Goal: Task Accomplishment & Management: Complete application form

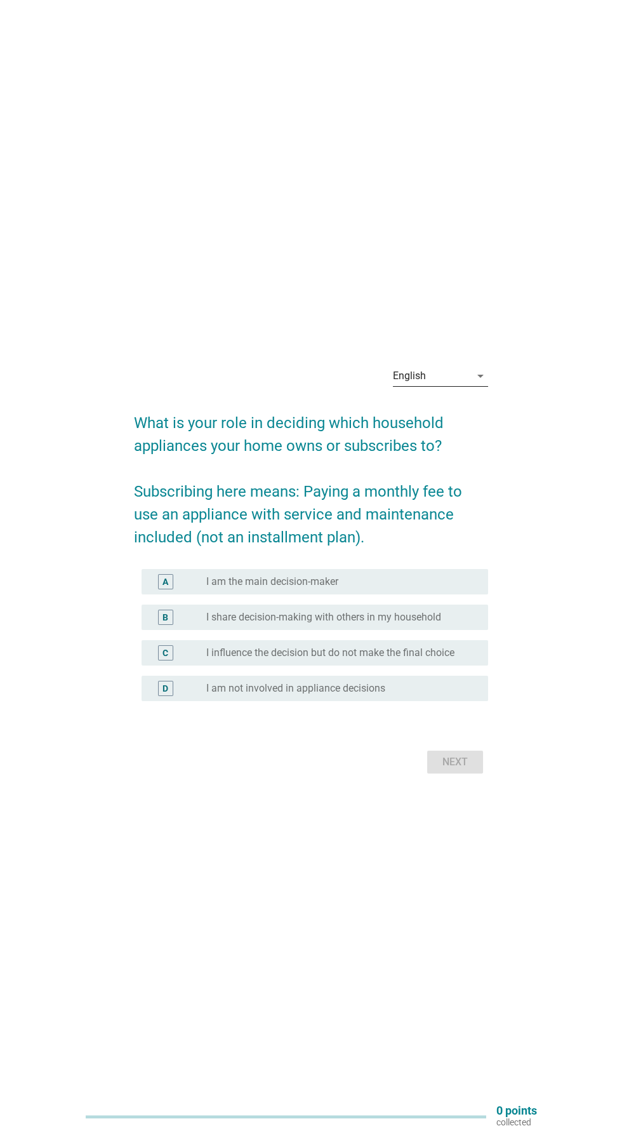
click at [475, 386] on div "English arrow_drop_down" at bounding box center [440, 376] width 95 height 20
click at [481, 467] on link "Bahasa Melayu" at bounding box center [440, 462] width 95 height 30
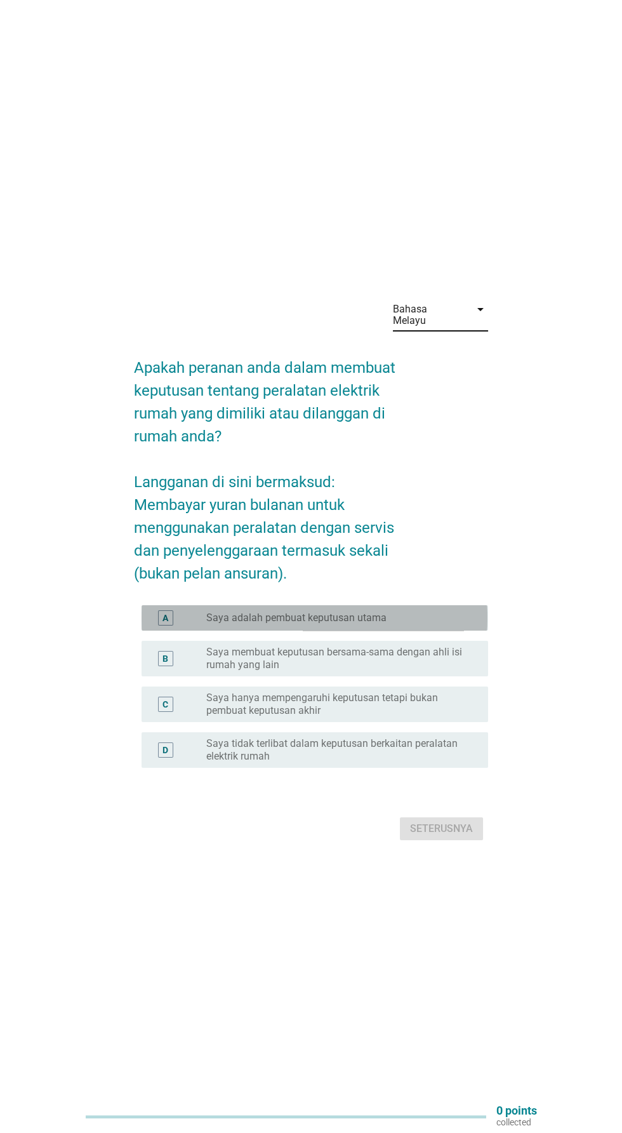
click at [436, 624] on div "radio_button_unchecked Saya adalah pembuat keputusan utama" at bounding box center [337, 617] width 262 height 13
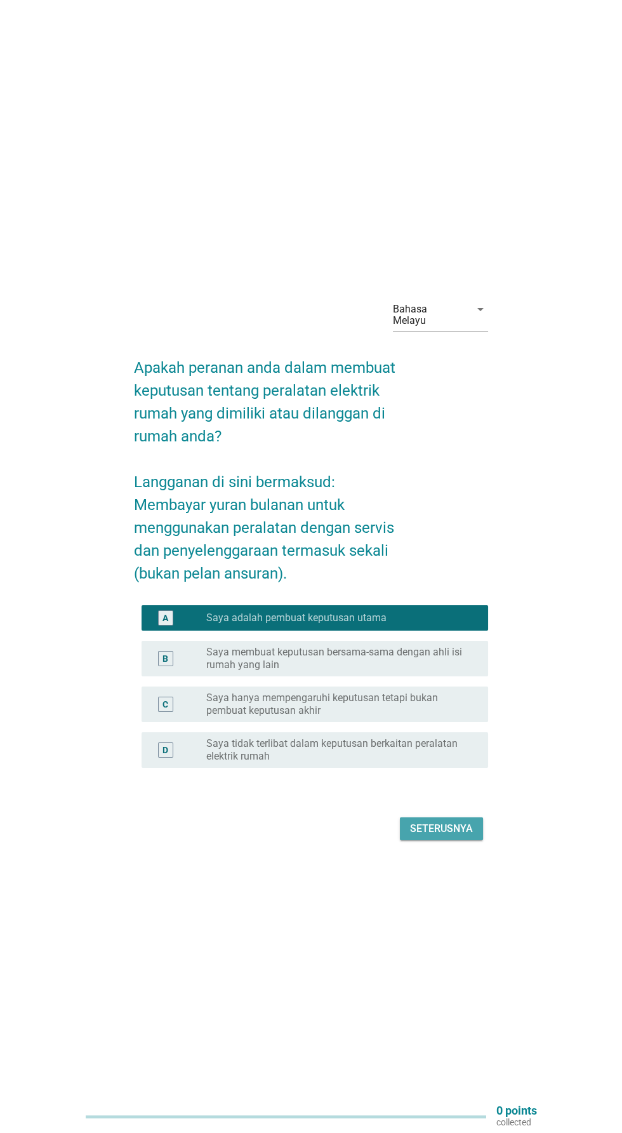
click at [465, 836] on div "Seterusnya" at bounding box center [441, 828] width 63 height 15
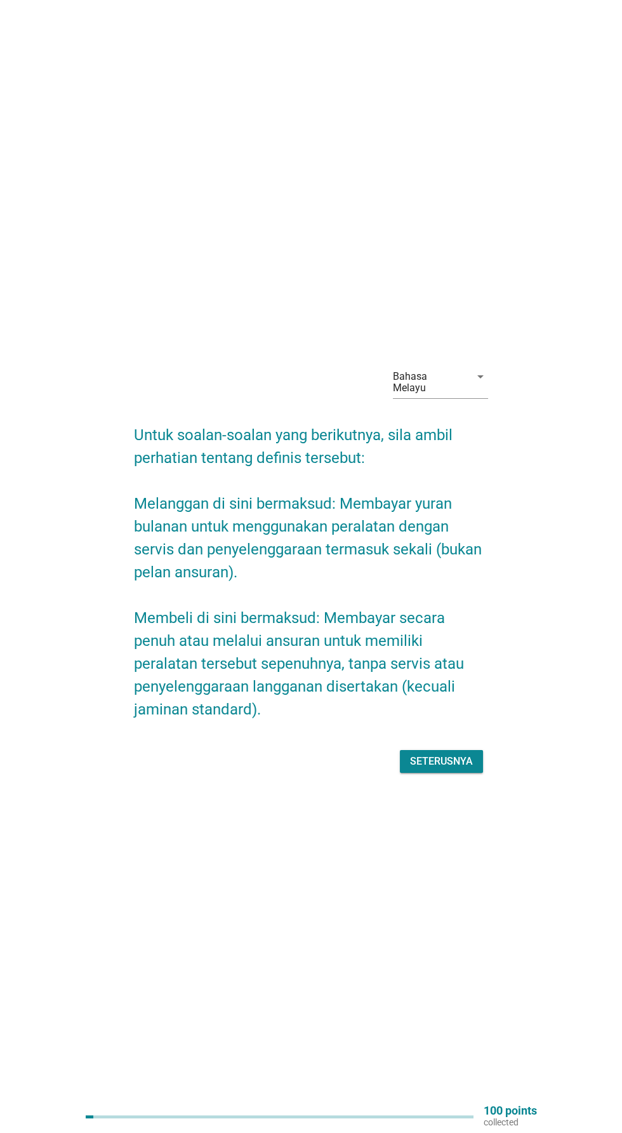
click at [455, 769] on div "Seterusnya" at bounding box center [441, 761] width 63 height 15
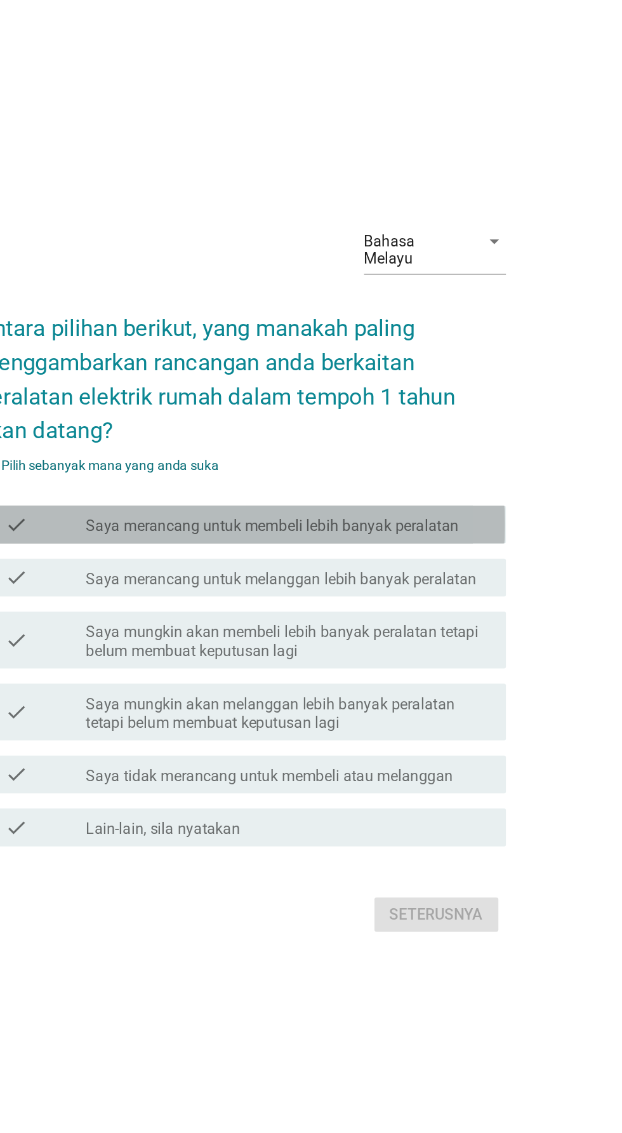
click at [448, 541] on label "Saya merancang untuk membeli lebih banyak peralatan" at bounding box center [331, 534] width 250 height 13
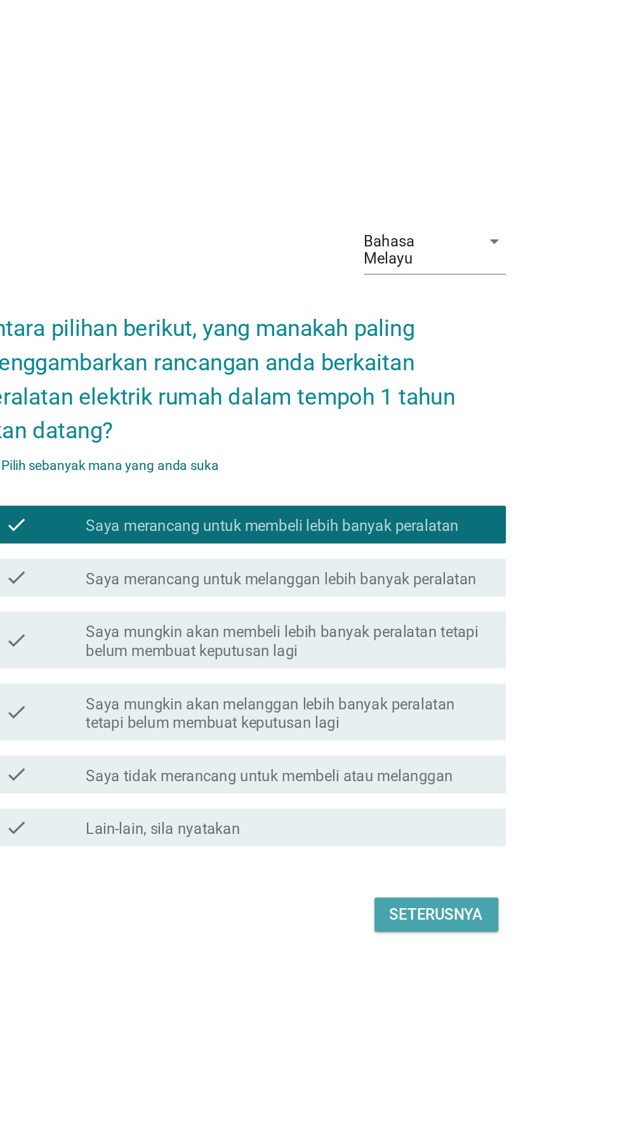
click at [456, 803] on div "Seterusnya" at bounding box center [441, 794] width 63 height 15
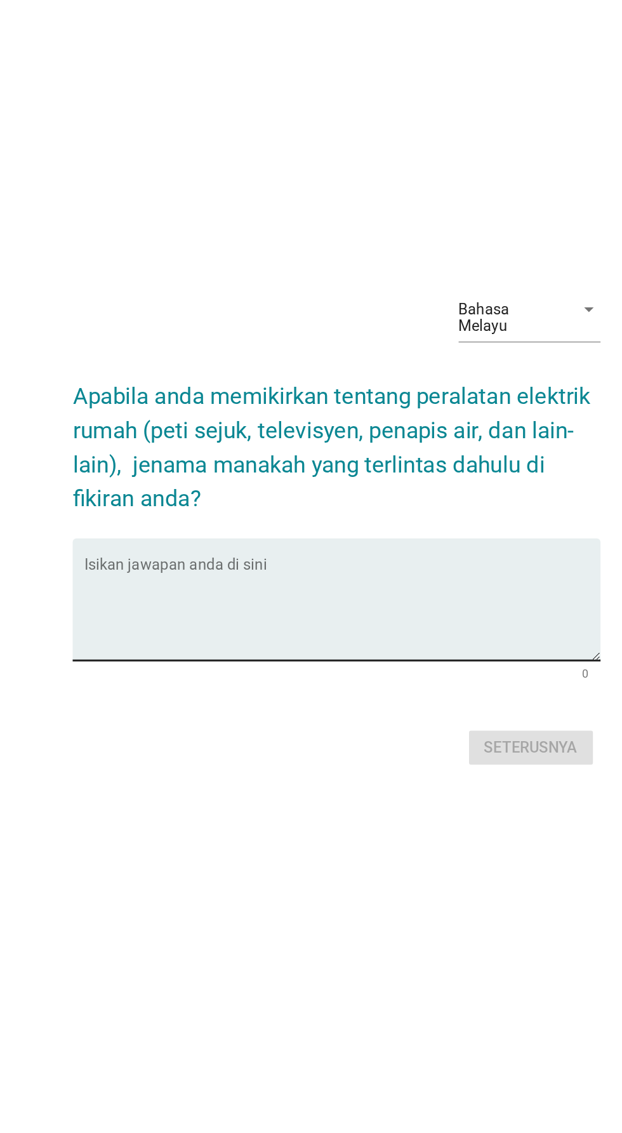
click at [334, 589] on textarea "Isikan jawapan anda di sini" at bounding box center [315, 591] width 346 height 67
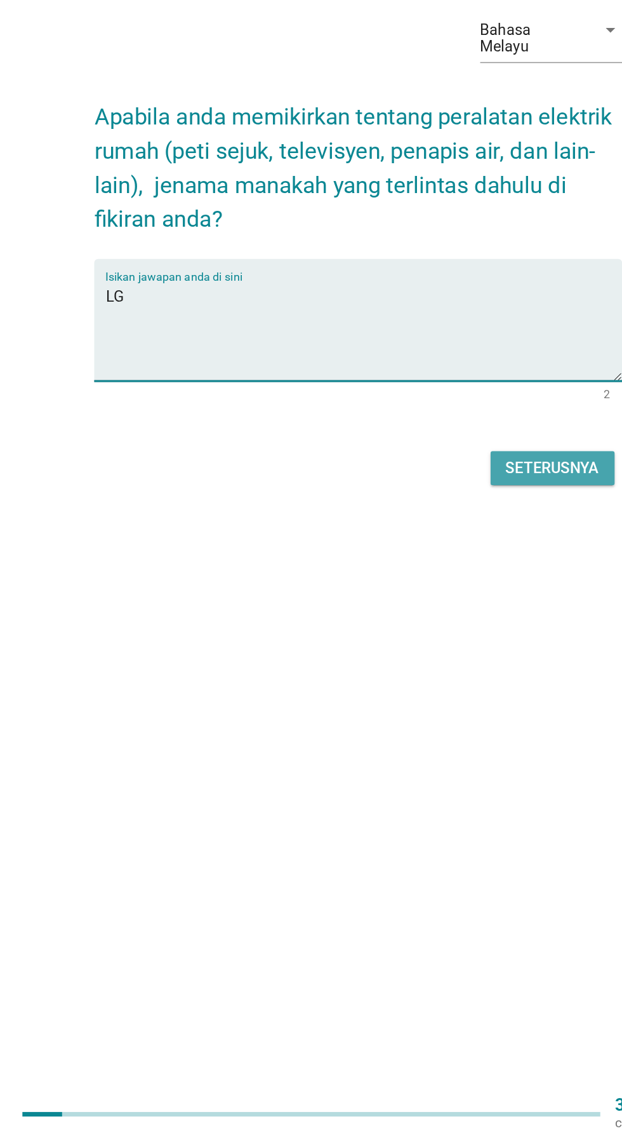
type textarea "LG"
click at [442, 681] on div "Seterusnya" at bounding box center [441, 683] width 63 height 15
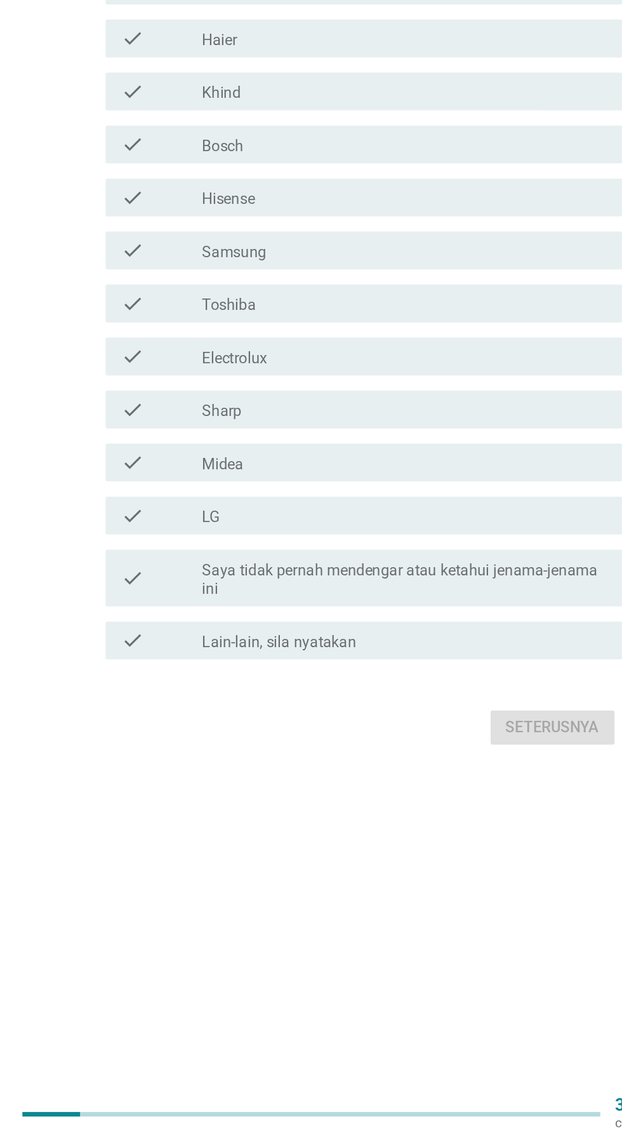
scroll to position [0, 0]
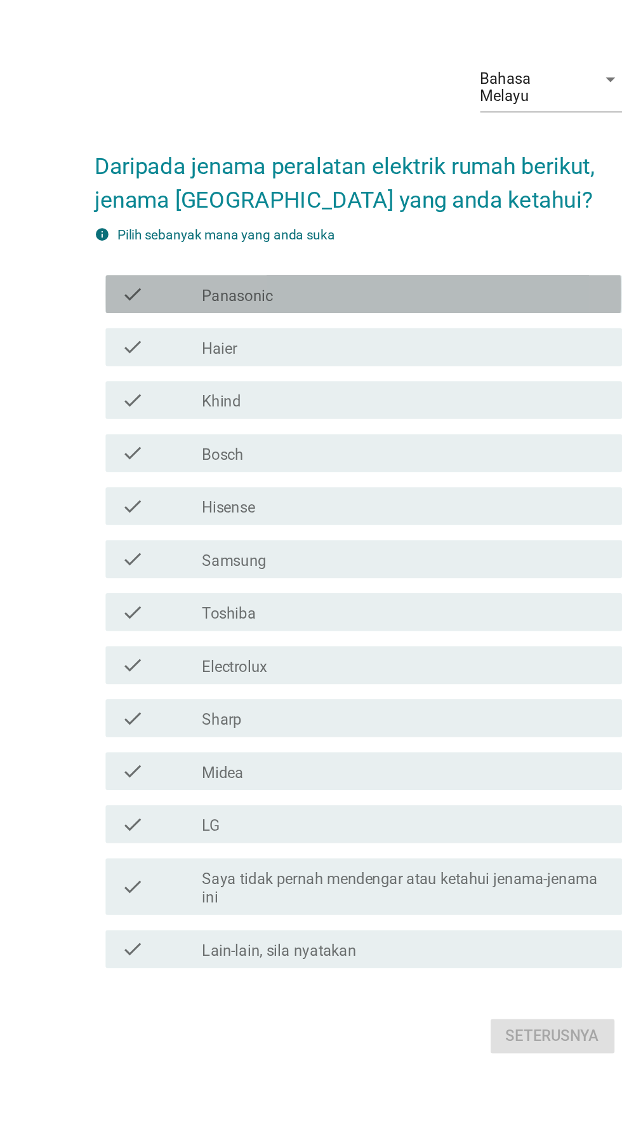
click at [354, 405] on div "check check_box_outline_blank Panasonic" at bounding box center [315, 392] width 346 height 25
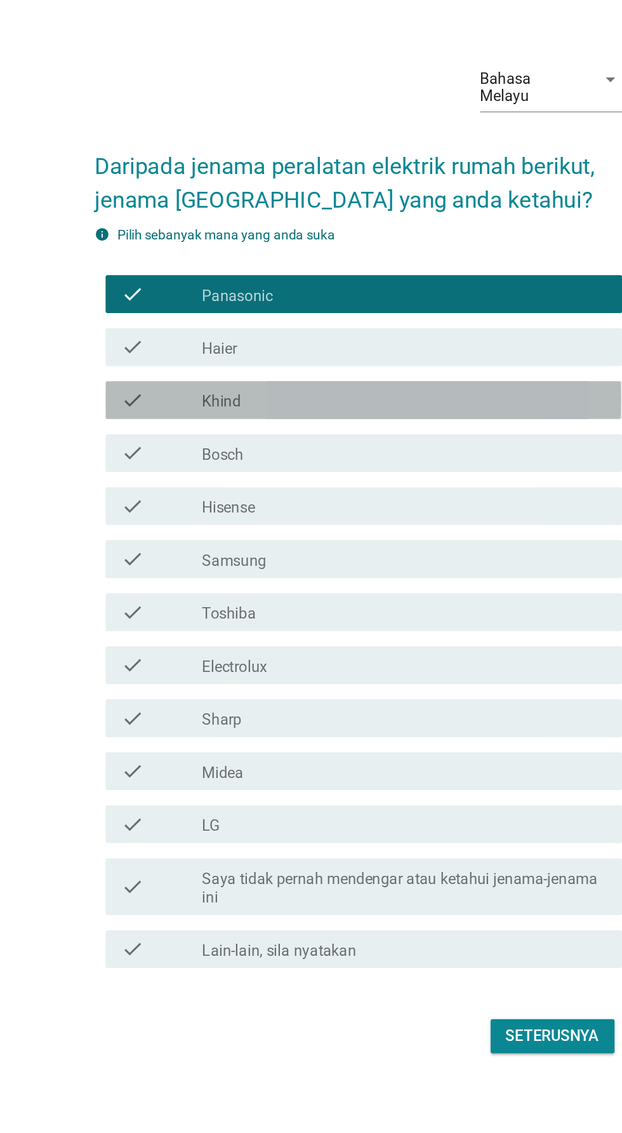
click at [364, 471] on div "check_box_outline_blank Khind" at bounding box center [342, 463] width 272 height 15
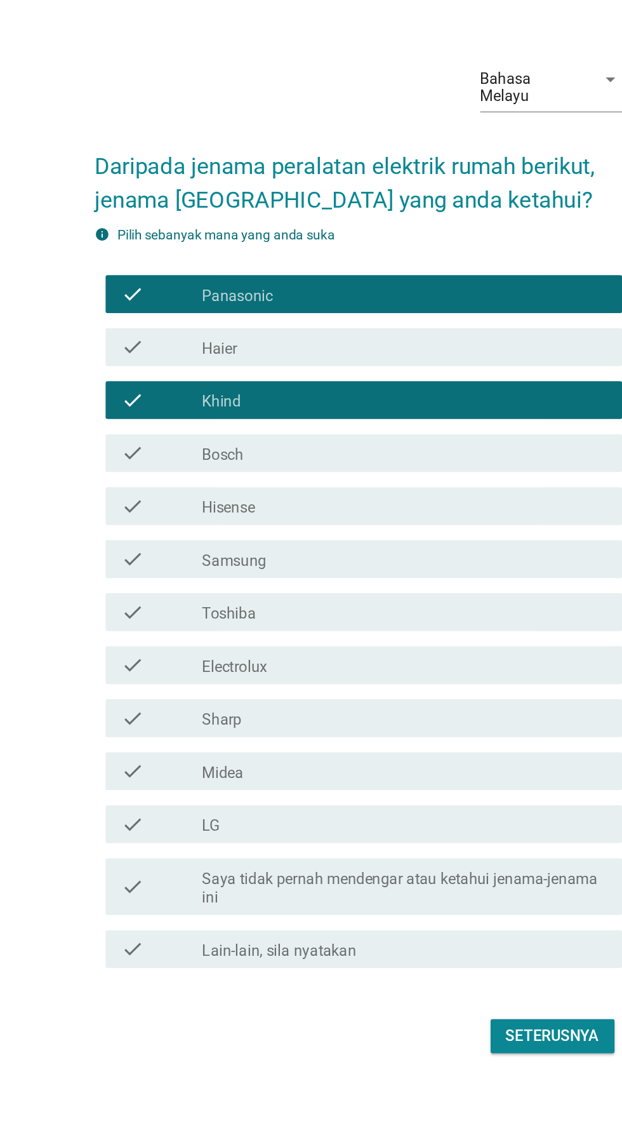
click at [325, 613] on div "check_box_outline_blank Toshiba" at bounding box center [342, 605] width 272 height 15
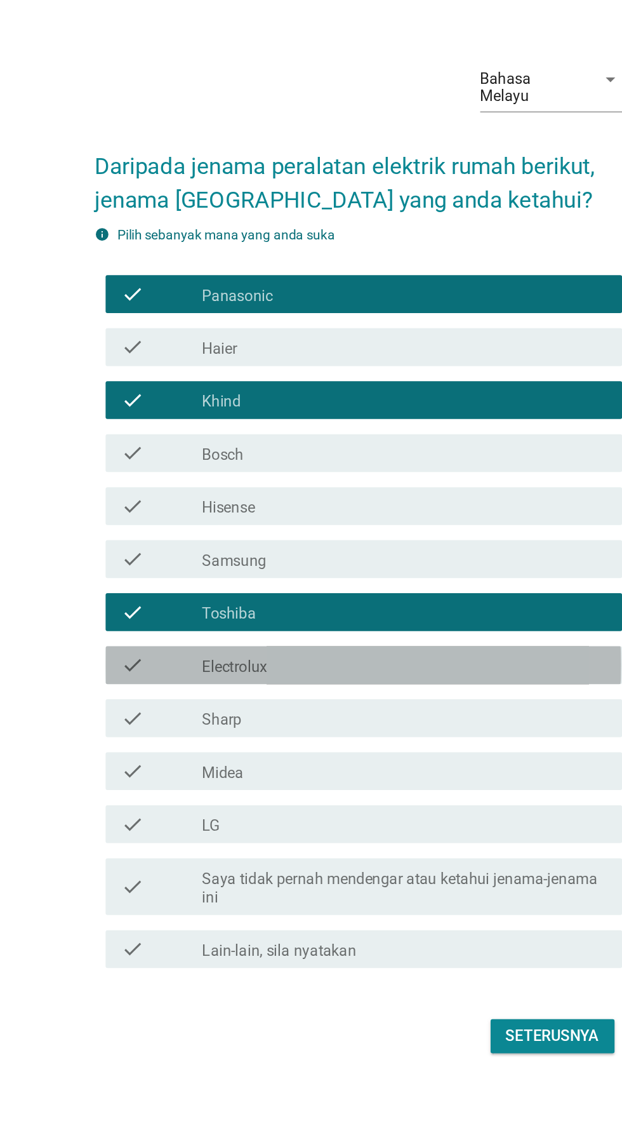
click at [328, 649] on div "check_box_outline_blank Electrolux" at bounding box center [342, 641] width 272 height 15
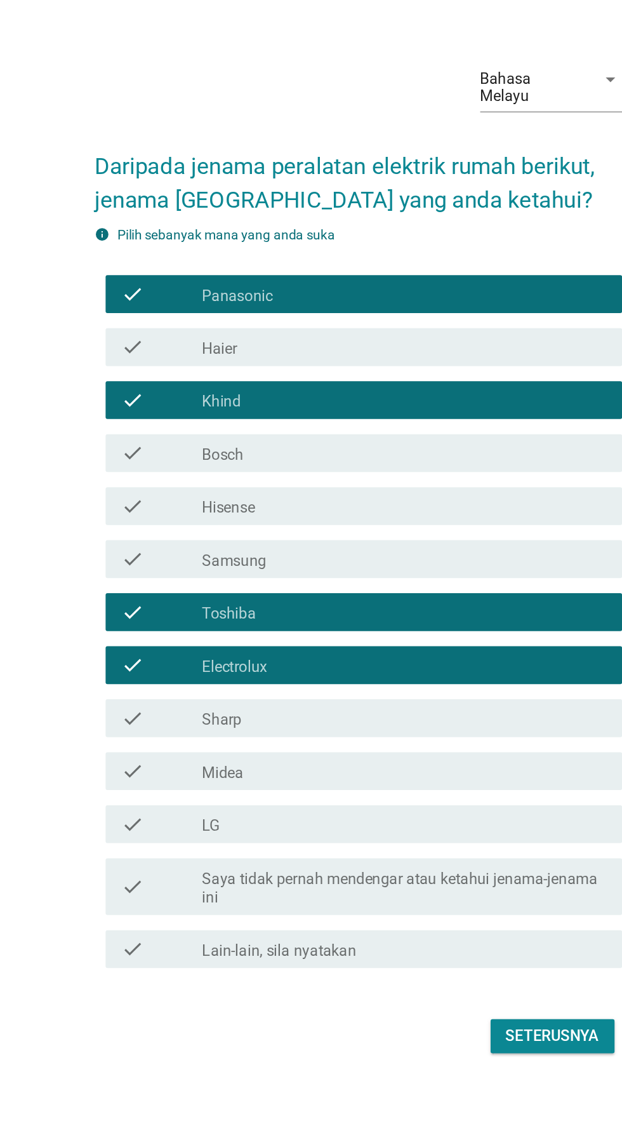
click at [320, 756] on div "check_box_outline_blank LG" at bounding box center [342, 747] width 272 height 15
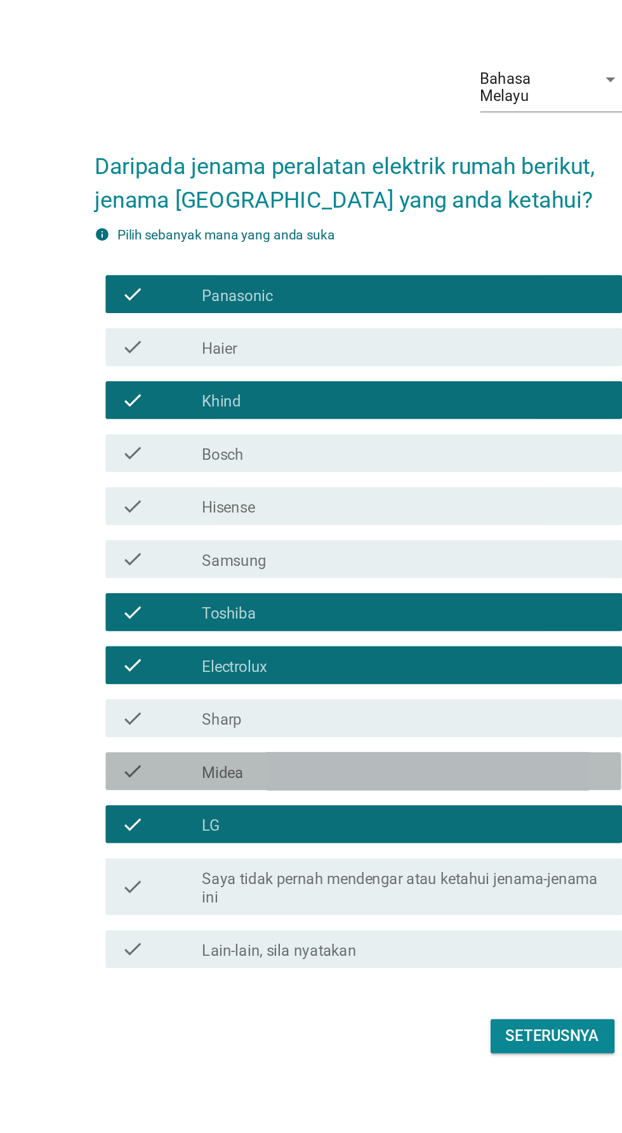
click at [334, 720] on div "check_box_outline_blank Midea" at bounding box center [342, 712] width 272 height 15
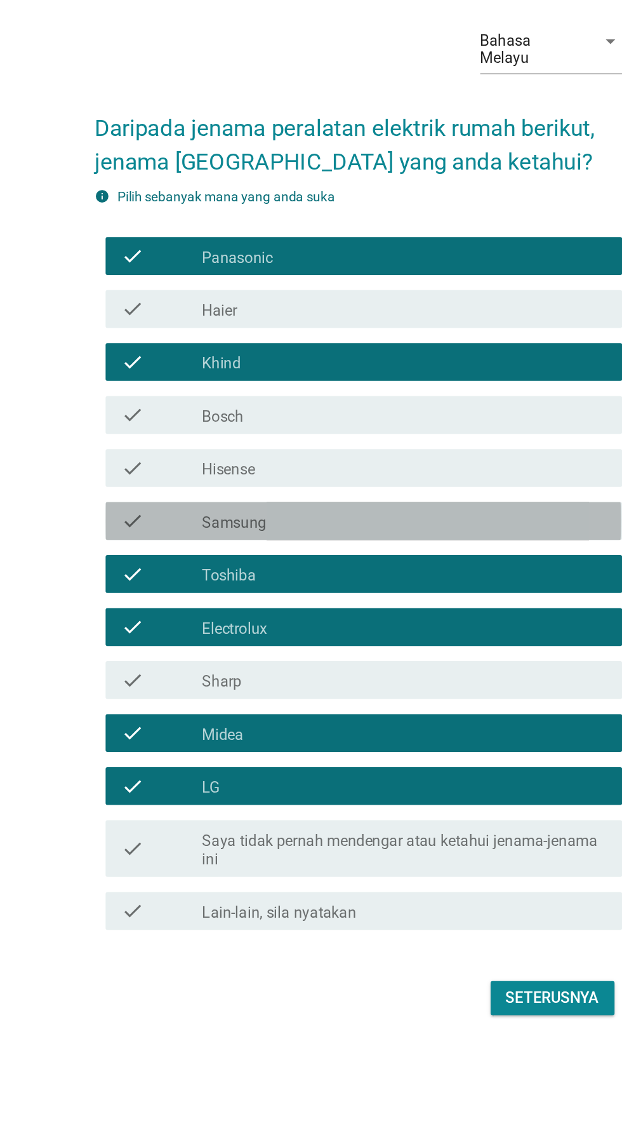
click at [316, 578] on div "check_box_outline_blank Samsung" at bounding box center [342, 570] width 272 height 15
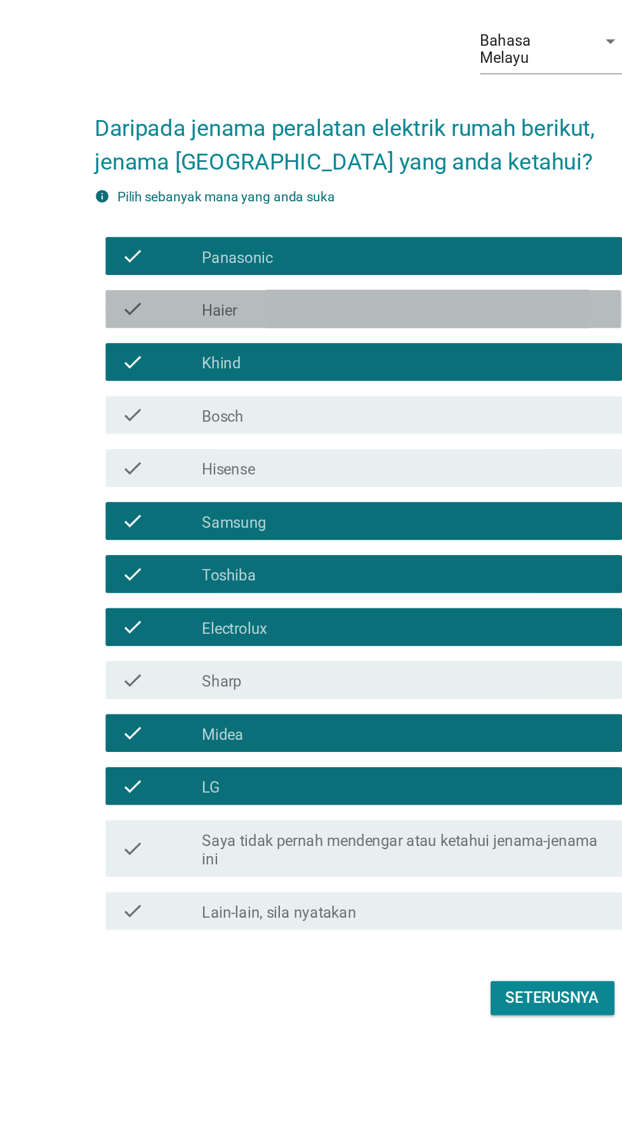
click at [424, 436] on div "check_box_outline_blank Haier" at bounding box center [342, 427] width 272 height 15
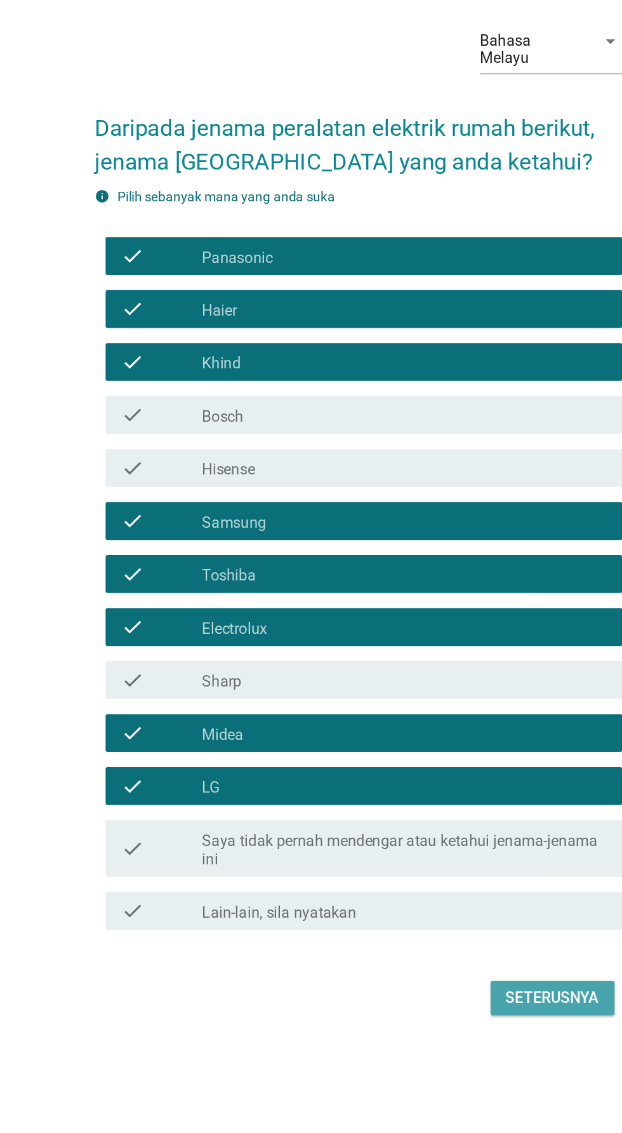
click at [443, 898] on div "Seterusnya" at bounding box center [441, 890] width 63 height 15
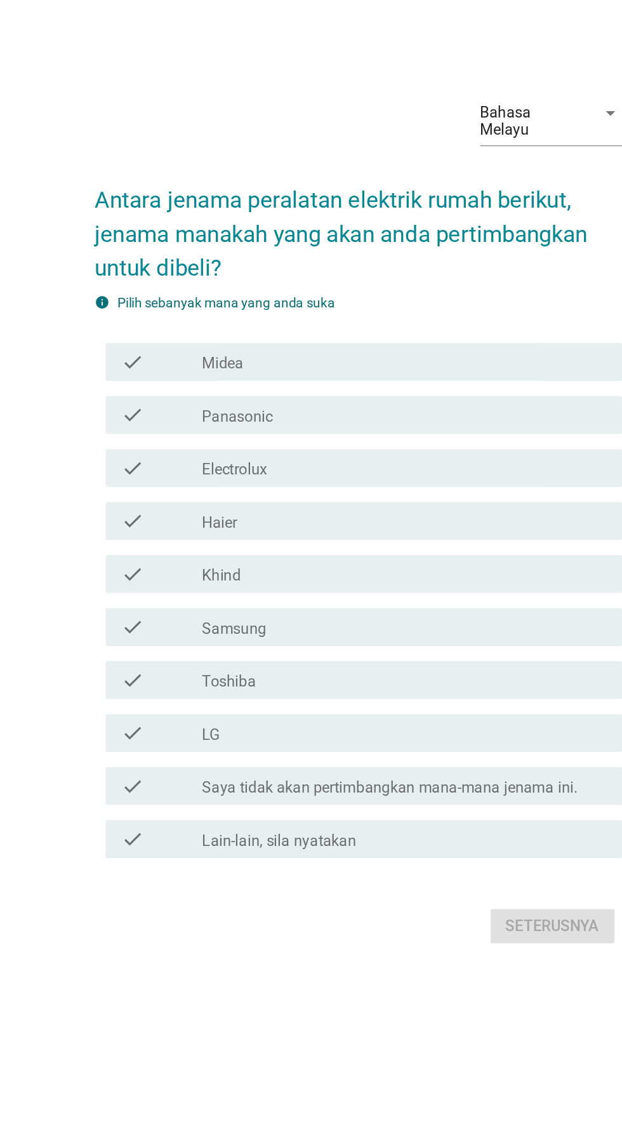
scroll to position [32, 0]
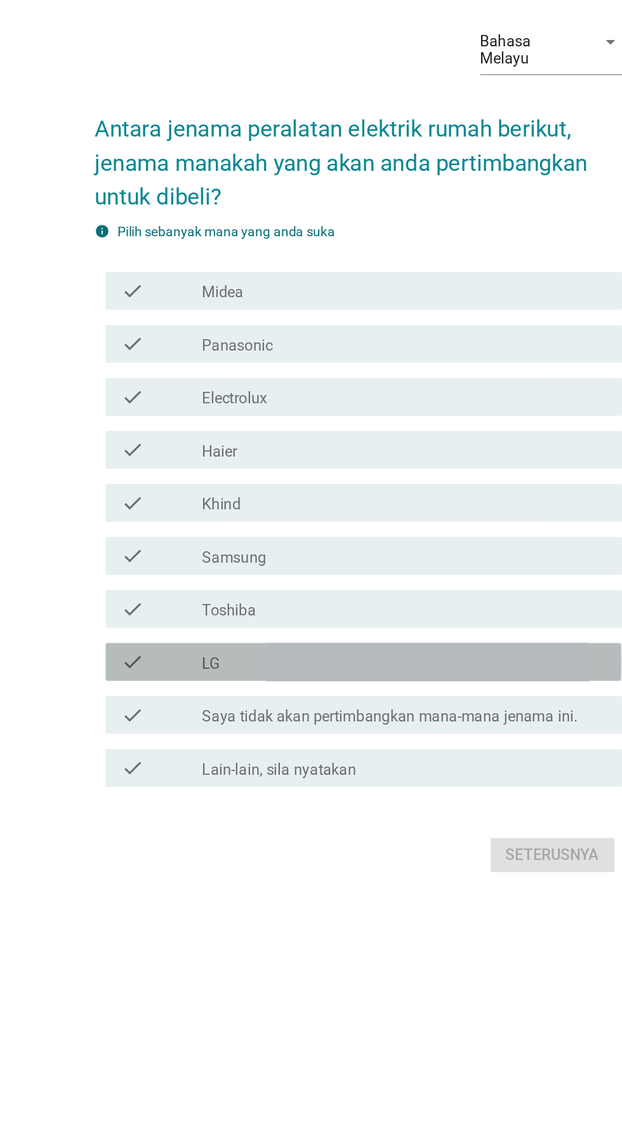
click at [319, 688] on div "check_box_outline_blank LG" at bounding box center [342, 679] width 272 height 15
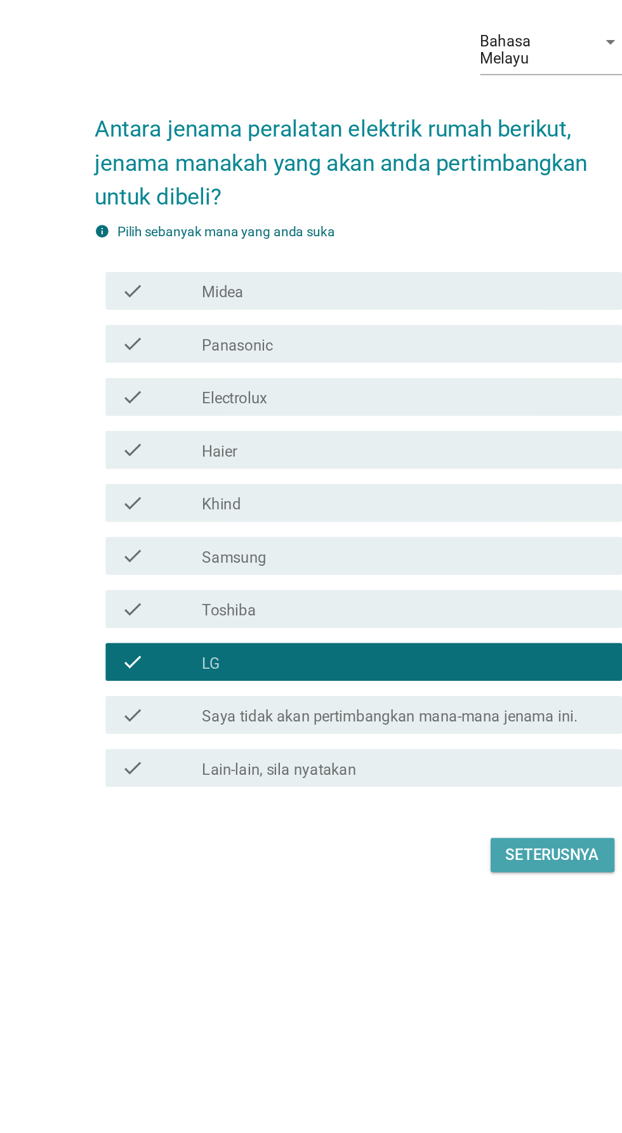
click at [445, 817] on div "Seterusnya" at bounding box center [441, 809] width 63 height 15
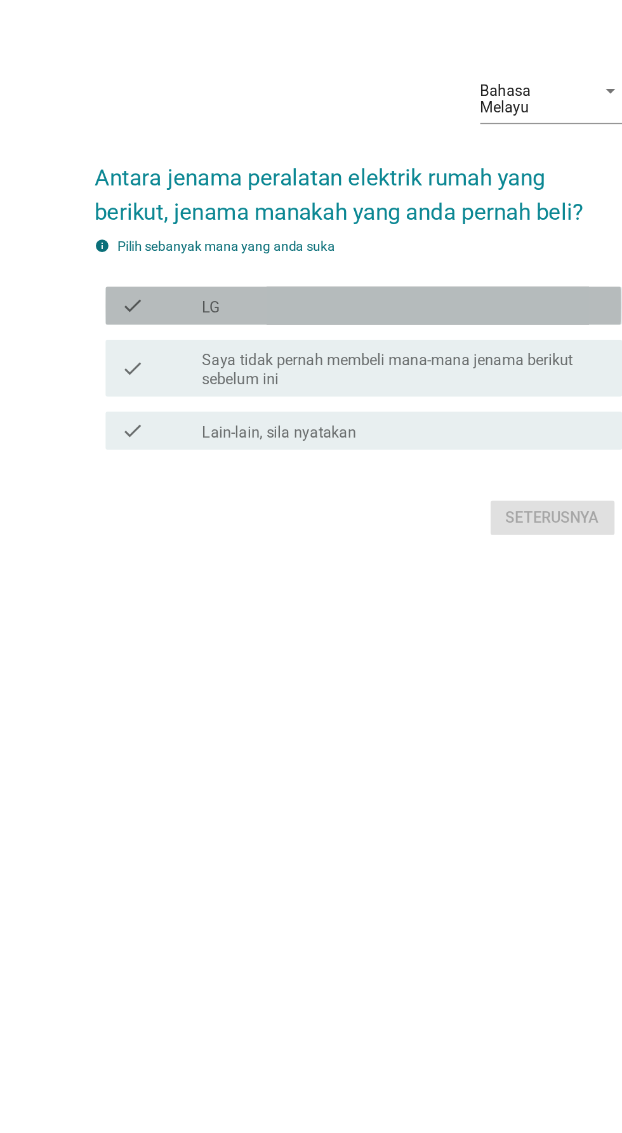
click at [414, 545] on div "check_box LG" at bounding box center [342, 537] width 272 height 15
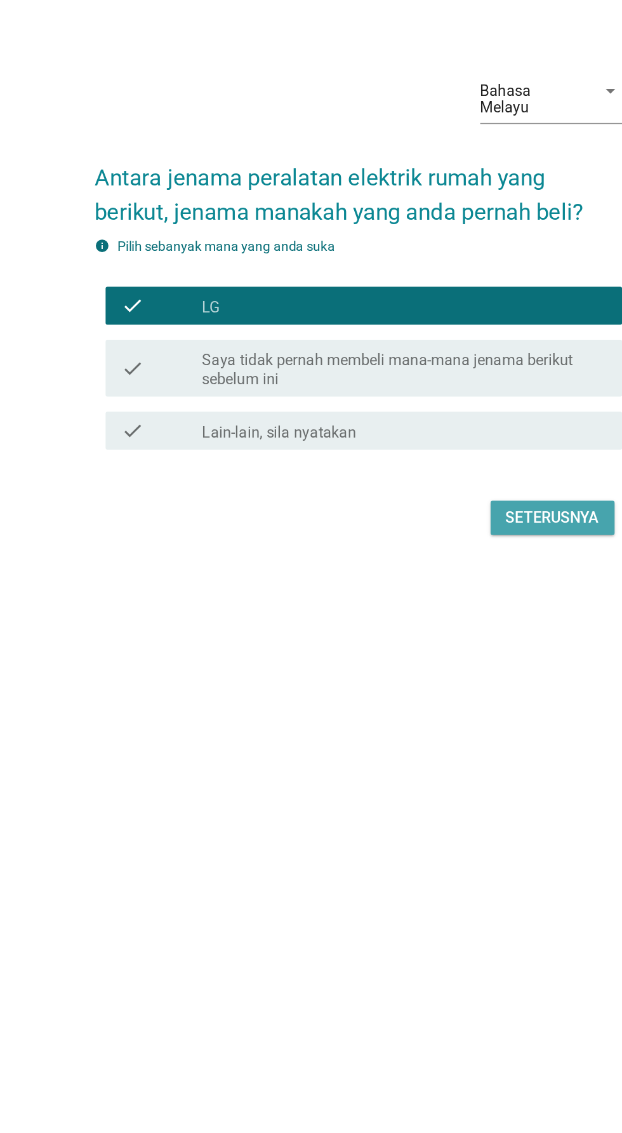
click at [448, 688] on div "Seterusnya" at bounding box center [441, 679] width 63 height 15
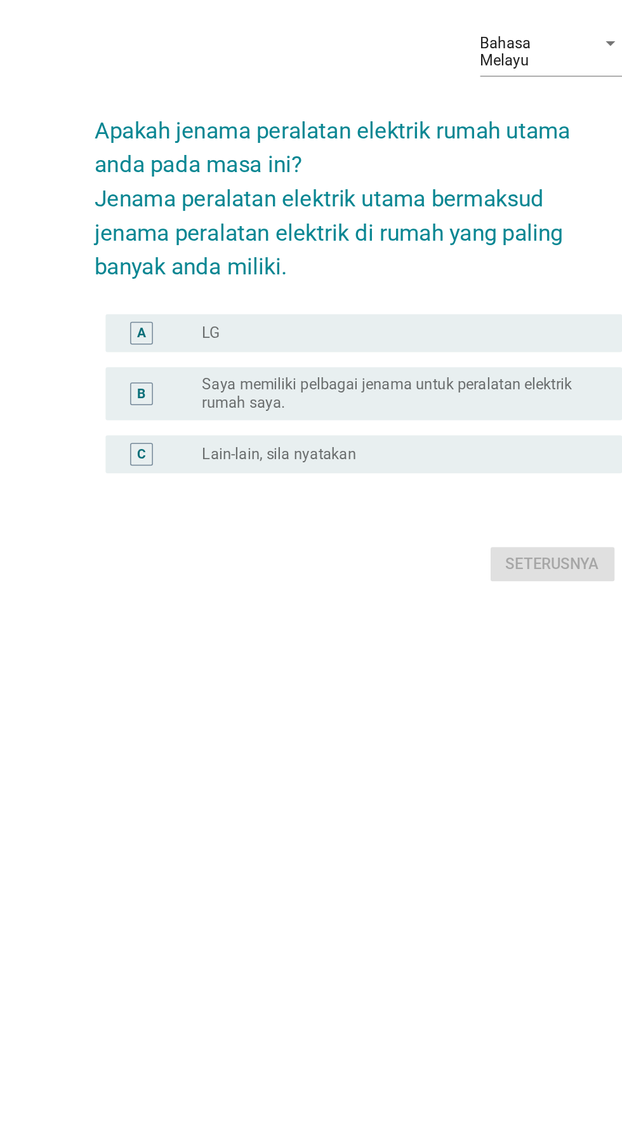
scroll to position [0, 0]
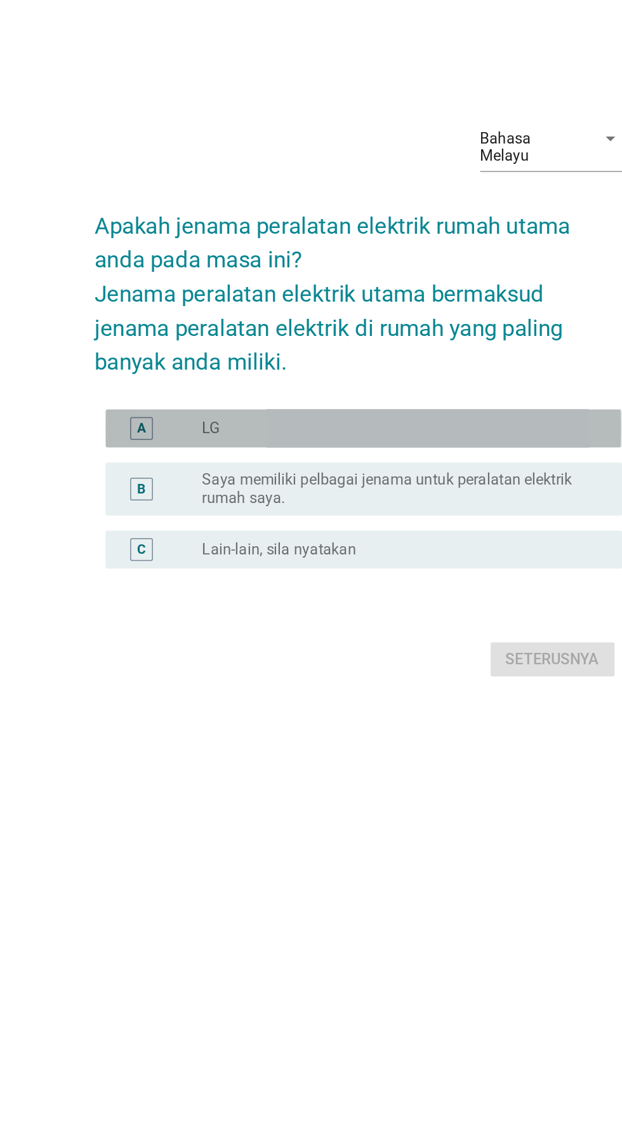
click at [397, 595] on div "radio_button_unchecked LG" at bounding box center [337, 588] width 262 height 13
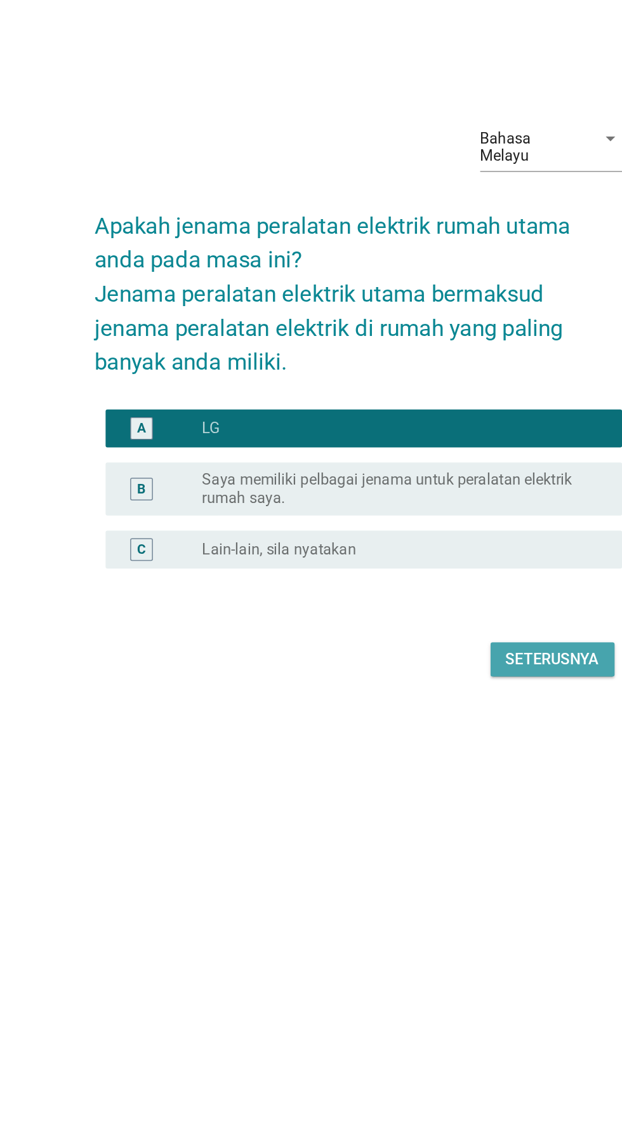
click at [457, 751] on div "Seterusnya" at bounding box center [441, 743] width 63 height 15
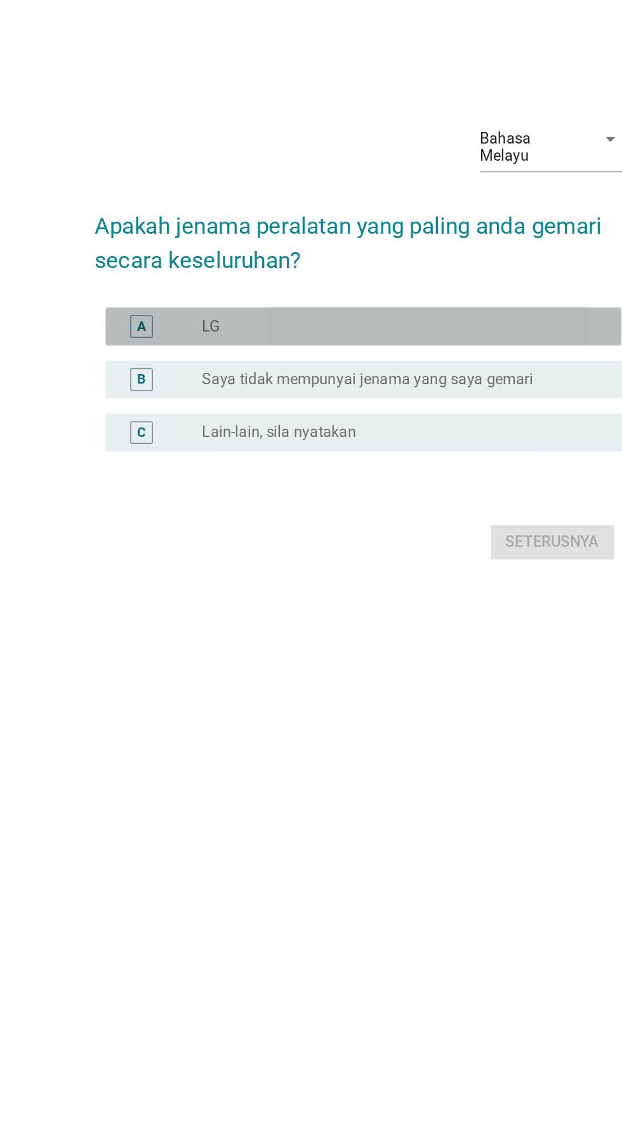
click at [437, 533] on div "radio_button_unchecked LG" at bounding box center [337, 527] width 262 height 13
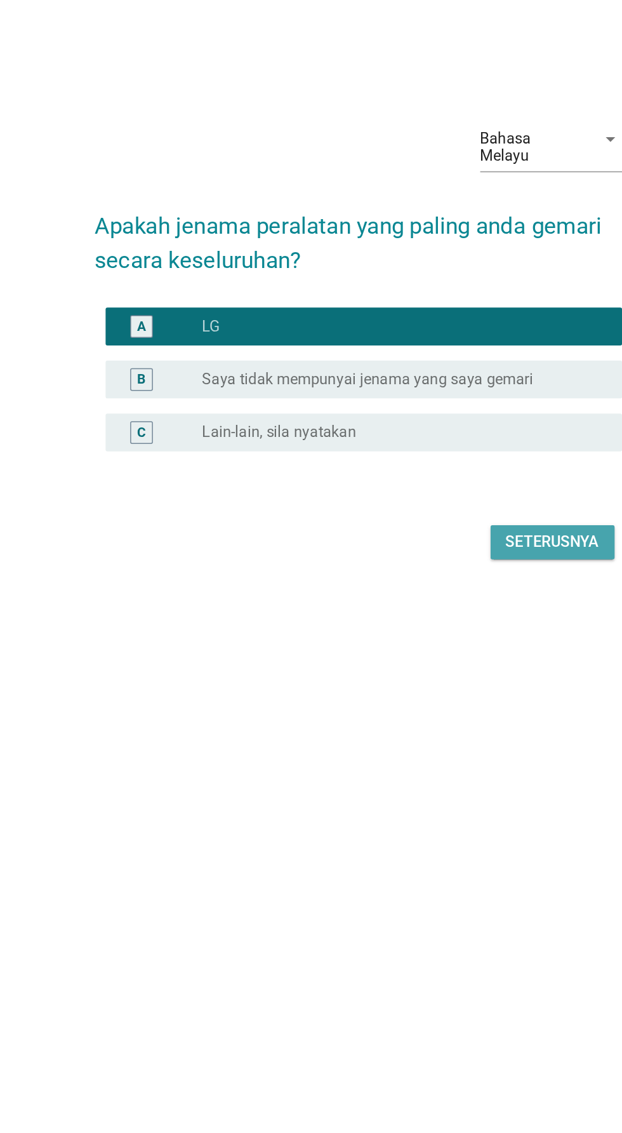
click at [452, 679] on div "Seterusnya" at bounding box center [441, 671] width 63 height 15
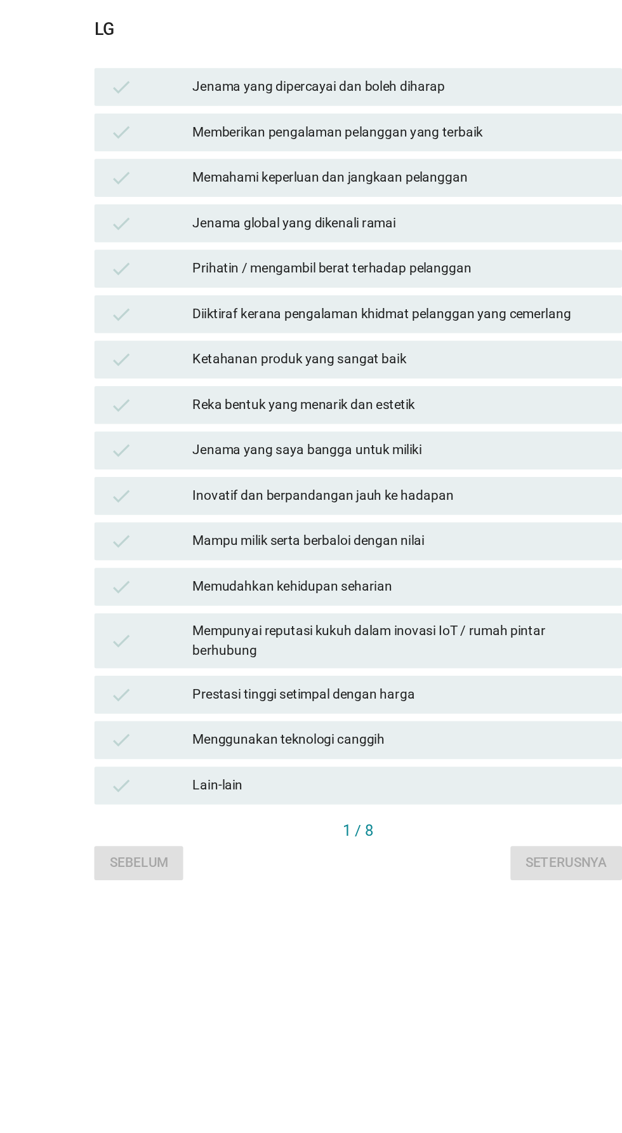
scroll to position [0, 0]
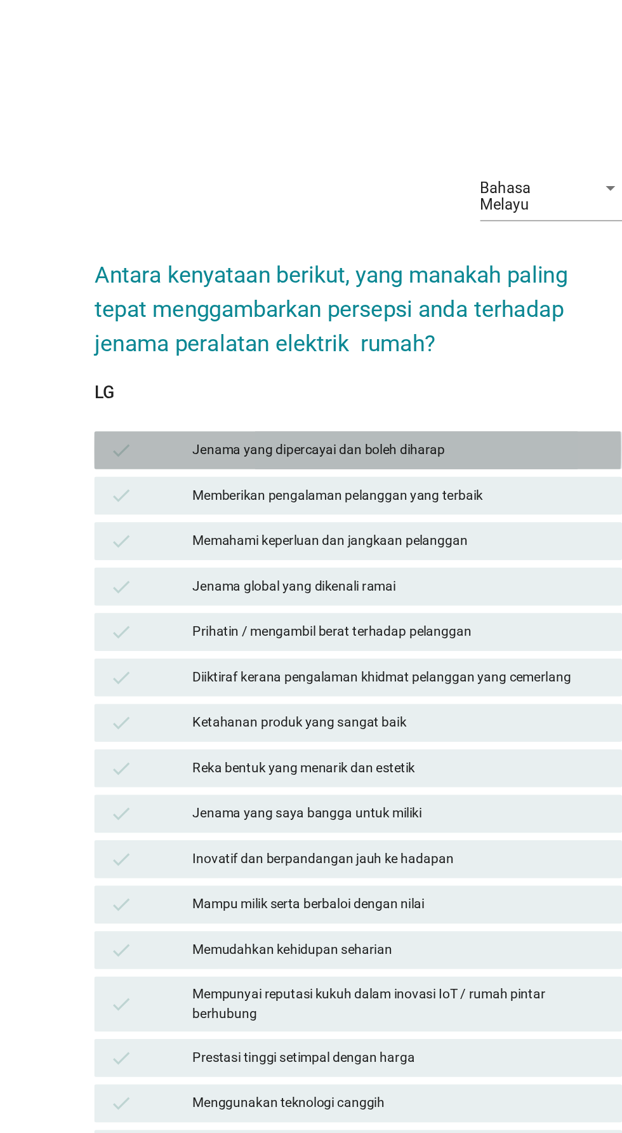
click at [420, 406] on div "Jenama yang dipercayai dan boleh diharap" at bounding box center [339, 398] width 278 height 15
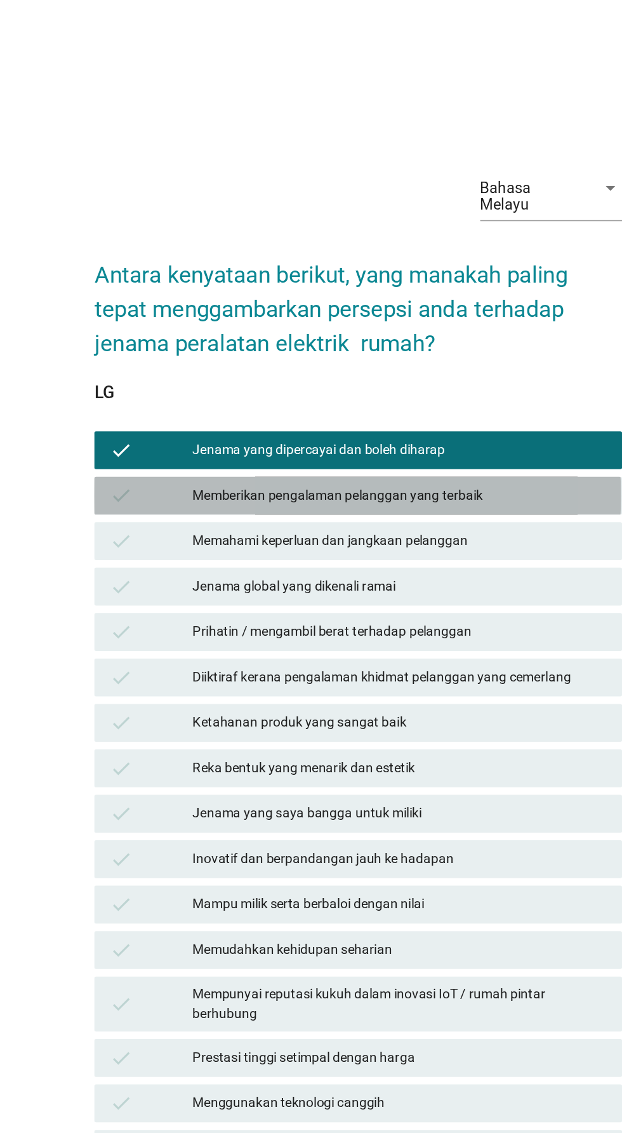
click at [434, 437] on div "Memberikan pengalaman pelanggan yang terbaik" at bounding box center [339, 429] width 278 height 15
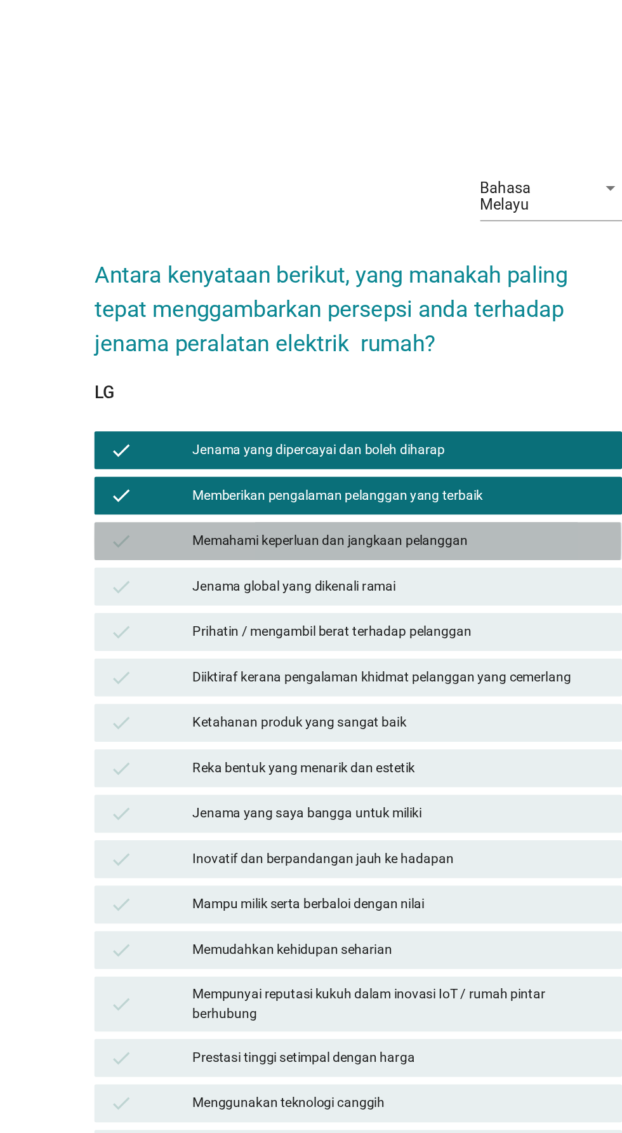
click at [425, 467] on div "Memahami keperluan dan jangkaan pelanggan" at bounding box center [339, 459] width 278 height 15
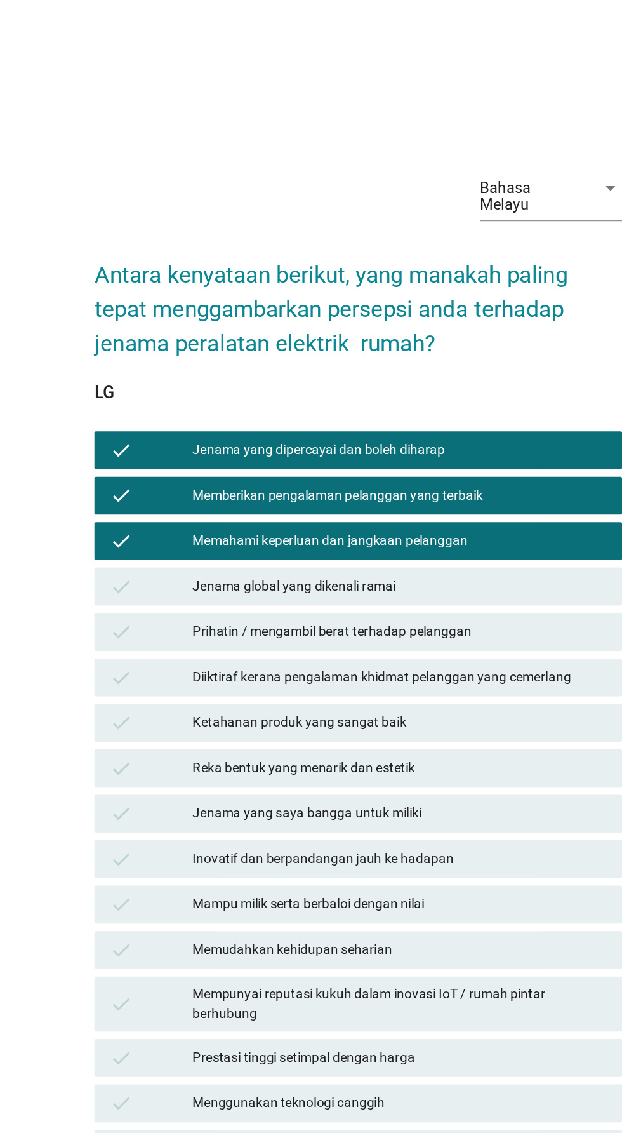
click at [404, 498] on div "Jenama global yang dikenali ramai" at bounding box center [339, 490] width 278 height 15
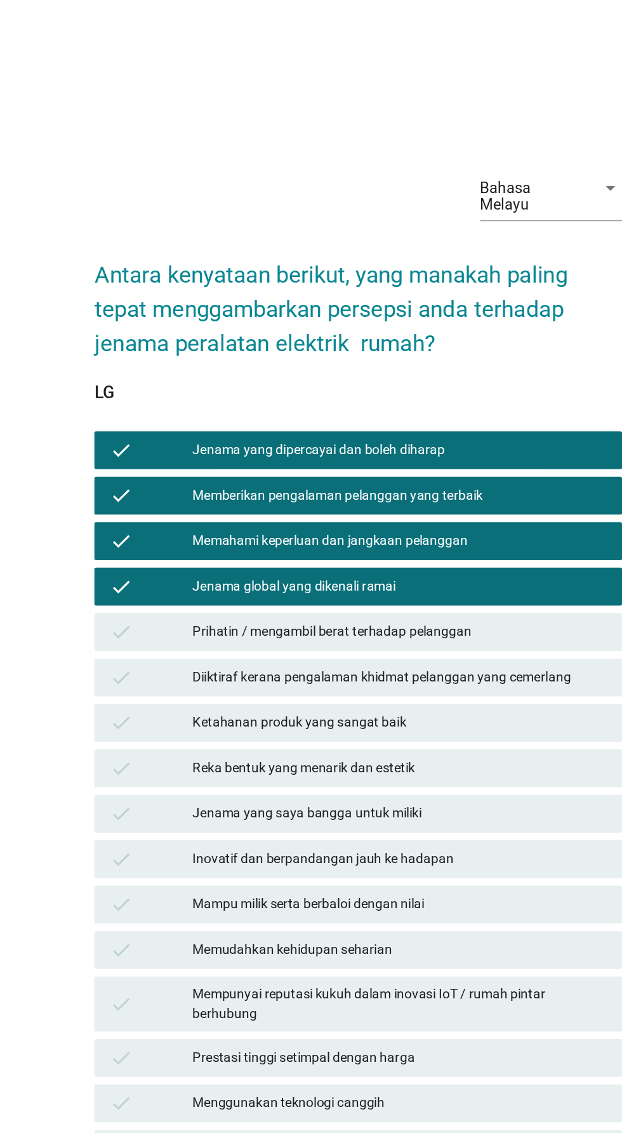
click at [437, 559] on div "Diiktiraf kerana pengalaman khidmat pelanggan yang cemerlang" at bounding box center [339, 550] width 278 height 15
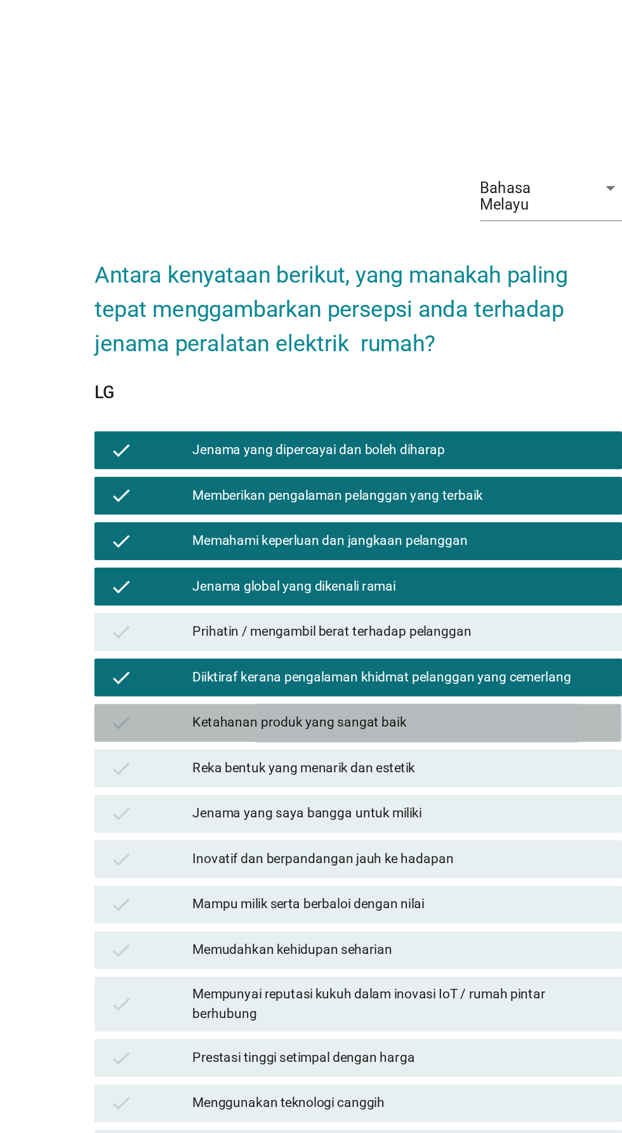
click at [420, 589] on div "Ketahanan produk yang sangat baik" at bounding box center [339, 581] width 278 height 15
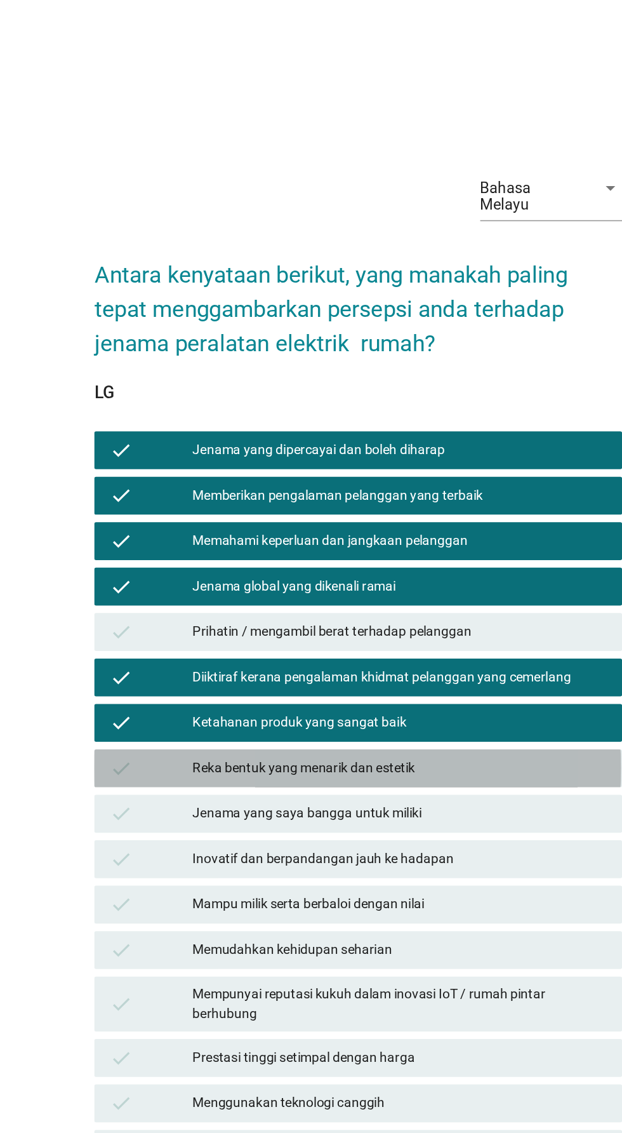
click at [404, 620] on div "Reka bentuk yang menarik dan estetik" at bounding box center [339, 611] width 278 height 15
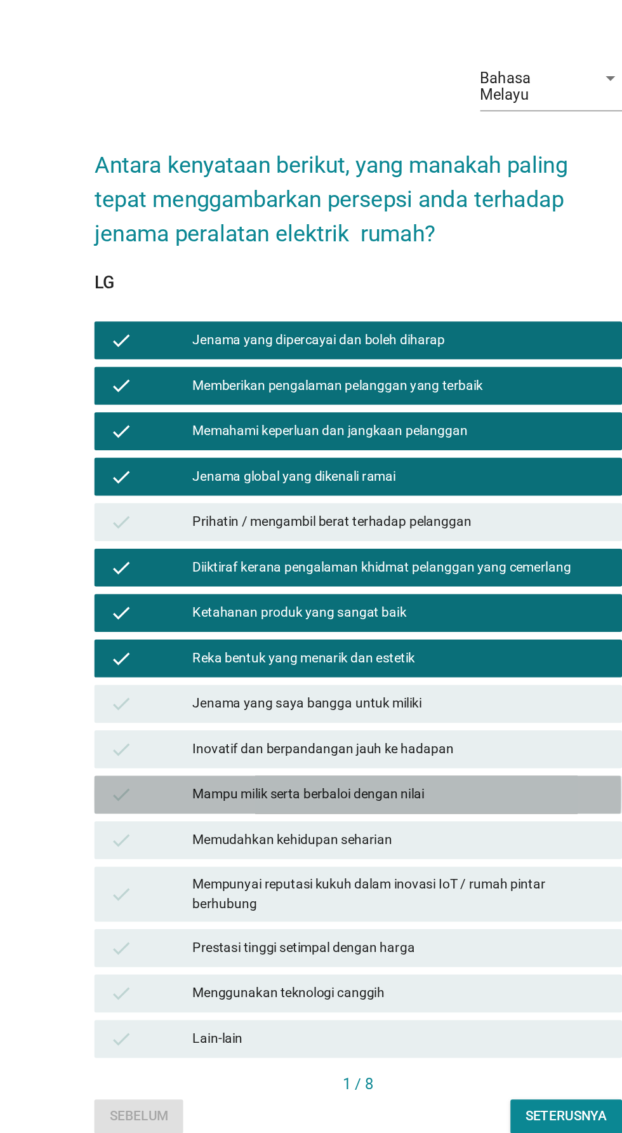
click at [425, 711] on div "Mampu milik serta berbaloi dengan nilai" at bounding box center [339, 703] width 278 height 15
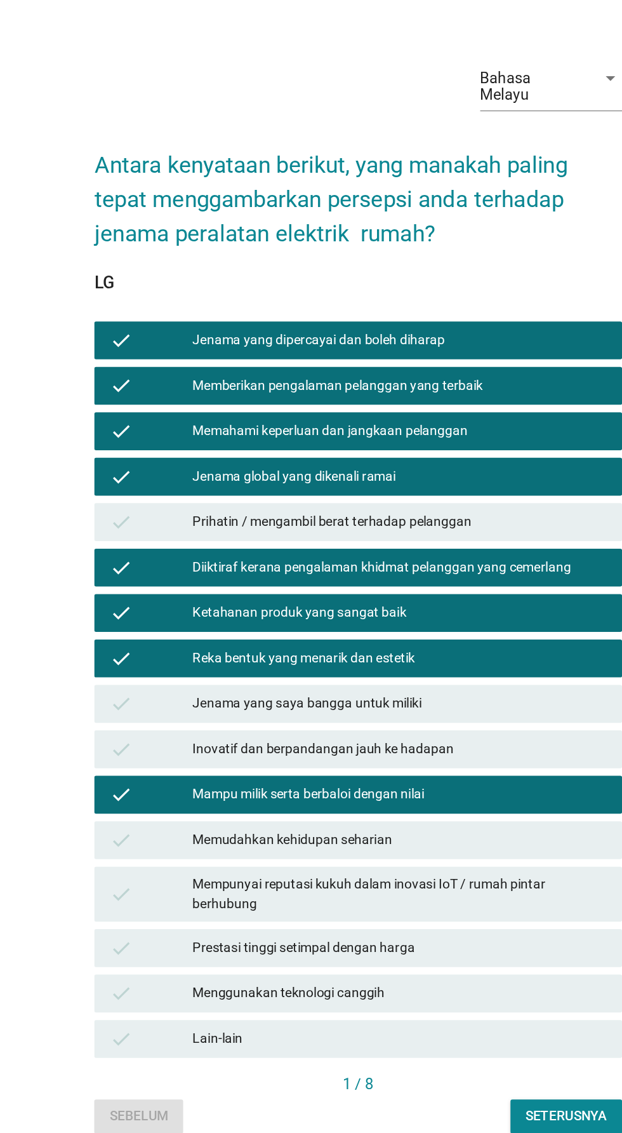
click at [408, 742] on div "Memudahkan kehidupan seharian" at bounding box center [339, 733] width 278 height 15
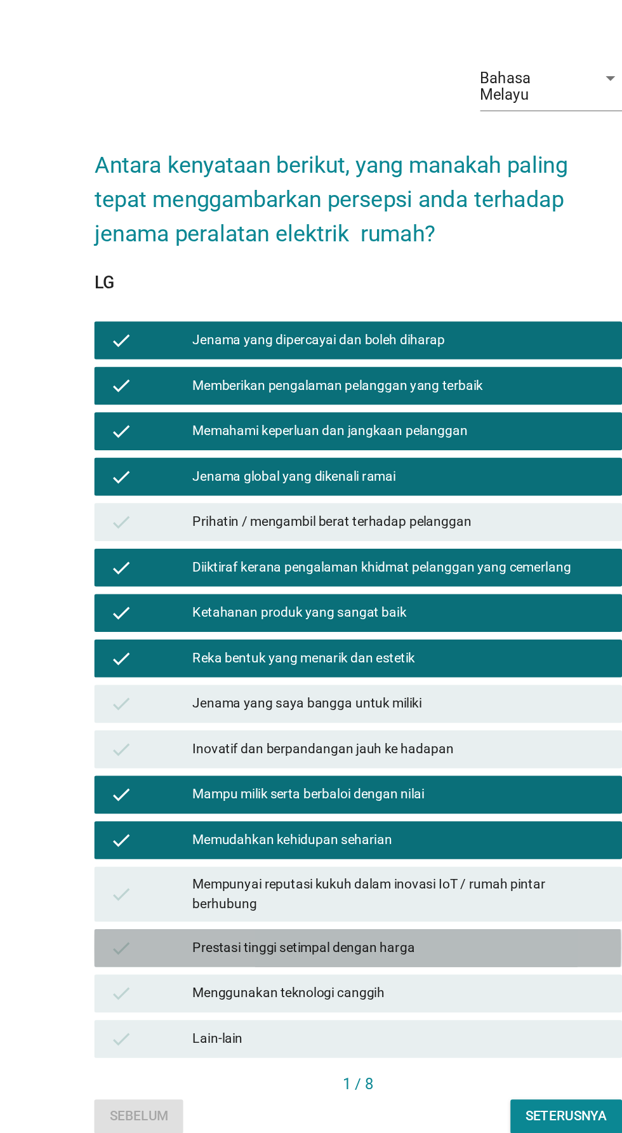
click at [396, 814] on div "Prestasi tinggi setimpal dengan harga" at bounding box center [339, 806] width 278 height 15
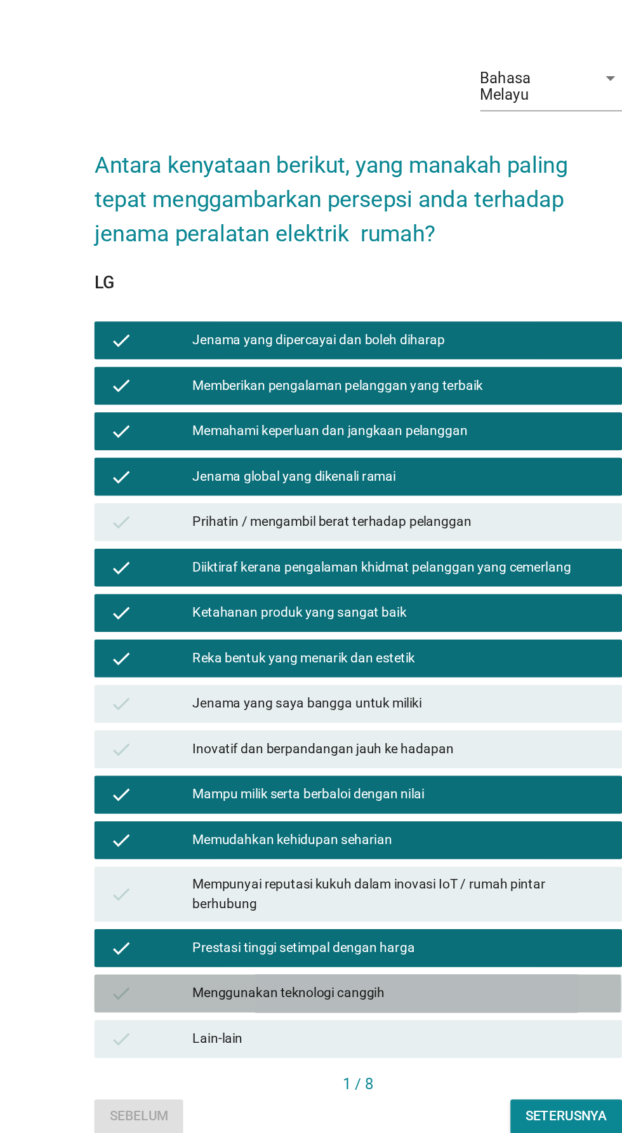
click at [395, 844] on div "Menggunakan teknologi canggih" at bounding box center [339, 836] width 278 height 15
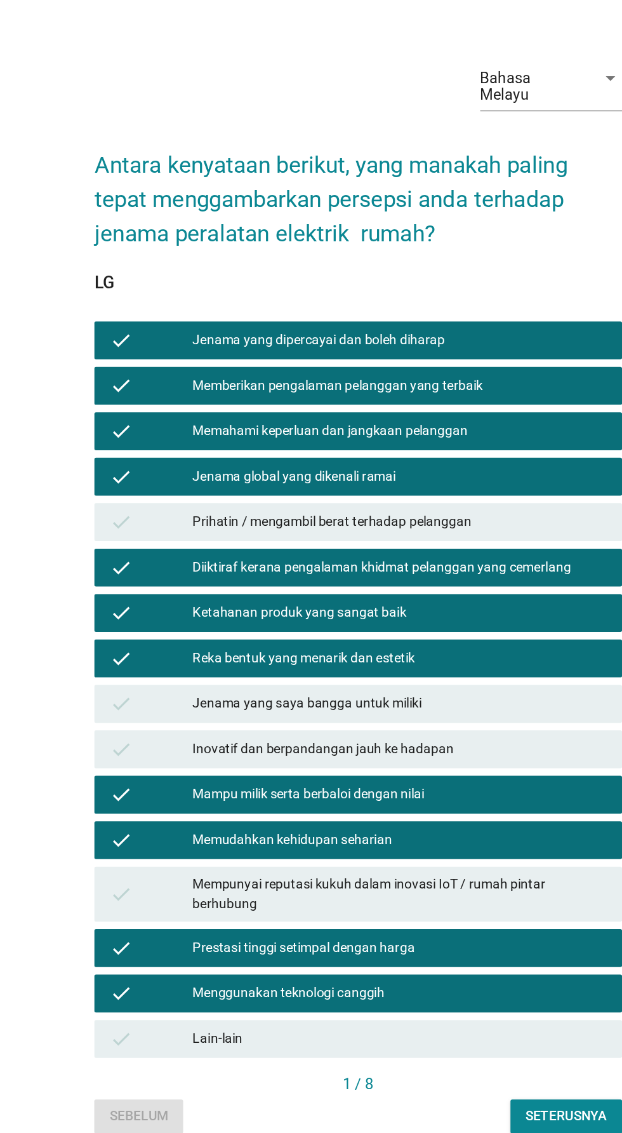
click at [456, 931] on button "Seterusnya" at bounding box center [450, 919] width 75 height 23
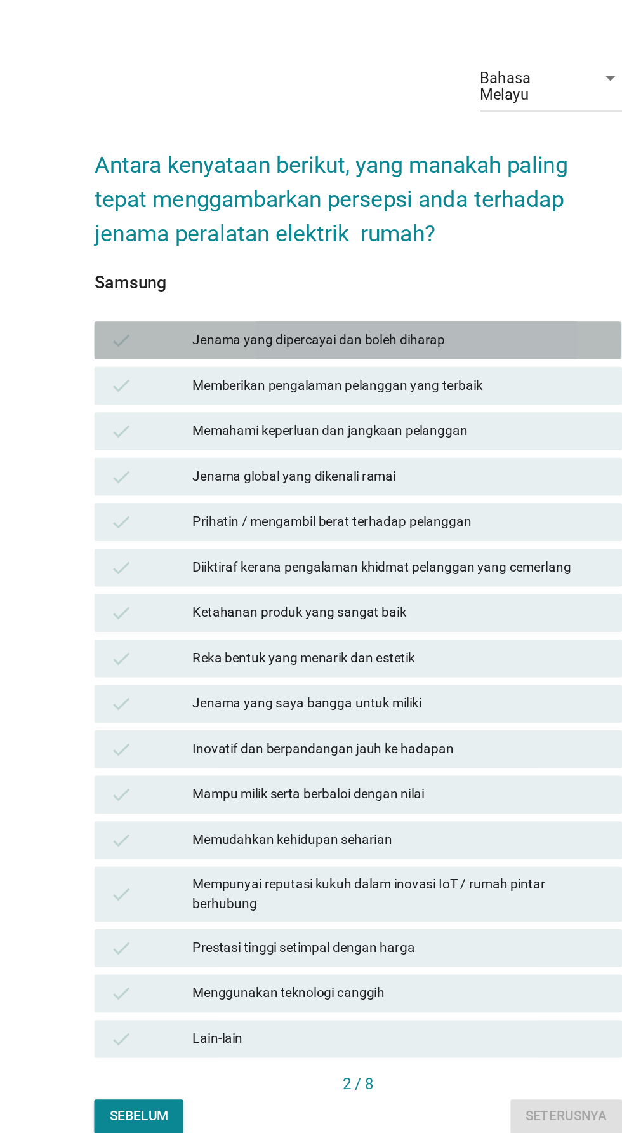
click at [401, 406] on div "Jenama yang dipercayai dan boleh diharap" at bounding box center [339, 398] width 278 height 15
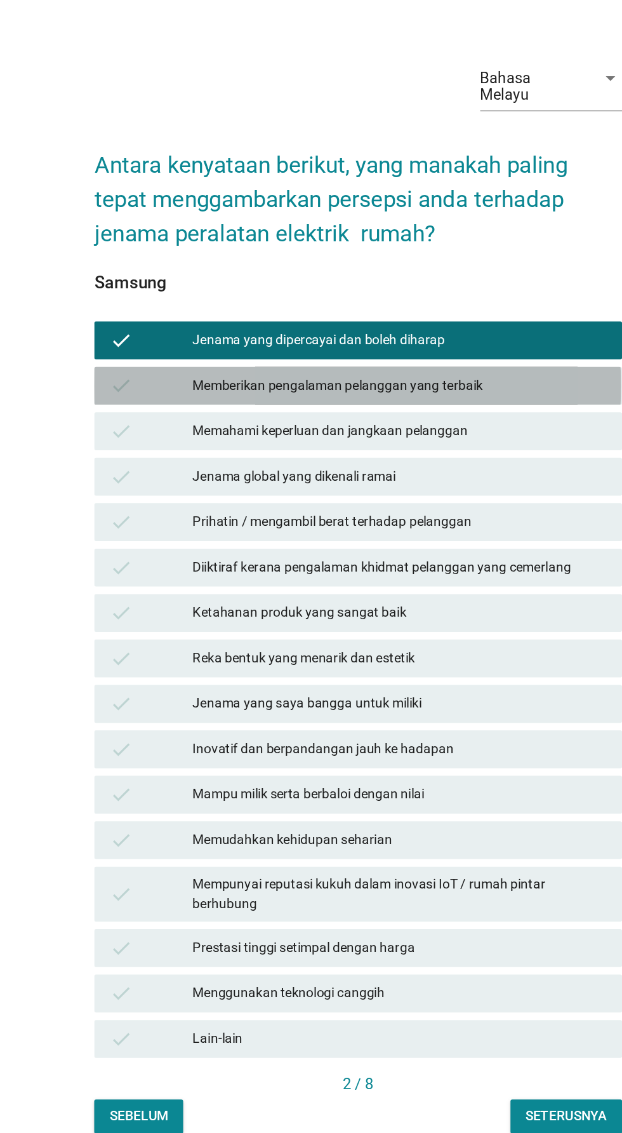
click at [418, 437] on div "Memberikan pengalaman pelanggan yang terbaik" at bounding box center [339, 429] width 278 height 15
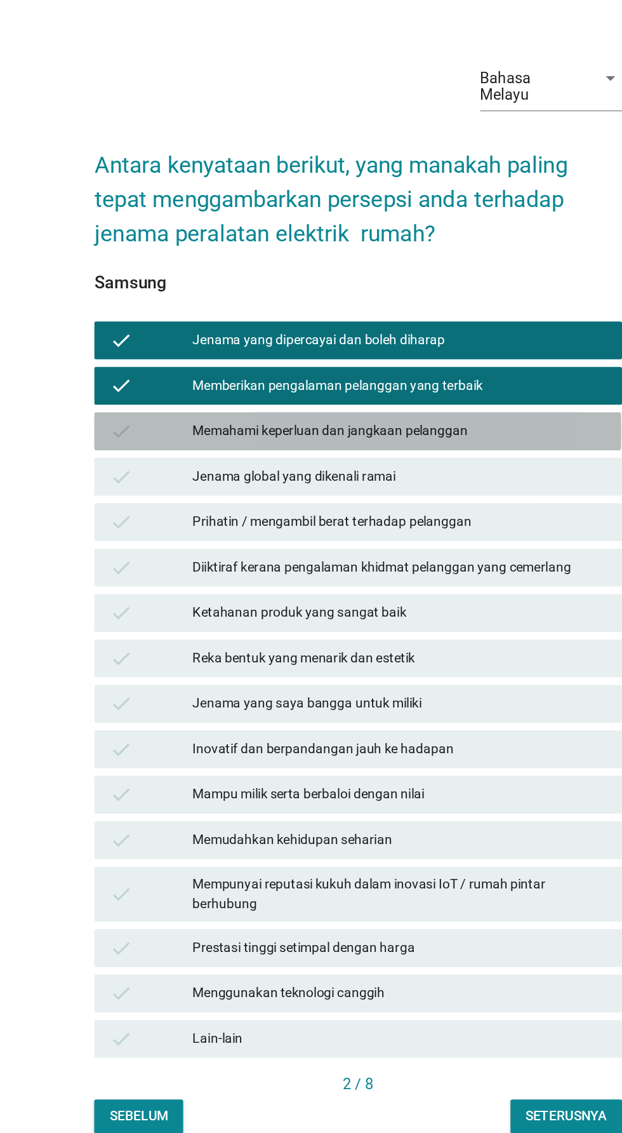
click at [408, 472] on div "check Memahami keperluan dan jangkaan pelanggan" at bounding box center [311, 459] width 354 height 25
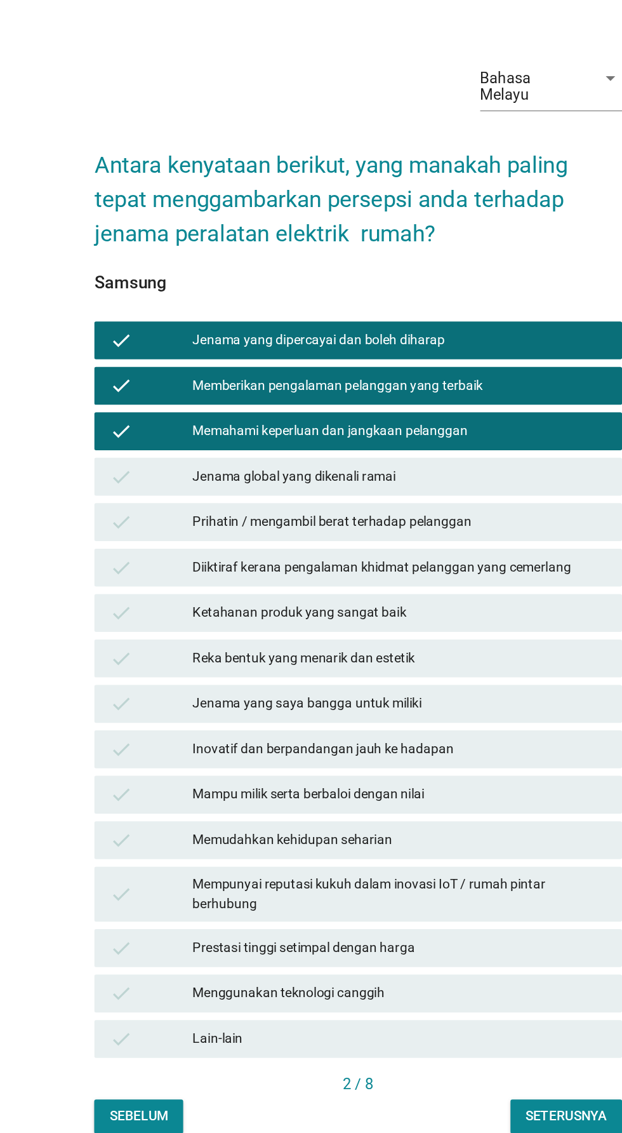
click at [396, 498] on div "Jenama global yang dikenali ramai" at bounding box center [339, 490] width 278 height 15
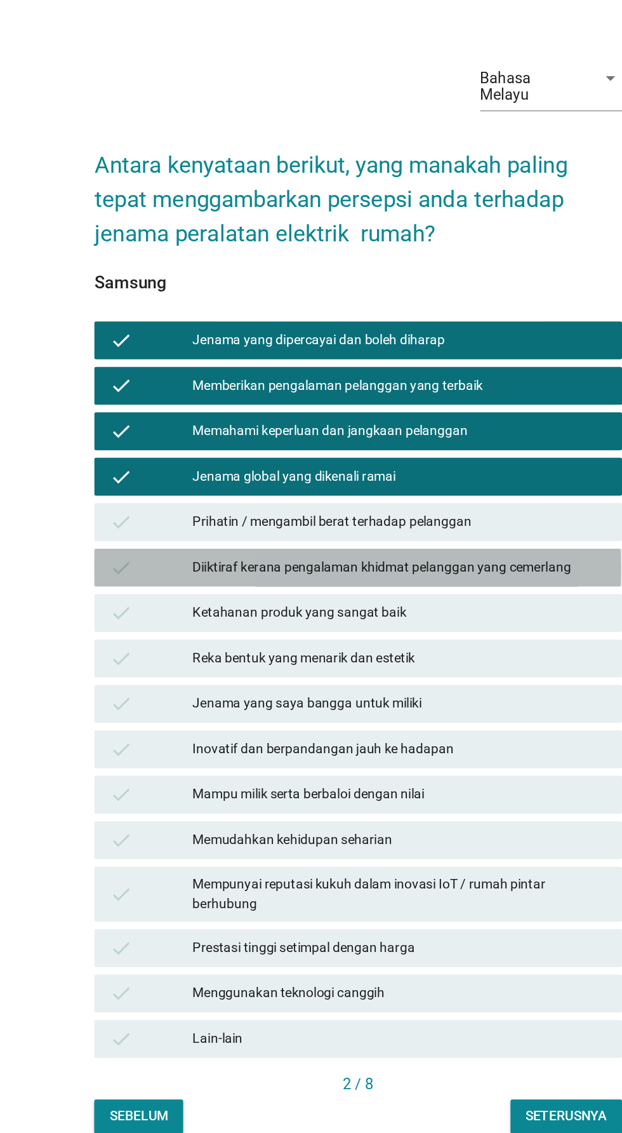
click at [378, 559] on div "Diiktiraf kerana pengalaman khidmat pelanggan yang cemerlang" at bounding box center [339, 550] width 278 height 15
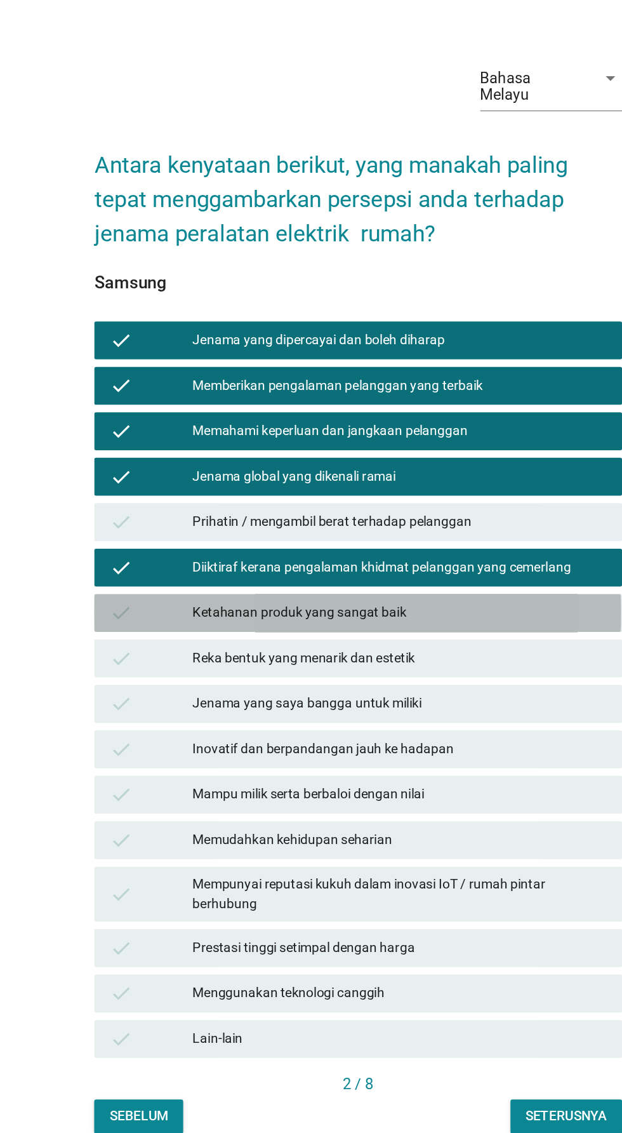
click at [370, 589] on div "Ketahanan produk yang sangat baik" at bounding box center [339, 581] width 278 height 15
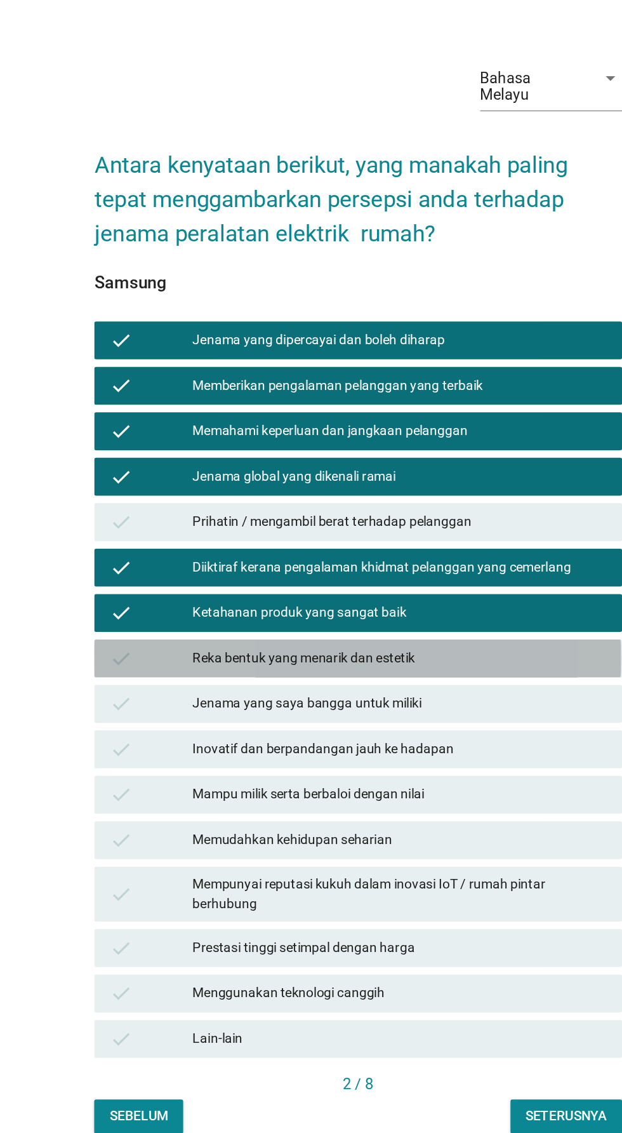
click at [389, 620] on div "Reka bentuk yang menarik dan estetik" at bounding box center [339, 611] width 278 height 15
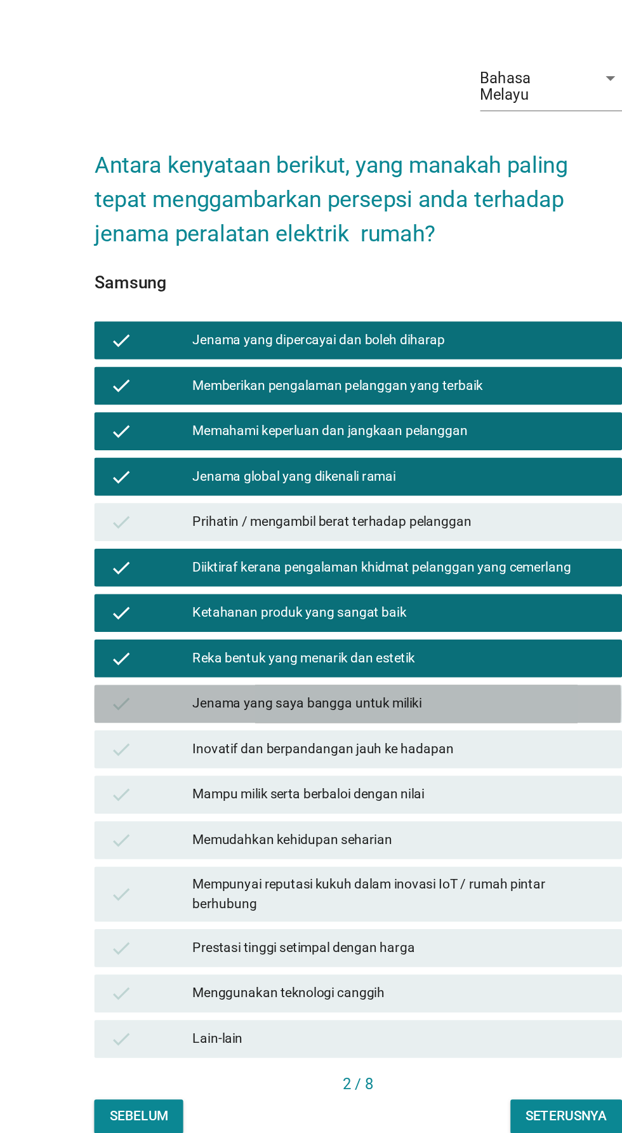
click at [385, 650] on div "Jenama yang saya bangga untuk miliki" at bounding box center [339, 642] width 278 height 15
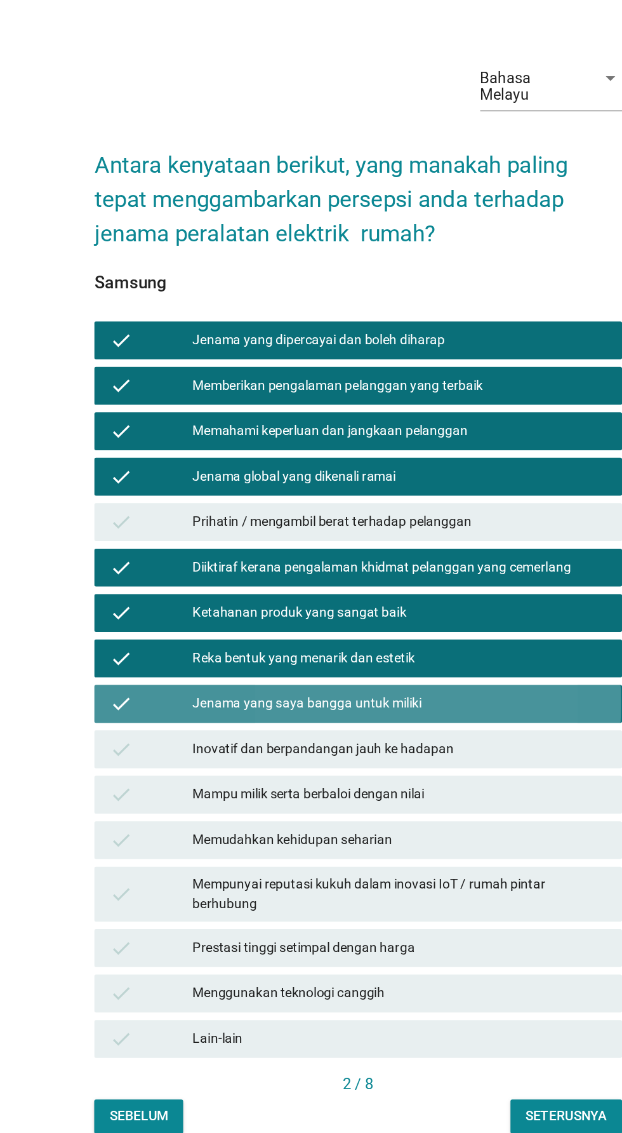
click at [400, 650] on div "Jenama yang saya bangga untuk miliki" at bounding box center [339, 642] width 278 height 15
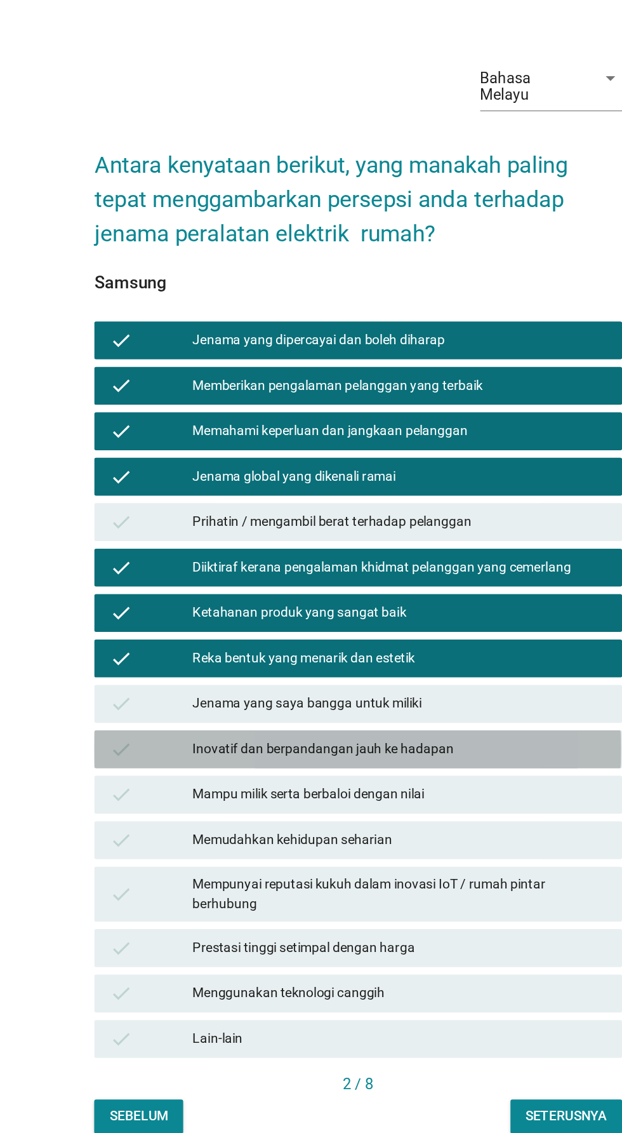
click at [405, 681] on div "Inovatif dan berpandangan jauh ke hadapan" at bounding box center [339, 672] width 278 height 15
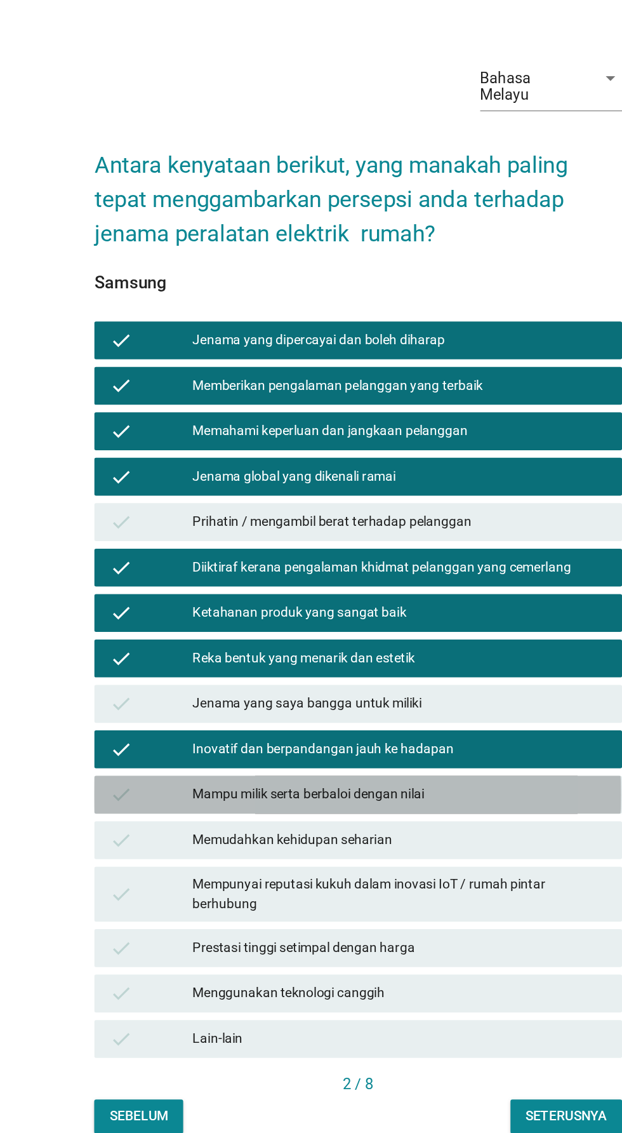
click at [394, 711] on div "Mampu milik serta berbaloi dengan nilai" at bounding box center [339, 703] width 278 height 15
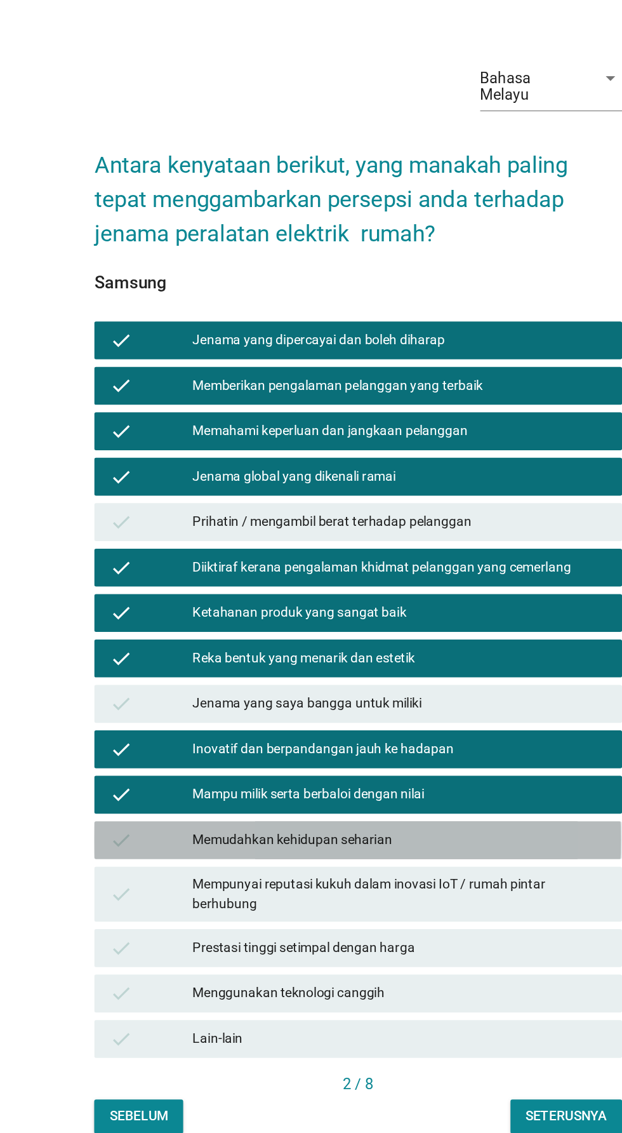
click at [397, 742] on div "Memudahkan kehidupan seharian" at bounding box center [339, 733] width 278 height 15
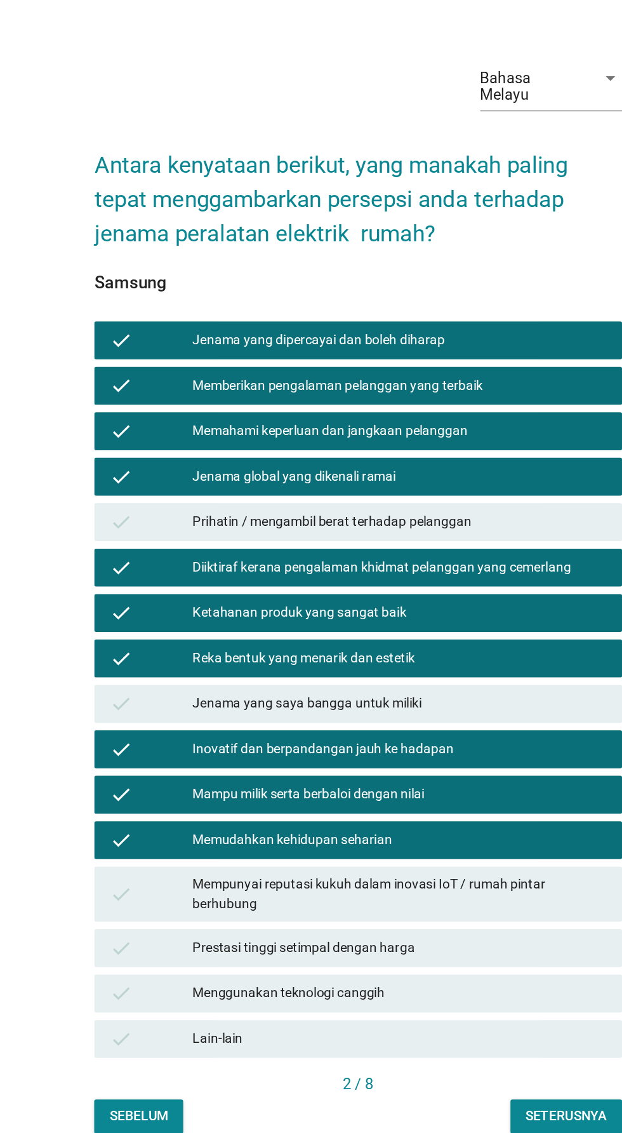
click at [397, 814] on div "Prestasi tinggi setimpal dengan harga" at bounding box center [339, 806] width 278 height 15
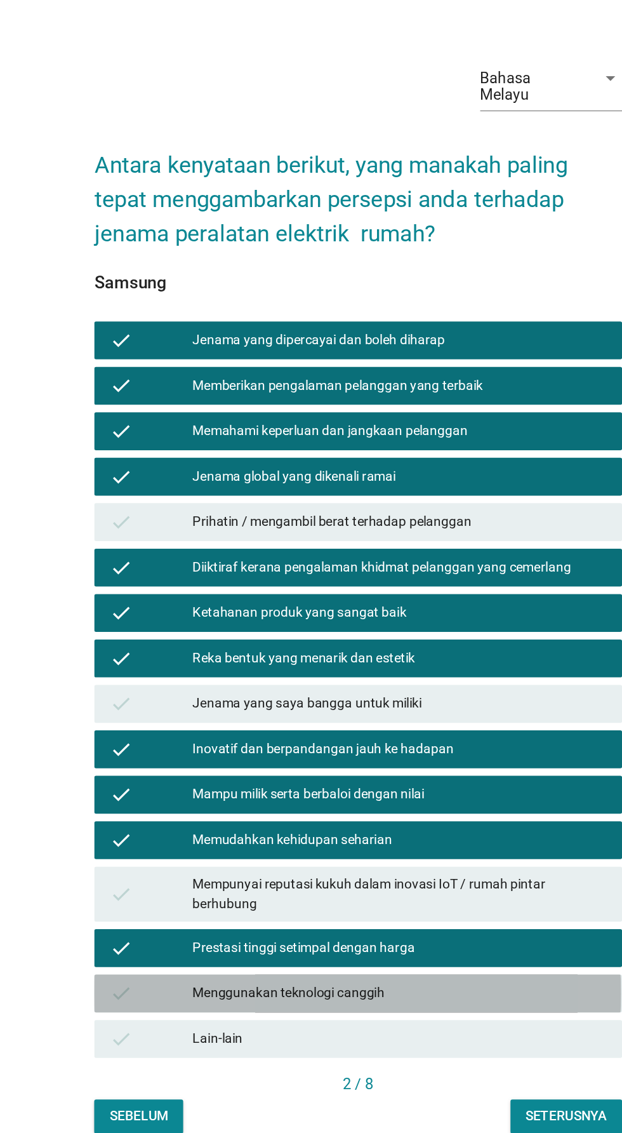
click at [399, 844] on div "Menggunakan teknologi canggih" at bounding box center [339, 836] width 278 height 15
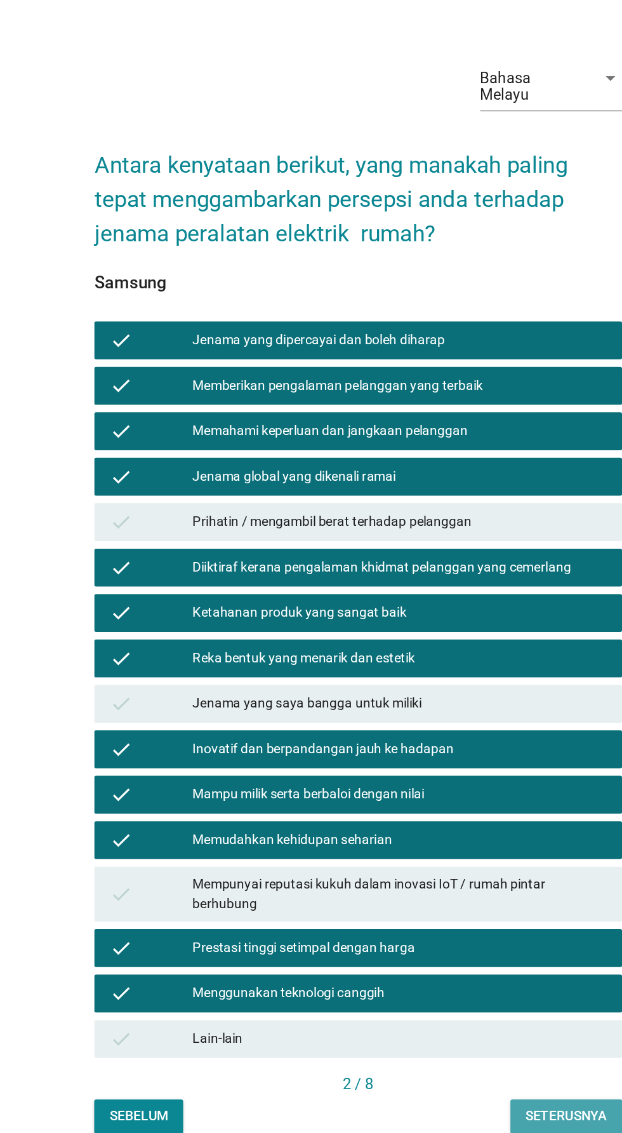
click at [456, 931] on button "Seterusnya" at bounding box center [450, 919] width 75 height 23
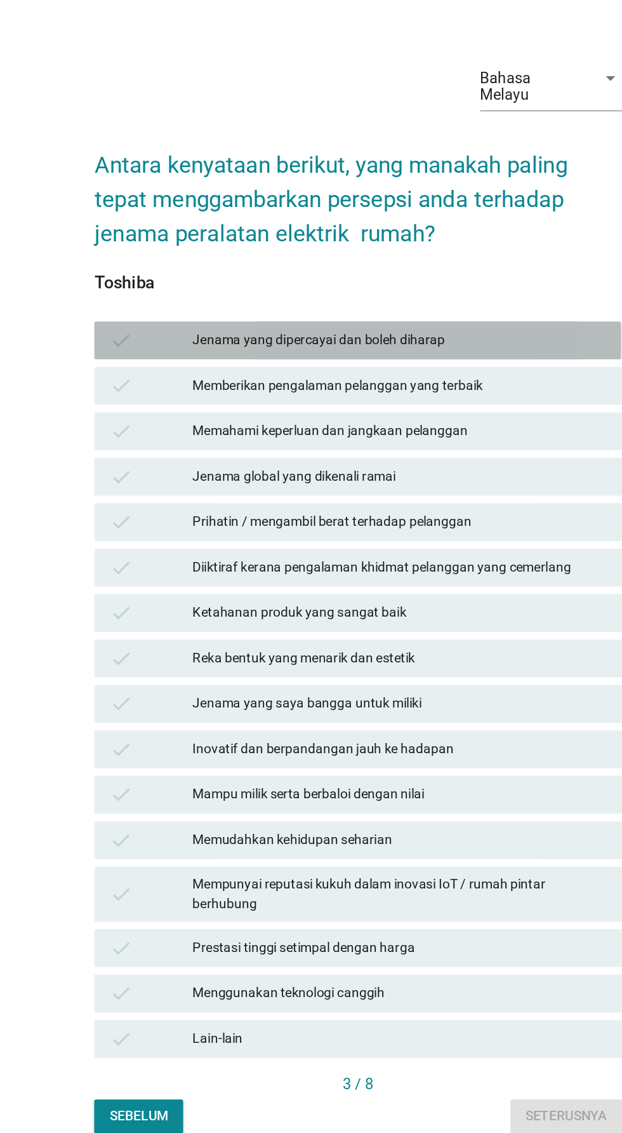
click at [403, 406] on div "Jenama yang dipercayai dan boleh diharap" at bounding box center [339, 398] width 278 height 15
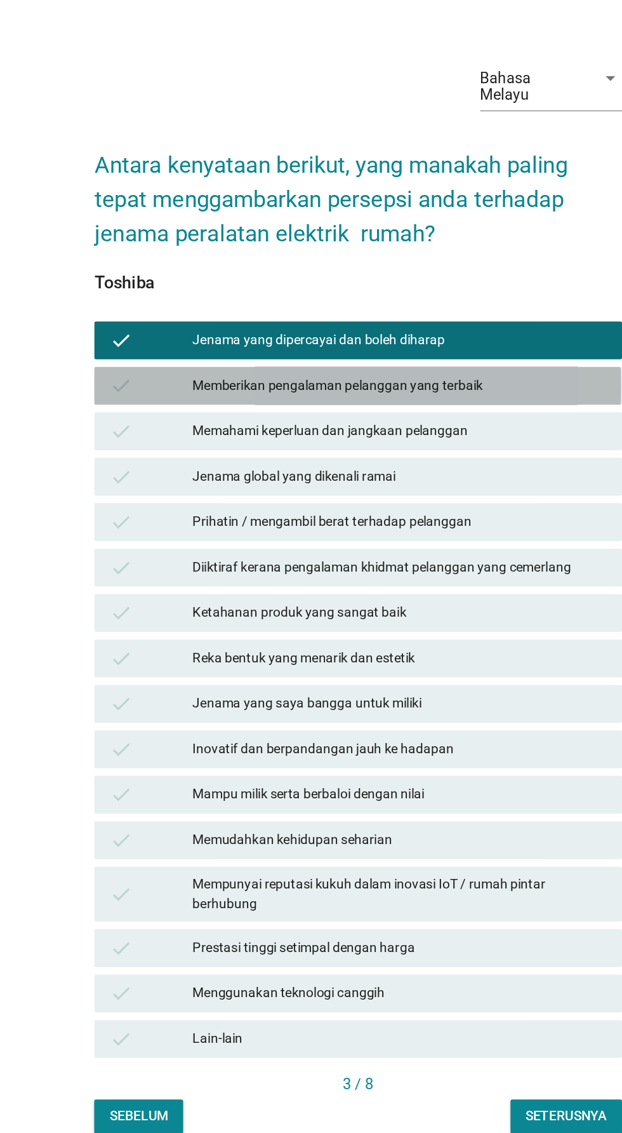
click at [396, 437] on div "Memberikan pengalaman pelanggan yang terbaik" at bounding box center [339, 429] width 278 height 15
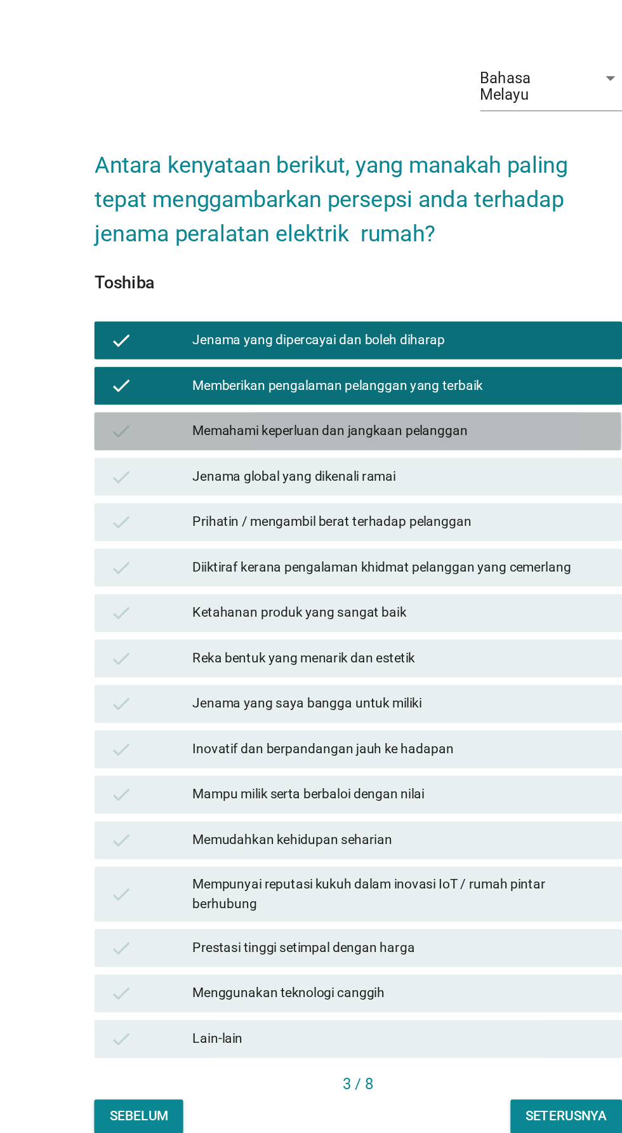
click at [403, 467] on div "Memahami keperluan dan jangkaan pelanggan" at bounding box center [339, 459] width 278 height 15
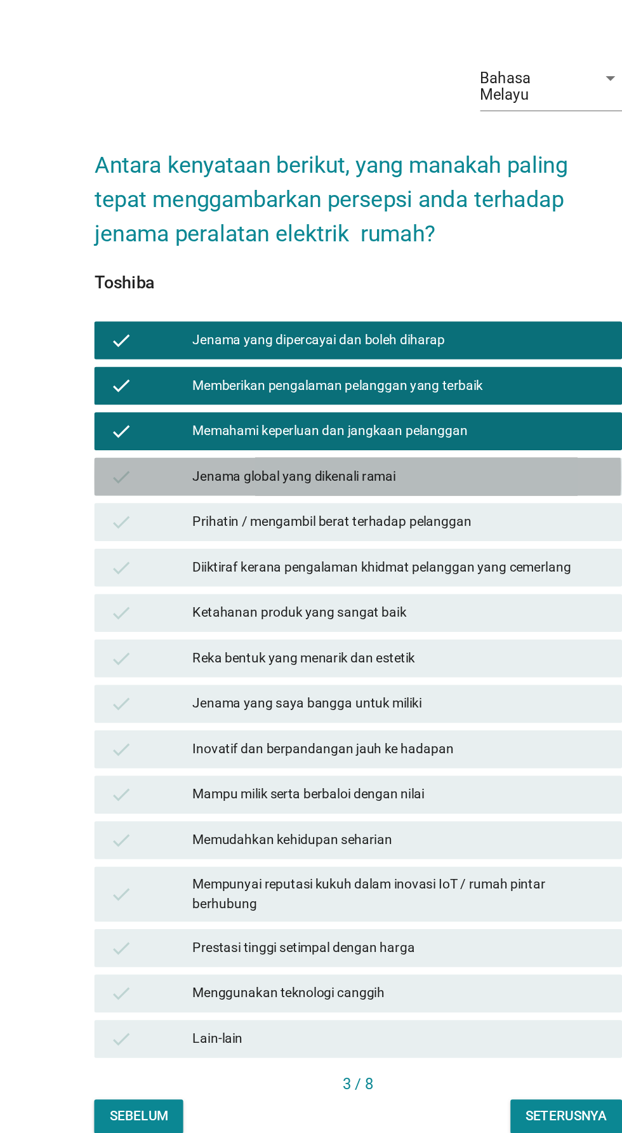
click at [391, 498] on div "Jenama global yang dikenali ramai" at bounding box center [339, 490] width 278 height 15
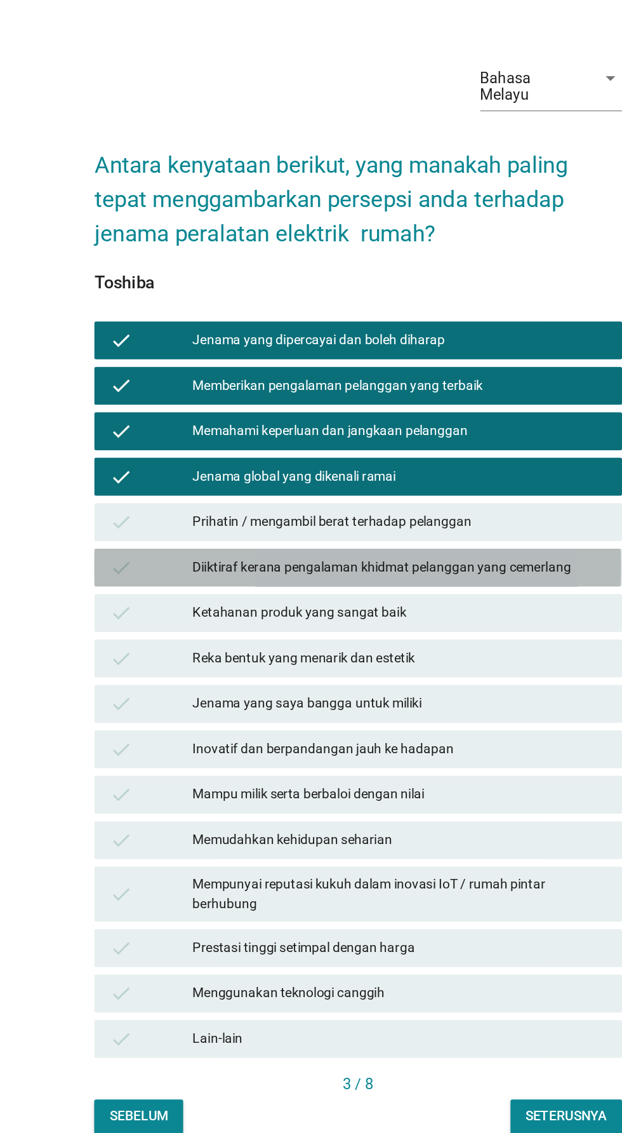
click at [415, 559] on div "Diiktiraf kerana pengalaman khidmat pelanggan yang cemerlang" at bounding box center [339, 550] width 278 height 15
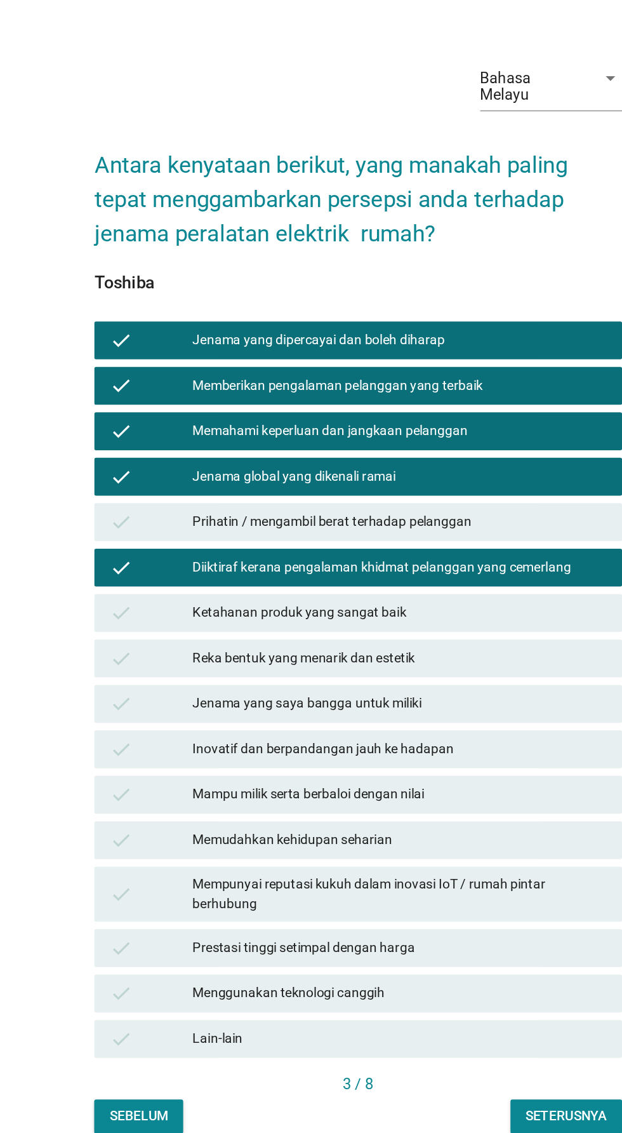
click at [404, 620] on div "Reka bentuk yang menarik dan estetik" at bounding box center [339, 611] width 278 height 15
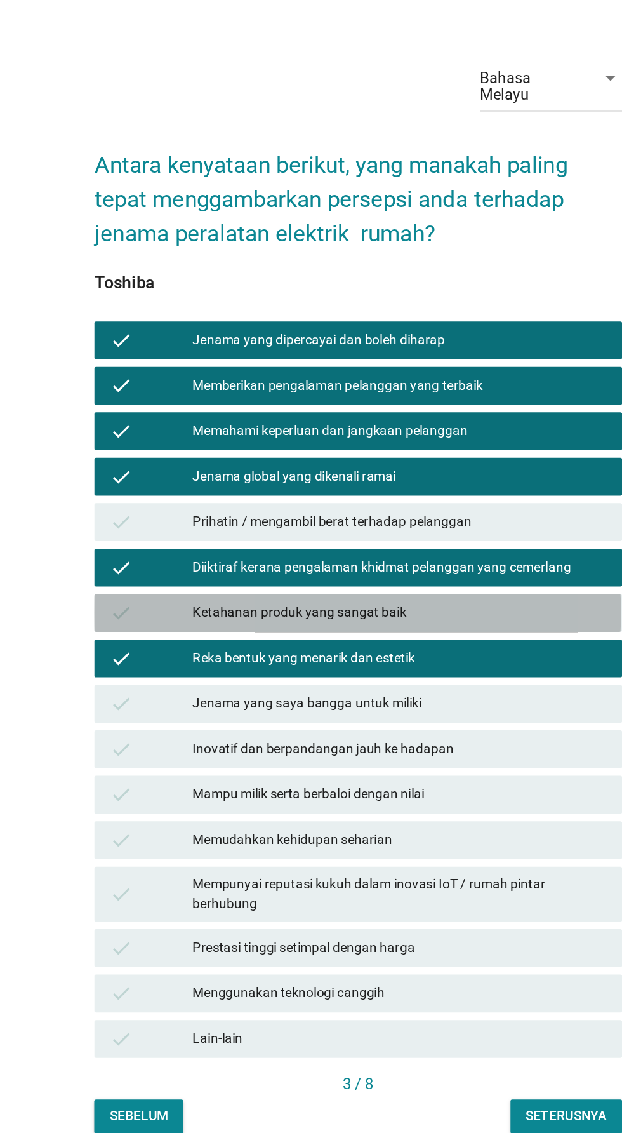
click at [408, 589] on div "Ketahanan produk yang sangat baik" at bounding box center [339, 581] width 278 height 15
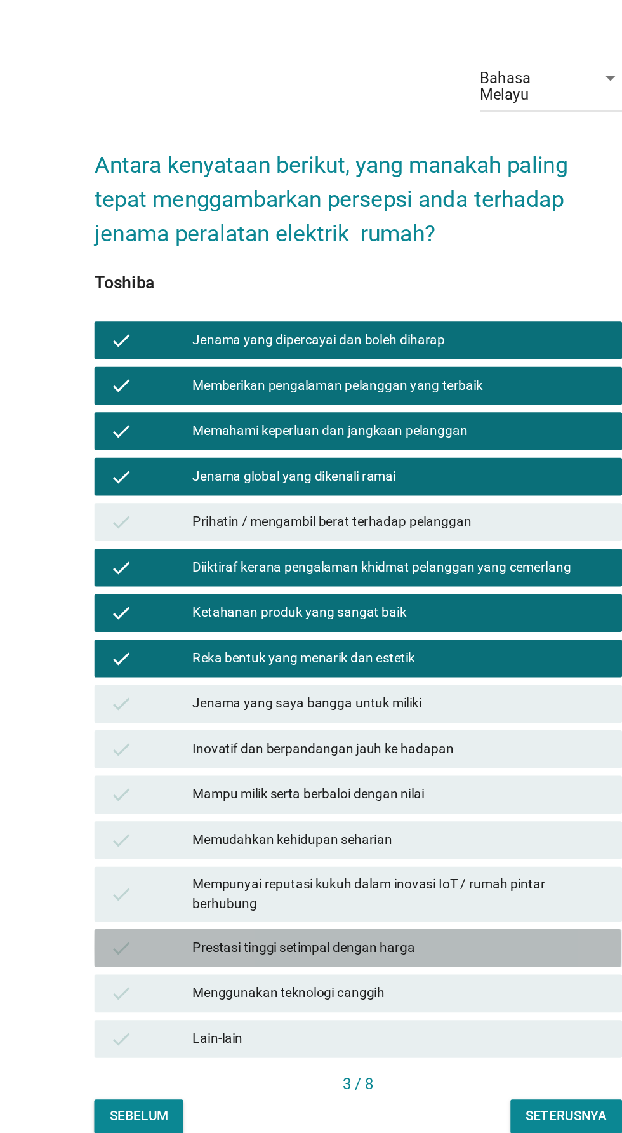
click at [382, 814] on div "Prestasi tinggi setimpal dengan harga" at bounding box center [339, 806] width 278 height 15
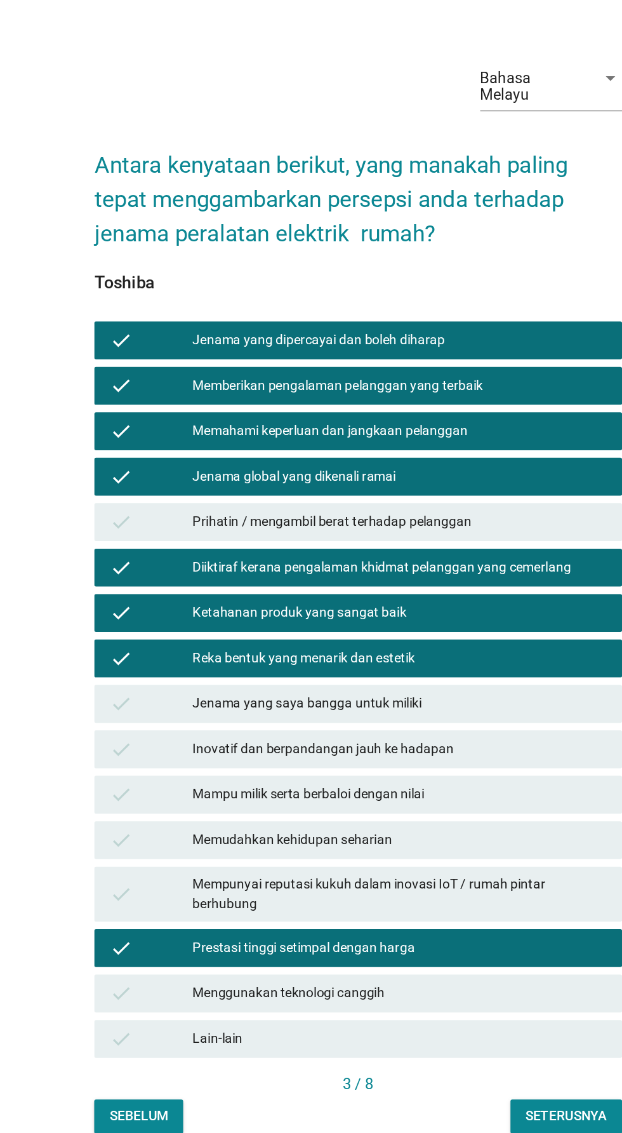
click at [392, 844] on div "Menggunakan teknologi canggih" at bounding box center [339, 836] width 278 height 15
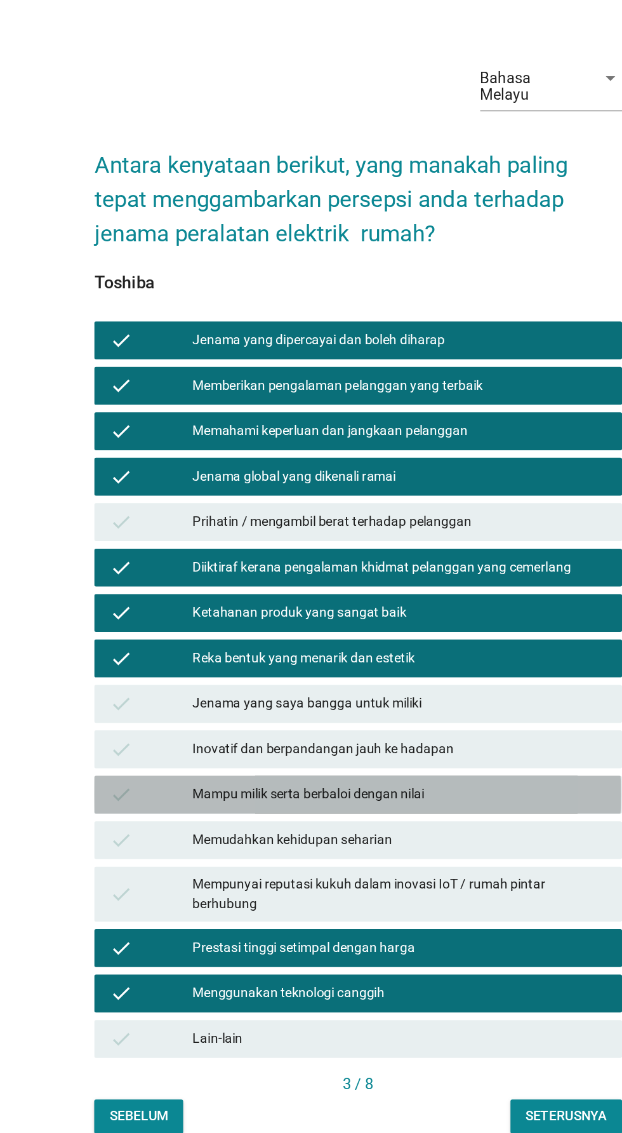
click at [415, 716] on div "check Mampu milik serta berbaloi dengan nilai" at bounding box center [311, 703] width 354 height 25
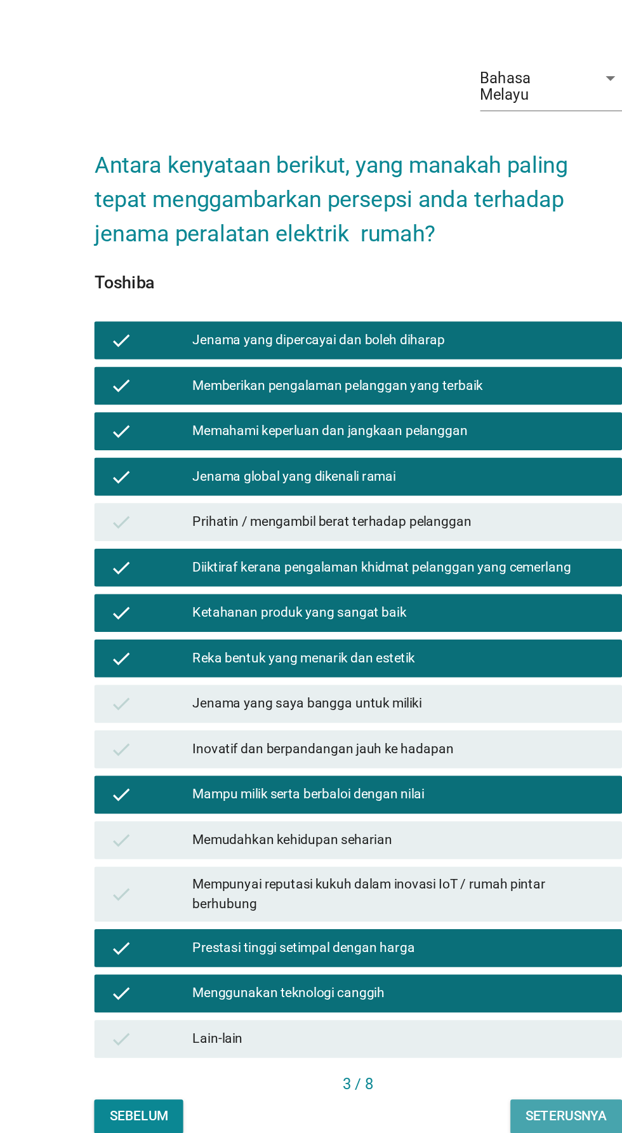
click at [441, 931] on button "Seterusnya" at bounding box center [450, 919] width 75 height 23
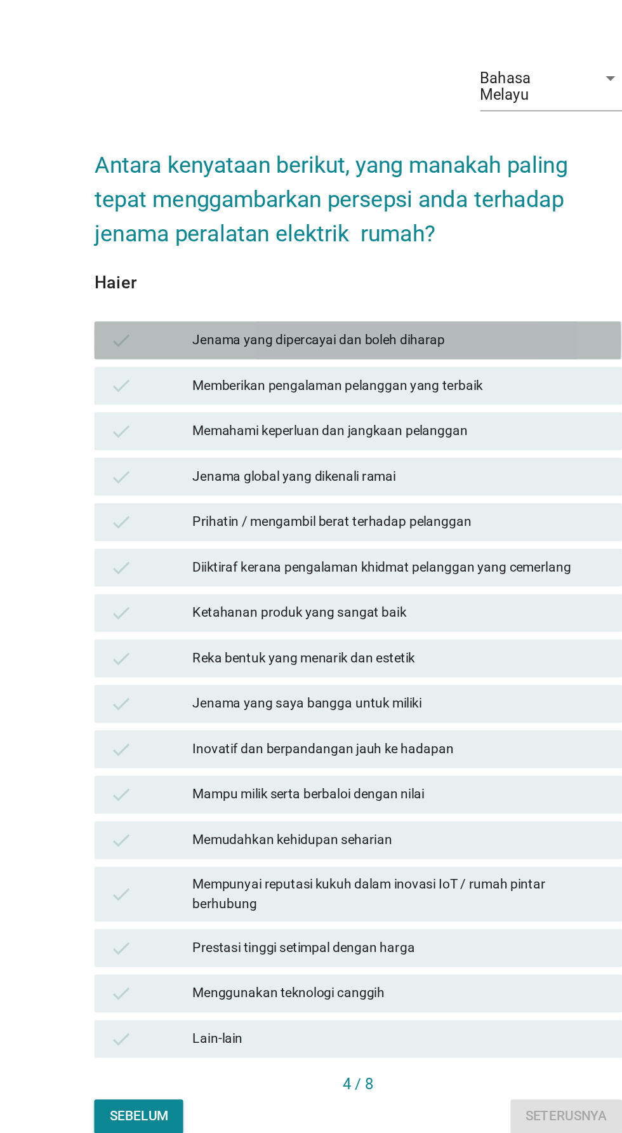
click at [377, 406] on div "Jenama yang dipercayai dan boleh diharap" at bounding box center [339, 398] width 278 height 15
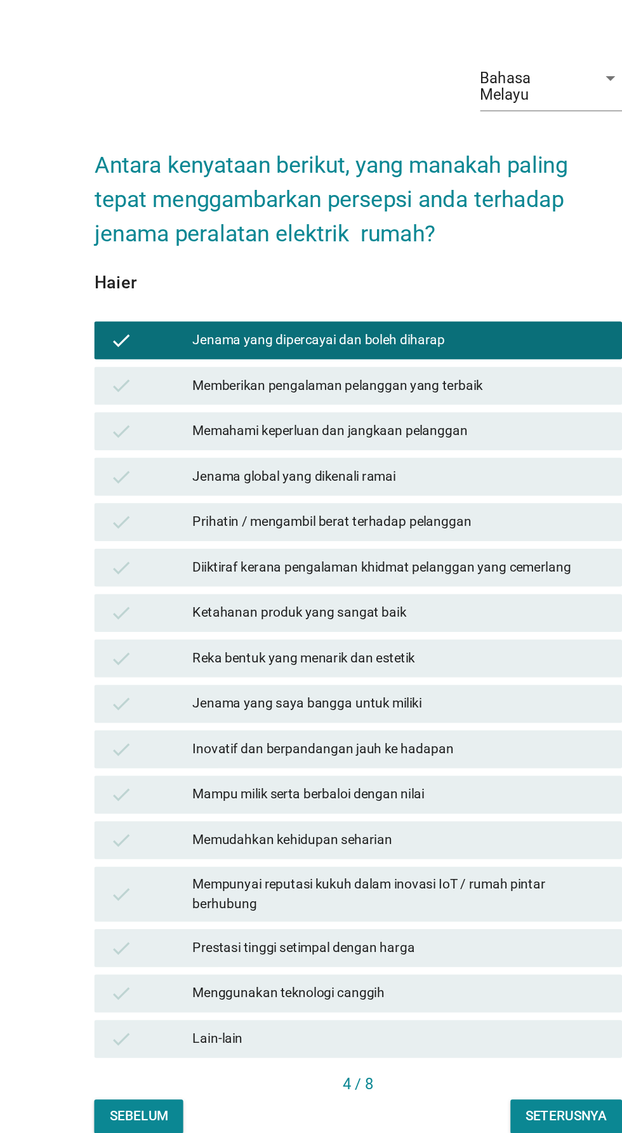
click at [427, 437] on div "Memberikan pengalaman pelanggan yang terbaik" at bounding box center [339, 429] width 278 height 15
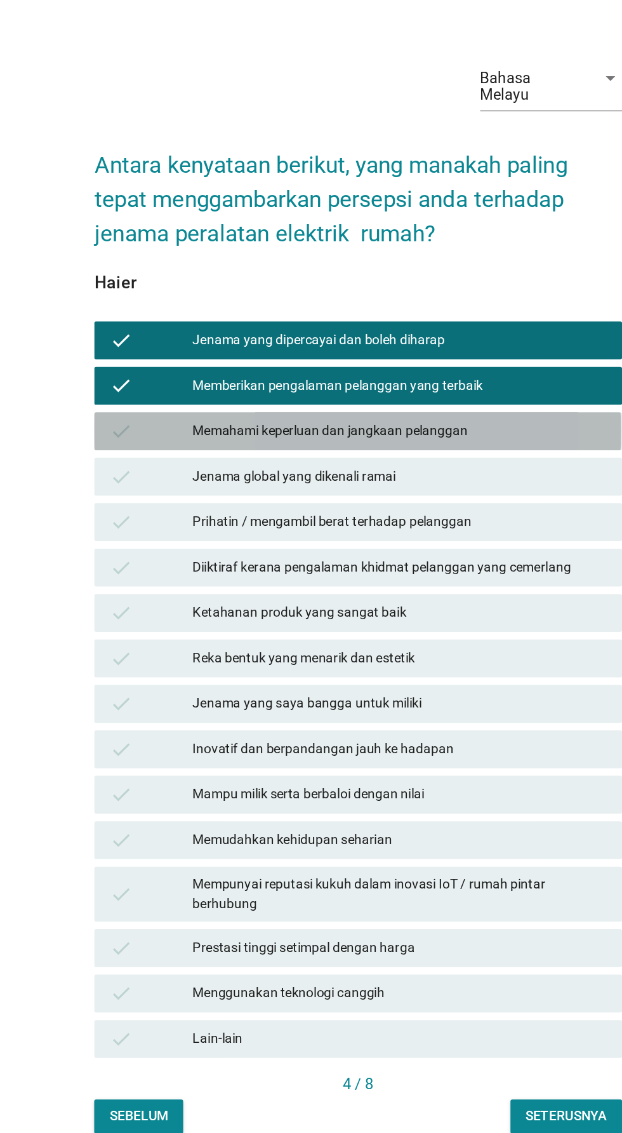
click at [408, 467] on div "Memahami keperluan dan jangkaan pelanggan" at bounding box center [339, 459] width 278 height 15
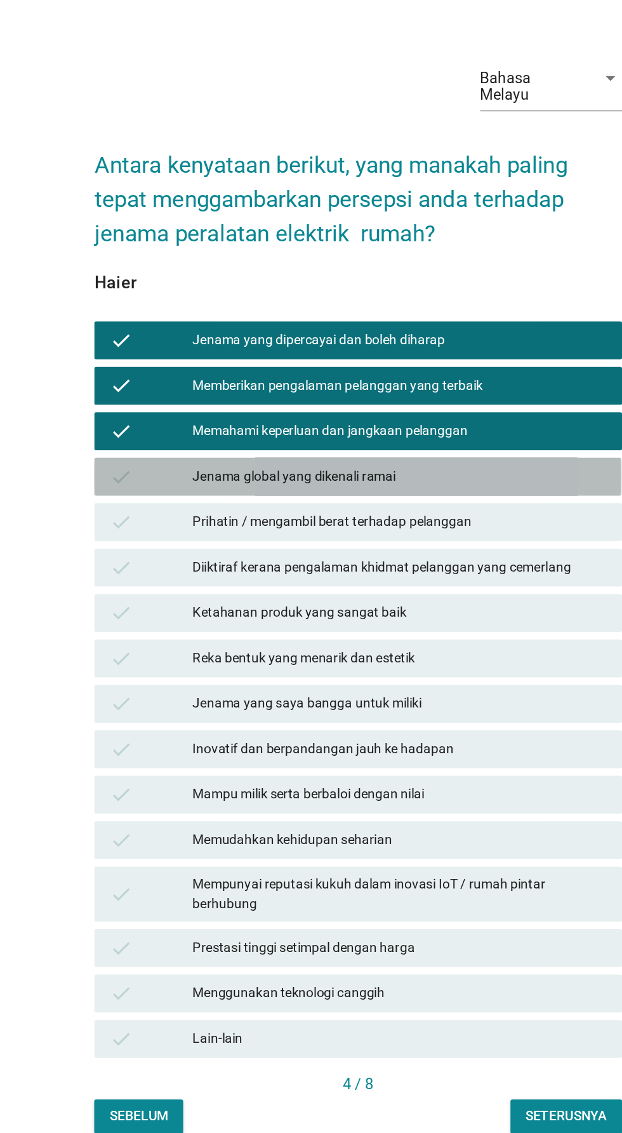
click at [399, 498] on div "Jenama global yang dikenali ramai" at bounding box center [339, 490] width 278 height 15
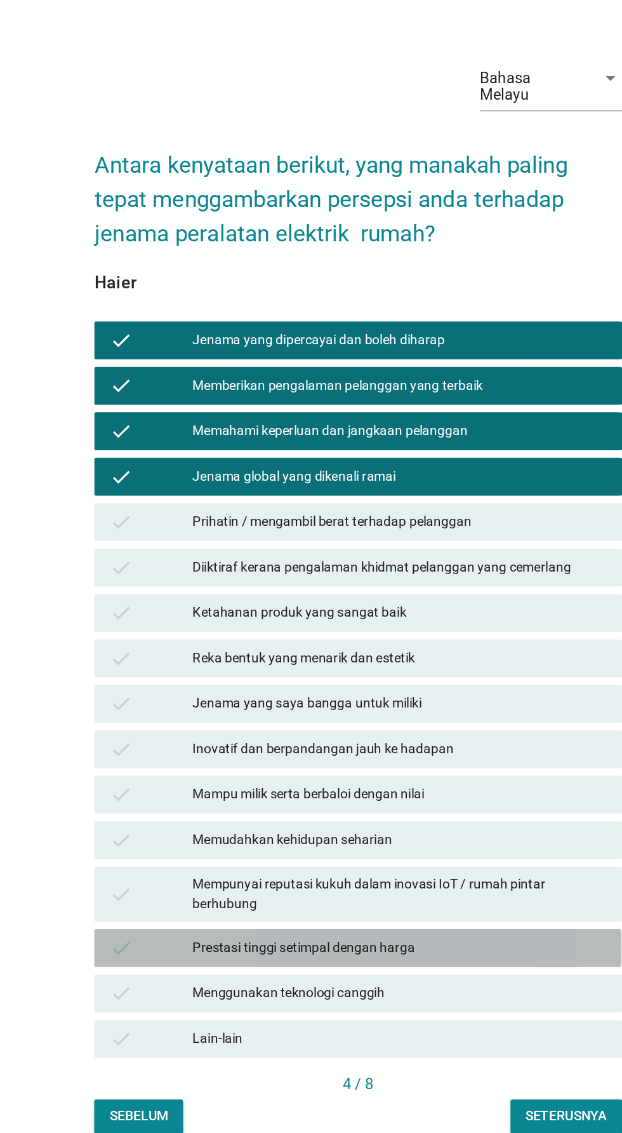
click at [375, 814] on div "Prestasi tinggi setimpal dengan harga" at bounding box center [339, 806] width 278 height 15
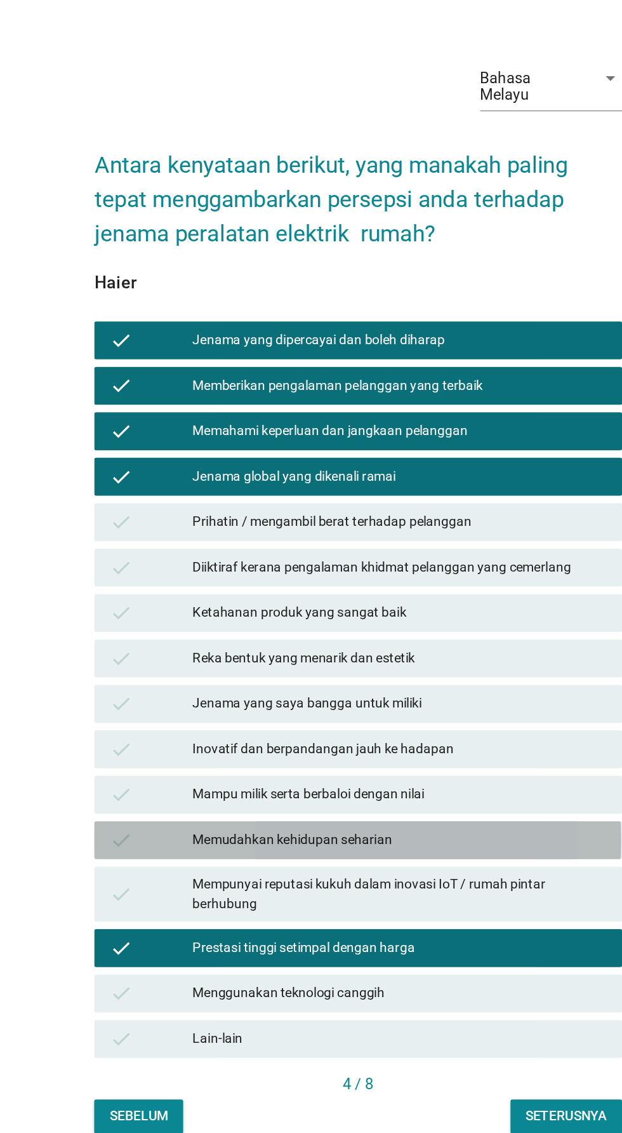
click at [388, 742] on div "Memudahkan kehidupan seharian" at bounding box center [339, 733] width 278 height 15
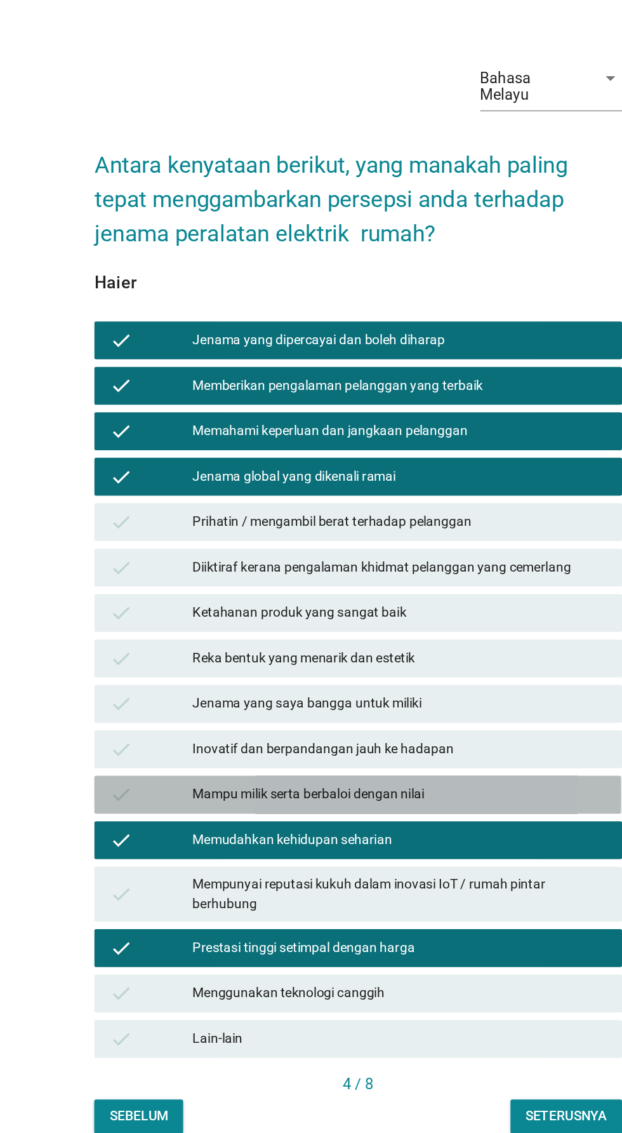
click at [403, 711] on div "Mampu milik serta berbaloi dengan nilai" at bounding box center [339, 703] width 278 height 15
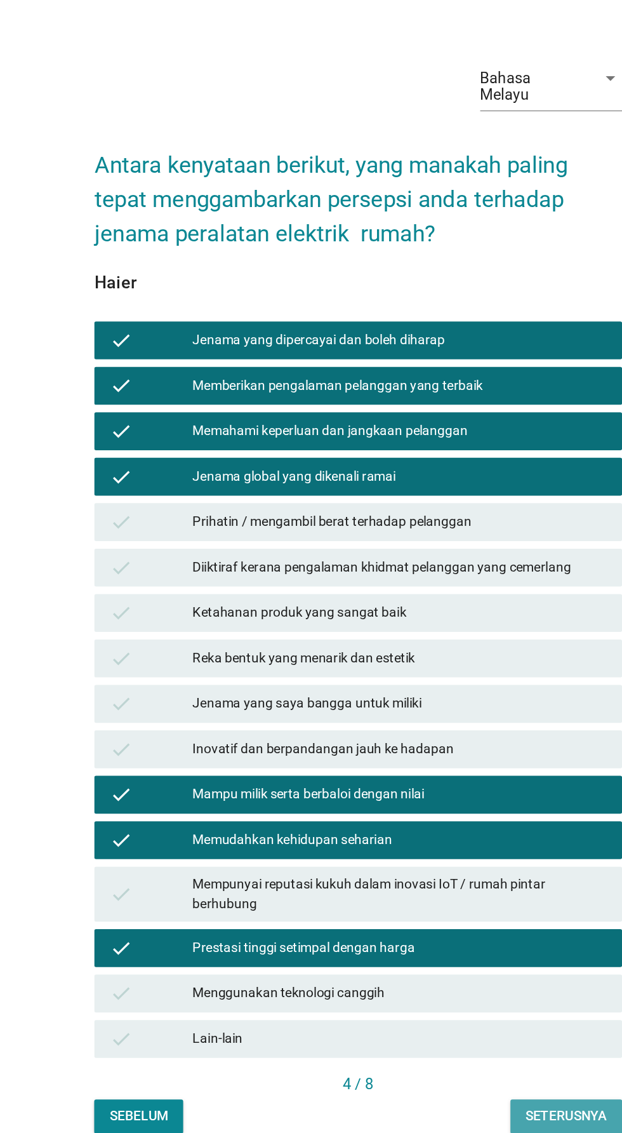
click at [458, 931] on button "Seterusnya" at bounding box center [450, 919] width 75 height 23
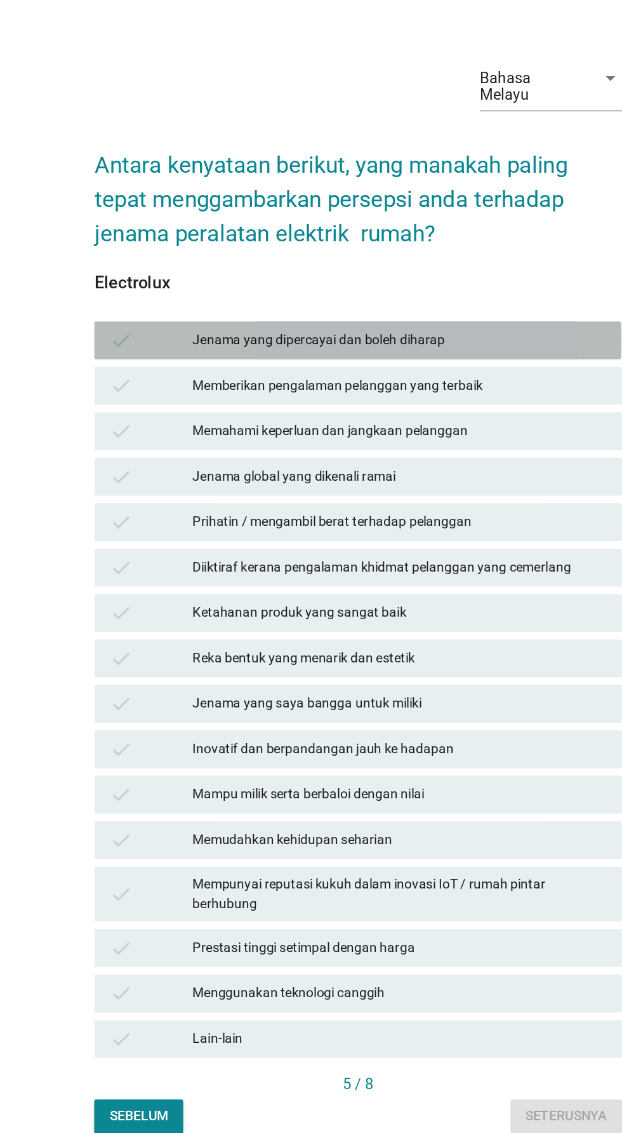
click at [409, 406] on div "Jenama yang dipercayai dan boleh diharap" at bounding box center [339, 398] width 278 height 15
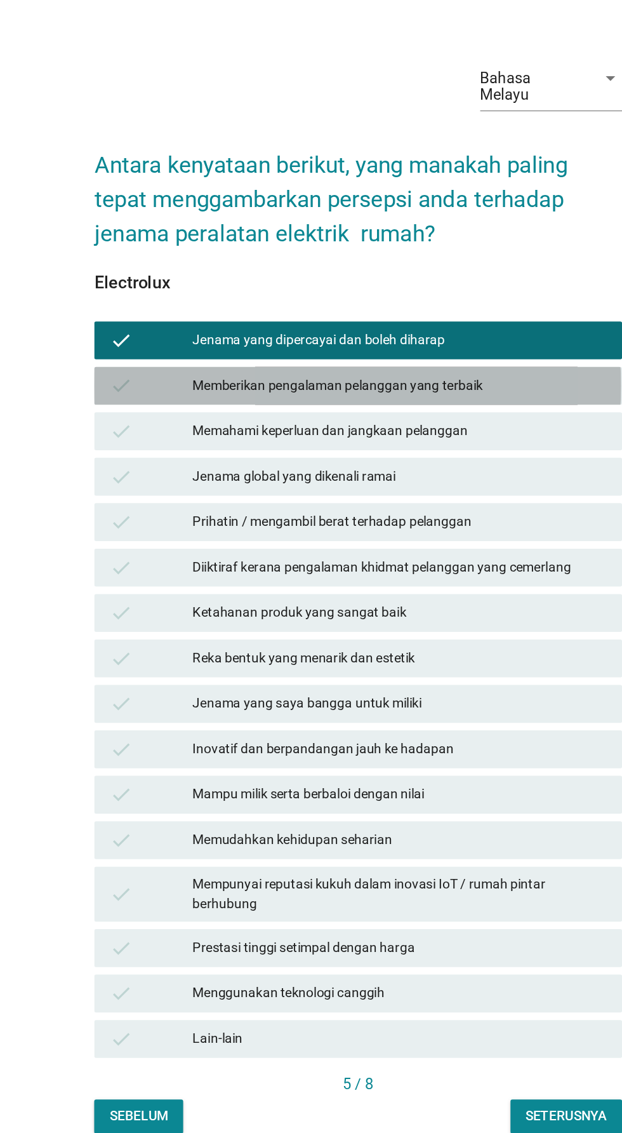
click at [392, 437] on div "Memberikan pengalaman pelanggan yang terbaik" at bounding box center [339, 429] width 278 height 15
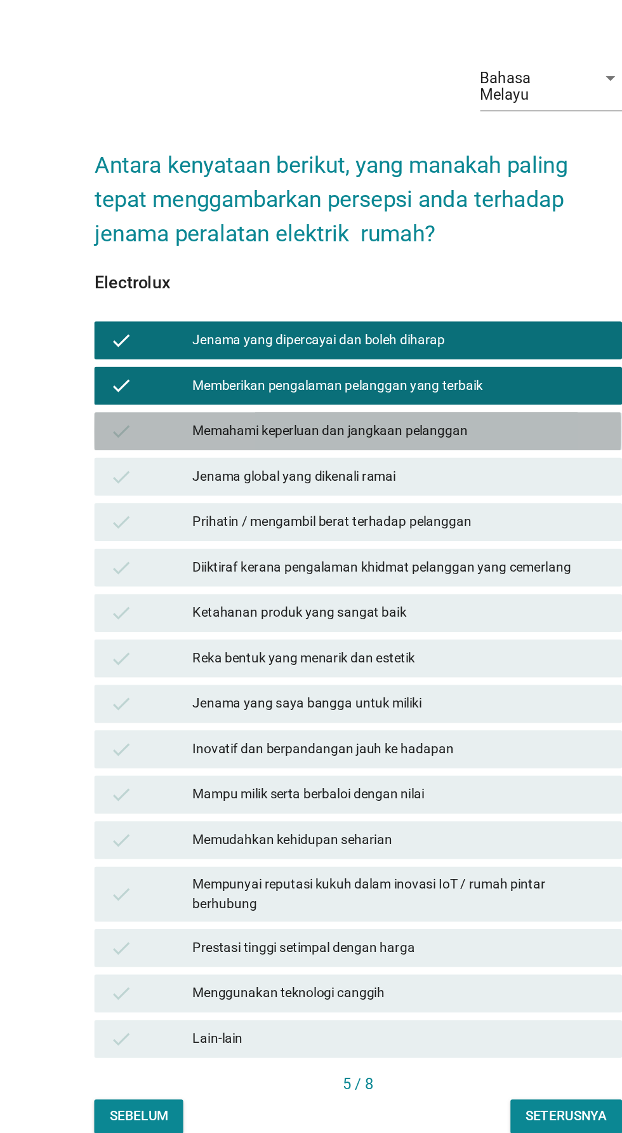
click at [381, 467] on div "Memahami keperluan dan jangkaan pelanggan" at bounding box center [339, 459] width 278 height 15
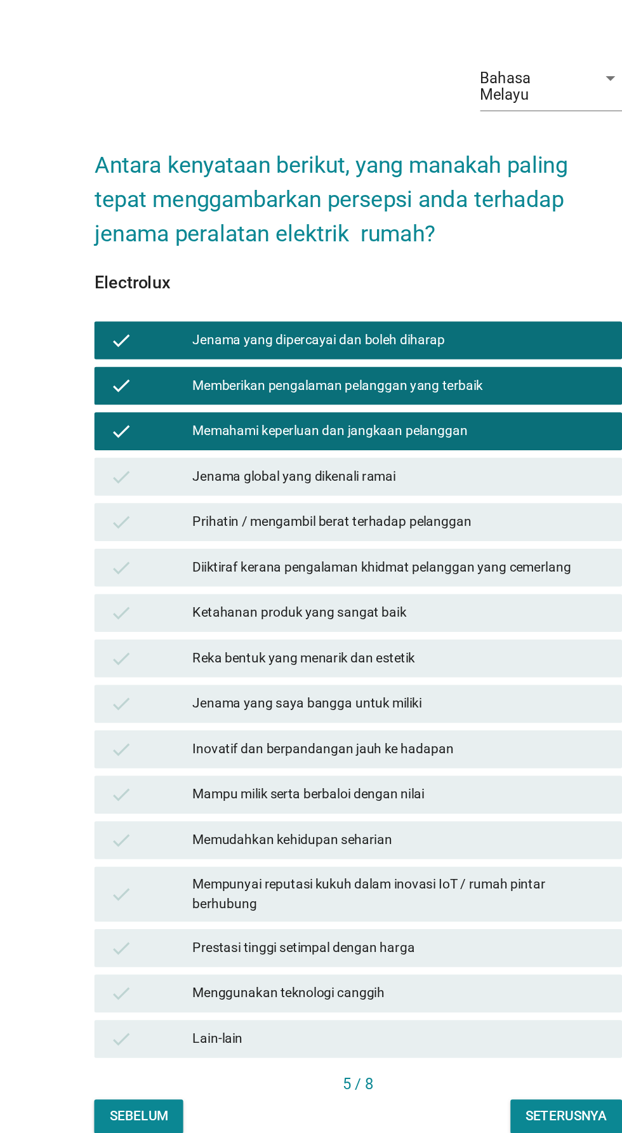
click at [375, 498] on div "Jenama global yang dikenali ramai" at bounding box center [339, 490] width 278 height 15
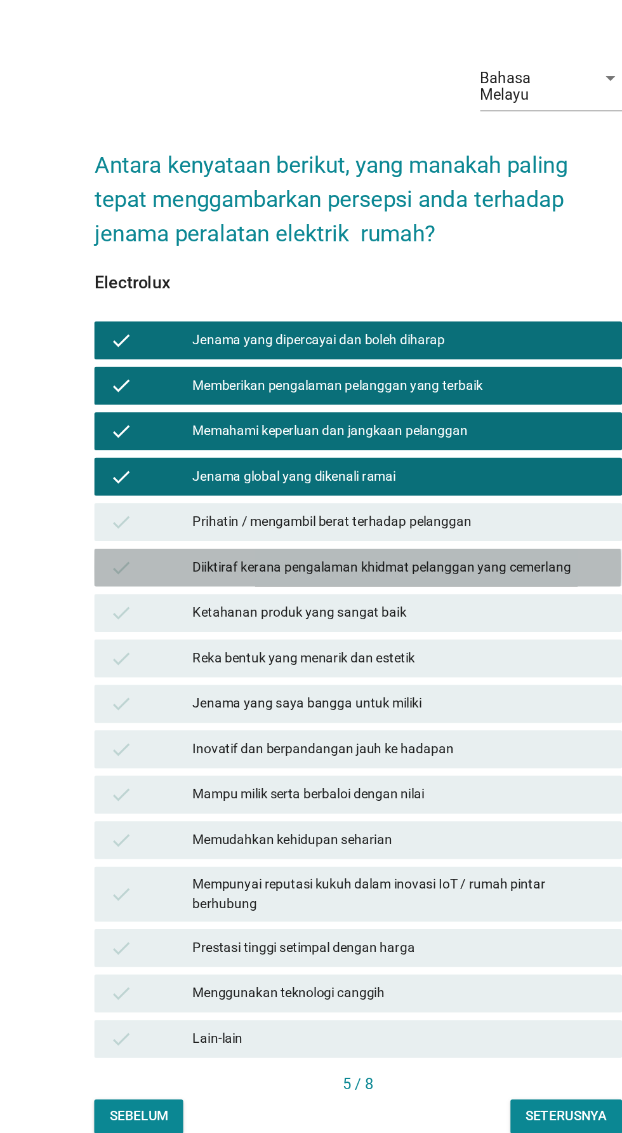
click at [417, 559] on div "Diiktiraf kerana pengalaman khidmat pelanggan yang cemerlang" at bounding box center [339, 550] width 278 height 15
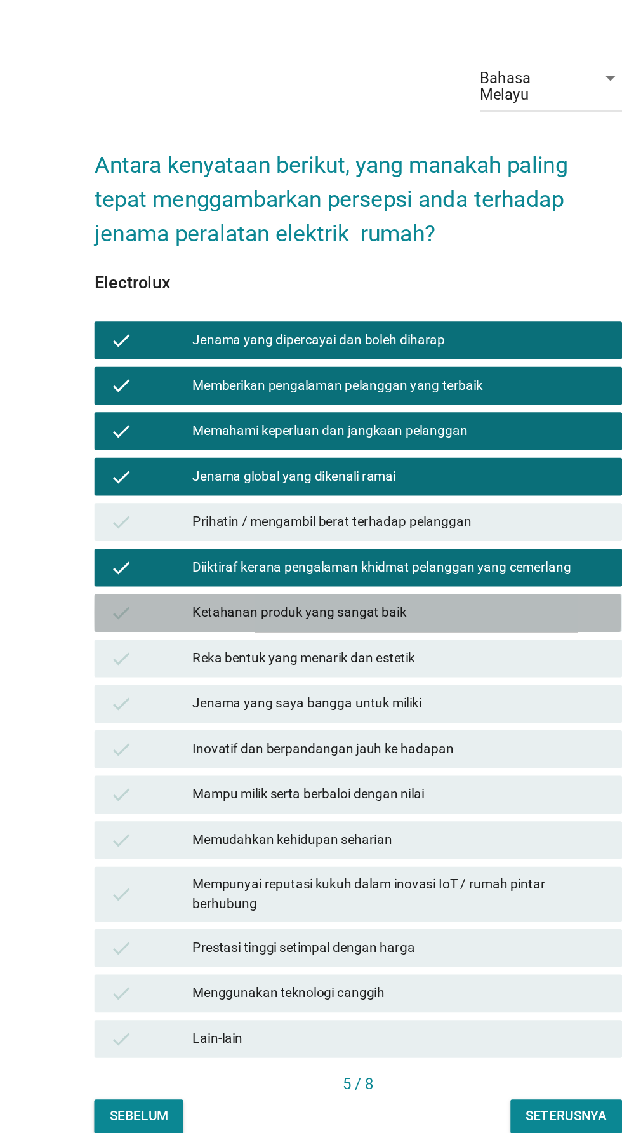
click at [401, 589] on div "Ketahanan produk yang sangat baik" at bounding box center [339, 581] width 278 height 15
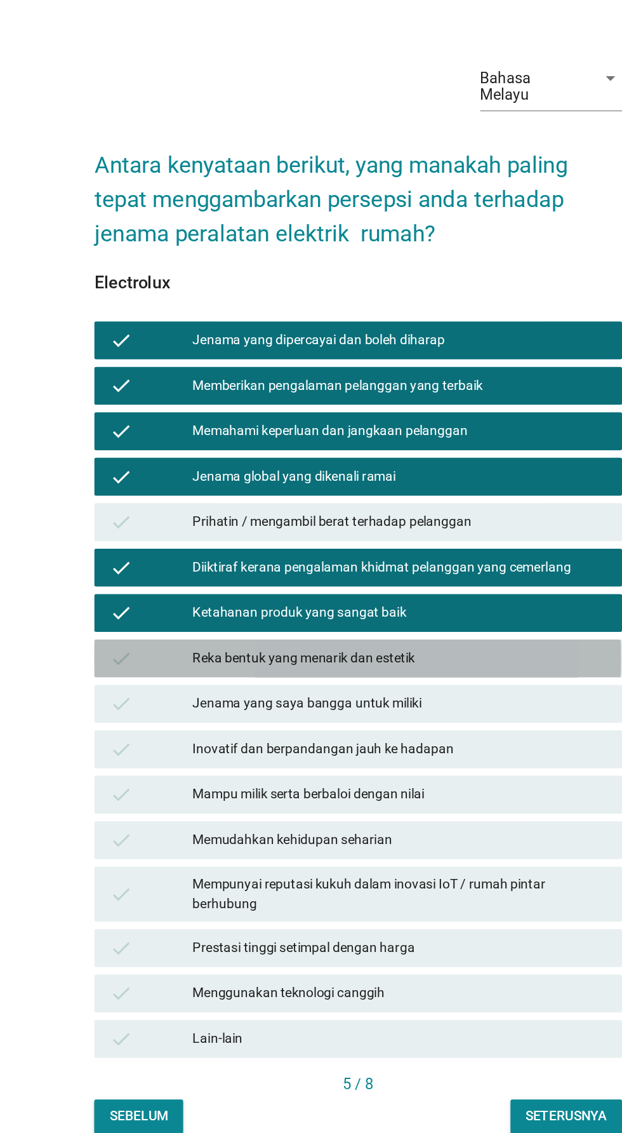
click at [399, 620] on div "Reka bentuk yang menarik dan estetik" at bounding box center [339, 611] width 278 height 15
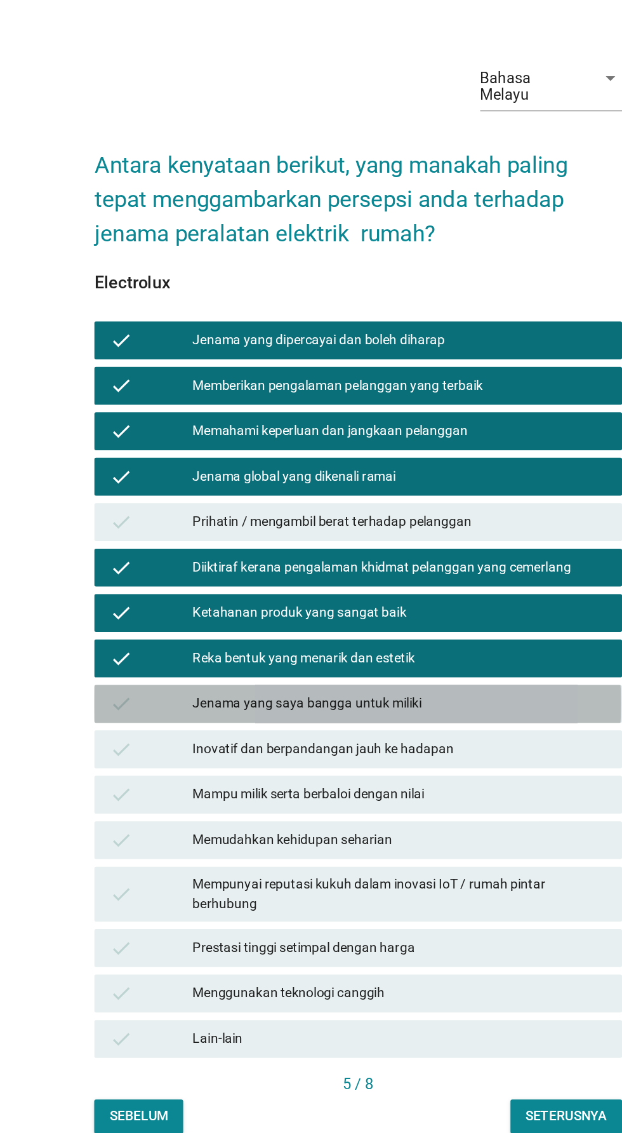
click at [398, 650] on div "Jenama yang saya bangga untuk miliki" at bounding box center [339, 642] width 278 height 15
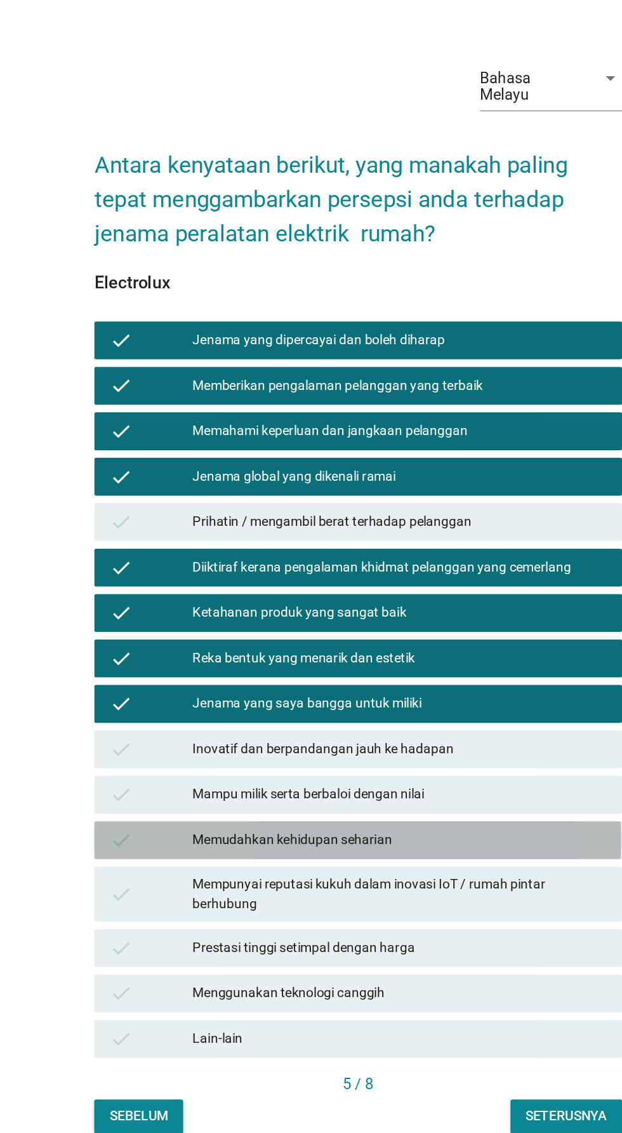
click at [378, 742] on div "Memudahkan kehidupan seharian" at bounding box center [339, 733] width 278 height 15
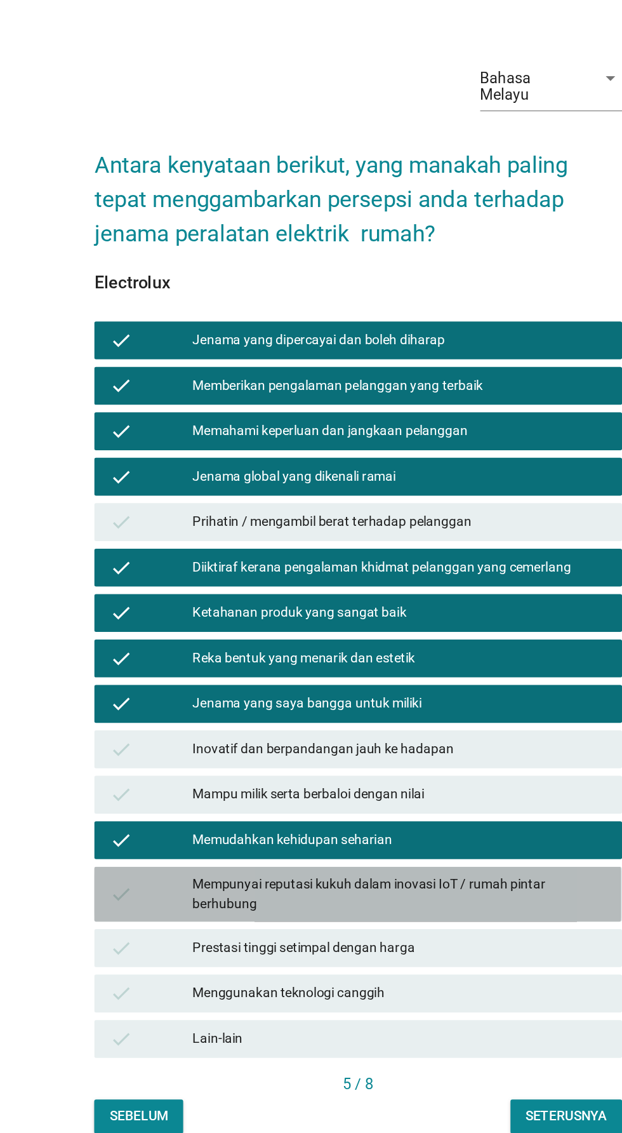
click at [400, 783] on div "Mempunyai reputasi kukuh dalam inovasi IoT / rumah pintar berhubung" at bounding box center [339, 770] width 278 height 27
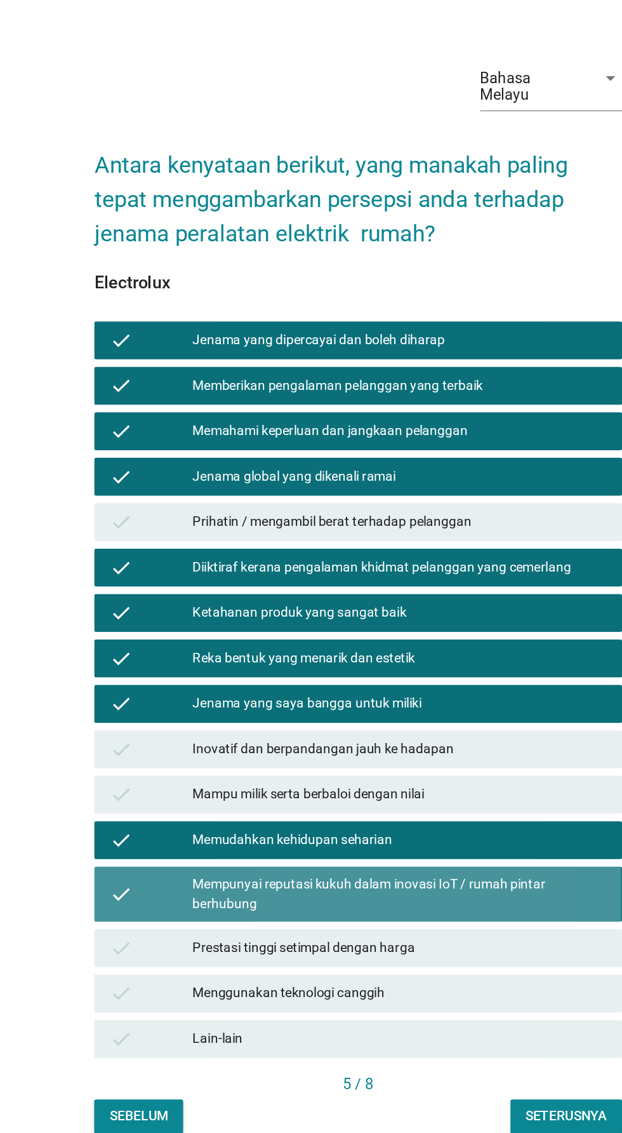
click at [401, 783] on div "Mempunyai reputasi kukuh dalam inovasi IoT / rumah pintar berhubung" at bounding box center [339, 770] width 278 height 27
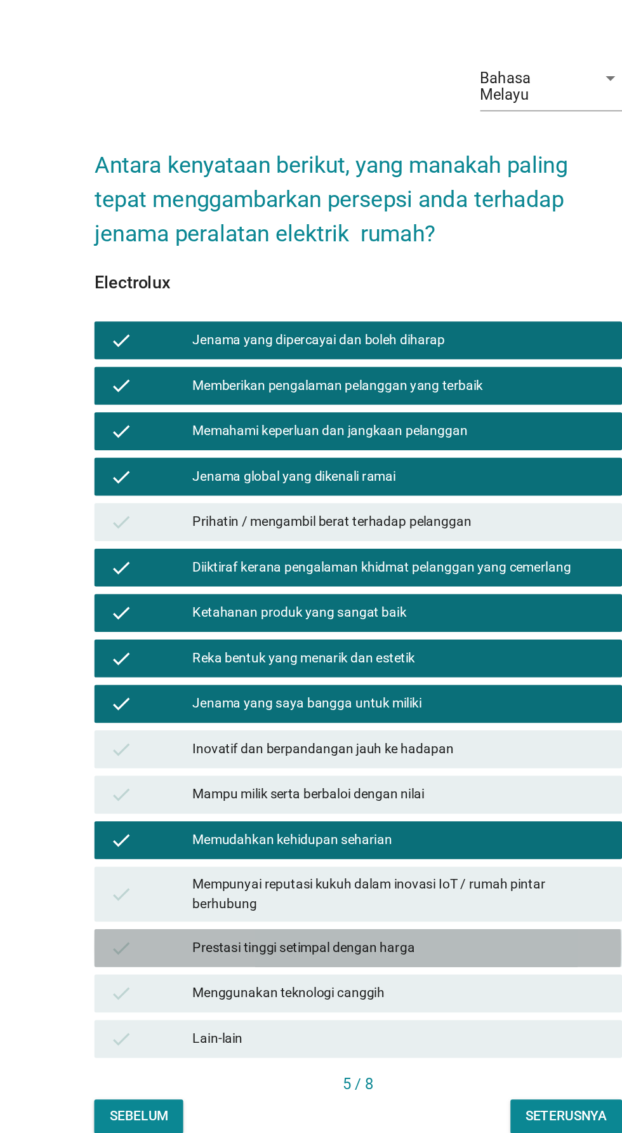
click at [383, 814] on div "Prestasi tinggi setimpal dengan harga" at bounding box center [339, 806] width 278 height 15
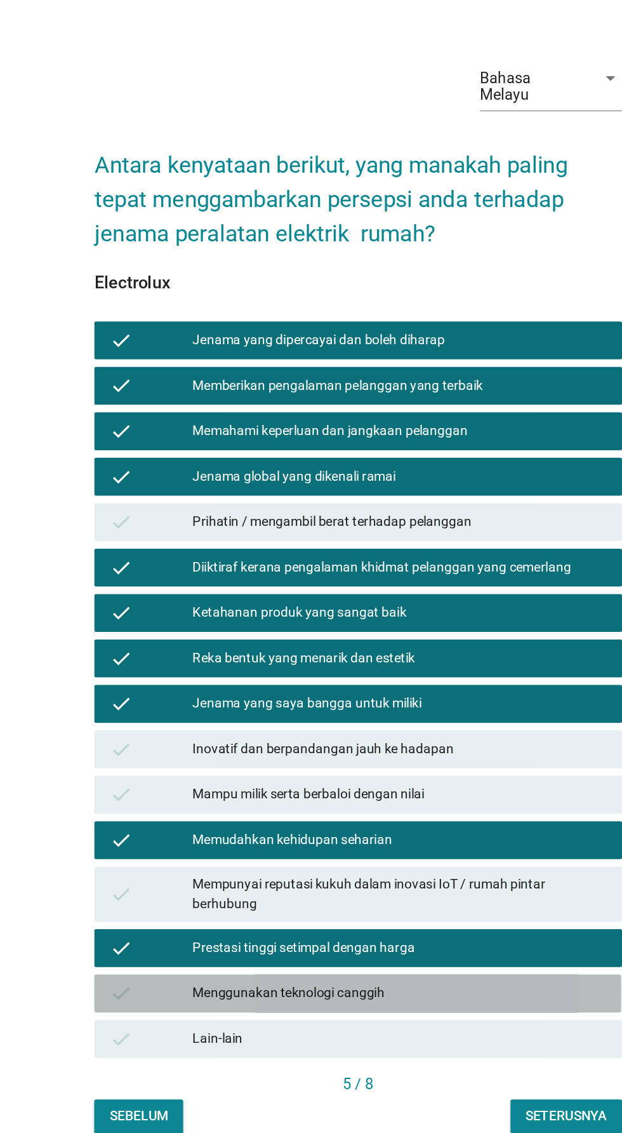
click at [400, 850] on div "check Menggunakan teknologi canggih" at bounding box center [311, 836] width 354 height 25
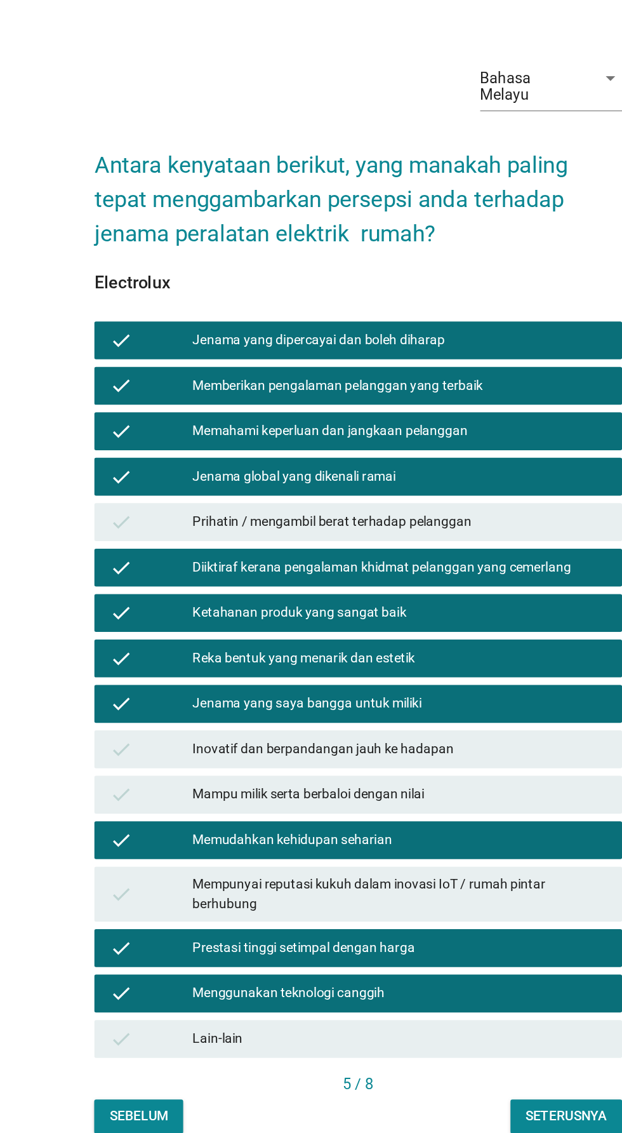
click at [451, 926] on div "Seterusnya" at bounding box center [450, 918] width 55 height 13
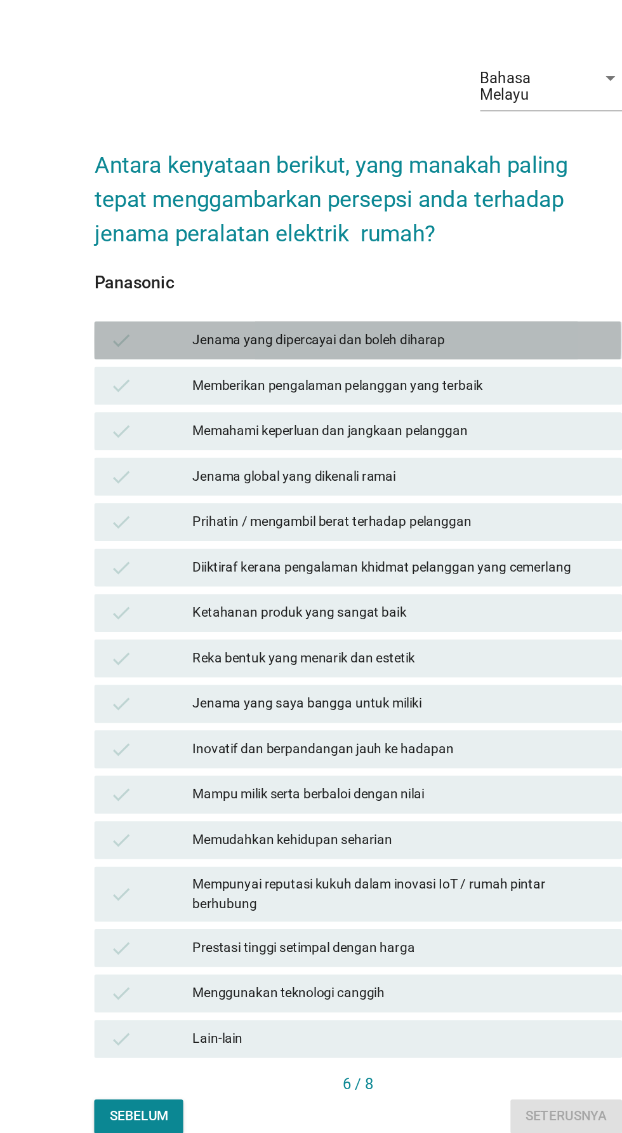
click at [198, 406] on div "check" at bounding box center [172, 398] width 56 height 15
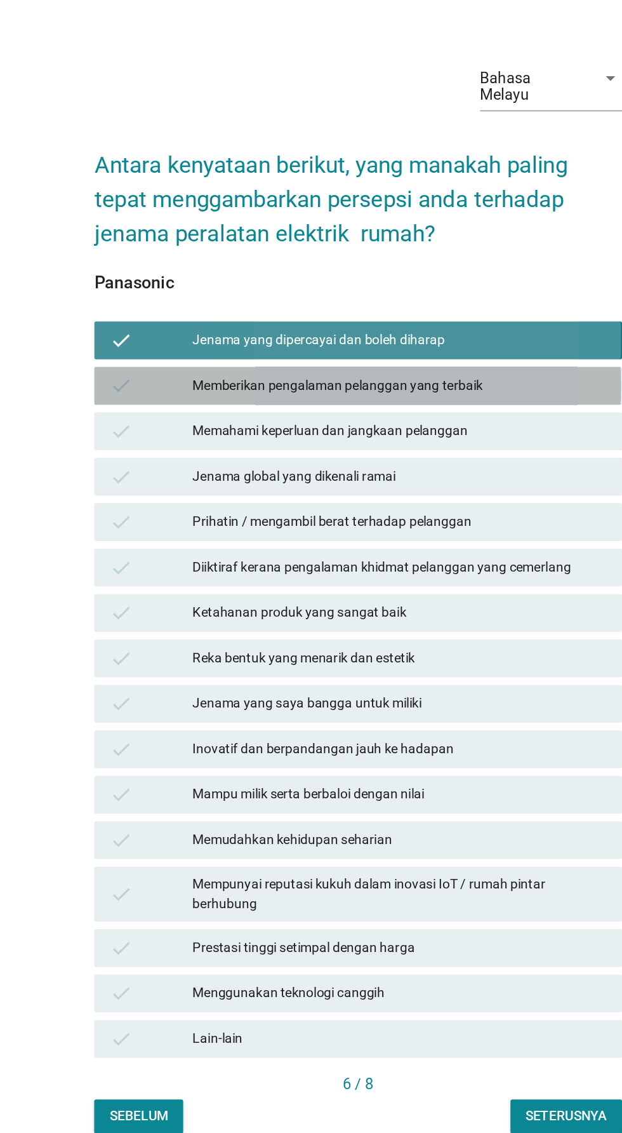
click at [207, 442] on div "check Memberikan pengalaman pelanggan yang terbaik" at bounding box center [311, 429] width 354 height 25
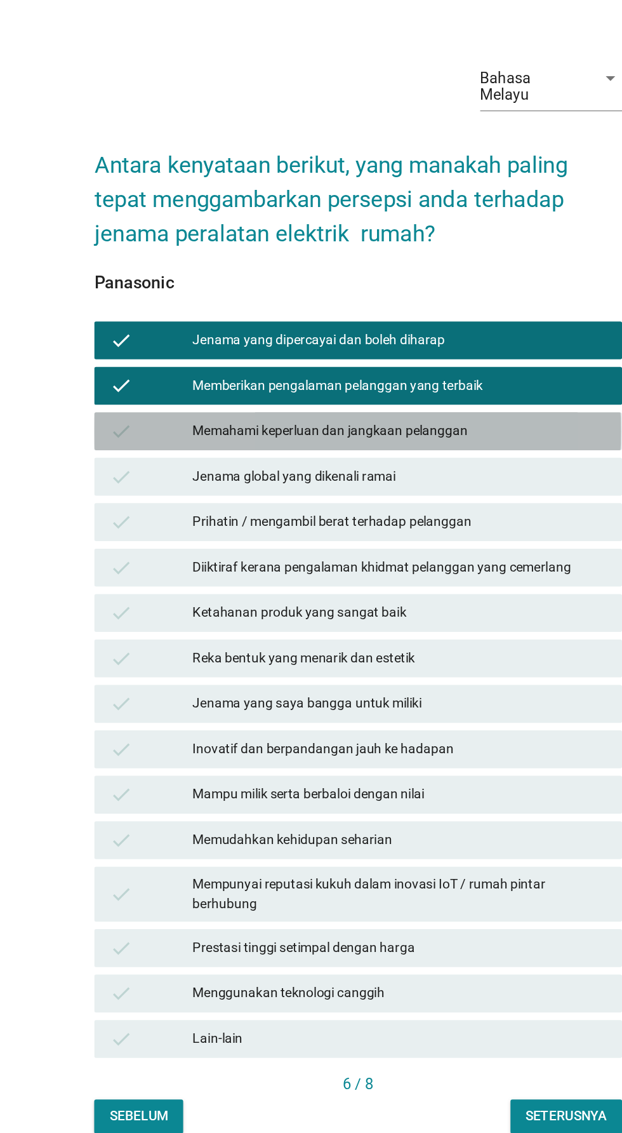
click at [206, 467] on div "Memahami keperluan dan jangkaan pelanggan" at bounding box center [339, 459] width 278 height 15
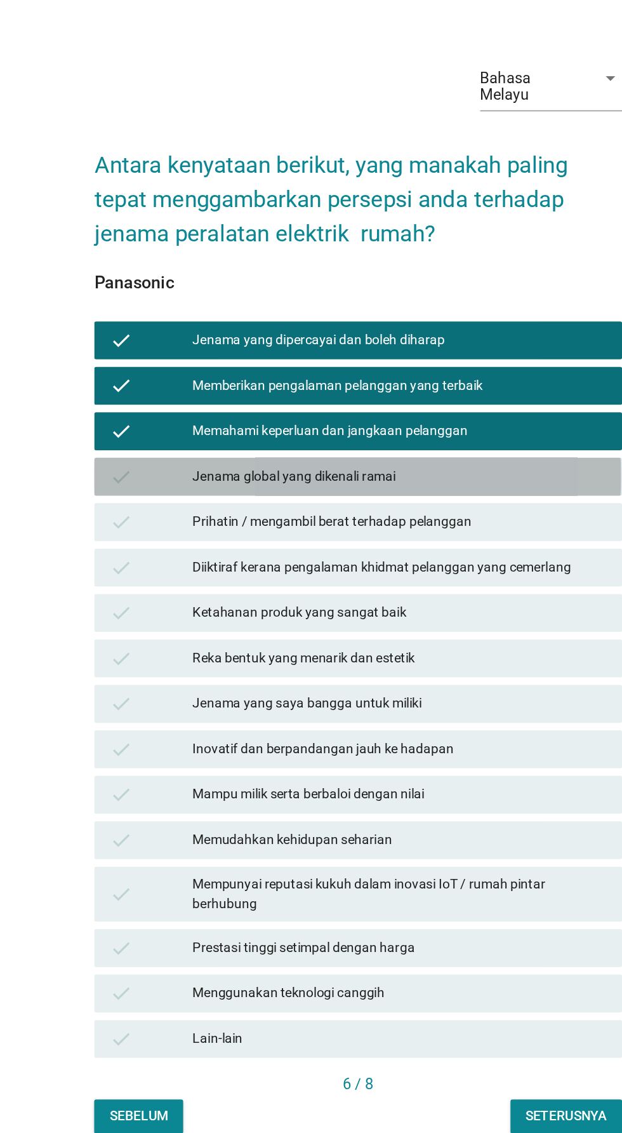
click at [397, 498] on div "Jenama global yang dikenali ramai" at bounding box center [339, 490] width 278 height 15
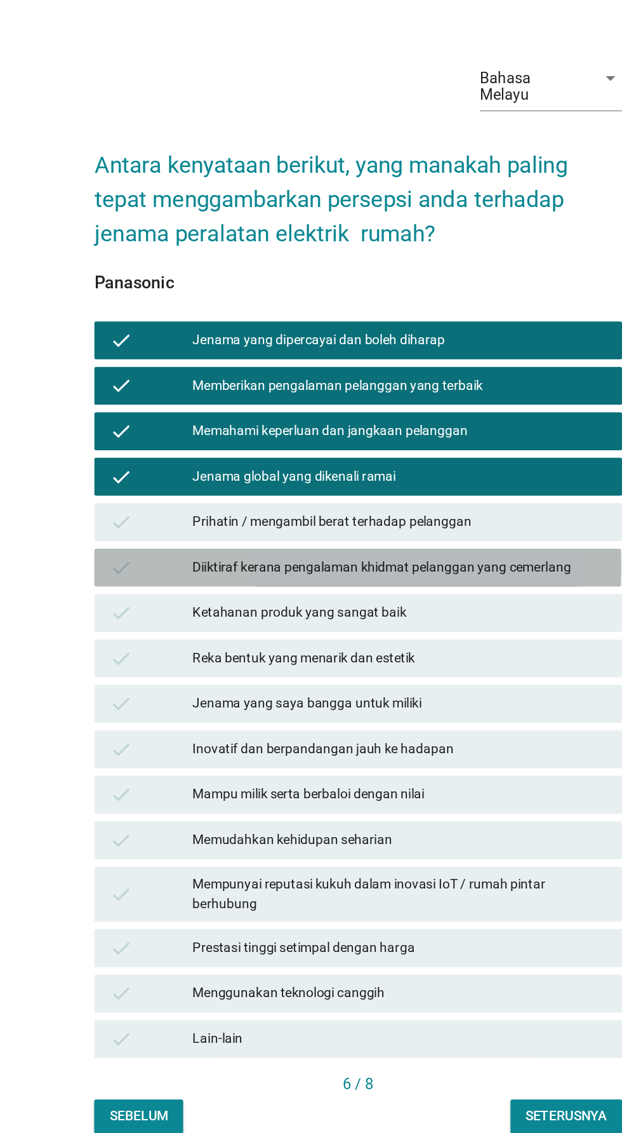
click at [395, 559] on div "Diiktiraf kerana pengalaman khidmat pelanggan yang cemerlang" at bounding box center [339, 550] width 278 height 15
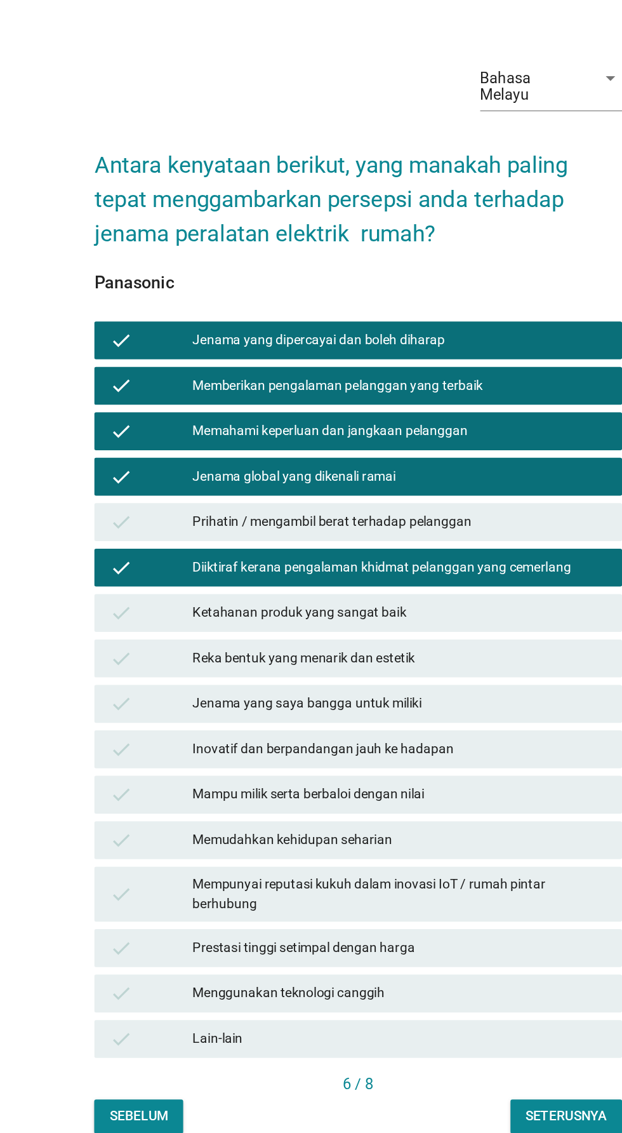
click at [373, 589] on div "Ketahanan produk yang sangat baik" at bounding box center [339, 581] width 278 height 15
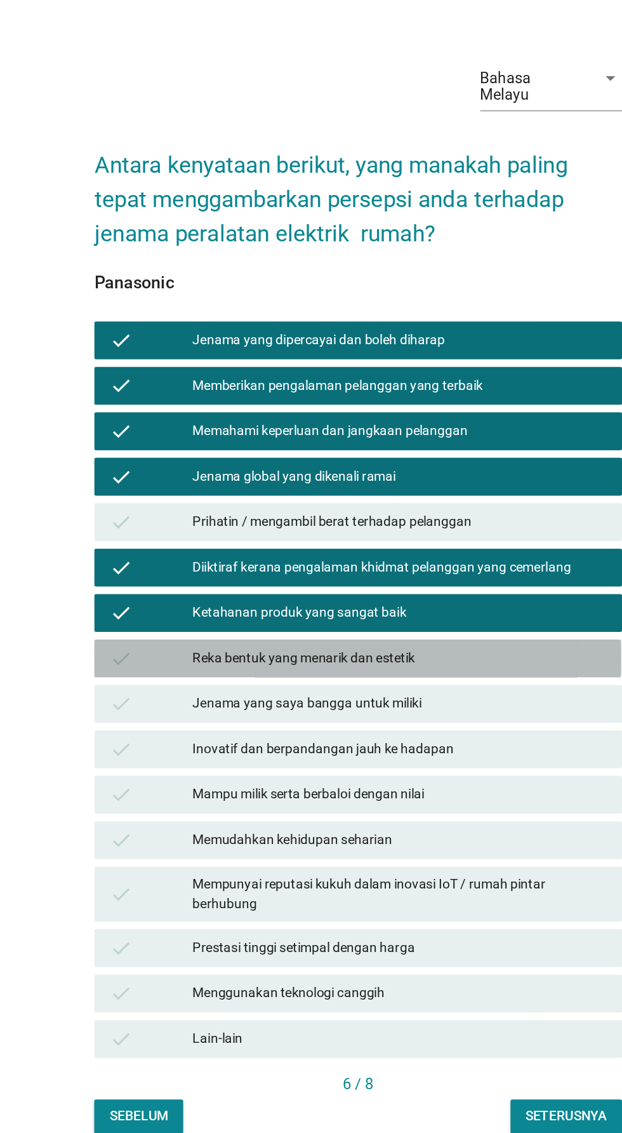
click at [359, 620] on div "Reka bentuk yang menarik dan estetik" at bounding box center [339, 611] width 278 height 15
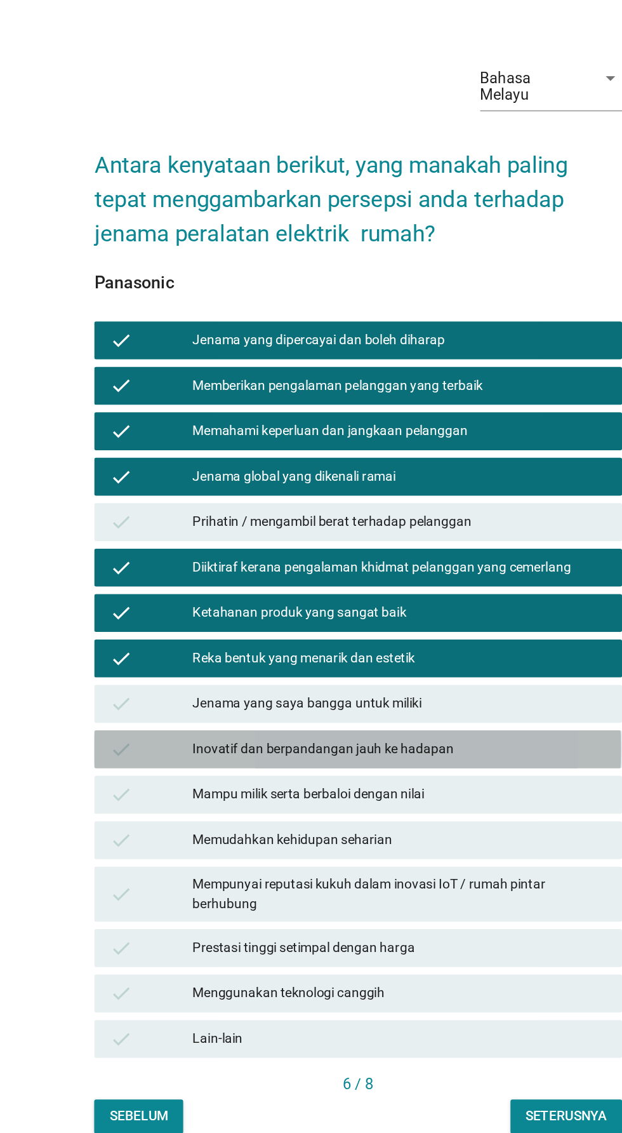
click at [372, 681] on div "Inovatif dan berpandangan jauh ke hadapan" at bounding box center [339, 672] width 278 height 15
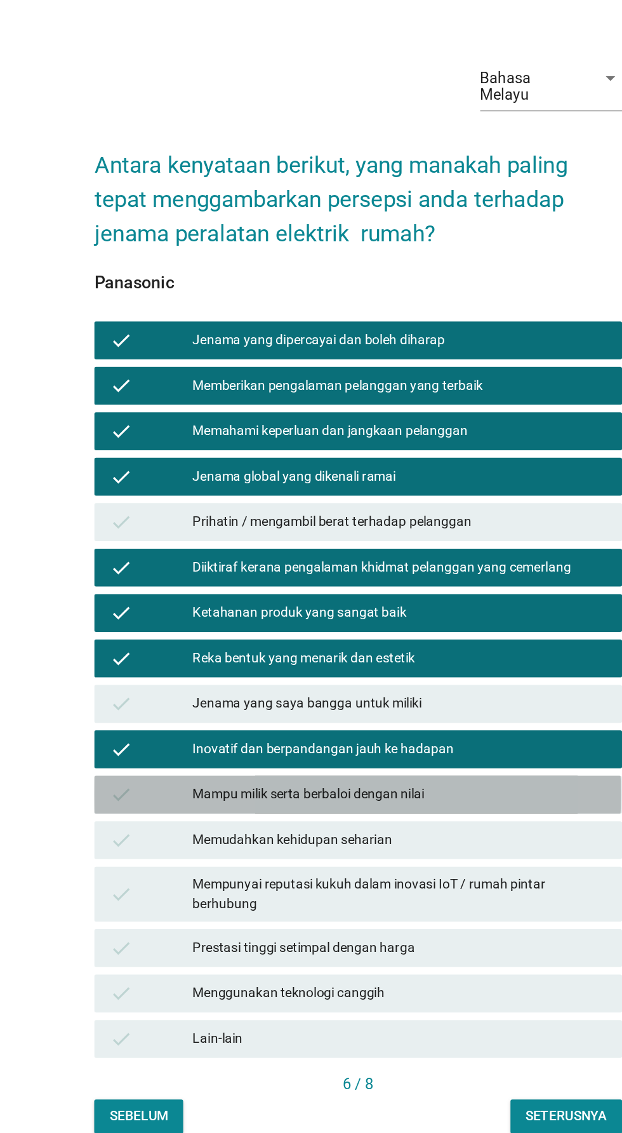
click at [390, 711] on div "Mampu milik serta berbaloi dengan nilai" at bounding box center [339, 703] width 278 height 15
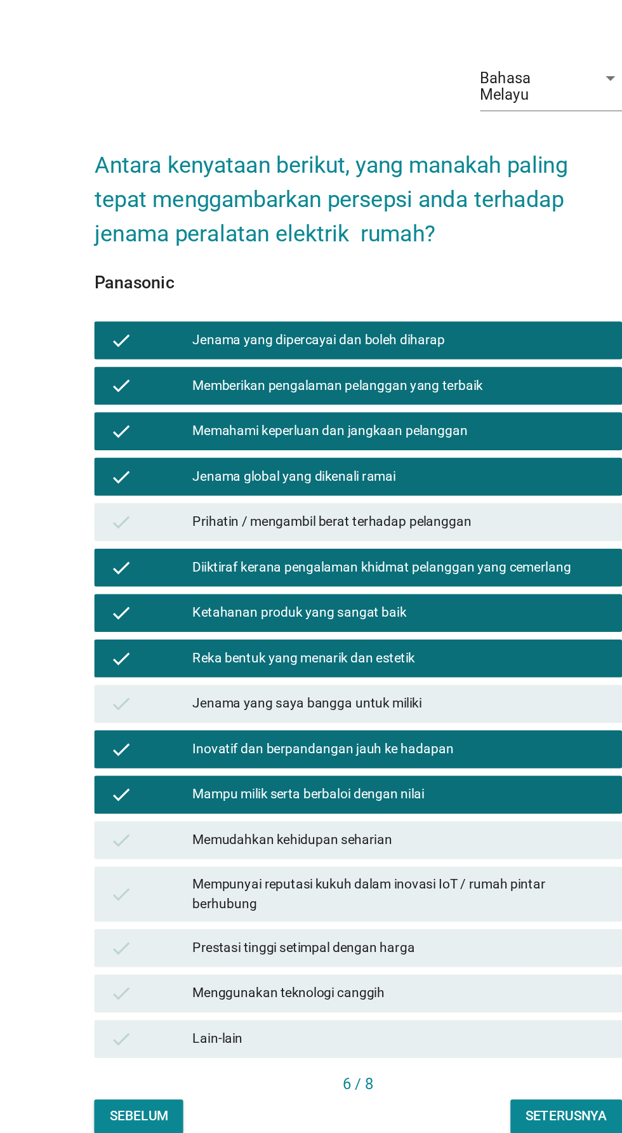
click at [380, 742] on div "Memudahkan kehidupan seharian" at bounding box center [339, 733] width 278 height 15
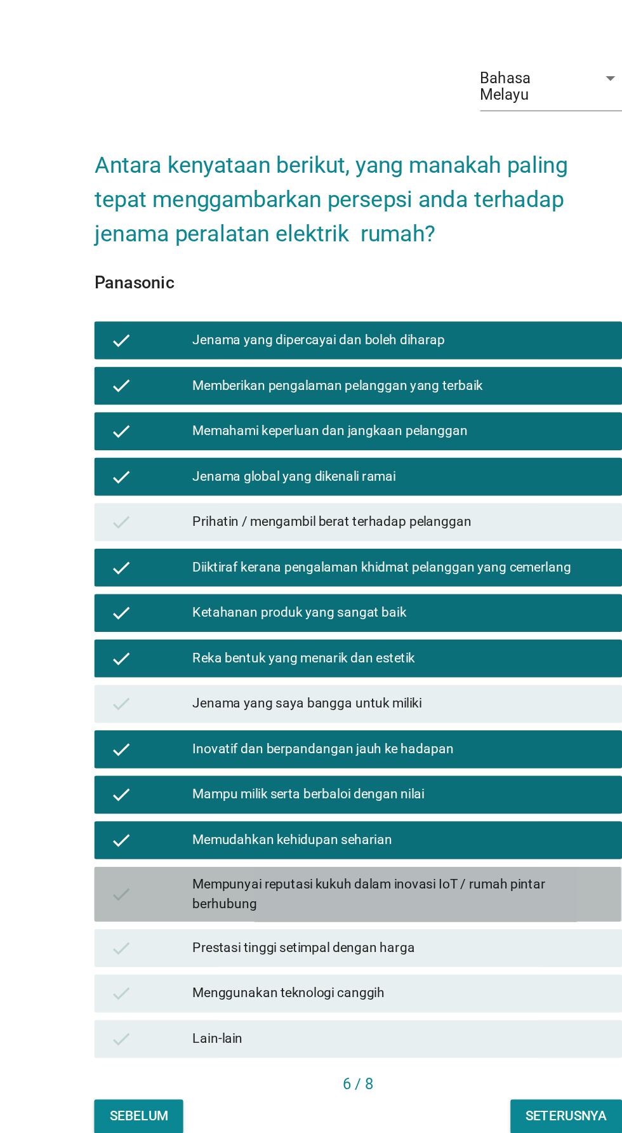
click at [378, 783] on div "Mempunyai reputasi kukuh dalam inovasi IoT / rumah pintar berhubung" at bounding box center [339, 770] width 278 height 27
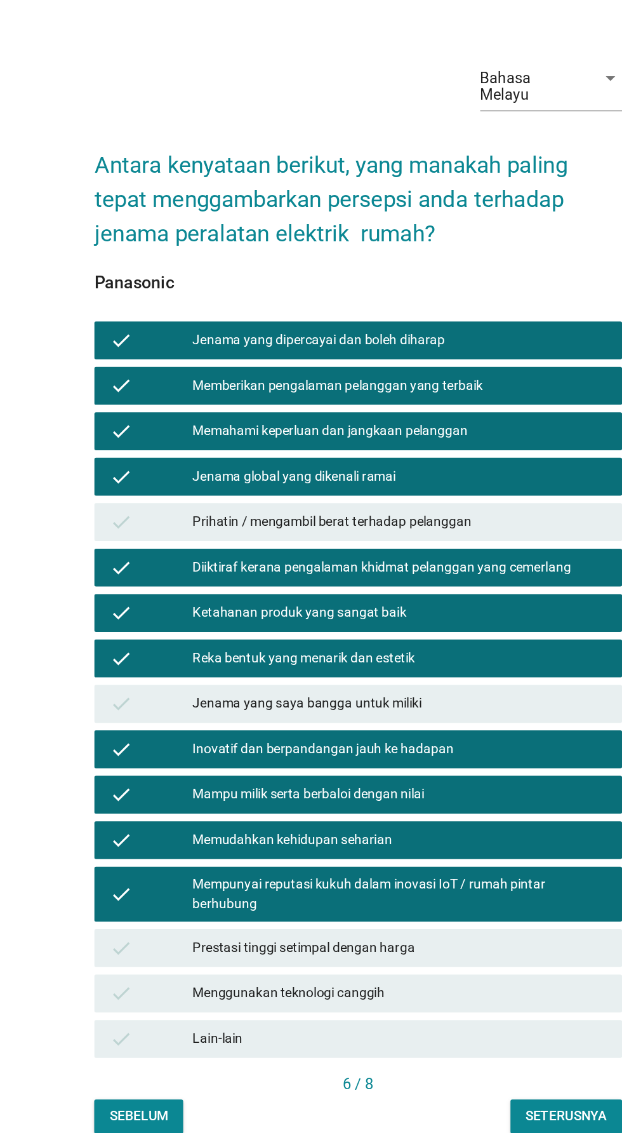
click at [395, 783] on div "Mempunyai reputasi kukuh dalam inovasi IoT / rumah pintar berhubung" at bounding box center [339, 770] width 278 height 27
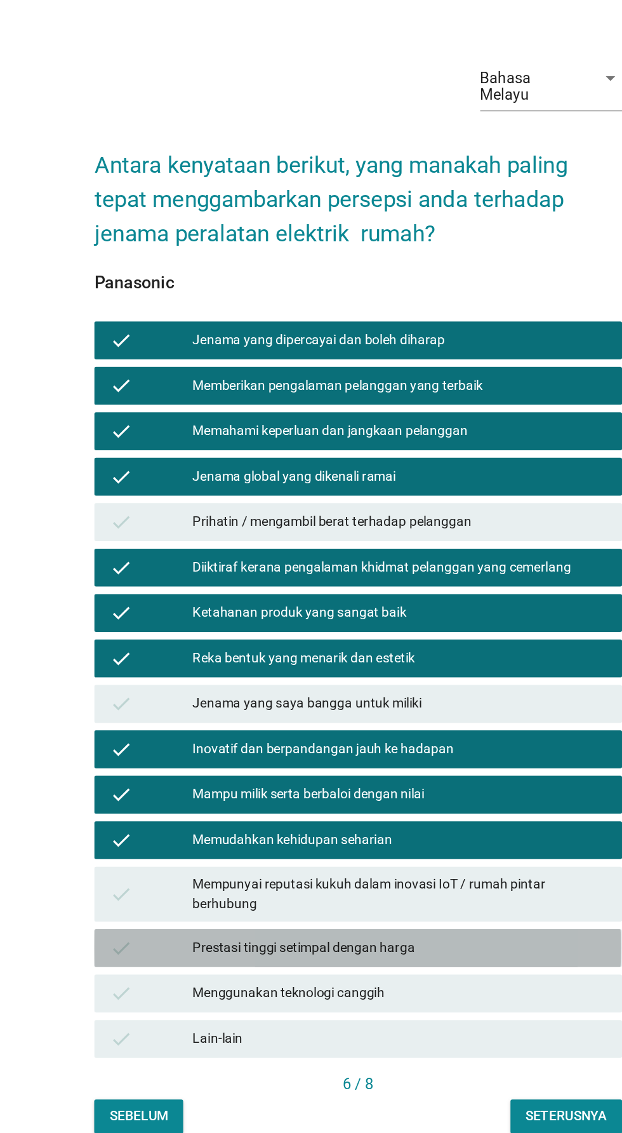
click at [374, 814] on div "Prestasi tinggi setimpal dengan harga" at bounding box center [339, 806] width 278 height 15
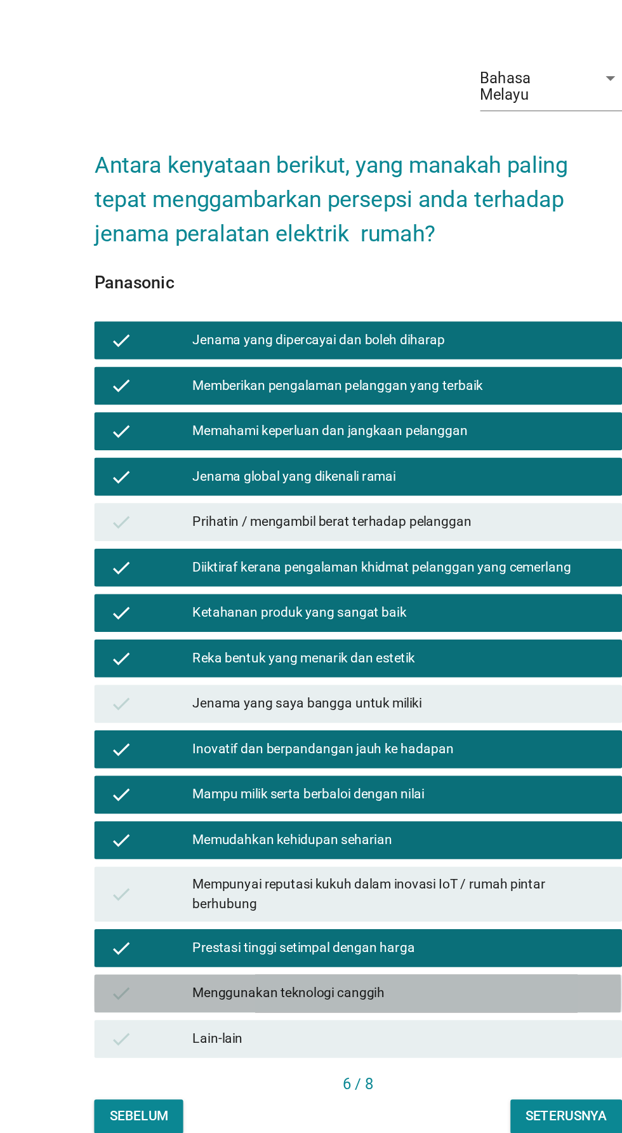
click at [397, 844] on div "Menggunakan teknologi canggih" at bounding box center [339, 836] width 278 height 15
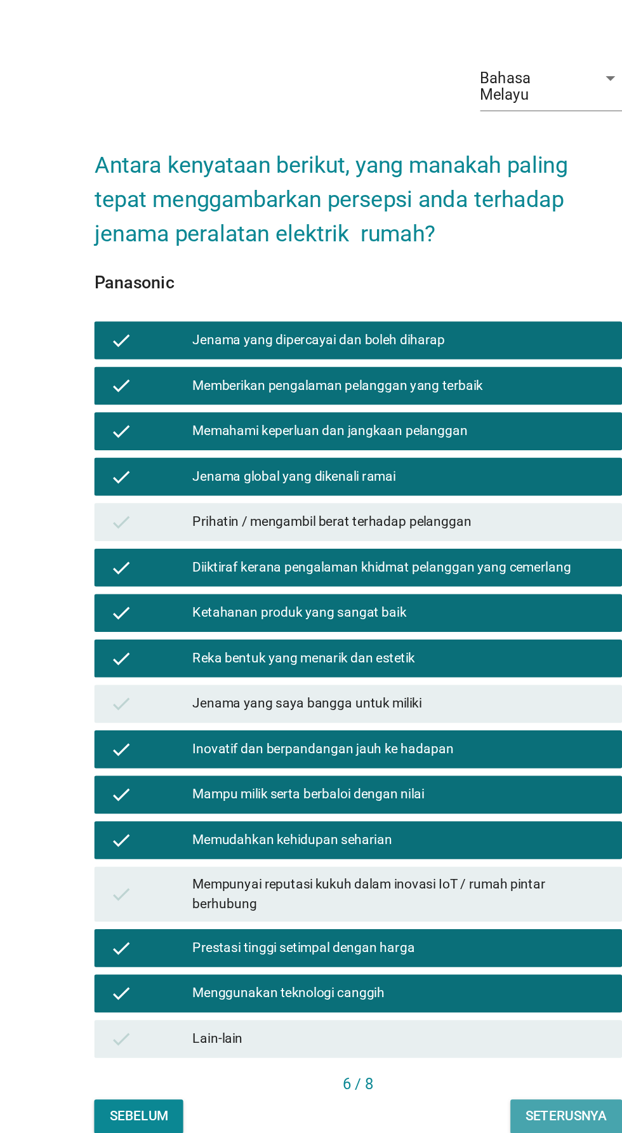
click at [451, 926] on div "Seterusnya" at bounding box center [450, 918] width 55 height 13
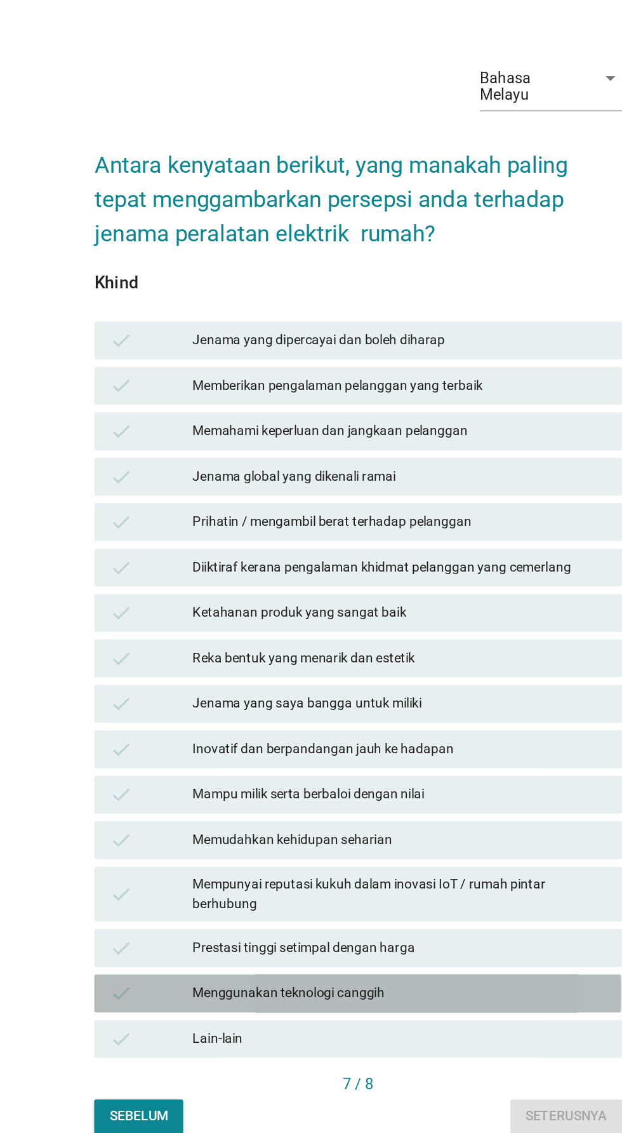
click at [377, 844] on div "Menggunakan teknologi canggih" at bounding box center [339, 836] width 278 height 15
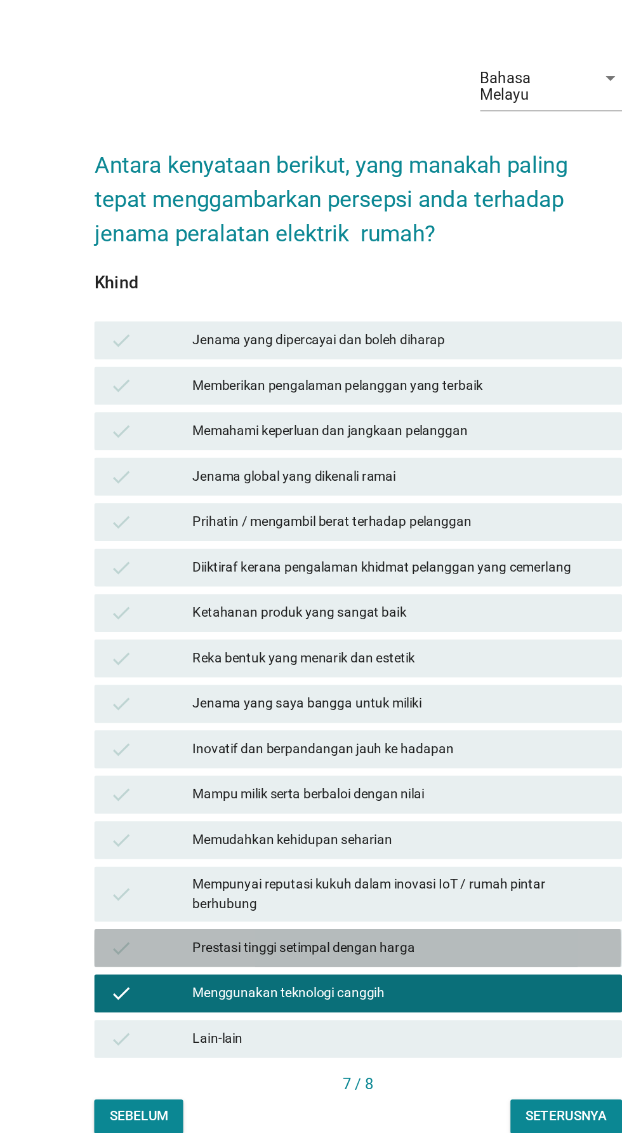
click at [374, 814] on div "Prestasi tinggi setimpal dengan harga" at bounding box center [339, 806] width 278 height 15
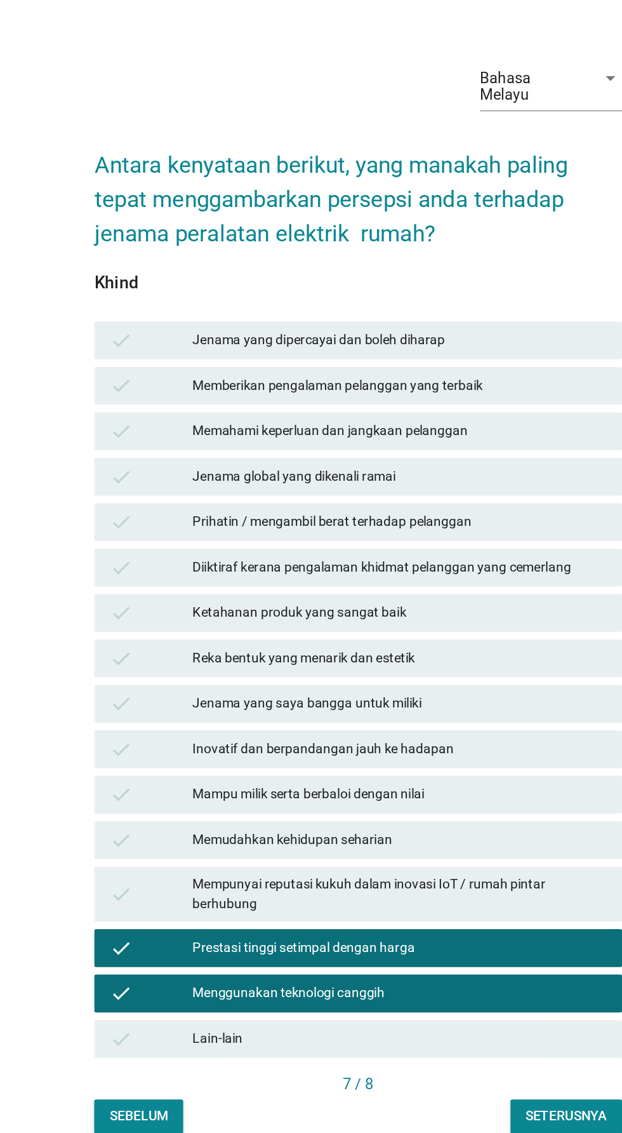
click at [412, 716] on div "check Mampu milik serta berbaloi dengan nilai" at bounding box center [311, 703] width 354 height 25
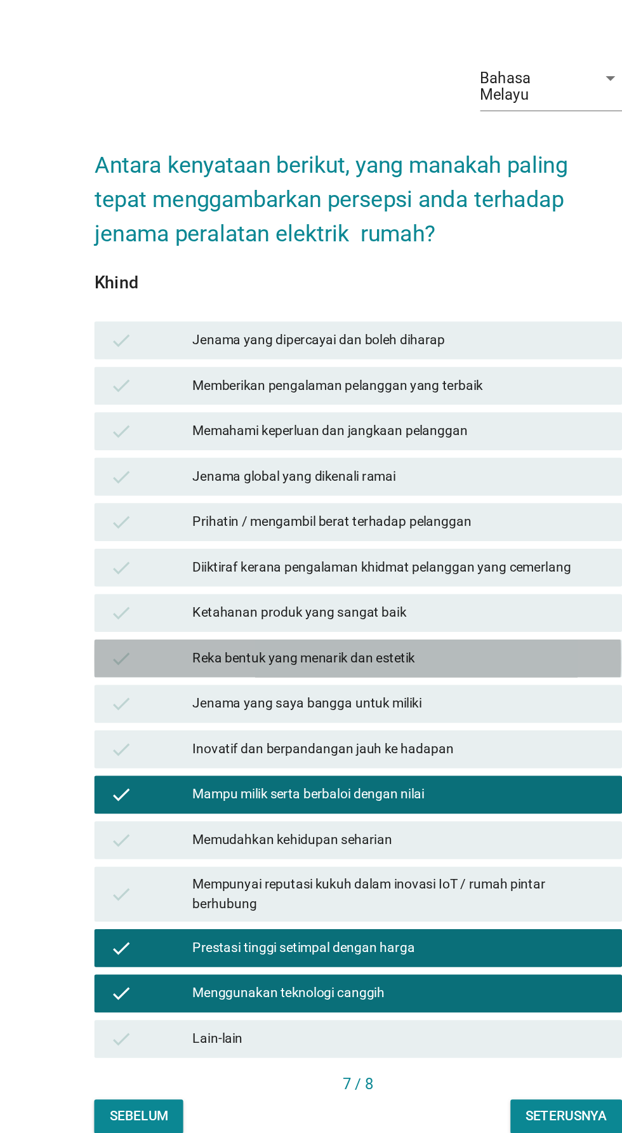
click at [376, 620] on div "Reka bentuk yang menarik dan estetik" at bounding box center [339, 611] width 278 height 15
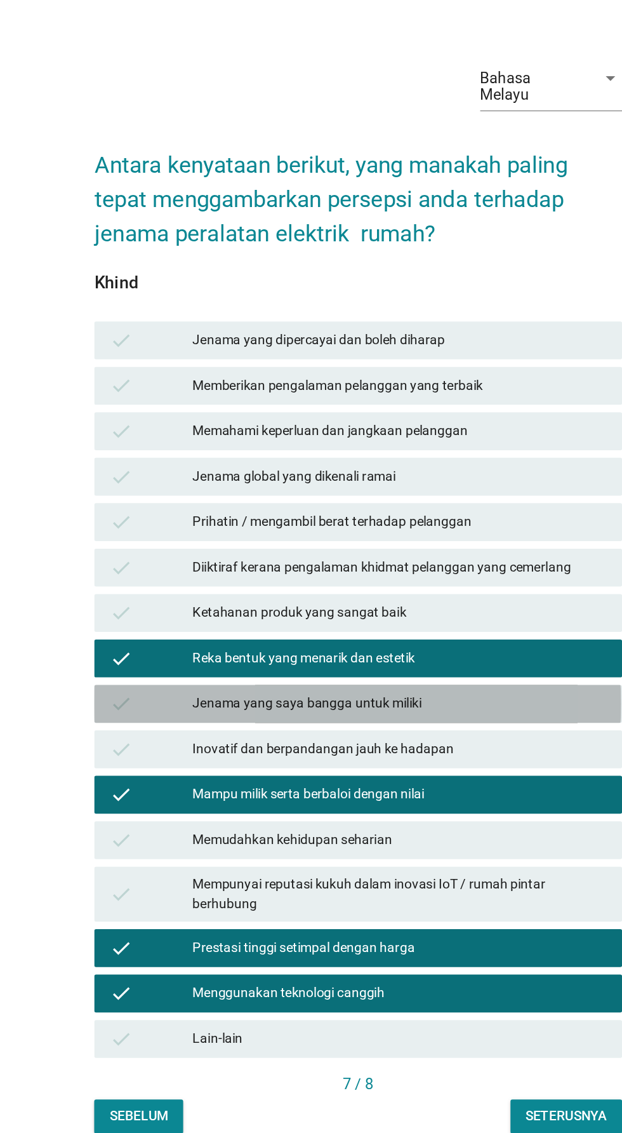
click at [370, 650] on div "Jenama yang saya bangga untuk miliki" at bounding box center [339, 642] width 278 height 15
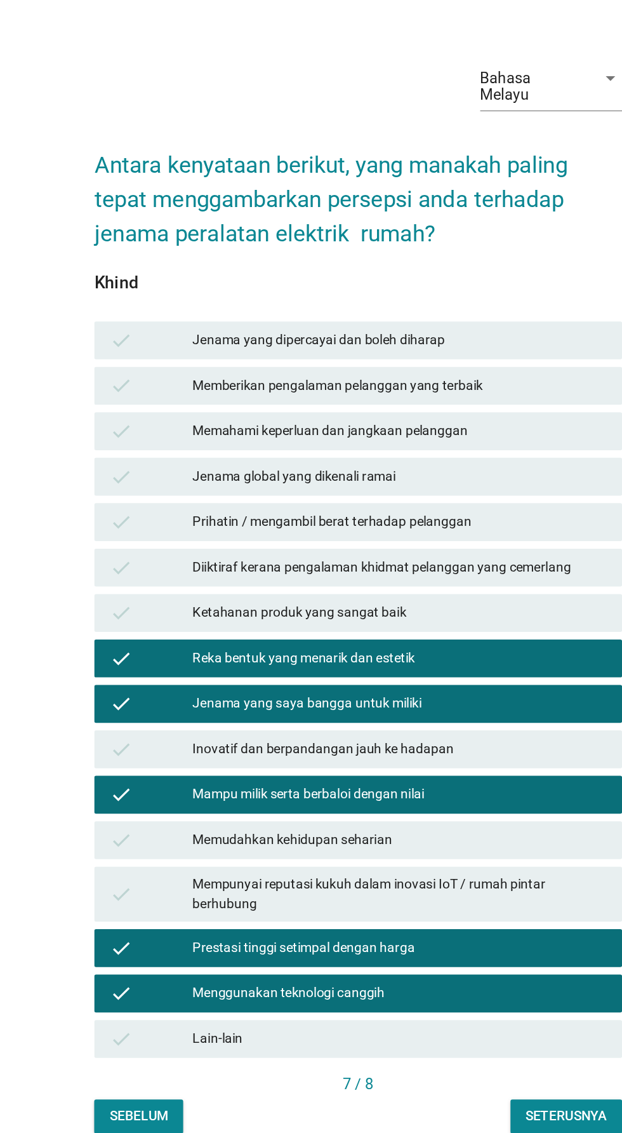
click at [383, 650] on div "Jenama yang saya bangga untuk miliki" at bounding box center [339, 642] width 278 height 15
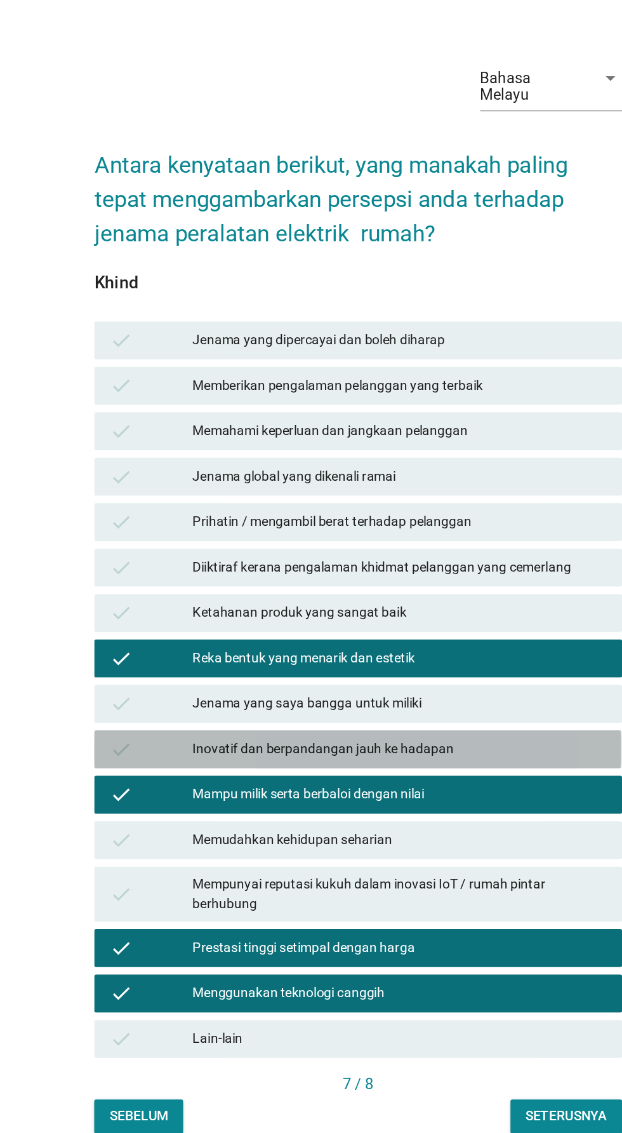
click at [370, 681] on div "Inovatif dan berpandangan jauh ke hadapan" at bounding box center [339, 672] width 278 height 15
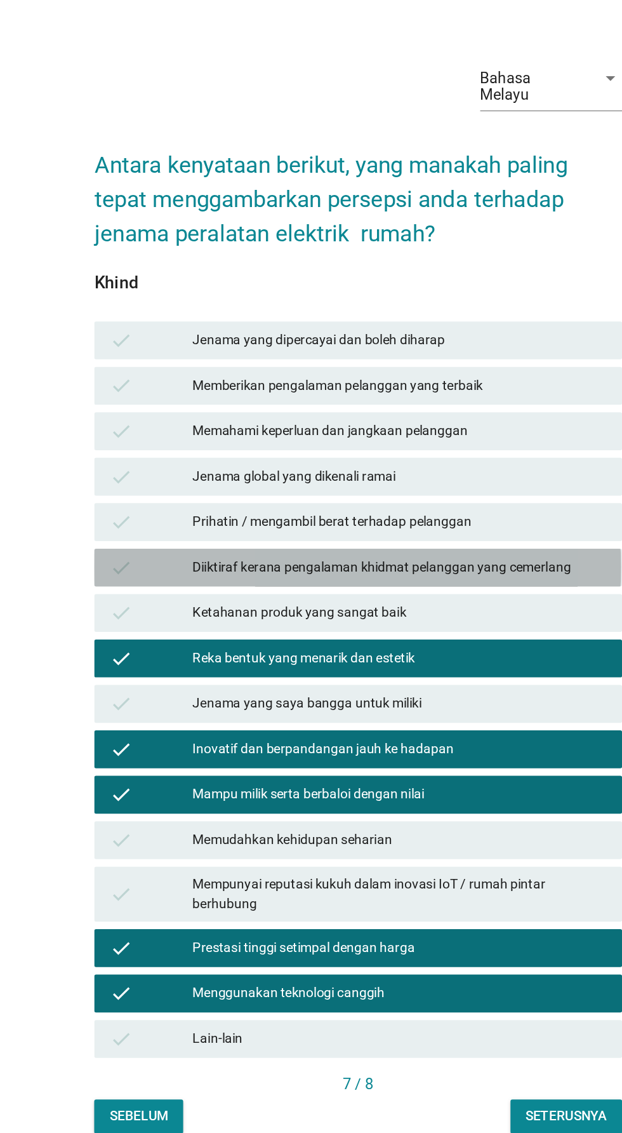
click at [361, 559] on div "Diiktiraf kerana pengalaman khidmat pelanggan yang cemerlang" at bounding box center [339, 550] width 278 height 15
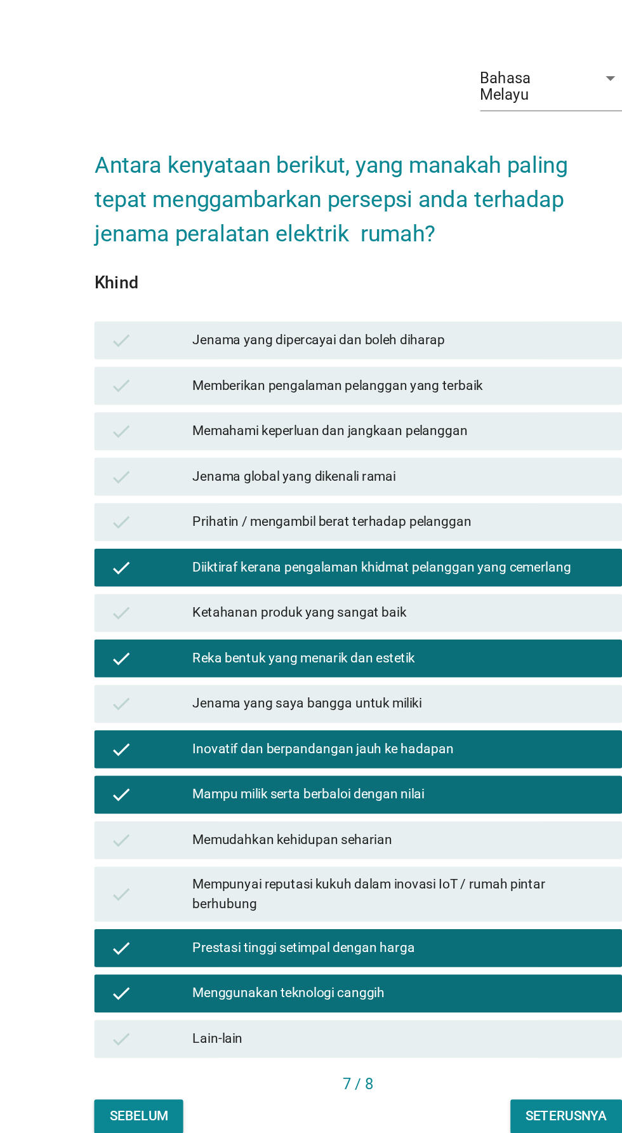
click at [357, 528] on div "Prihatin / mengambil berat terhadap pelanggan" at bounding box center [339, 520] width 278 height 15
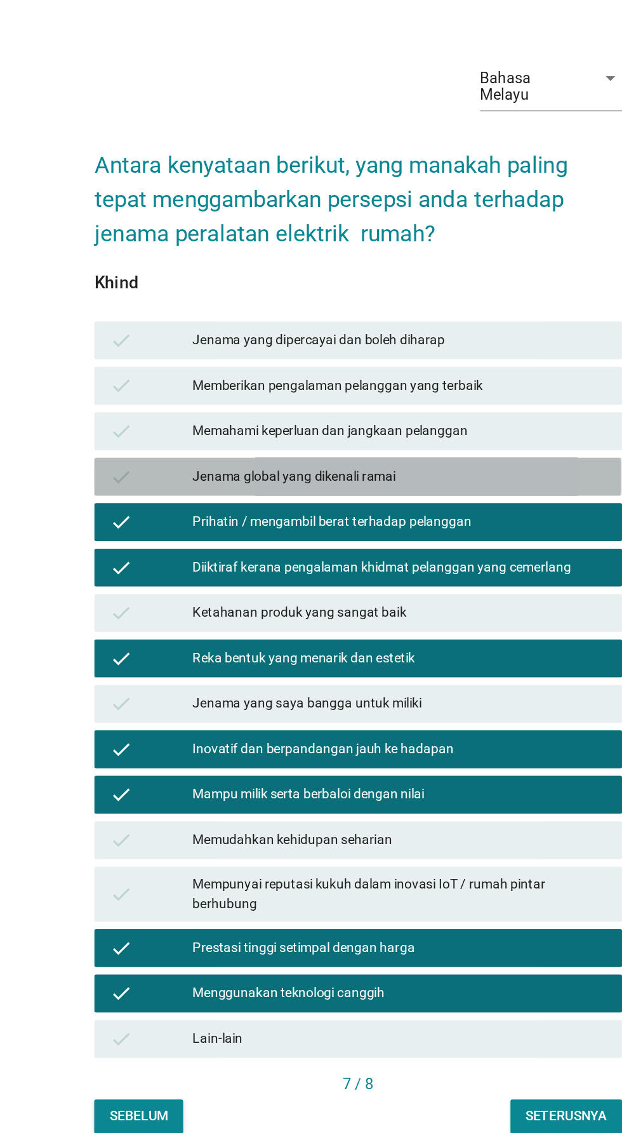
click at [348, 498] on div "Jenama global yang dikenali ramai" at bounding box center [339, 490] width 278 height 15
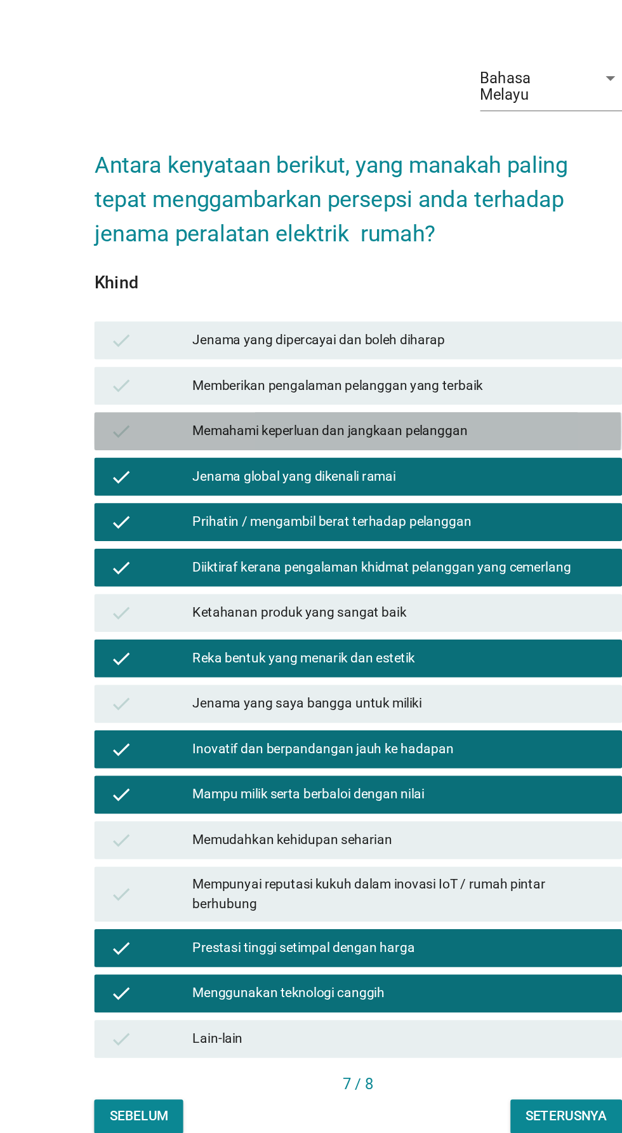
click at [350, 467] on div "Memahami keperluan dan jangkaan pelanggan" at bounding box center [339, 459] width 278 height 15
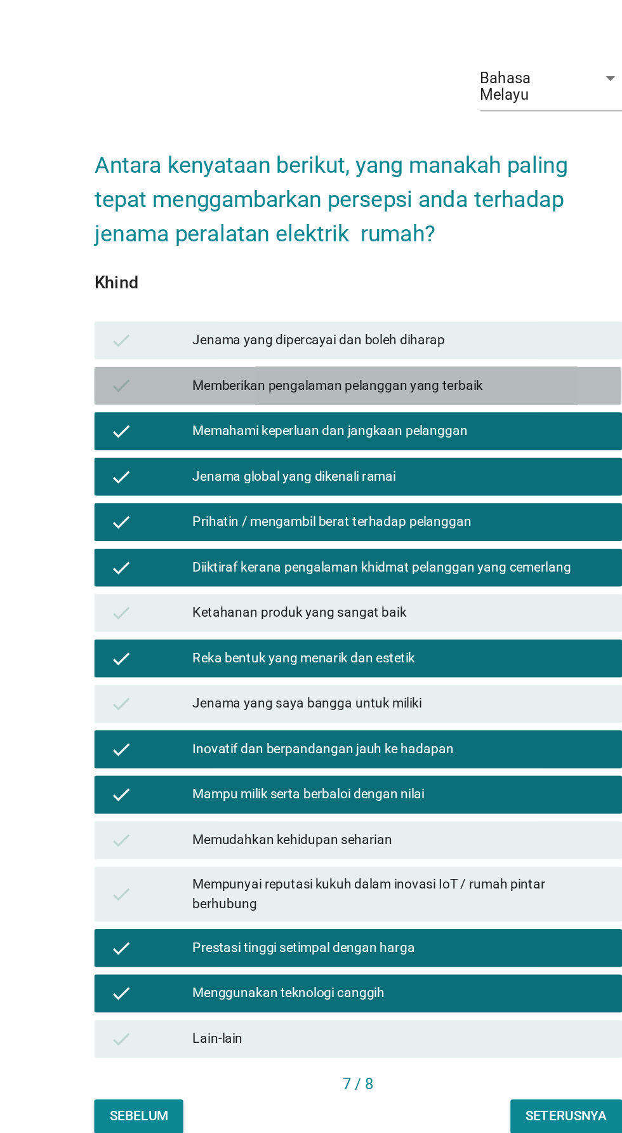
click at [341, 437] on div "Memberikan pengalaman pelanggan yang terbaik" at bounding box center [339, 429] width 278 height 15
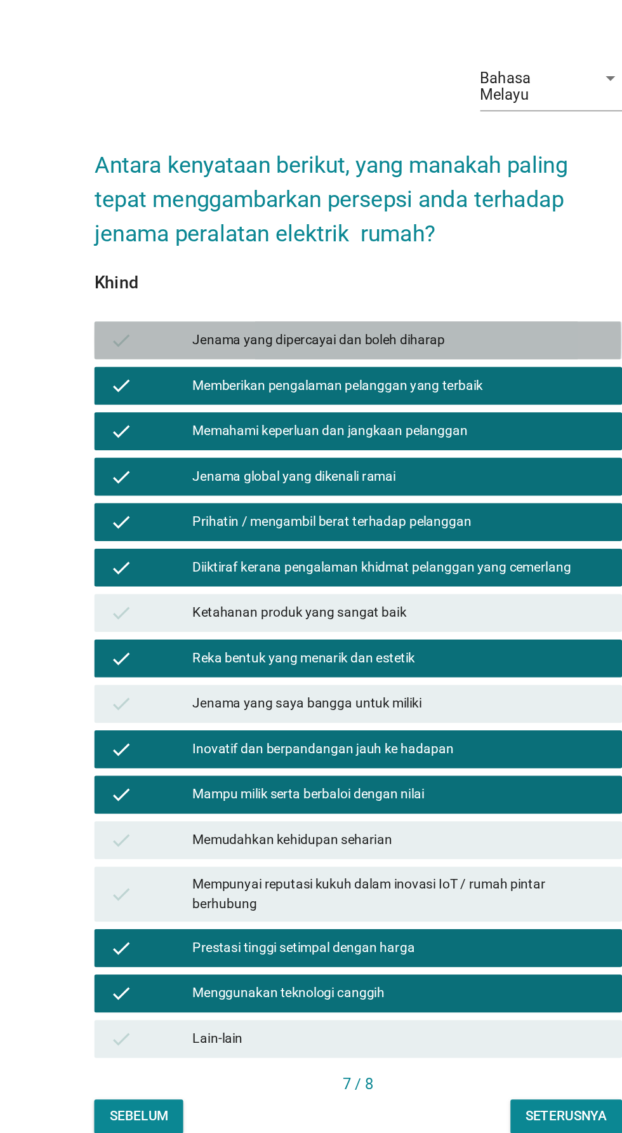
click at [359, 406] on div "Jenama yang dipercayai dan boleh diharap" at bounding box center [339, 398] width 278 height 15
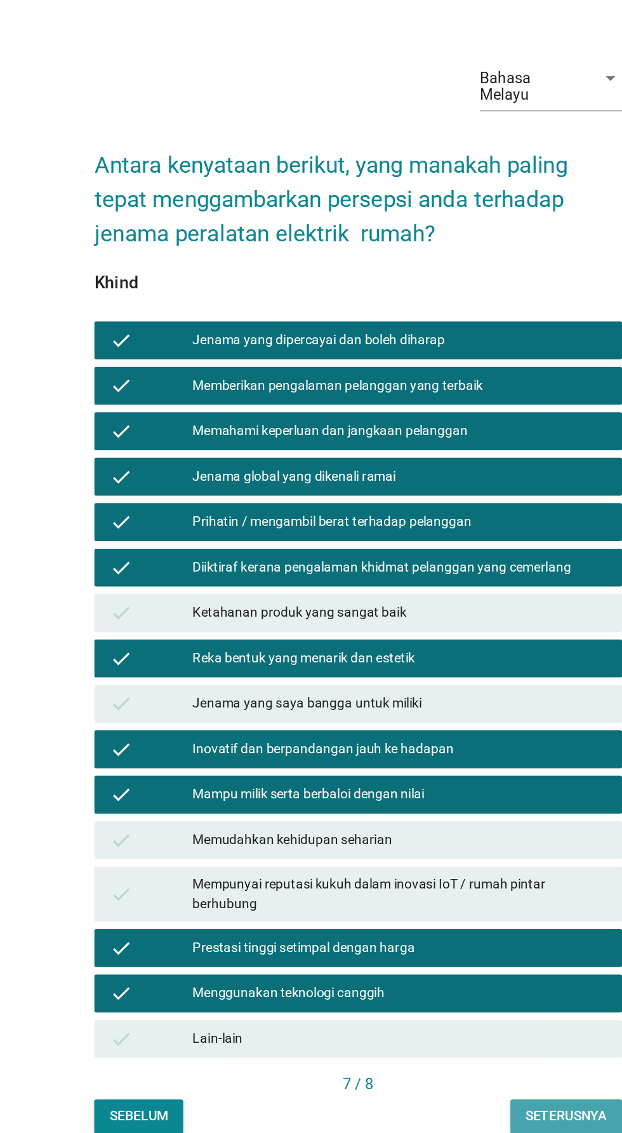
click at [454, 926] on div "Seterusnya" at bounding box center [450, 918] width 55 height 13
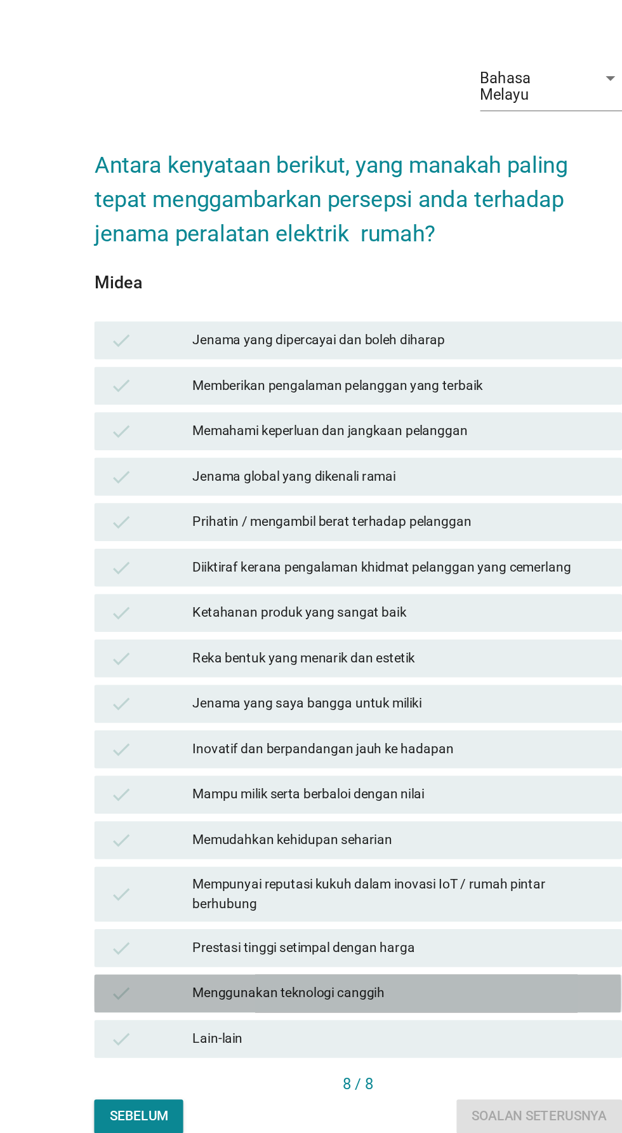
click at [345, 844] on div "Menggunakan teknologi canggih" at bounding box center [339, 836] width 278 height 15
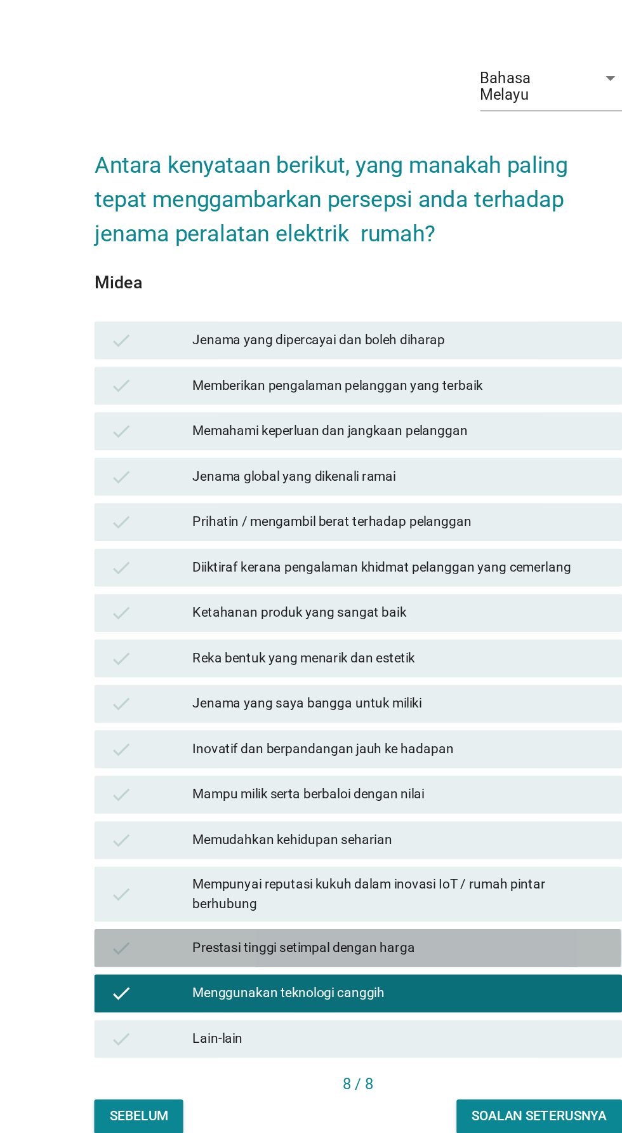
click at [338, 814] on div "Prestasi tinggi setimpal dengan harga" at bounding box center [339, 806] width 278 height 15
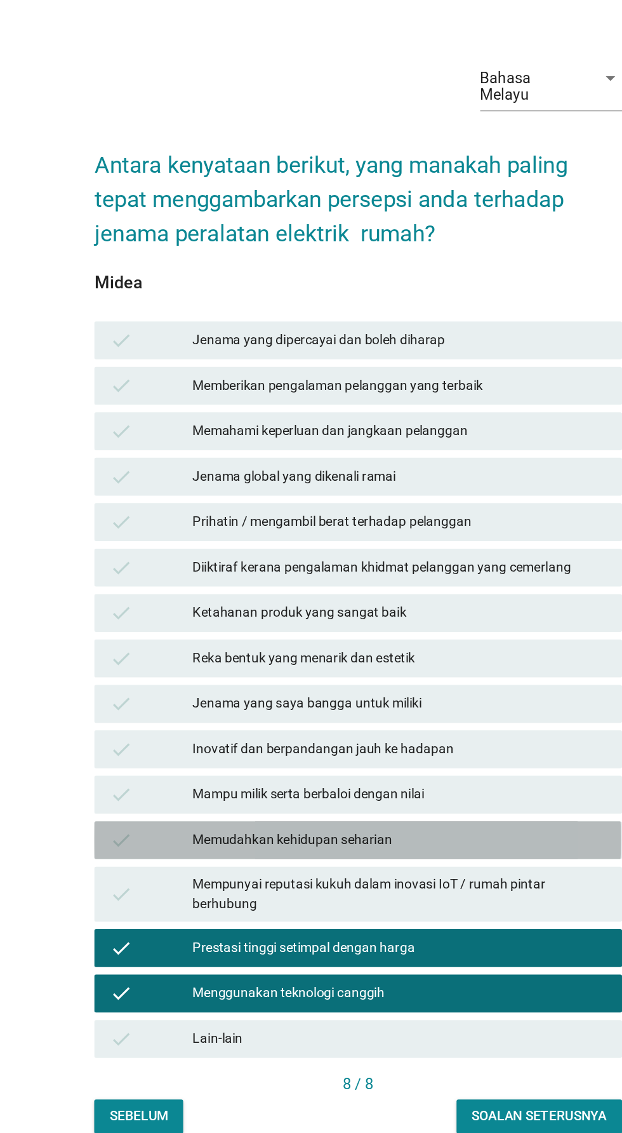
click at [354, 742] on div "Memudahkan kehidupan seharian" at bounding box center [339, 733] width 278 height 15
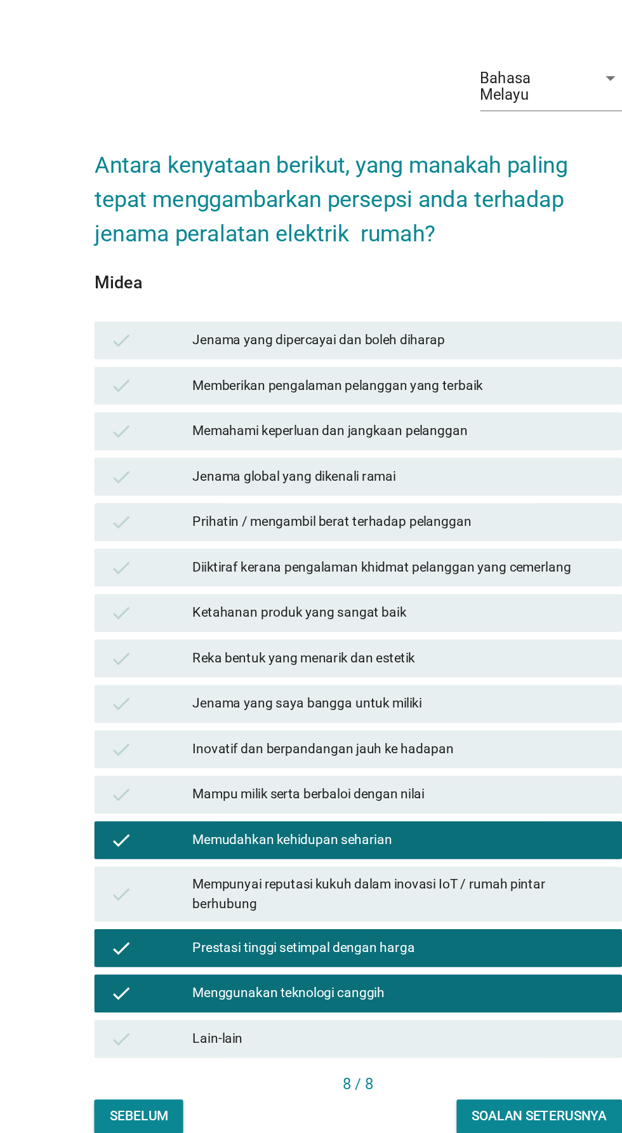
click at [366, 711] on div "Mampu milik serta berbaloi dengan nilai" at bounding box center [339, 703] width 278 height 15
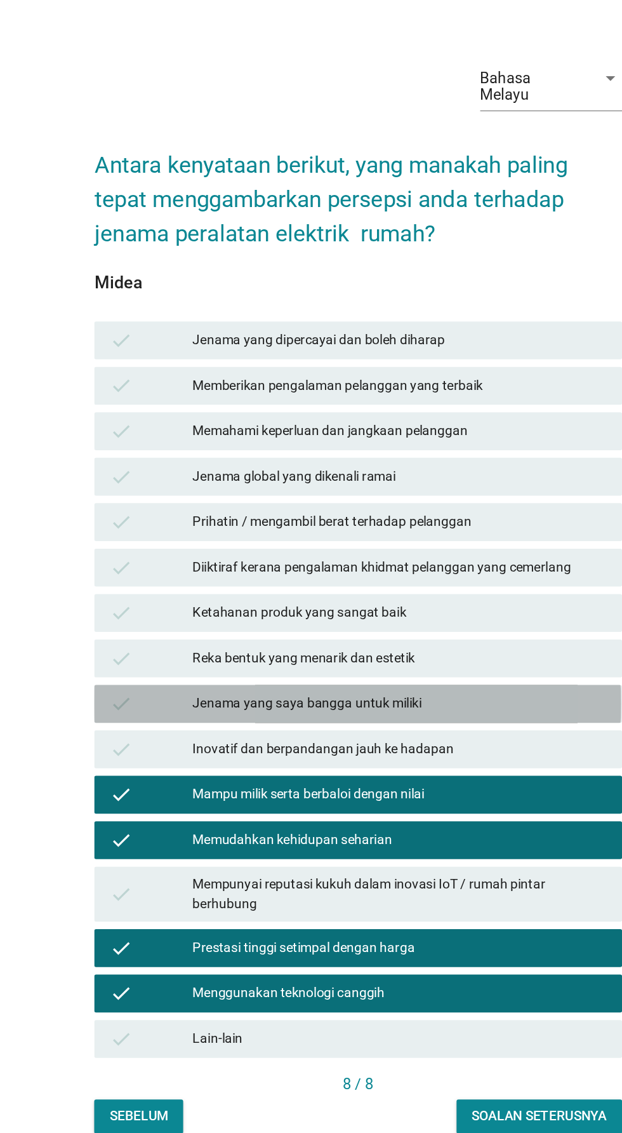
click at [371, 650] on div "Jenama yang saya bangga untuk miliki" at bounding box center [339, 642] width 278 height 15
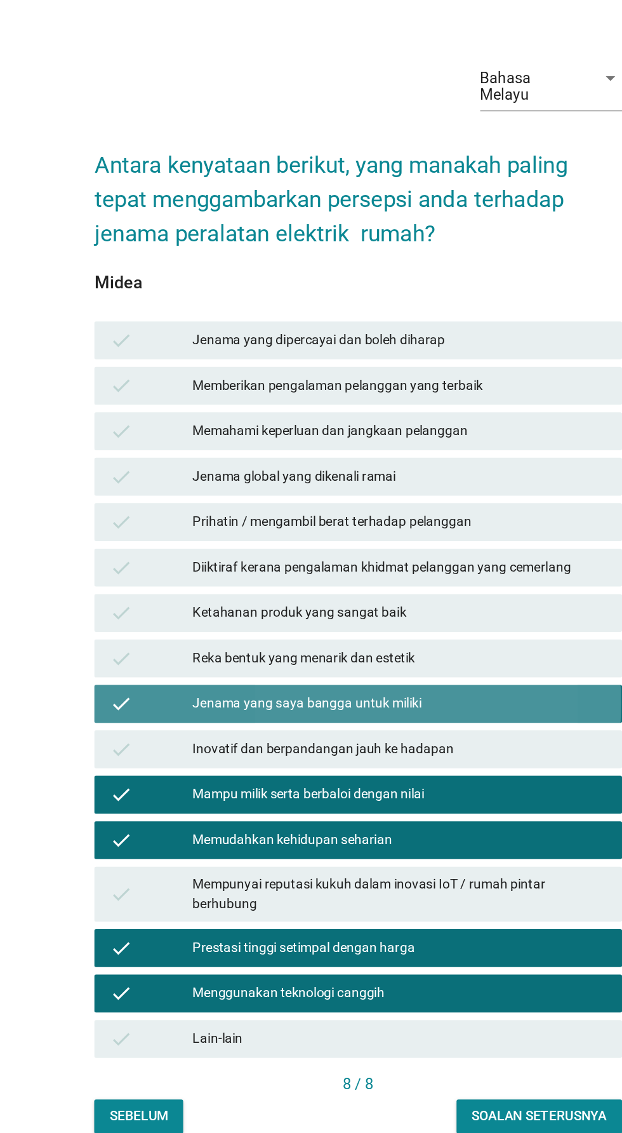
click at [384, 650] on div "Jenama yang saya bangga untuk miliki" at bounding box center [339, 642] width 278 height 15
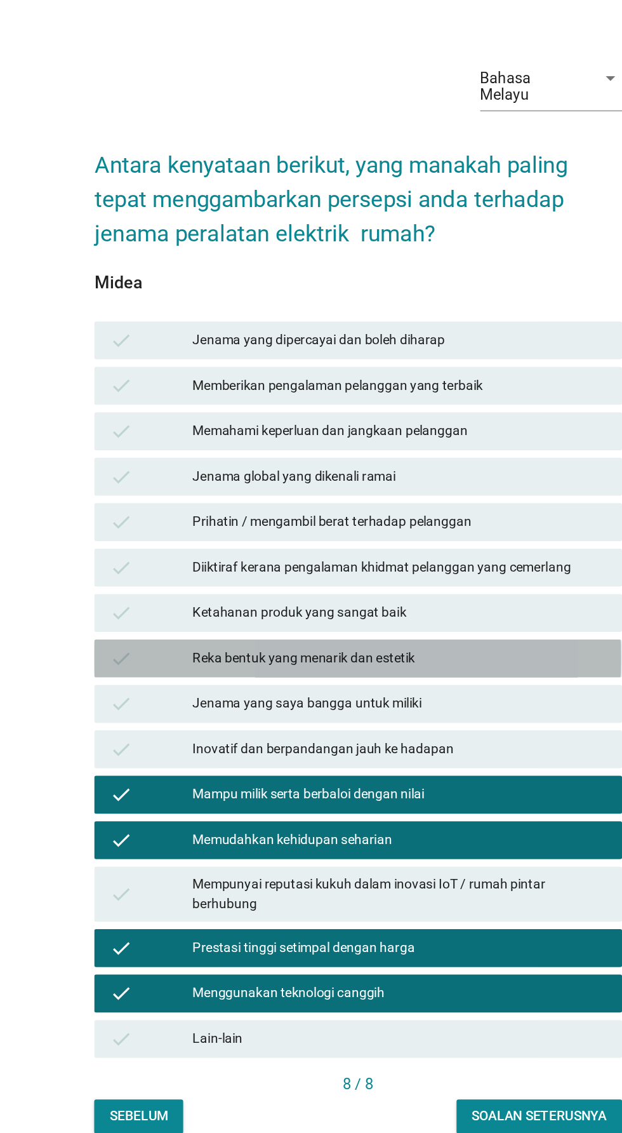
click at [359, 620] on div "Reka bentuk yang menarik dan estetik" at bounding box center [339, 611] width 278 height 15
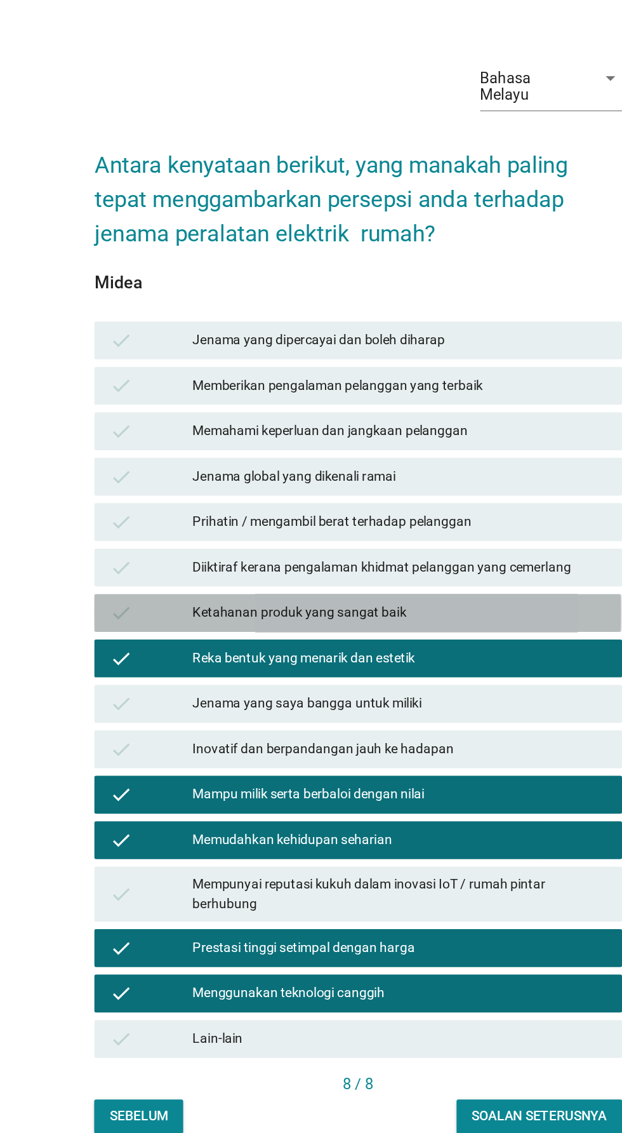
click at [340, 589] on div "Ketahanan produk yang sangat baik" at bounding box center [339, 581] width 278 height 15
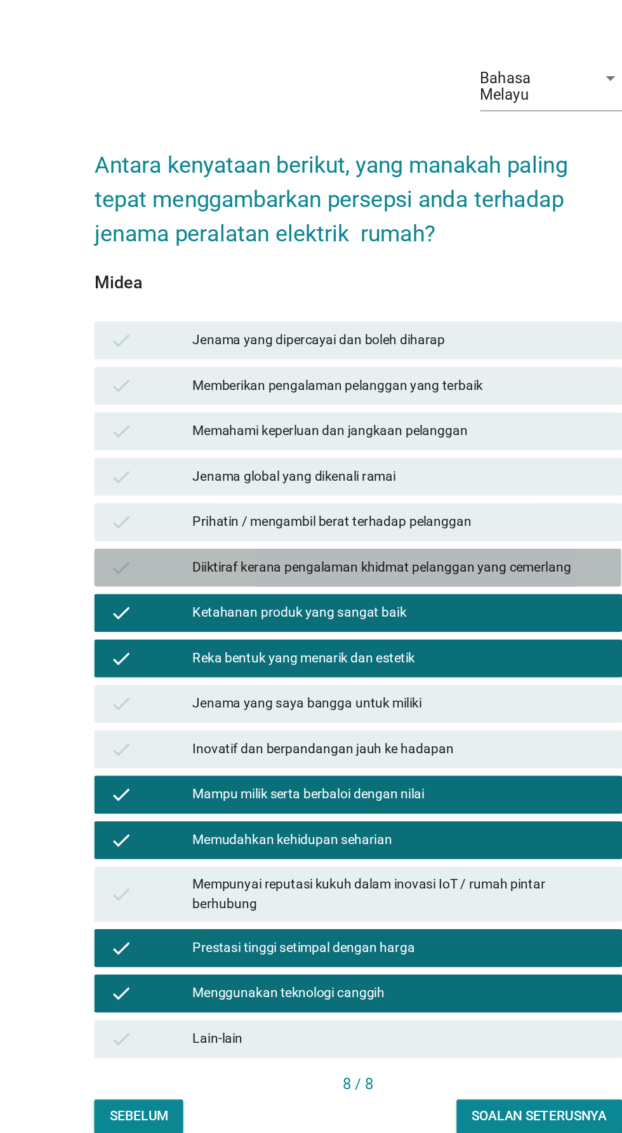
click at [350, 559] on div "Diiktiraf kerana pengalaman khidmat pelanggan yang cemerlang" at bounding box center [339, 550] width 278 height 15
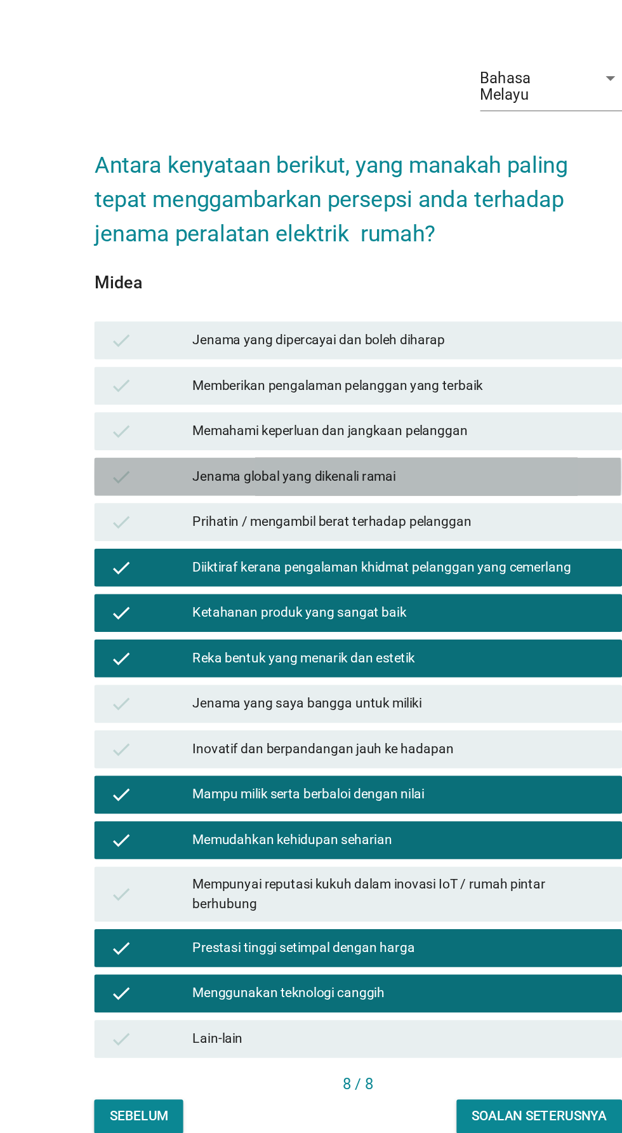
click at [356, 498] on div "Jenama global yang dikenali ramai" at bounding box center [339, 490] width 278 height 15
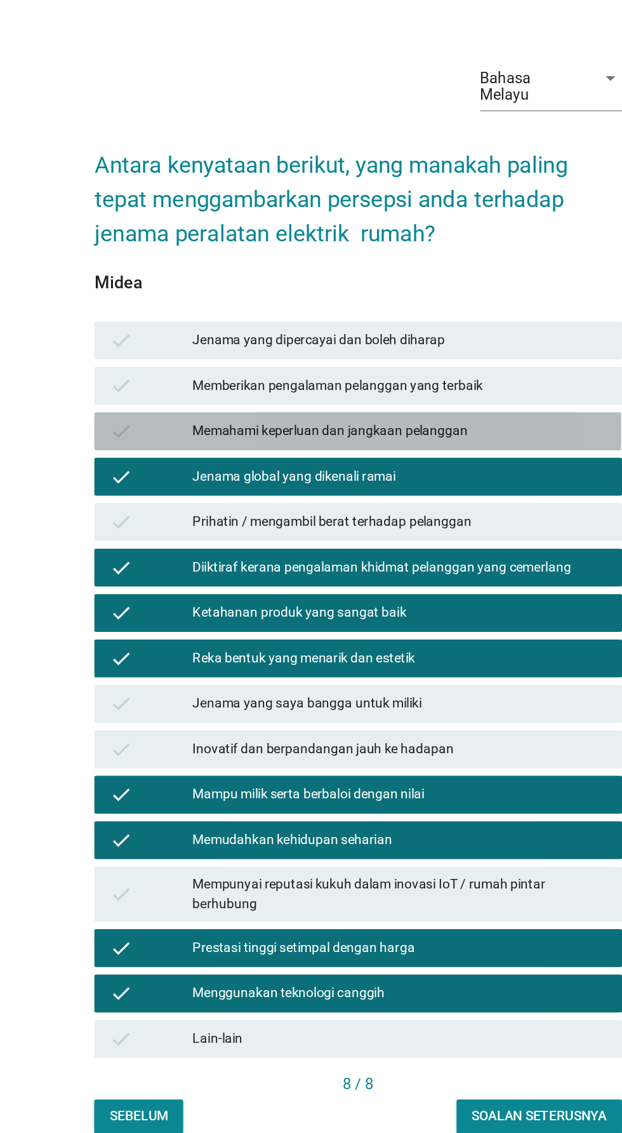
click at [326, 467] on div "Memahami keperluan dan jangkaan pelanggan" at bounding box center [339, 459] width 278 height 15
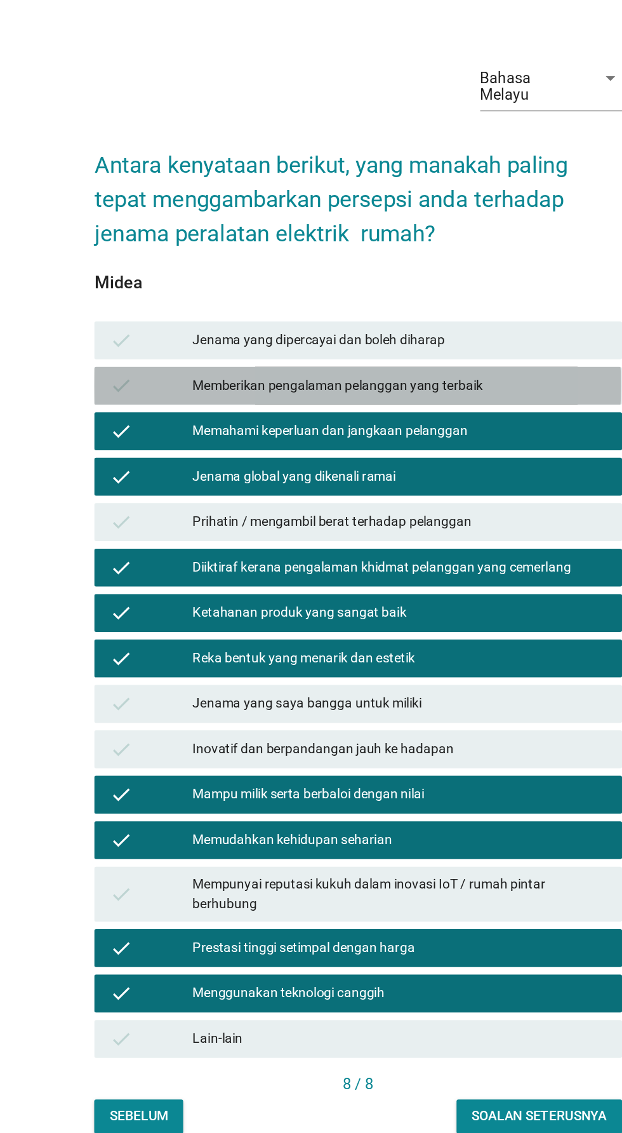
click at [347, 437] on div "Memberikan pengalaman pelanggan yang terbaik" at bounding box center [339, 429] width 278 height 15
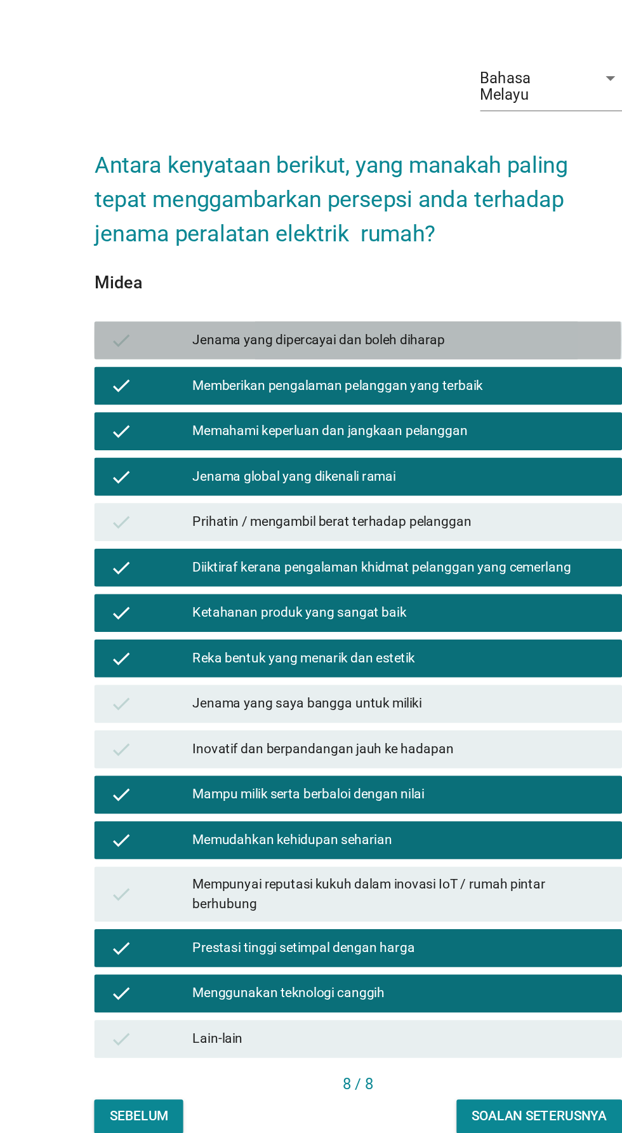
click at [363, 411] on div "check Jenama yang dipercayai dan boleh diharap" at bounding box center [311, 398] width 354 height 25
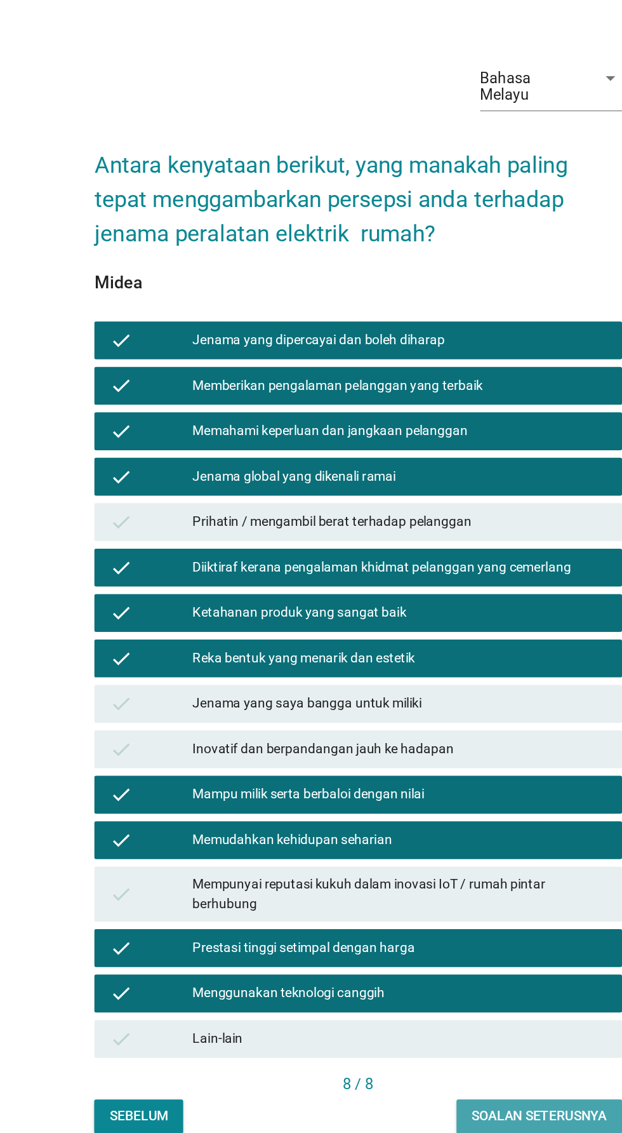
click at [438, 931] on button "Soalan seterusnya" at bounding box center [432, 919] width 111 height 23
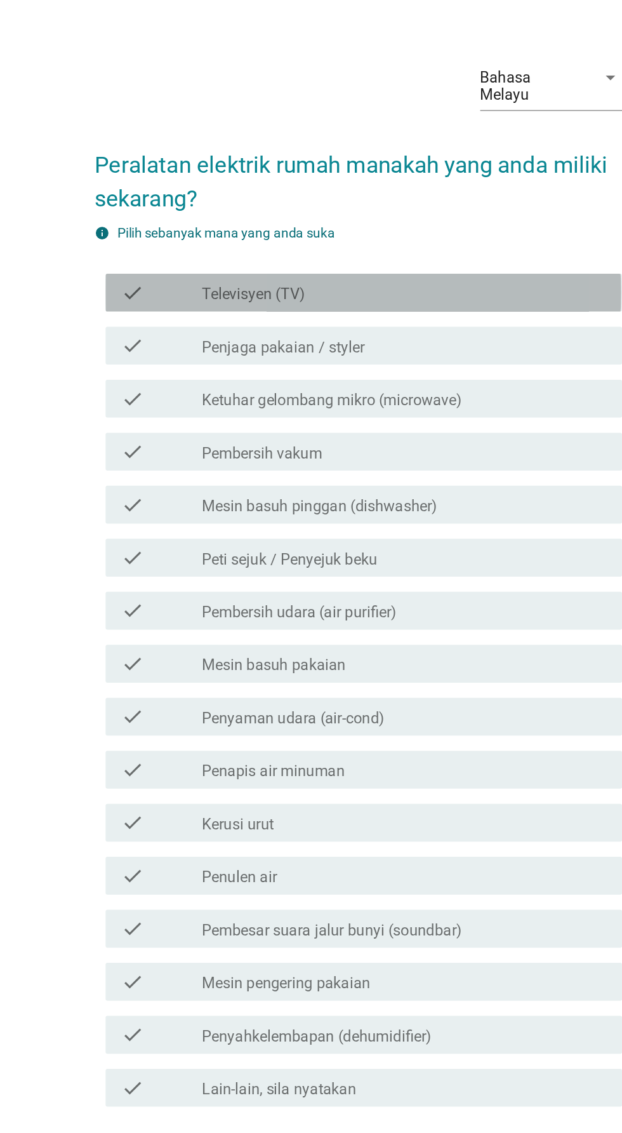
click at [393, 353] on div "check_box_outline_blank Televisyen (TV)" at bounding box center [342, 345] width 272 height 15
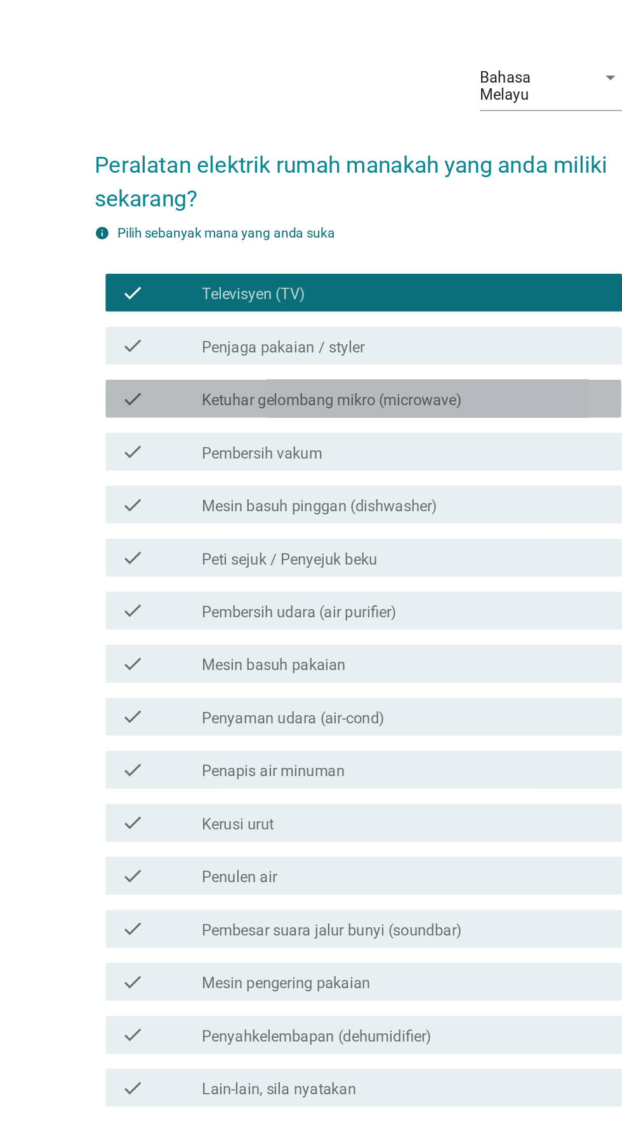
click at [412, 424] on div "check_box_outline_blank Ketuhar gelombang mikro (microwave)" at bounding box center [342, 416] width 272 height 15
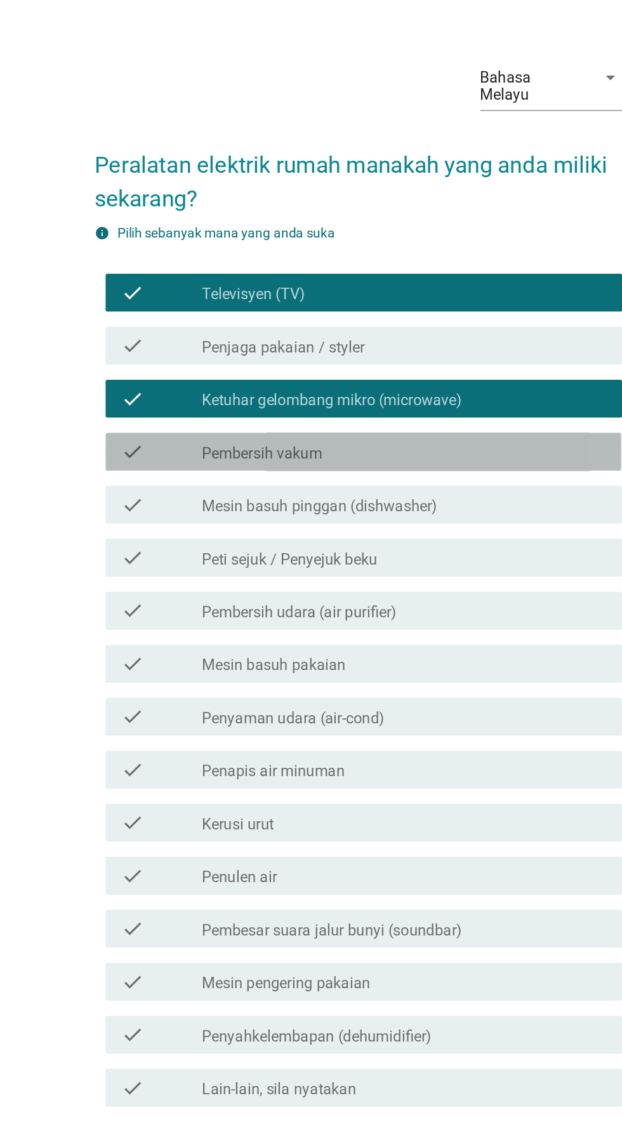
click at [393, 460] on div "check_box_outline_blank Pembersih vakum" at bounding box center [342, 451] width 272 height 15
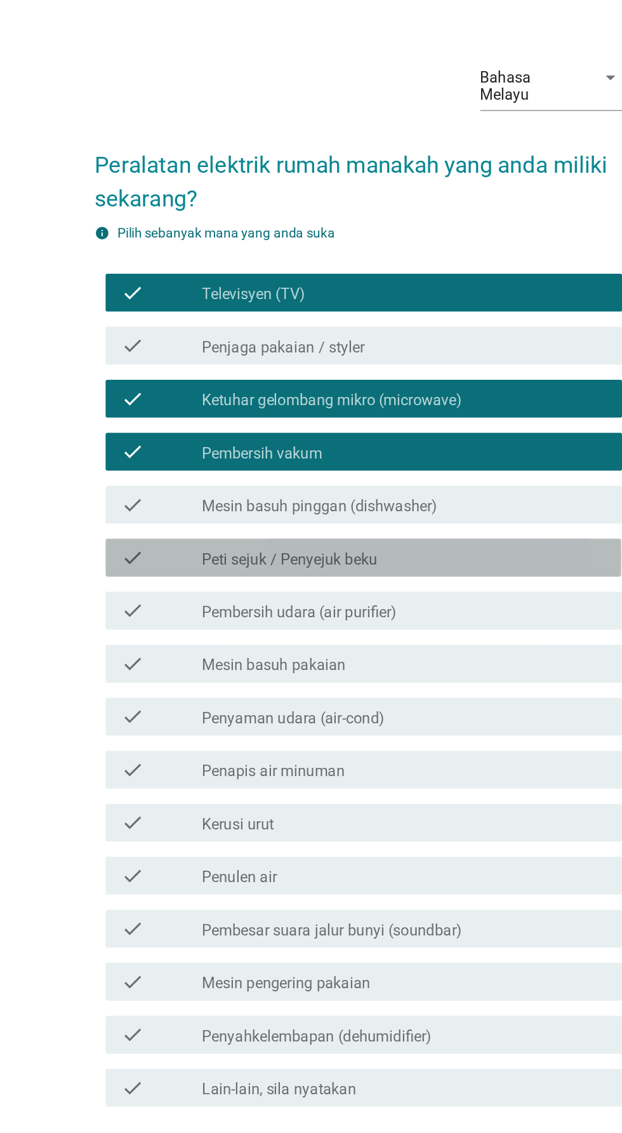
click at [392, 531] on div "check_box_outline_blank Peti sejuk / Penyejuk beku" at bounding box center [342, 523] width 272 height 15
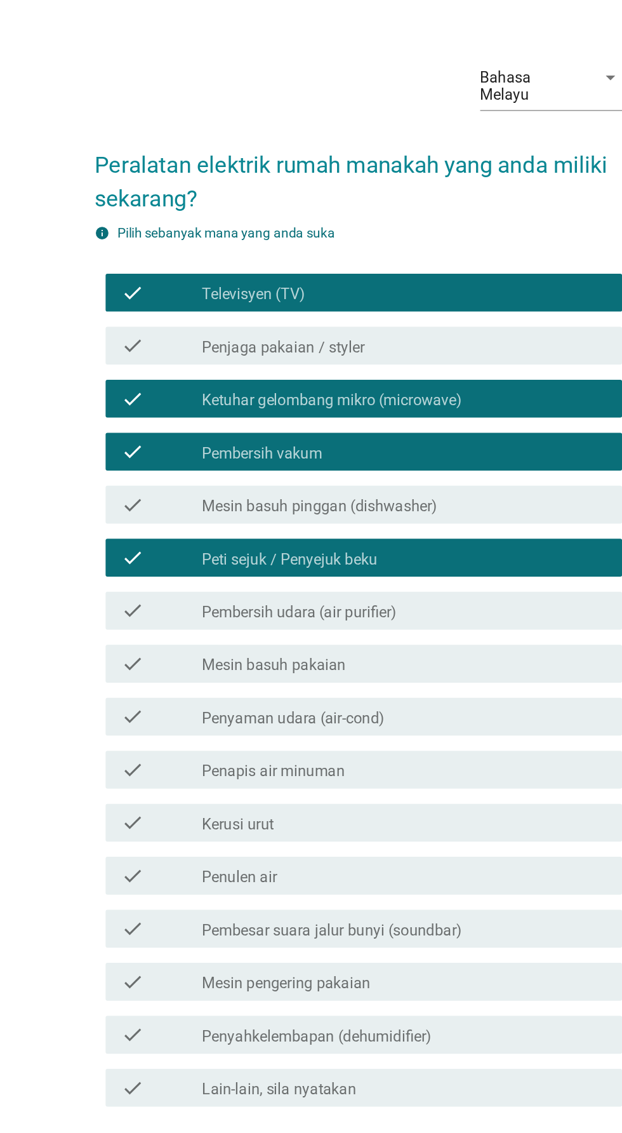
click at [397, 566] on div "check_box_outline_blank Pembersih udara (air purifier)" at bounding box center [342, 558] width 272 height 15
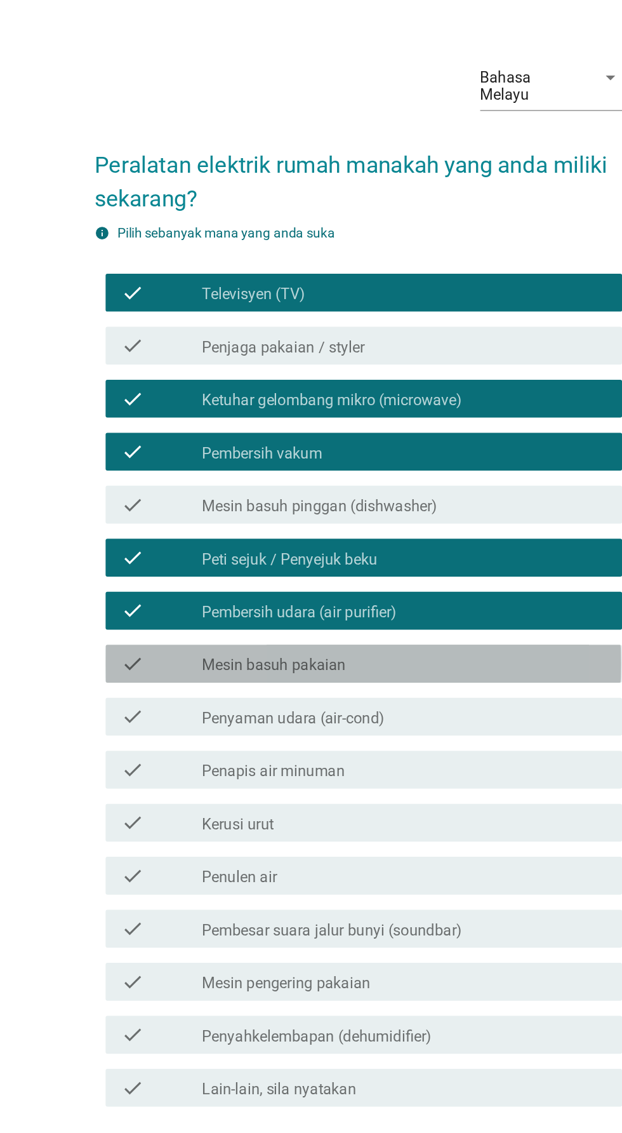
click at [397, 602] on div "check_box_outline_blank Mesin basuh pakaian" at bounding box center [342, 594] width 272 height 15
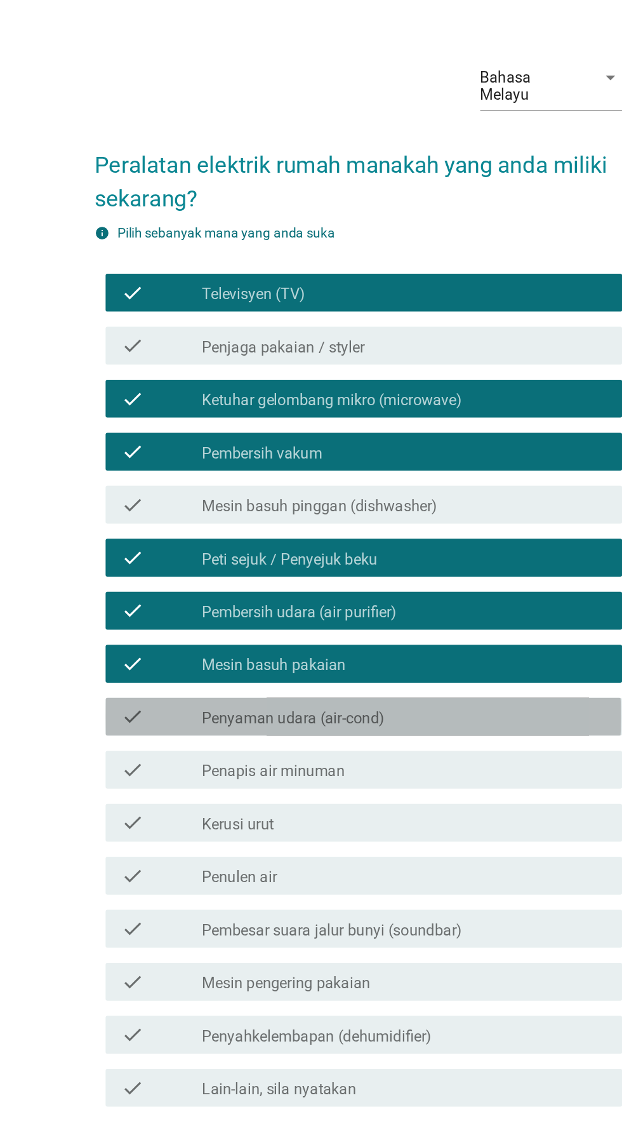
click at [375, 637] on div "check_box_outline_blank Penyaman udara (air-cond)" at bounding box center [342, 629] width 272 height 15
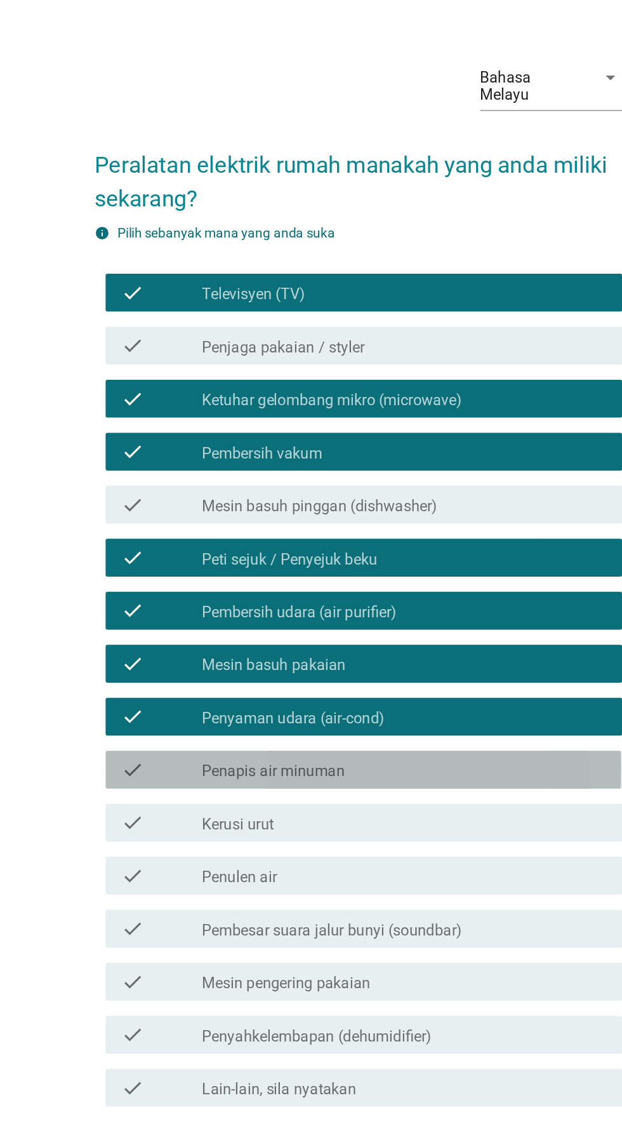
click at [371, 673] on div "check_box_outline_blank Penapis air minuman" at bounding box center [342, 665] width 272 height 15
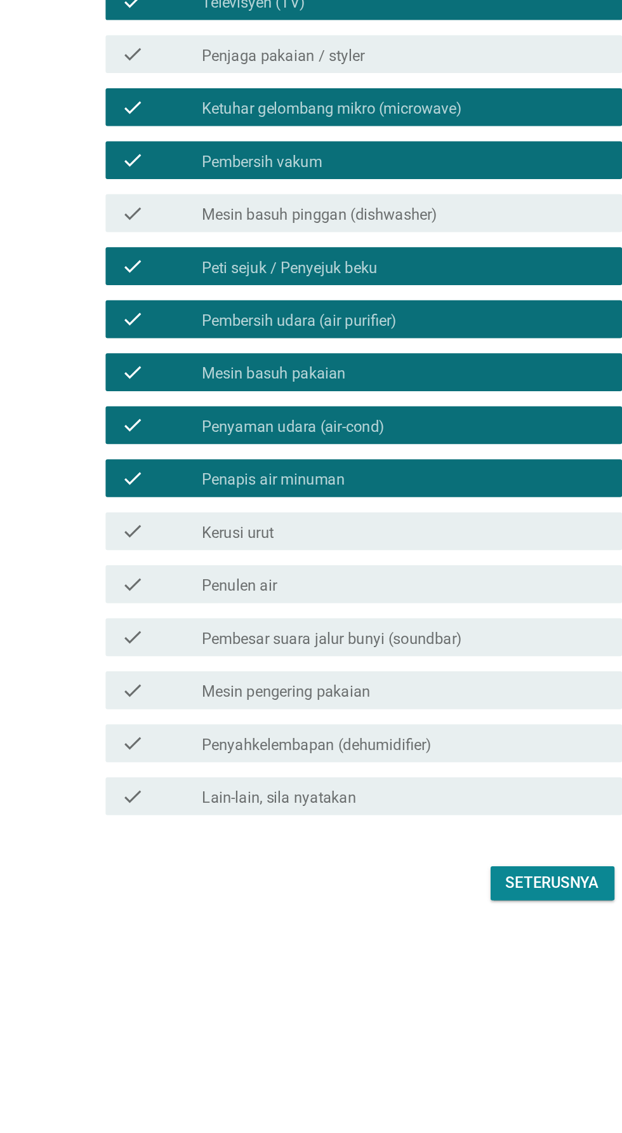
click at [438, 949] on button "Seterusnya" at bounding box center [441, 937] width 83 height 23
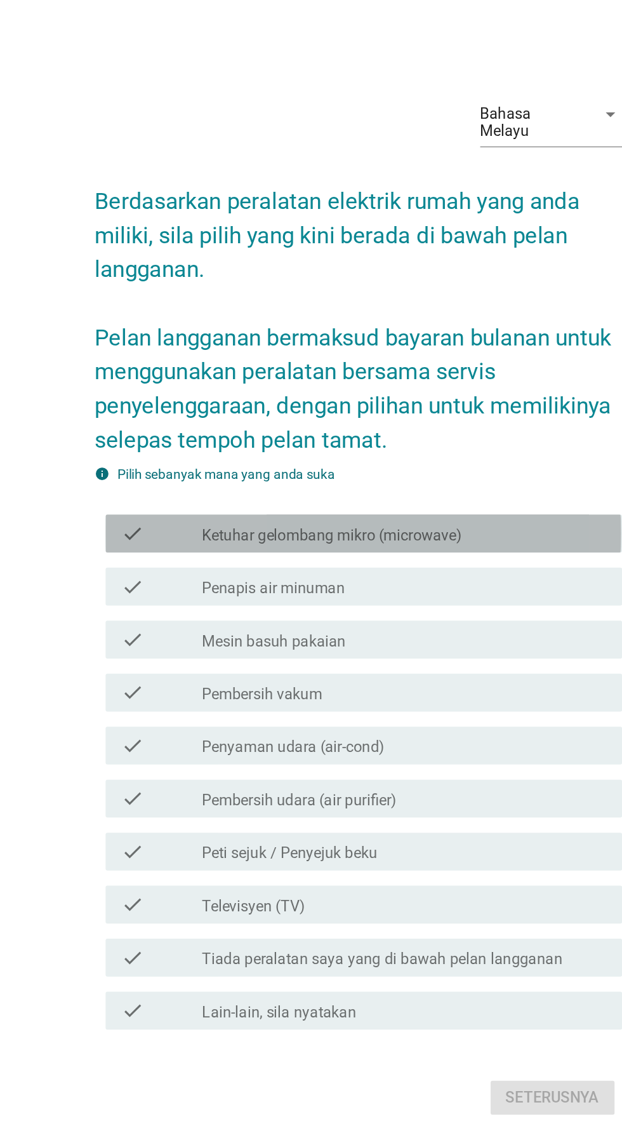
scroll to position [88, 0]
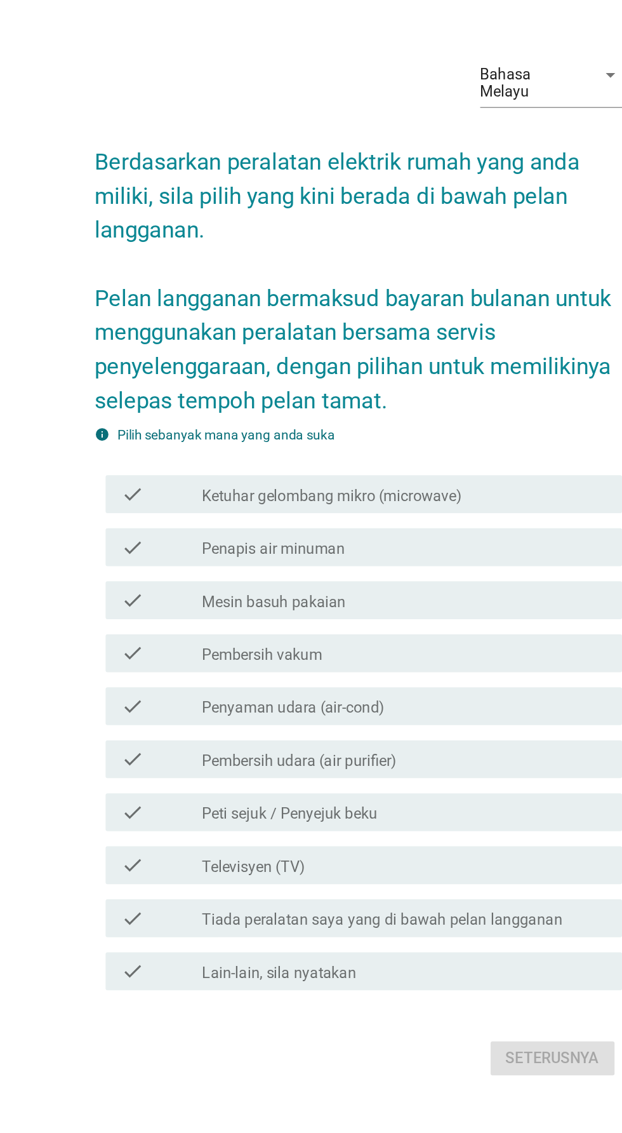
click at [361, 448] on div "info Pilih sebanyak mana yang anda suka check check_box_outline_blank Ketuhar g…" at bounding box center [311, 633] width 354 height 384
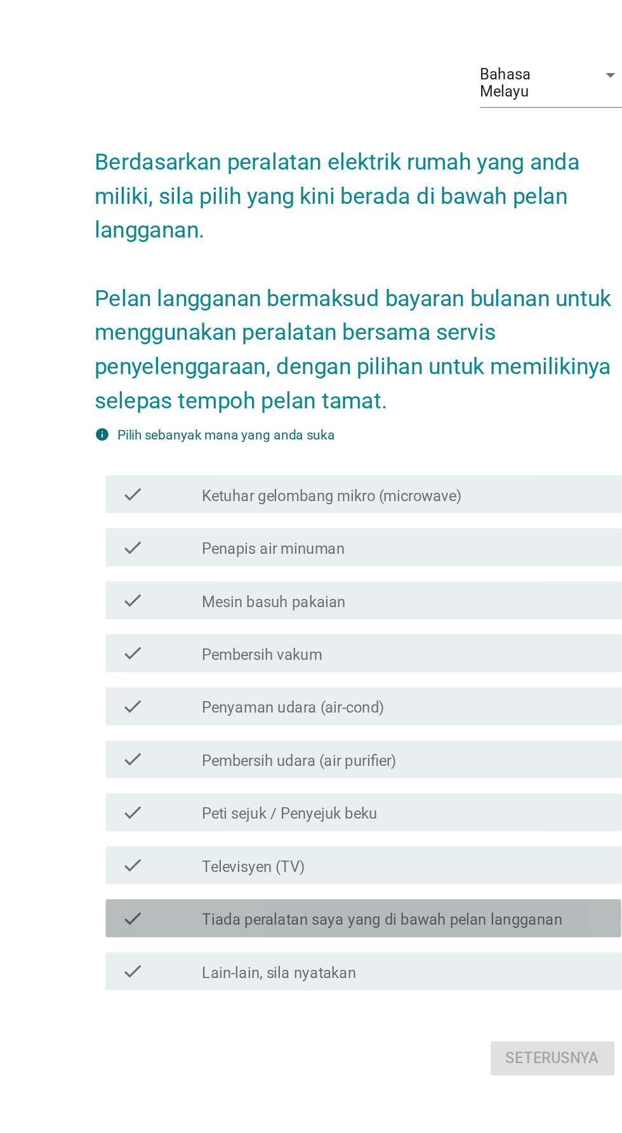
click at [435, 767] on label "Tiada peralatan saya yang di bawah pelan langganan" at bounding box center [327, 773] width 242 height 13
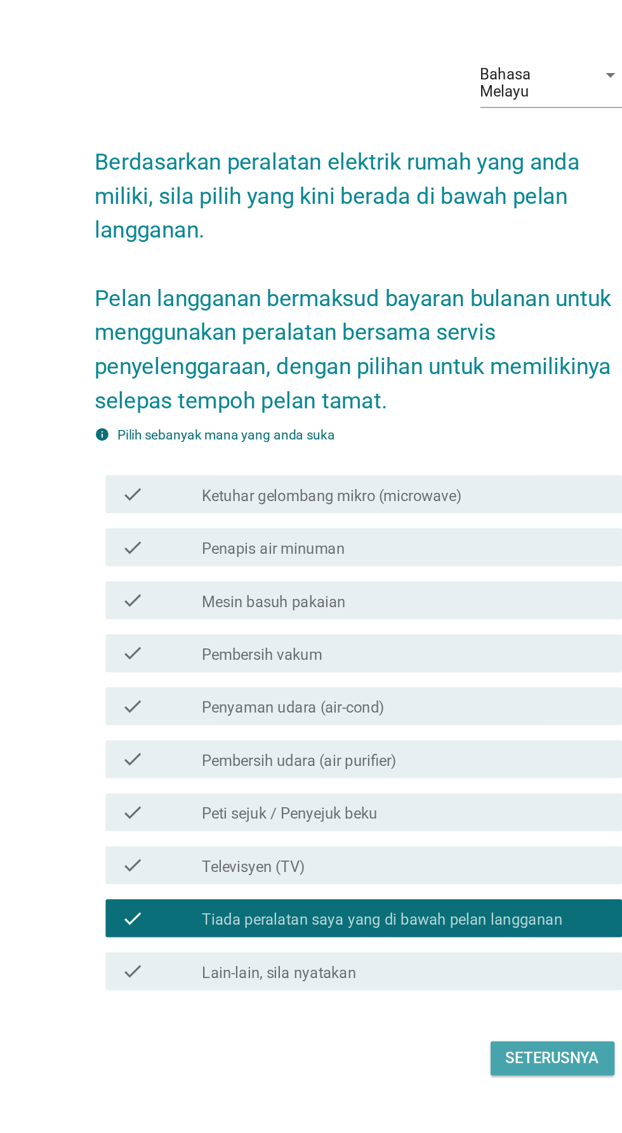
click at [451, 858] on div "Seterusnya" at bounding box center [441, 865] width 63 height 15
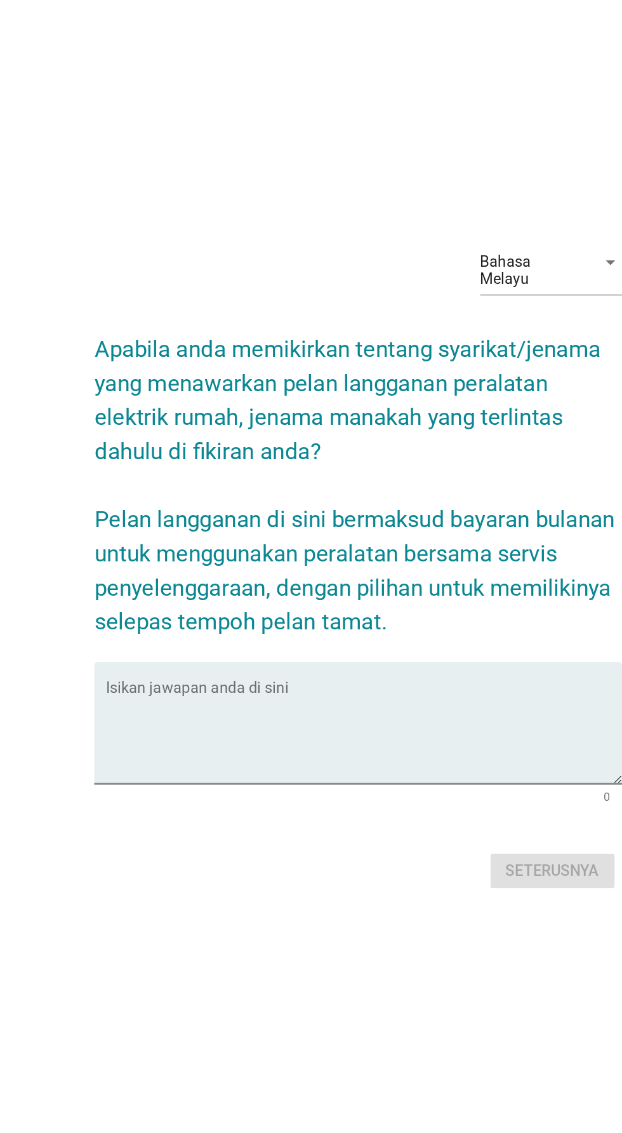
scroll to position [123, 0]
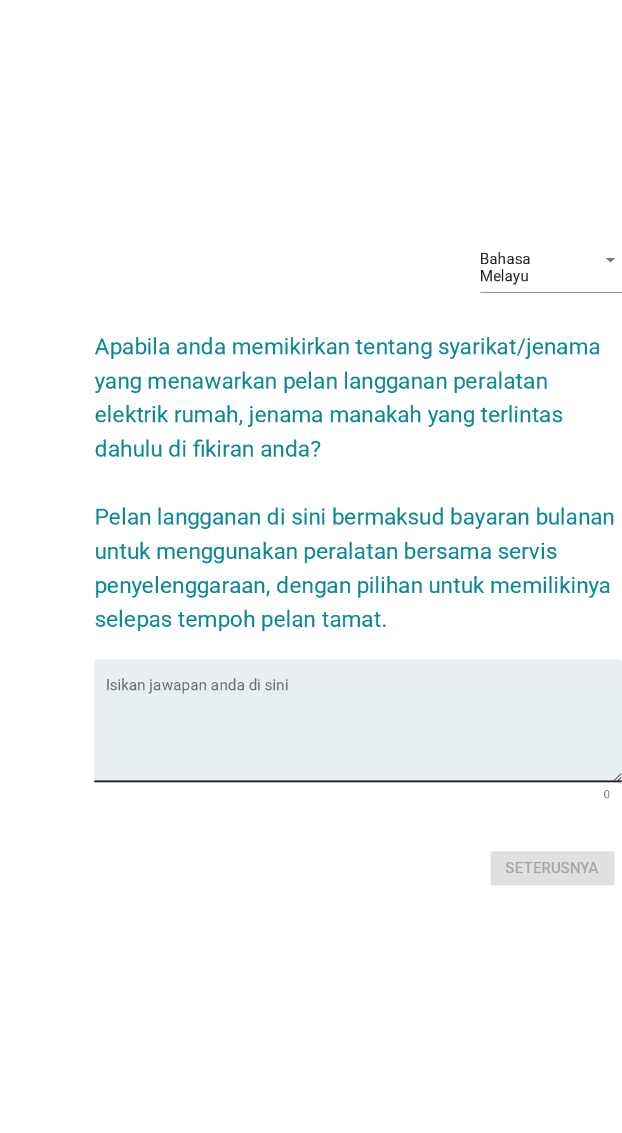
click at [318, 615] on textarea "Isikan jawapan anda di sini" at bounding box center [315, 648] width 346 height 67
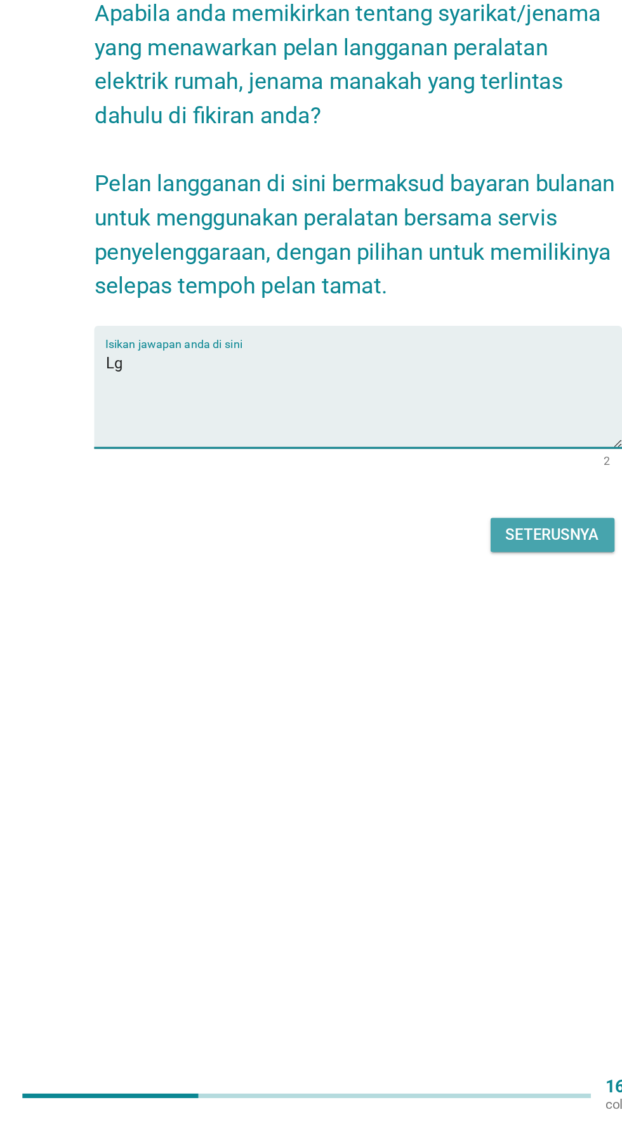
type textarea "Lg"
click at [451, 729] on button "Seterusnya" at bounding box center [441, 740] width 83 height 23
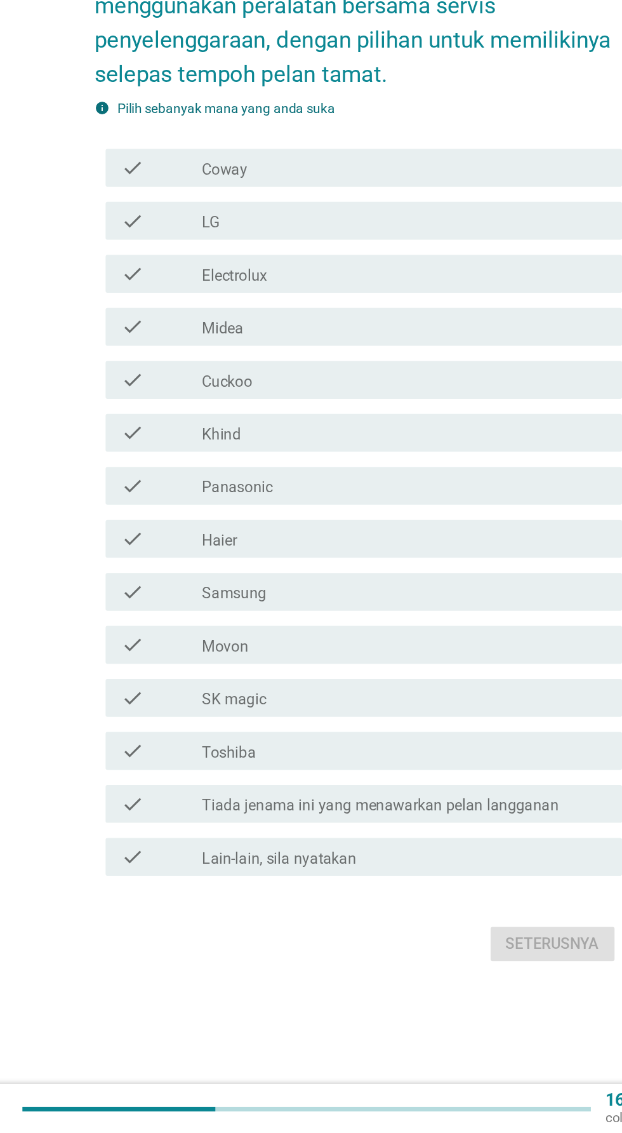
scroll to position [0, 0]
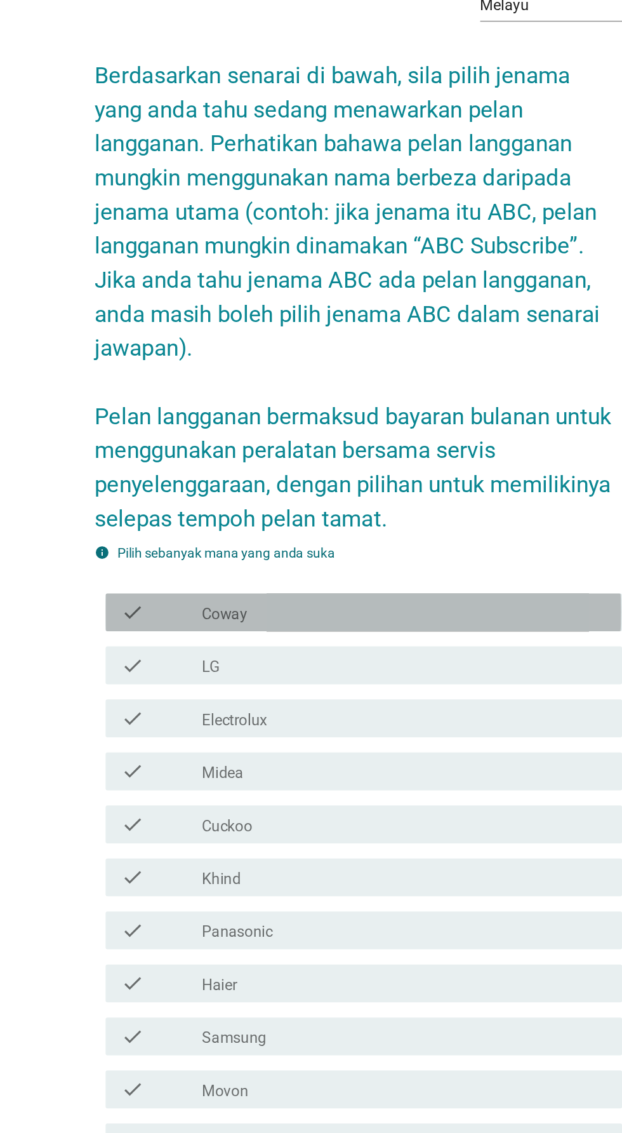
click at [324, 526] on div "check_box_outline_blank Coway" at bounding box center [342, 517] width 272 height 15
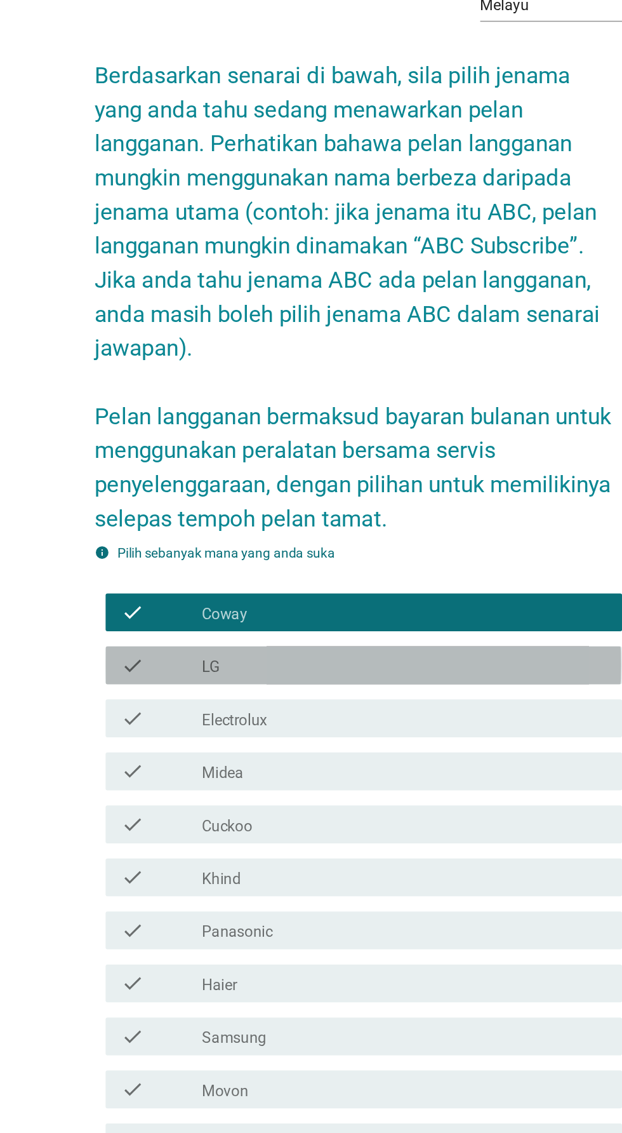
click at [287, 561] on div "check_box_outline_blank LG" at bounding box center [342, 553] width 272 height 15
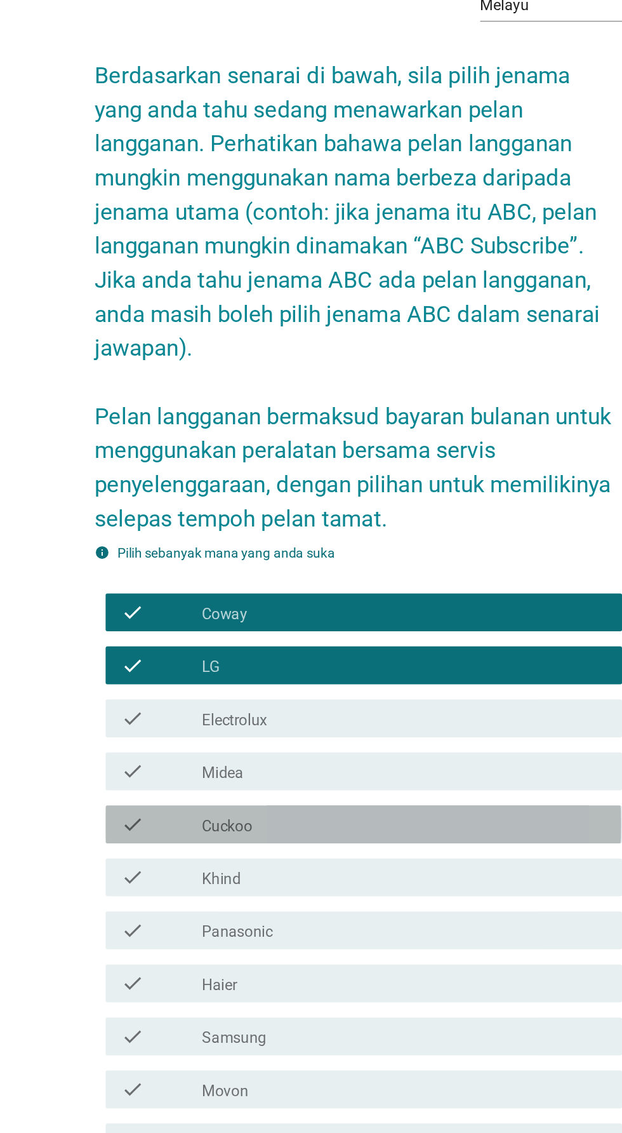
click at [296, 668] on div "check_box_outline_blank Cuckoo" at bounding box center [342, 660] width 272 height 15
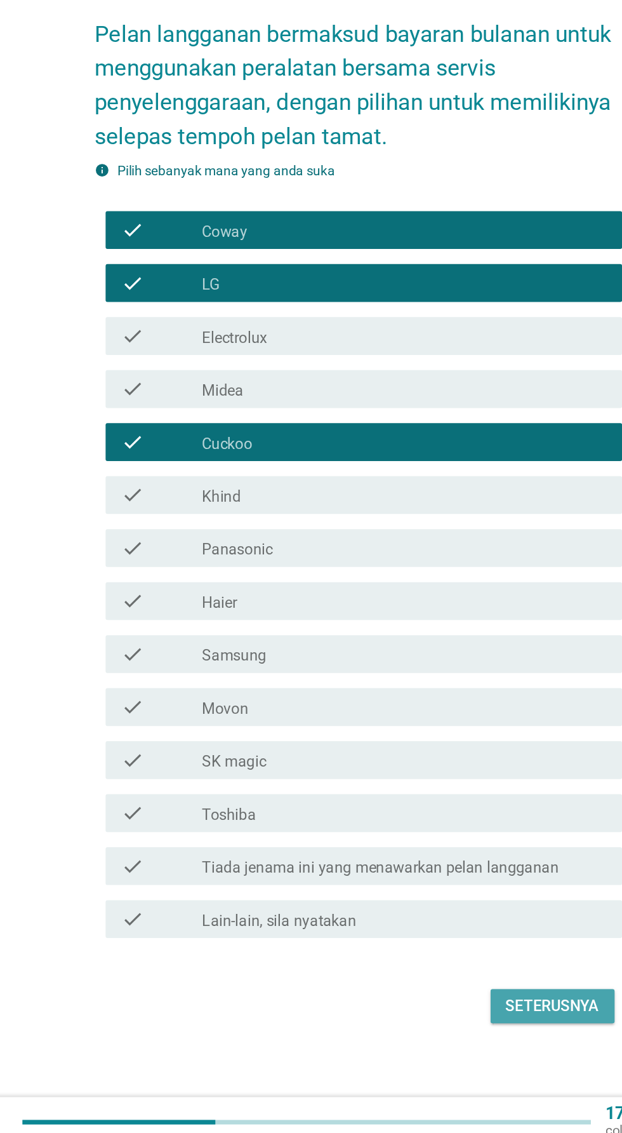
click at [454, 1046] on div "Seterusnya" at bounding box center [441, 1038] width 63 height 15
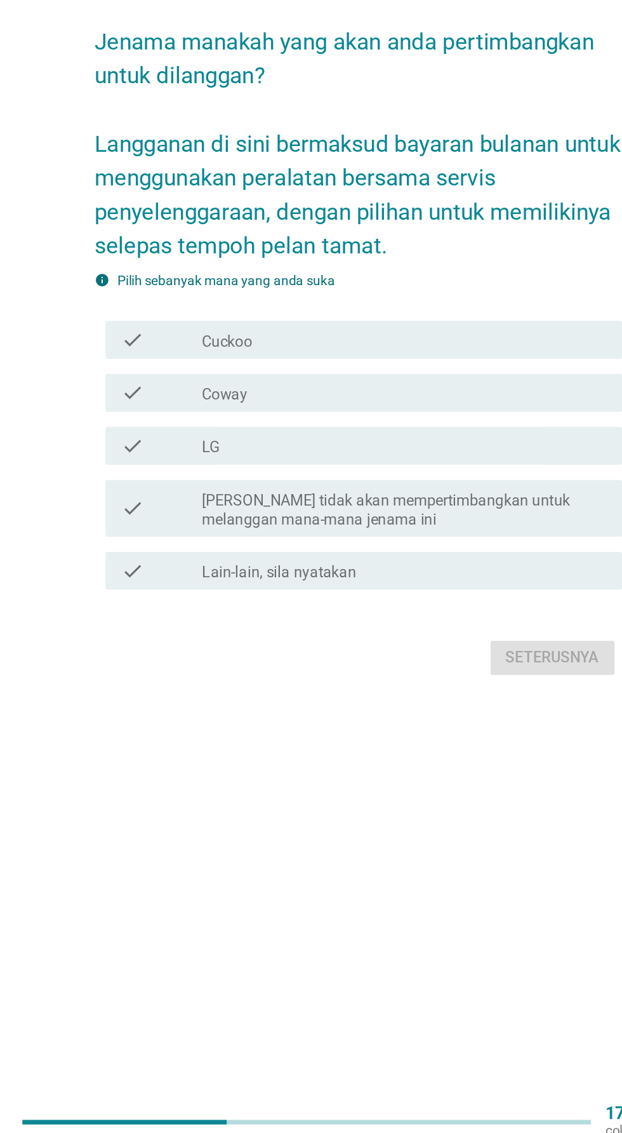
scroll to position [32, 0]
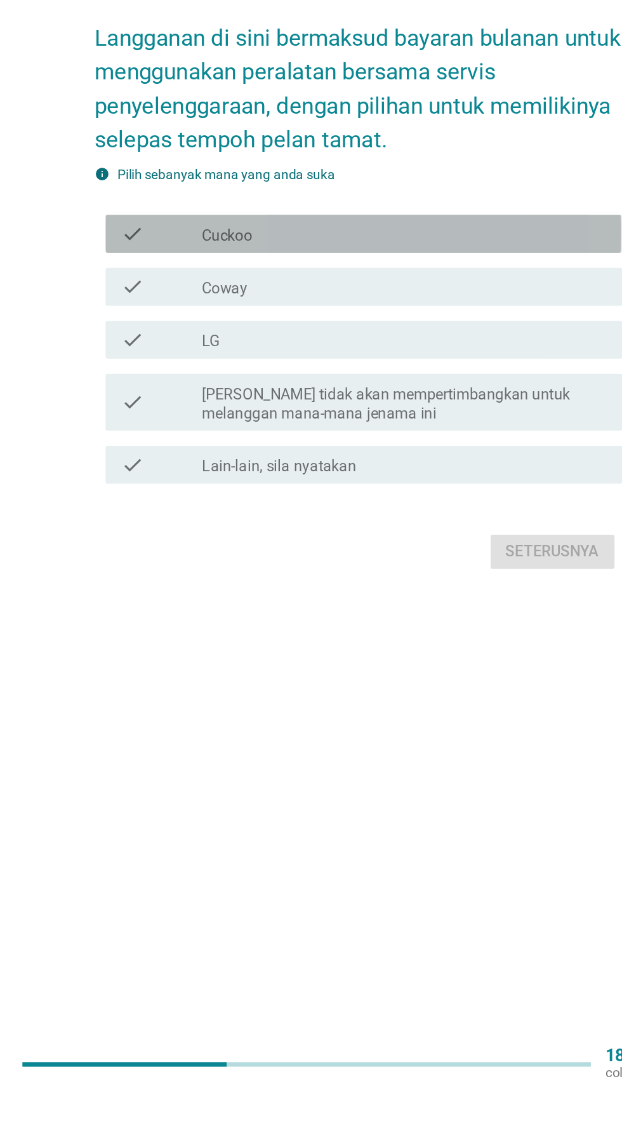
click at [383, 567] on div "check_box_outline_blank Cuckoo" at bounding box center [342, 559] width 272 height 15
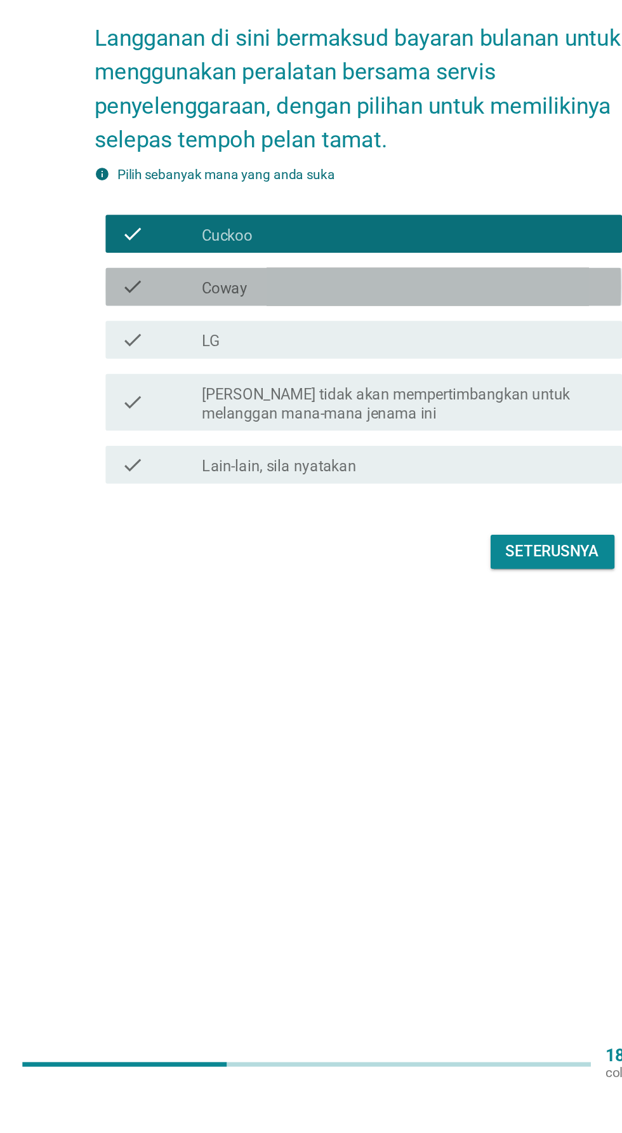
click at [363, 603] on div "check_box_outline_blank Coway" at bounding box center [342, 594] width 272 height 15
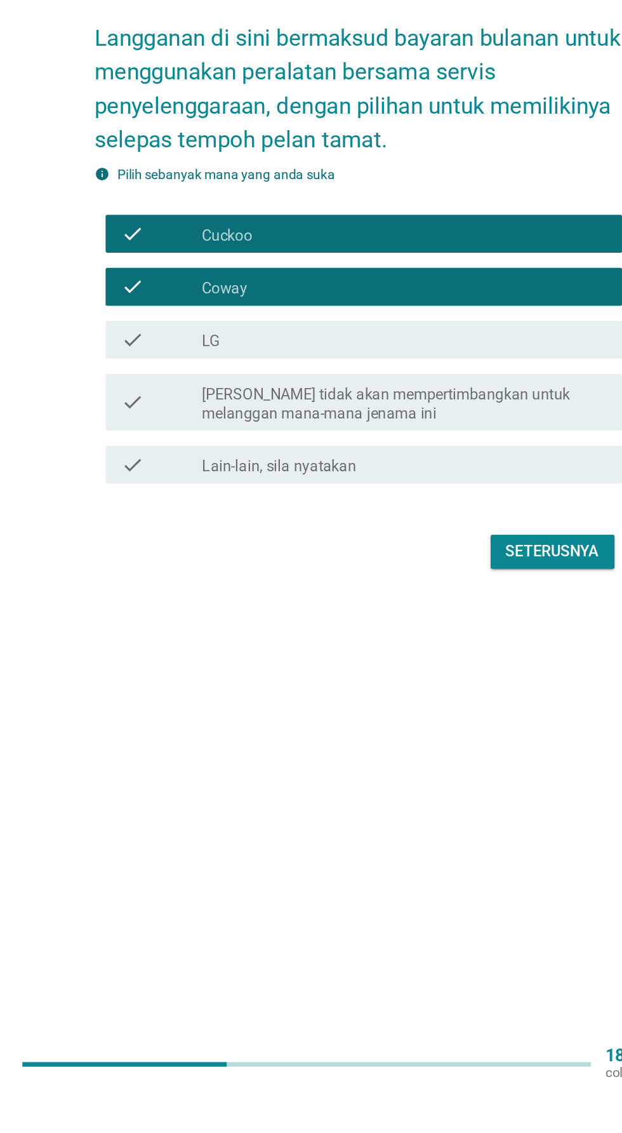
click at [352, 638] on div "check_box LG" at bounding box center [342, 630] width 272 height 15
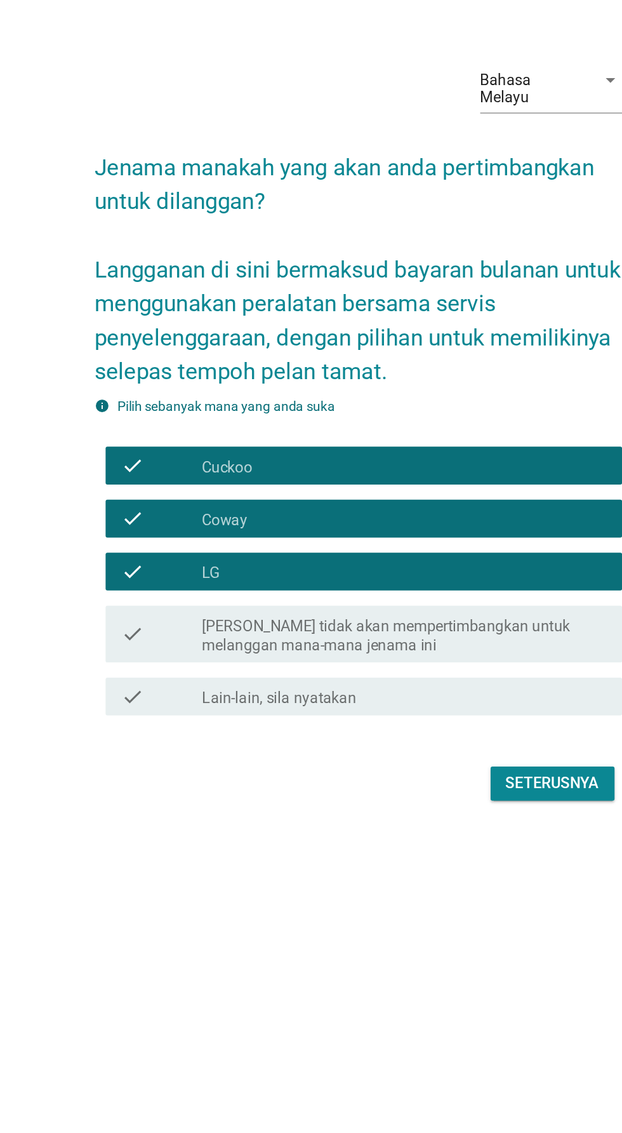
scroll to position [89, 0]
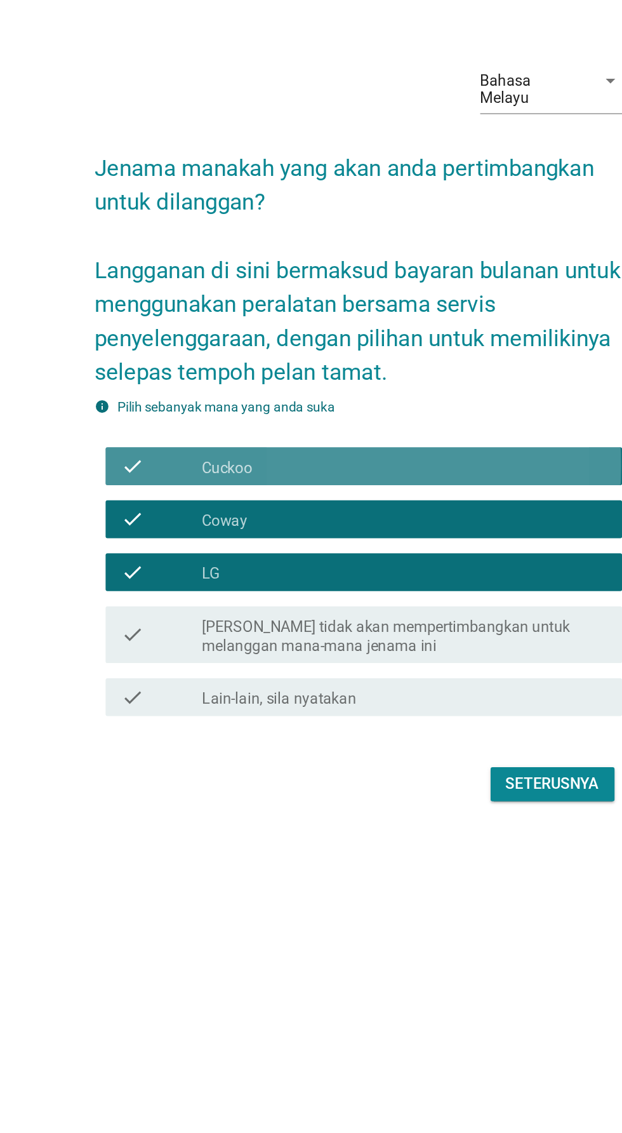
click at [401, 551] on div "check_box_outline_blank Cuckoo" at bounding box center [342, 558] width 272 height 15
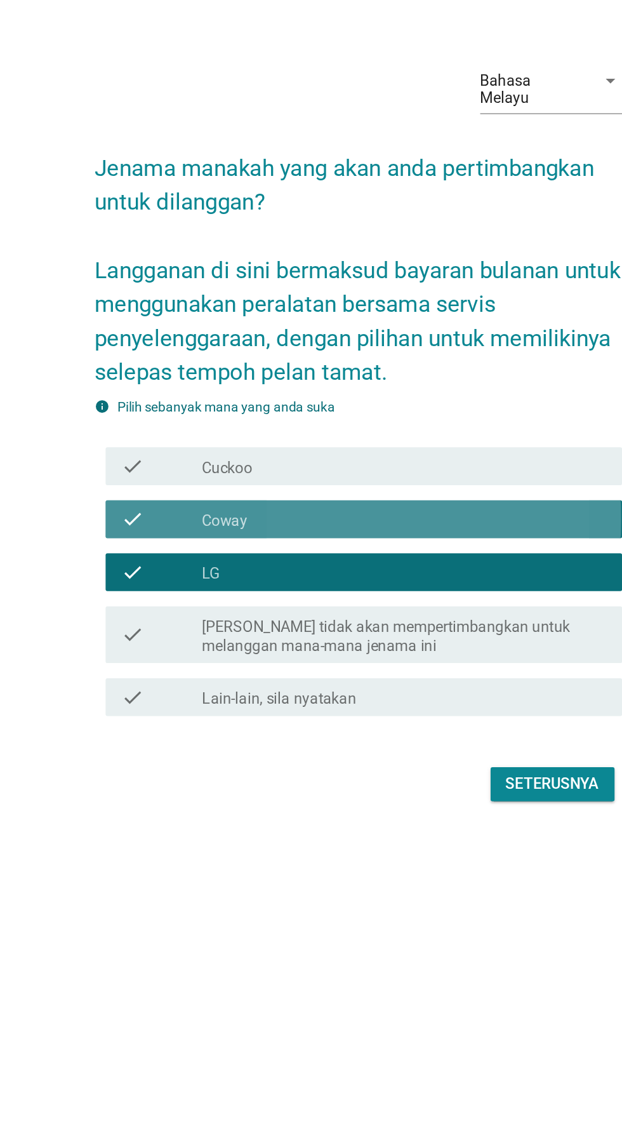
click at [391, 587] on div "check_box_outline_blank Coway" at bounding box center [342, 594] width 272 height 15
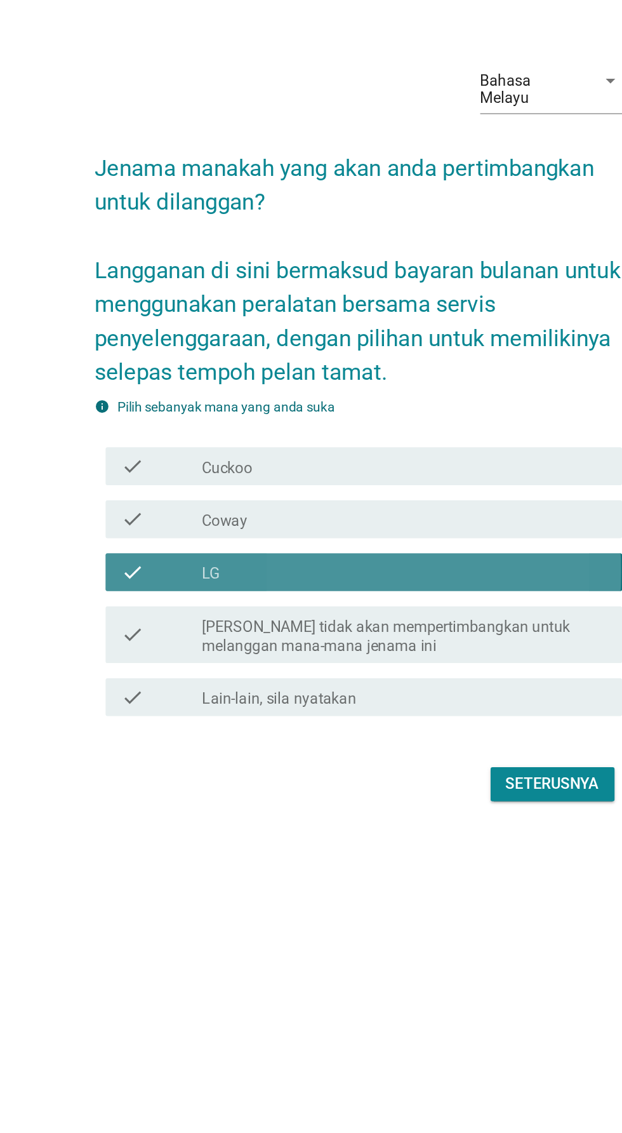
click at [389, 622] on div "check_box LG" at bounding box center [342, 629] width 272 height 15
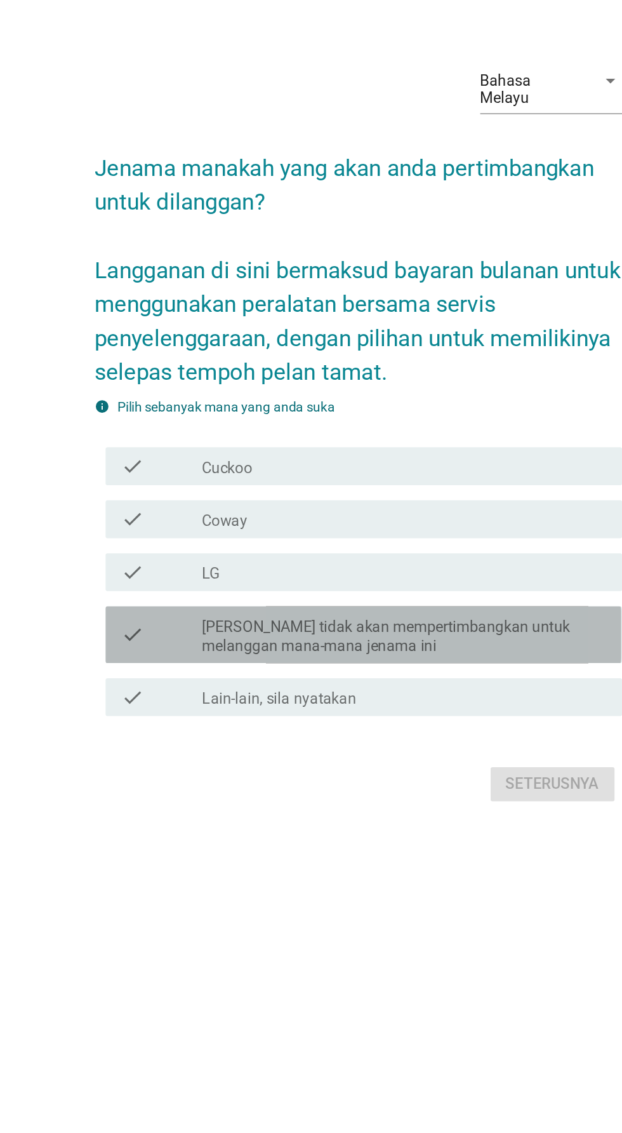
click at [422, 660] on label "[PERSON_NAME] tidak akan mempertimbangkan untuk melanggan mana-mana jenama ini" at bounding box center [342, 672] width 272 height 25
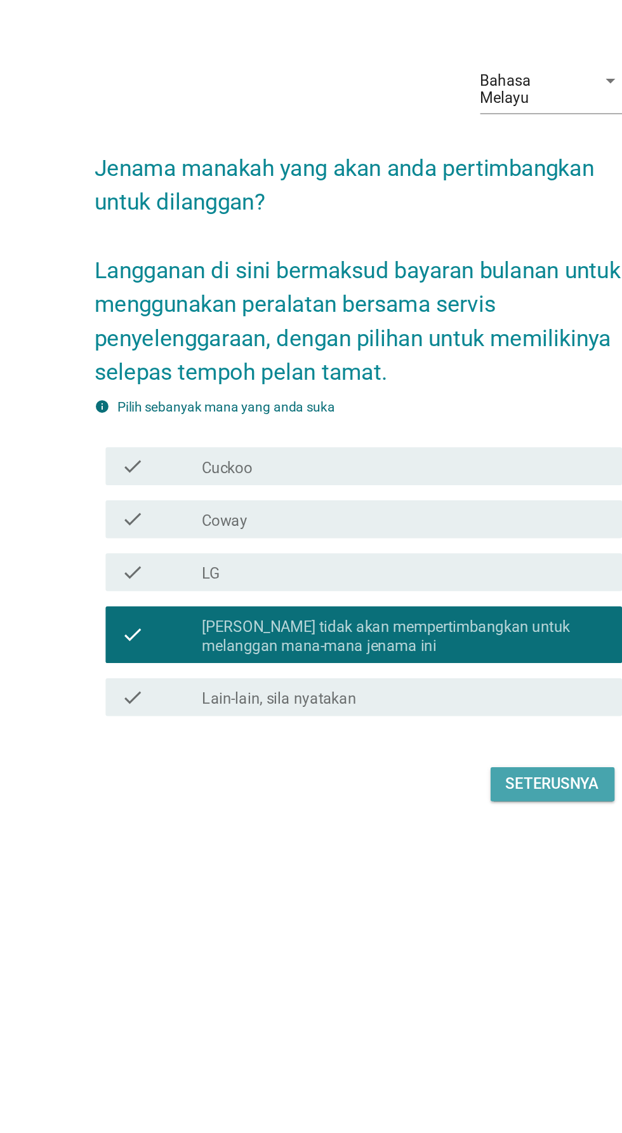
click at [453, 764] on div "Seterusnya" at bounding box center [441, 771] width 63 height 15
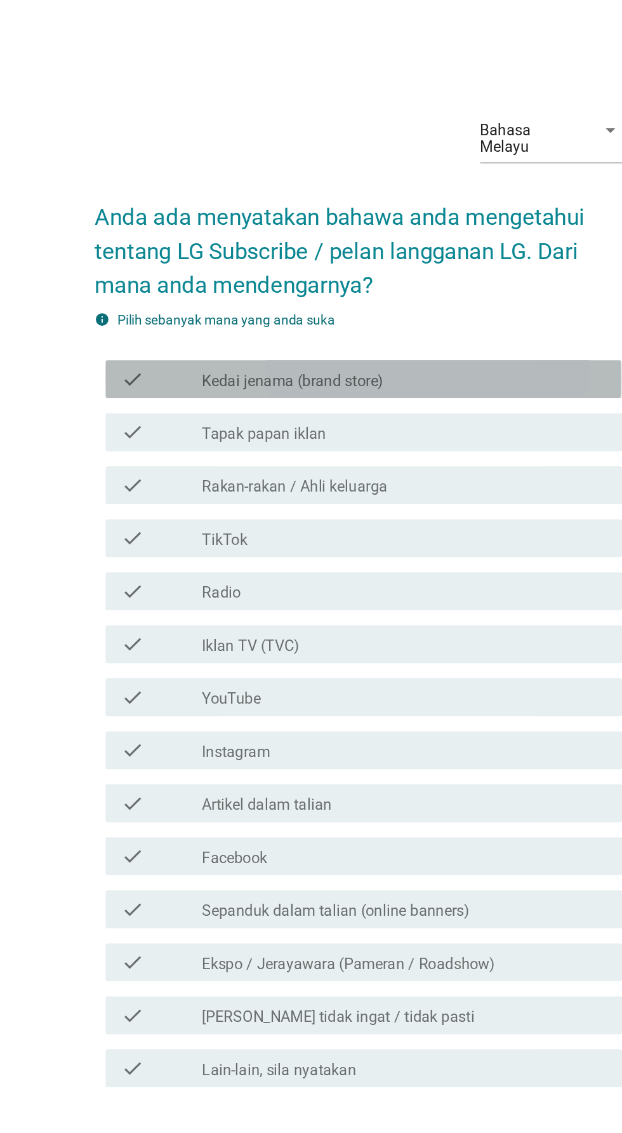
click at [382, 400] on div "check_box_outline_blank Kedai jenama (brand store)" at bounding box center [342, 392] width 272 height 15
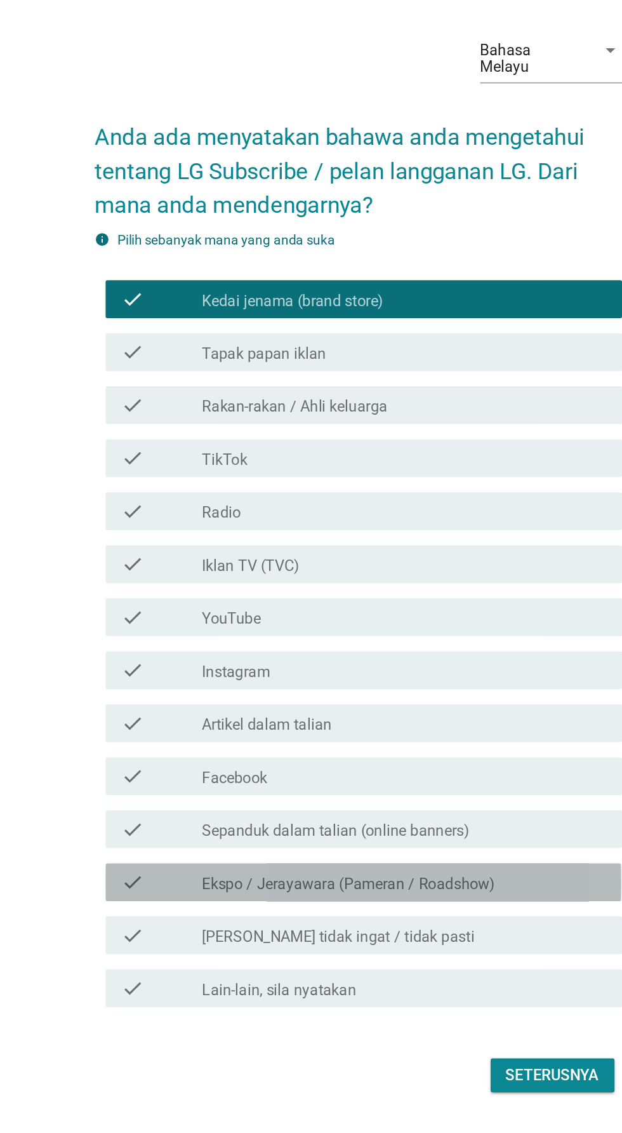
click at [418, 791] on div "check_box_outline_blank Ekspo / Jerayawara (Pameran / Roadshow)" at bounding box center [342, 783] width 272 height 15
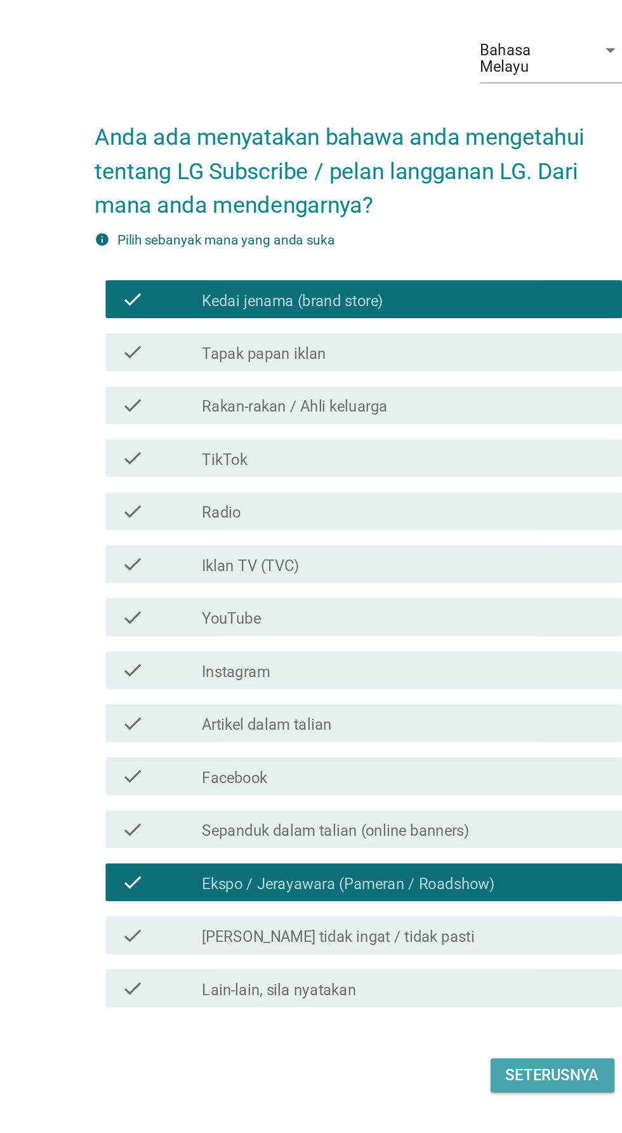
click at [441, 924] on button "Seterusnya" at bounding box center [441, 913] width 83 height 23
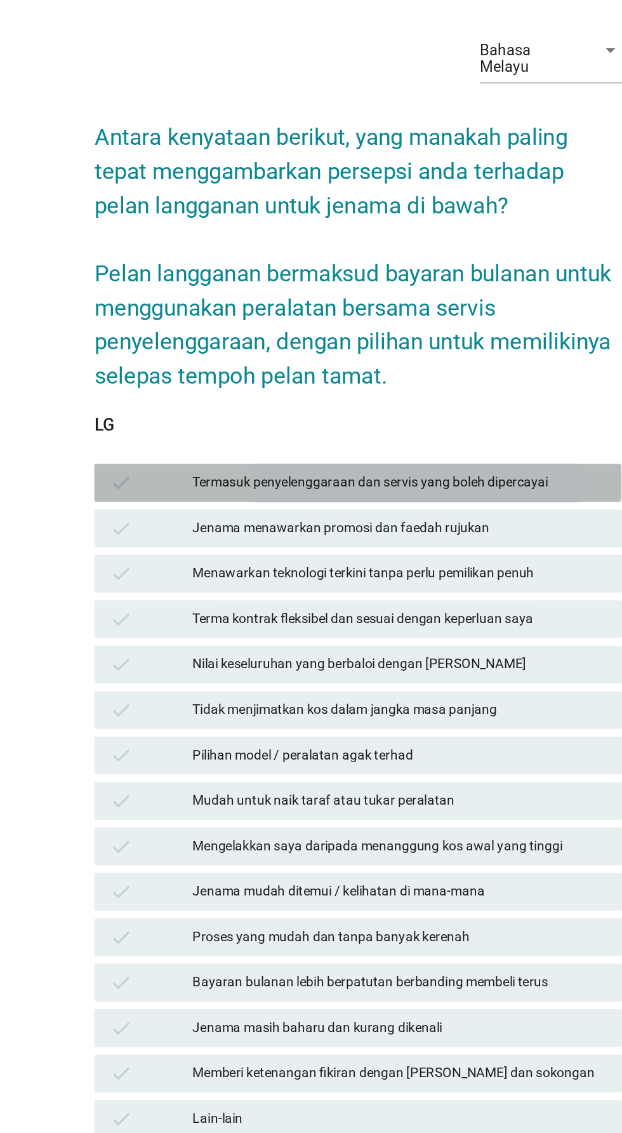
click at [426, 484] on div "Termasuk penyelenggaraan dan servis yang boleh dipercayai" at bounding box center [339, 476] width 278 height 15
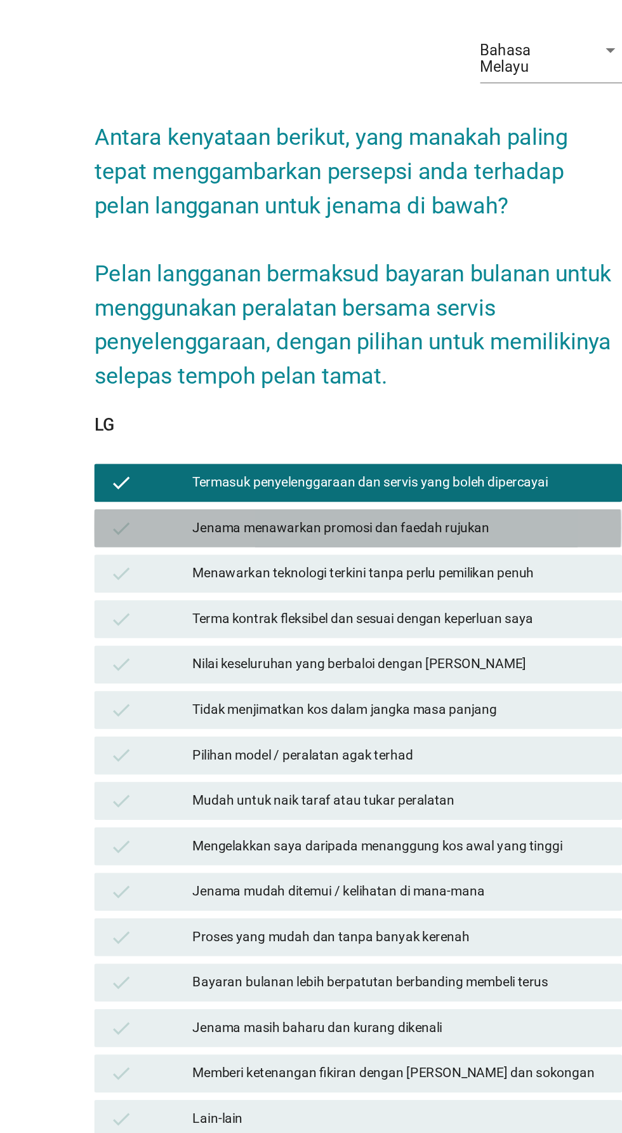
click at [390, 520] on div "check Jenama menawarkan promosi dan faedah rujukan" at bounding box center [311, 507] width 354 height 25
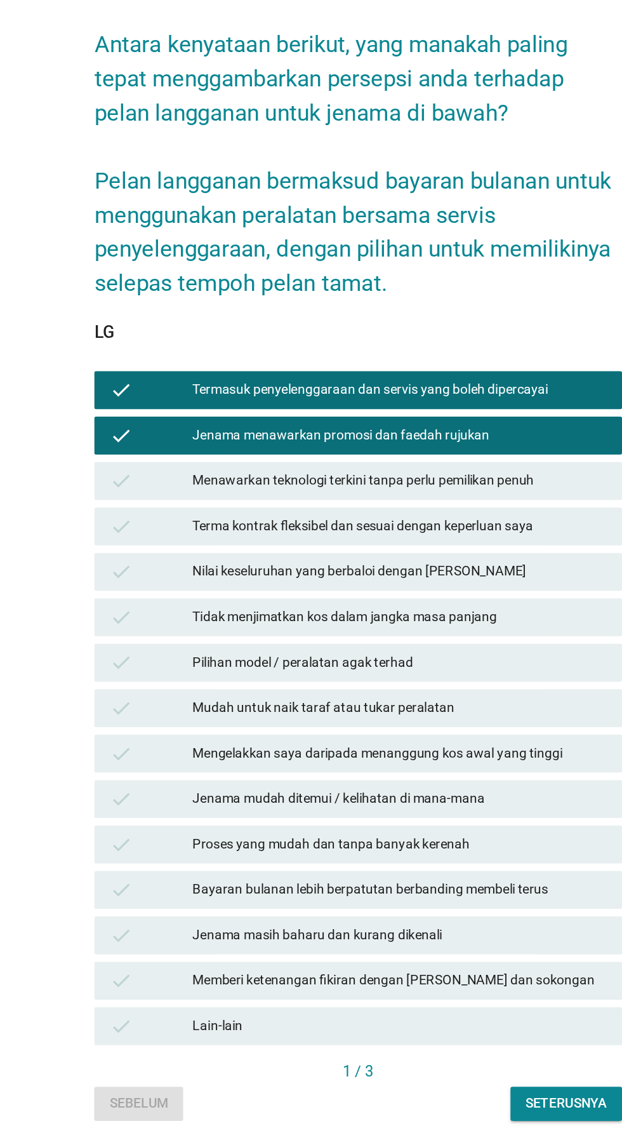
click at [452, 515] on div "Jenama menawarkan promosi dan faedah rujukan" at bounding box center [339, 507] width 278 height 15
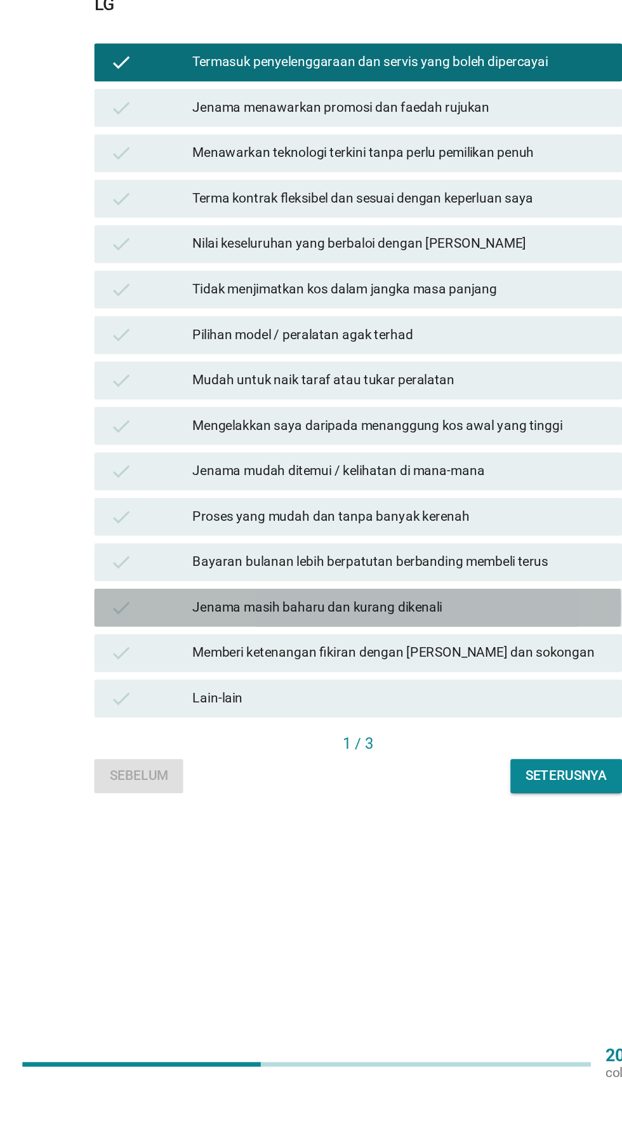
scroll to position [32, 0]
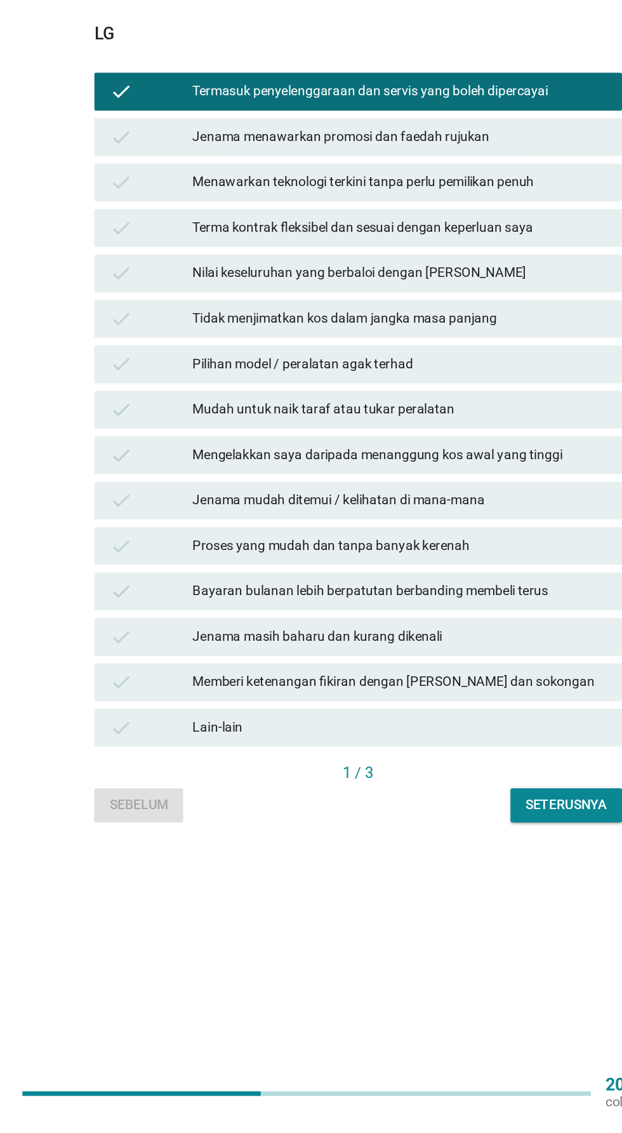
click at [429, 935] on button "Seterusnya" at bounding box center [450, 923] width 75 height 23
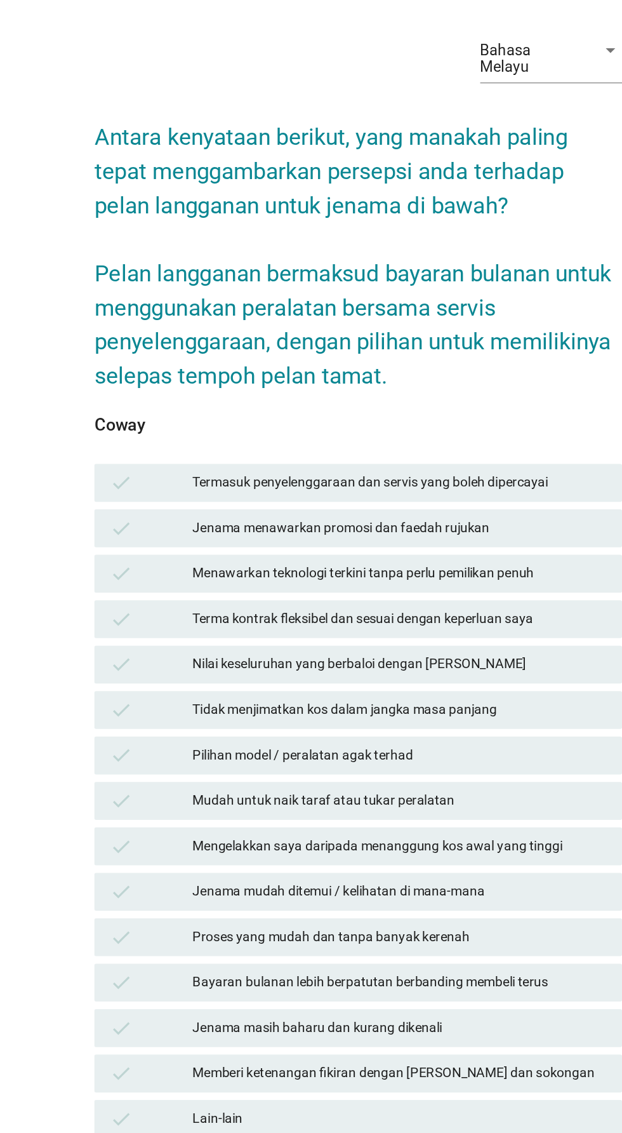
scroll to position [20, 0]
click at [201, 464] on div "Termasuk penyelenggaraan dan servis yang boleh dipercayai" at bounding box center [339, 456] width 278 height 15
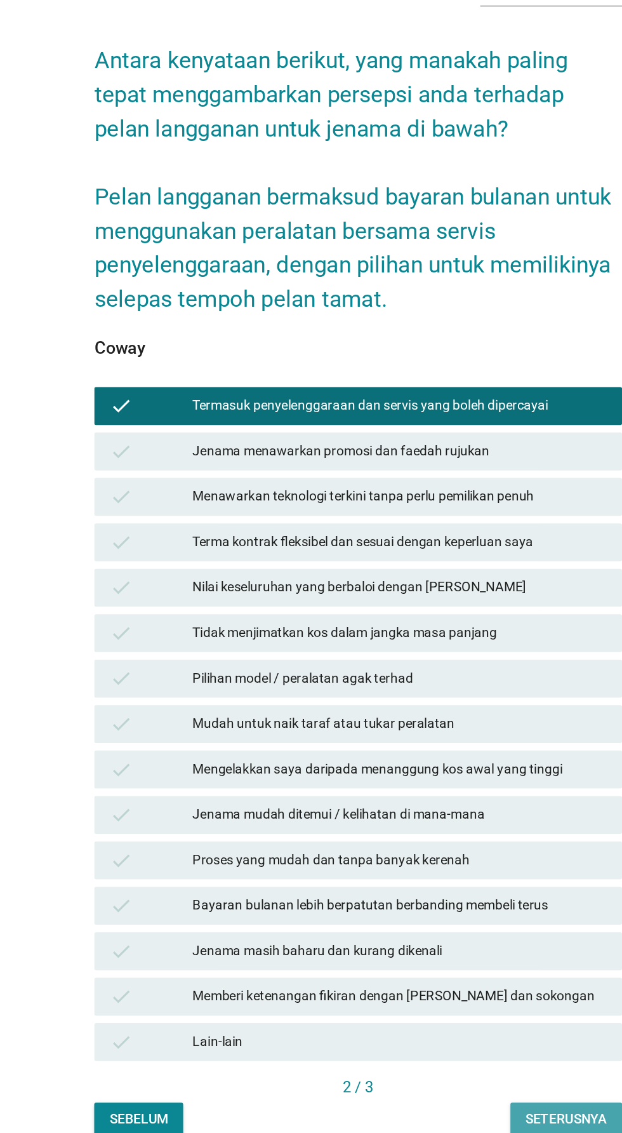
click at [438, 942] on div "Seterusnya" at bounding box center [450, 934] width 55 height 13
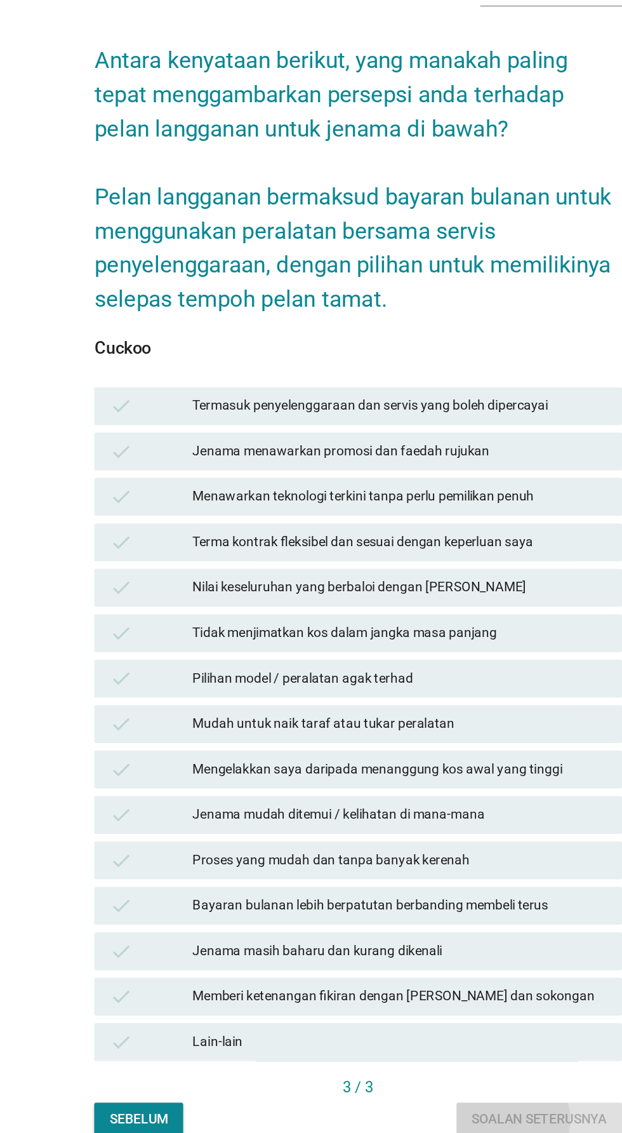
scroll to position [0, 0]
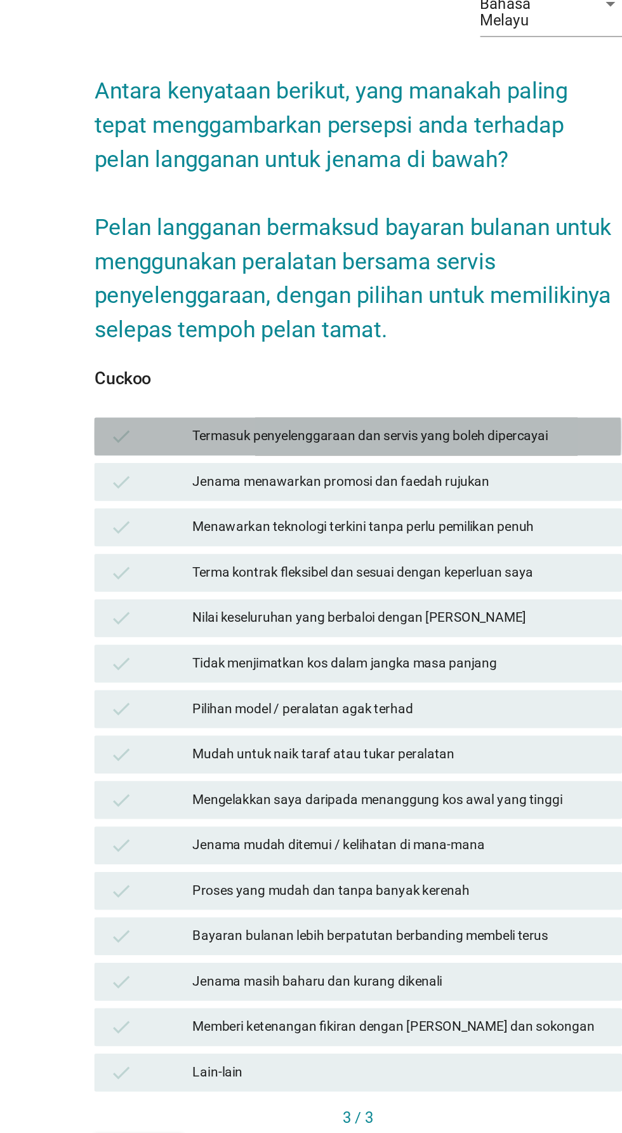
click at [205, 484] on div "Termasuk penyelenggaraan dan servis yang boleh dipercayai" at bounding box center [339, 476] width 278 height 15
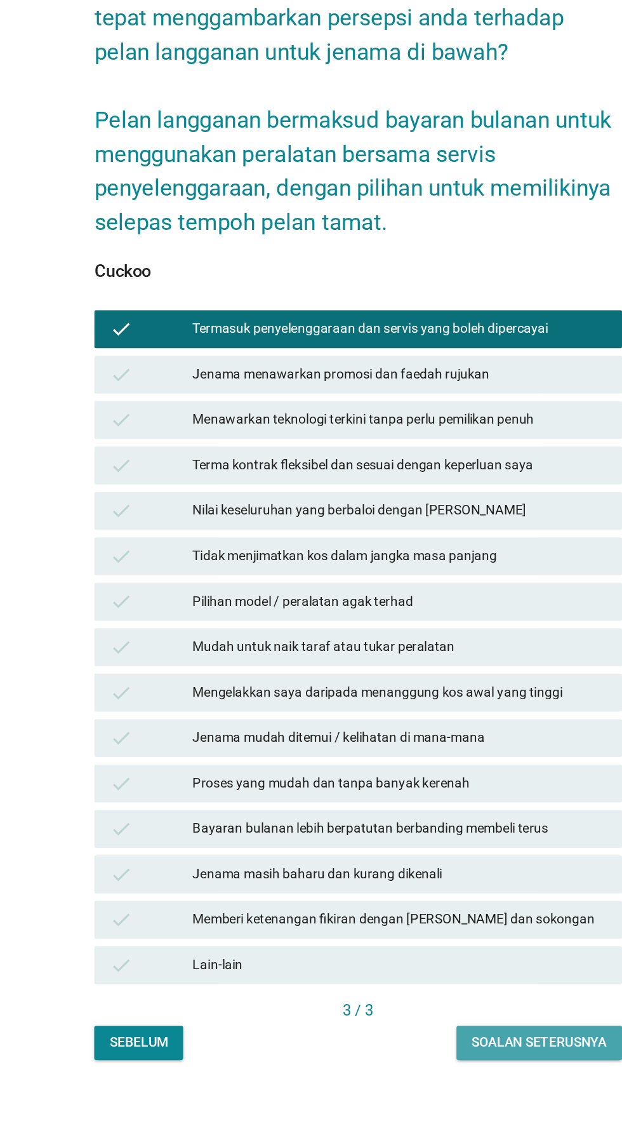
click at [412, 962] on div "Soalan seterusnya" at bounding box center [432, 955] width 91 height 13
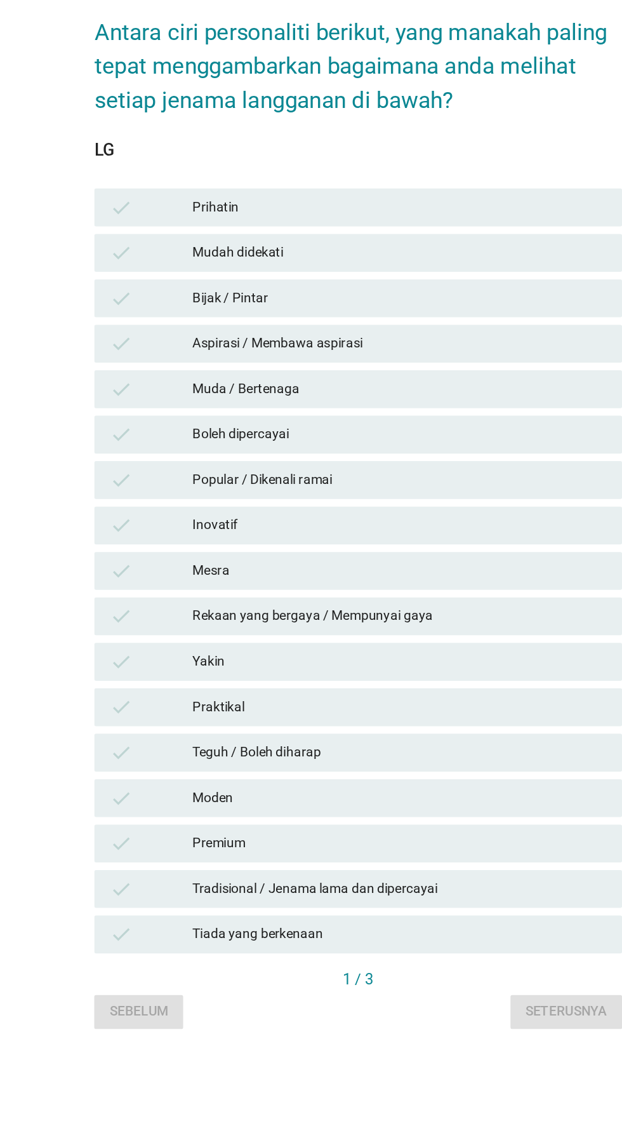
click at [219, 549] on div "Boleh dipercayai" at bounding box center [339, 541] width 278 height 15
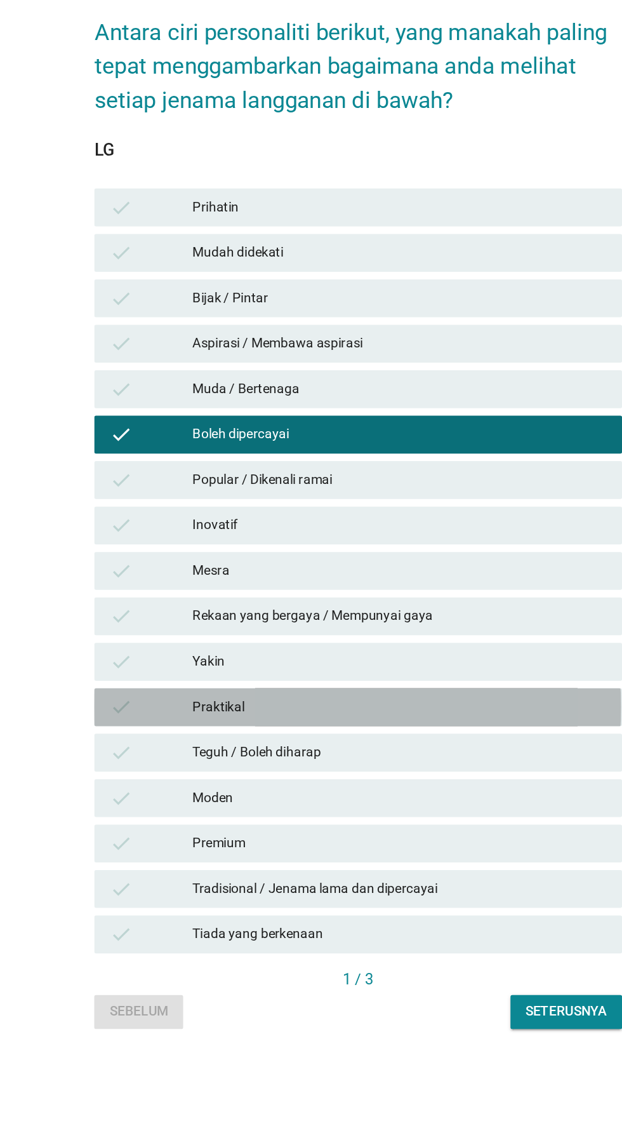
click at [192, 737] on div "check Praktikal" at bounding box center [311, 724] width 354 height 25
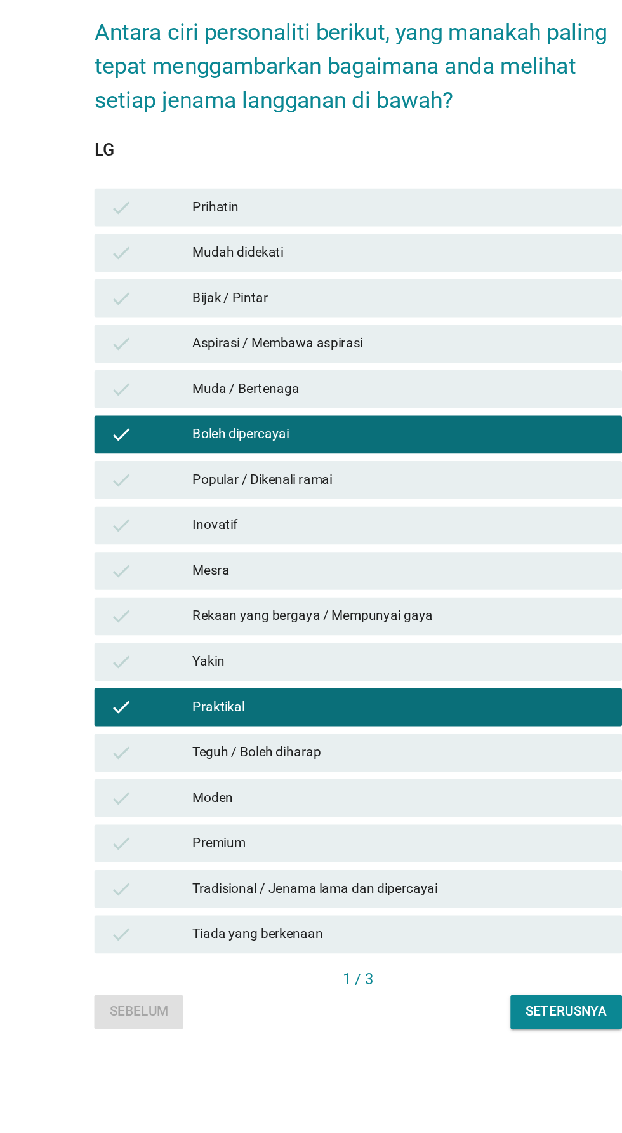
click at [189, 793] on div "check" at bounding box center [172, 785] width 56 height 15
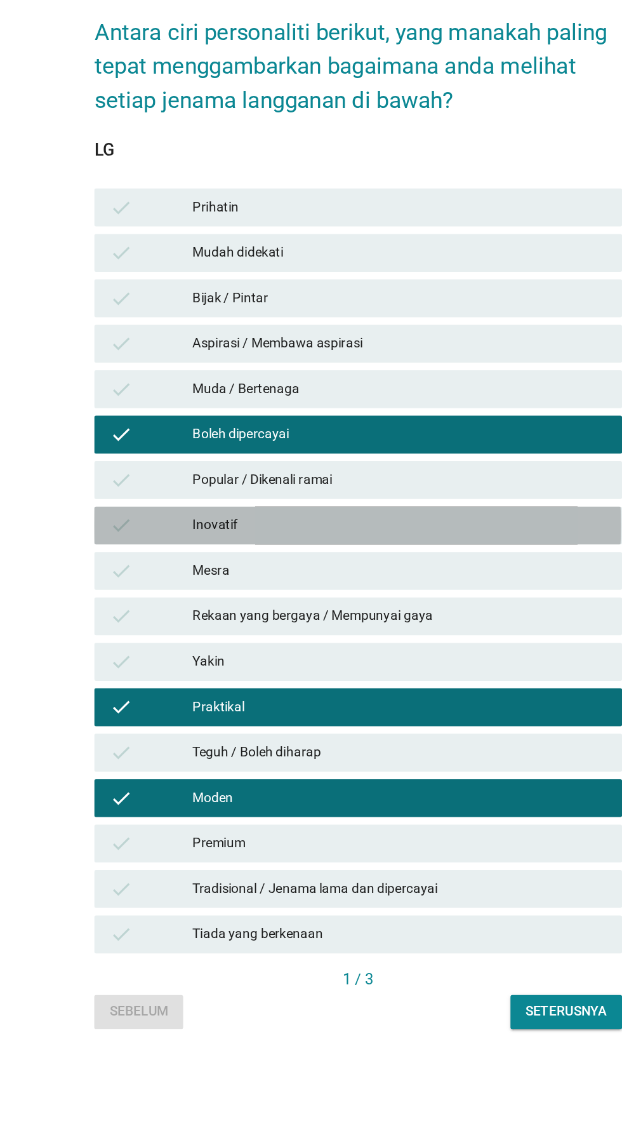
click at [200, 610] on div "Inovatif" at bounding box center [339, 602] width 278 height 15
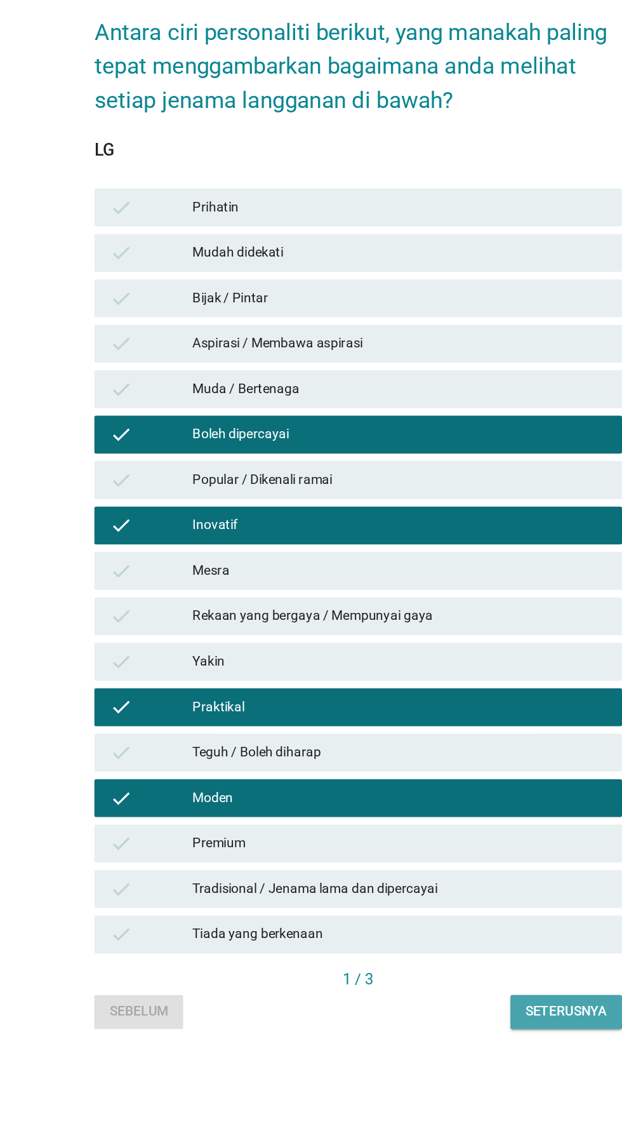
click at [429, 935] on div "Seterusnya" at bounding box center [450, 928] width 55 height 13
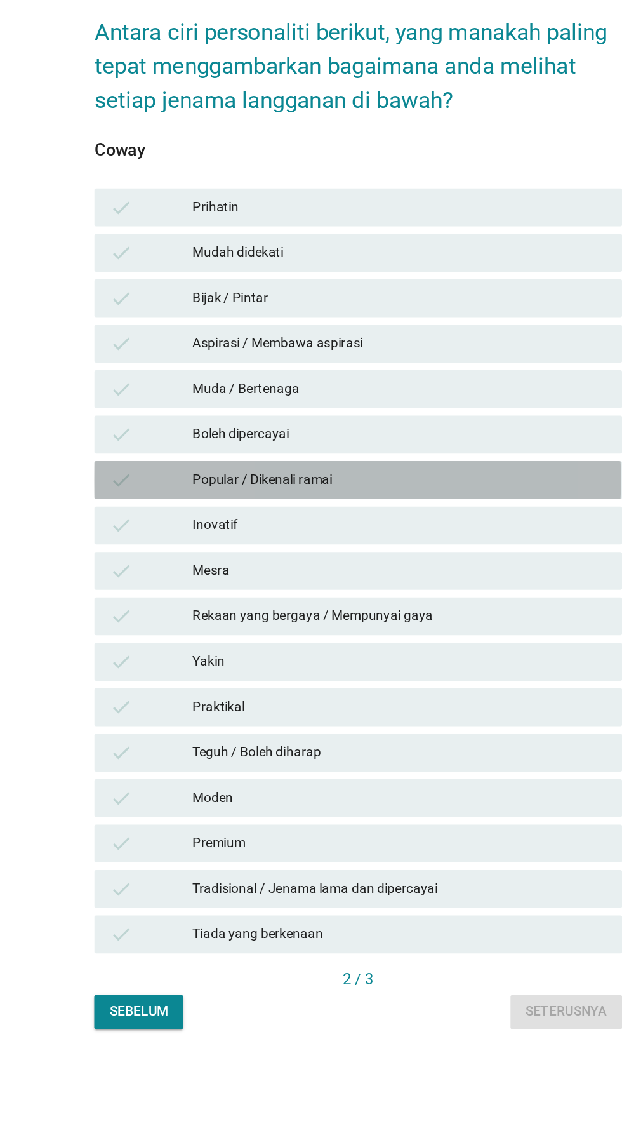
click at [156, 585] on div "check Popular / Dikenali ramai" at bounding box center [311, 571] width 354 height 25
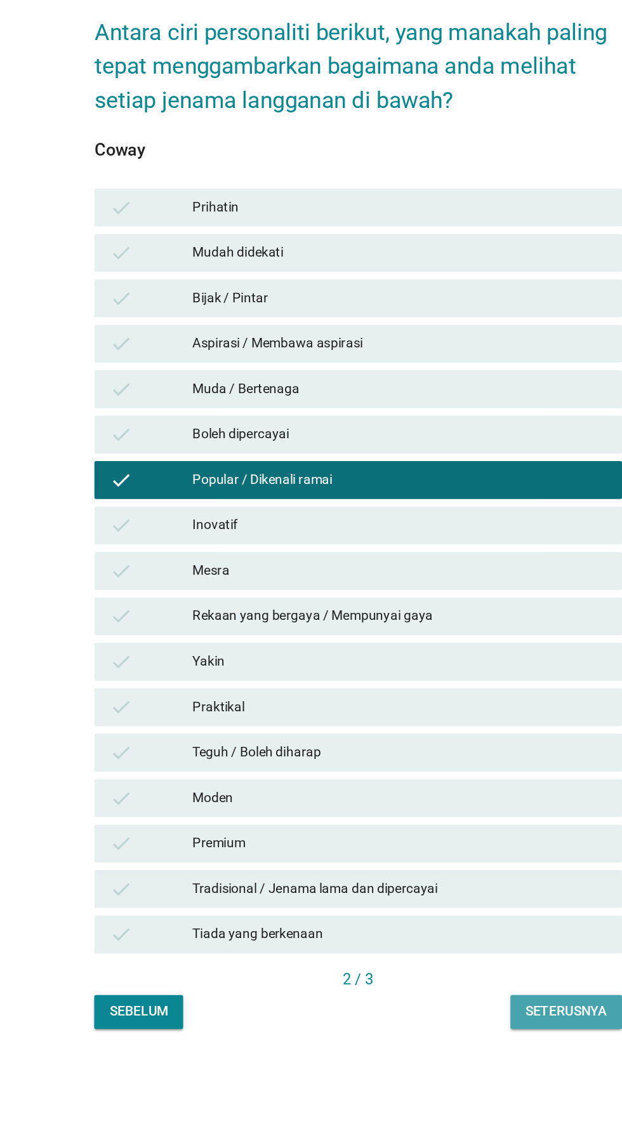
click at [420, 940] on button "Seterusnya" at bounding box center [450, 928] width 75 height 23
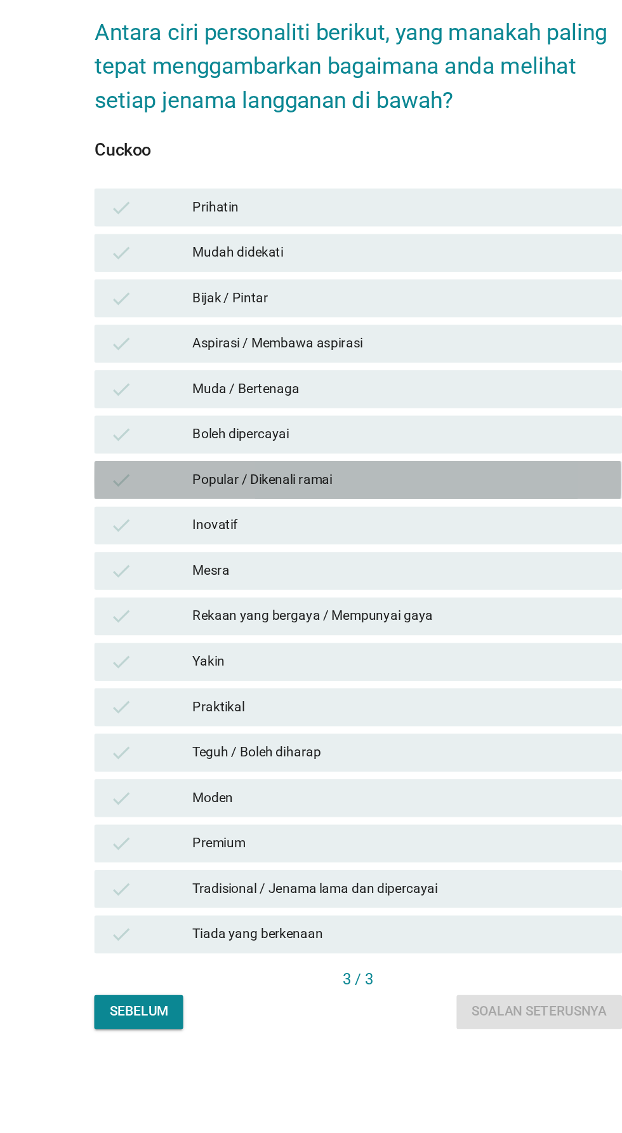
click at [175, 580] on div "check" at bounding box center [172, 571] width 56 height 15
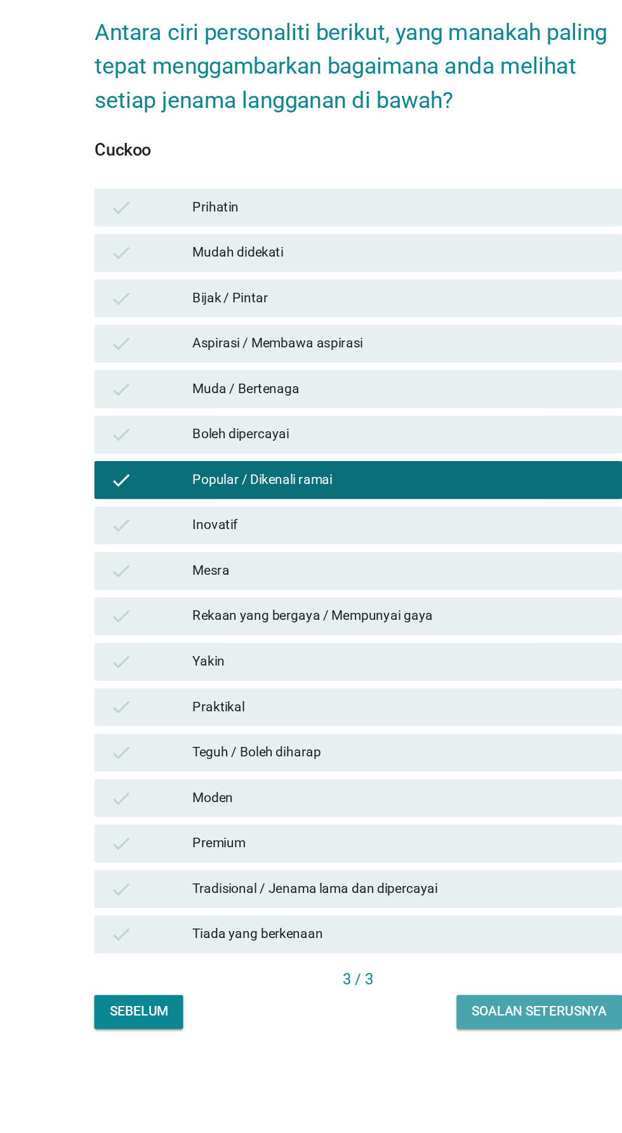
click at [397, 935] on div "Soalan seterusnya" at bounding box center [432, 928] width 91 height 13
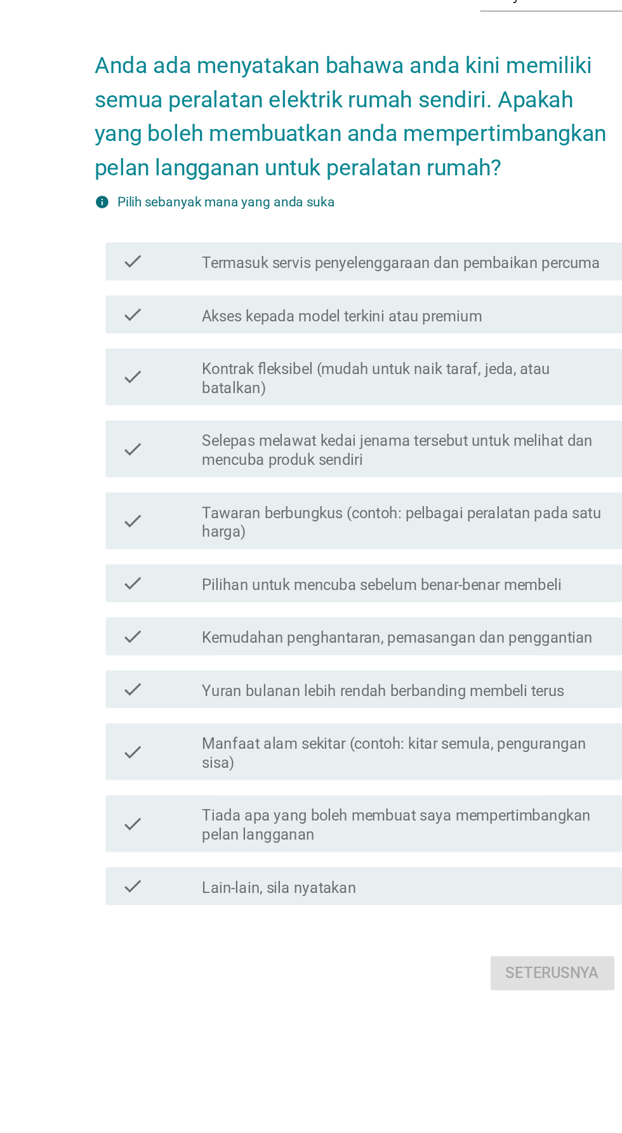
scroll to position [22, 0]
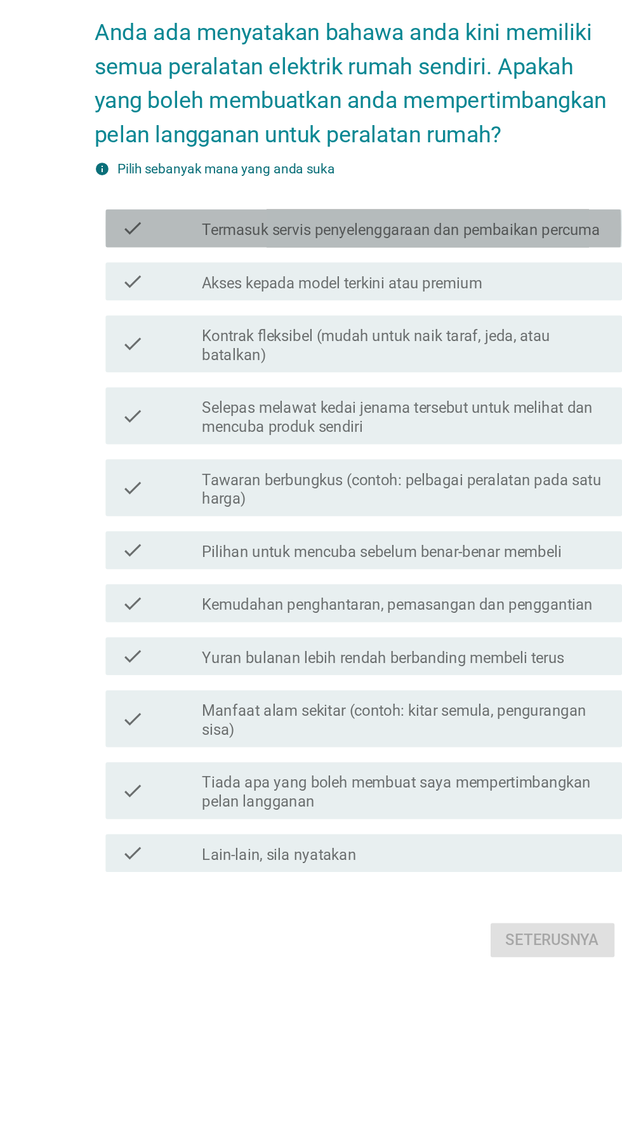
click at [166, 411] on icon "check" at bounding box center [159, 403] width 15 height 15
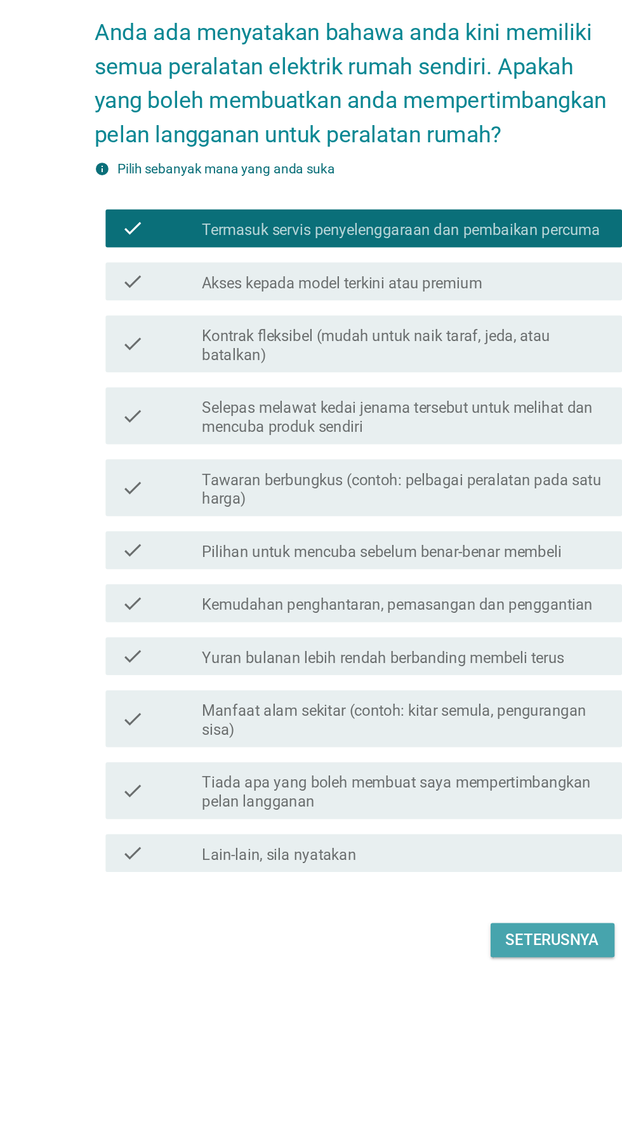
click at [438, 888] on div "Seterusnya" at bounding box center [441, 880] width 63 height 15
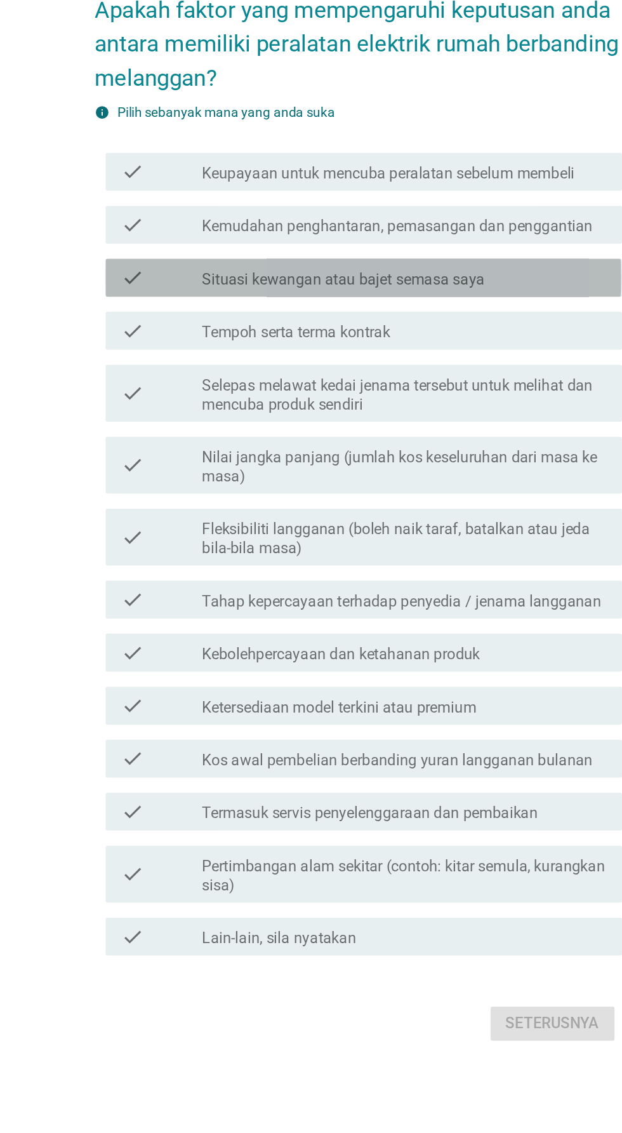
click at [165, 446] on icon "check" at bounding box center [159, 437] width 15 height 15
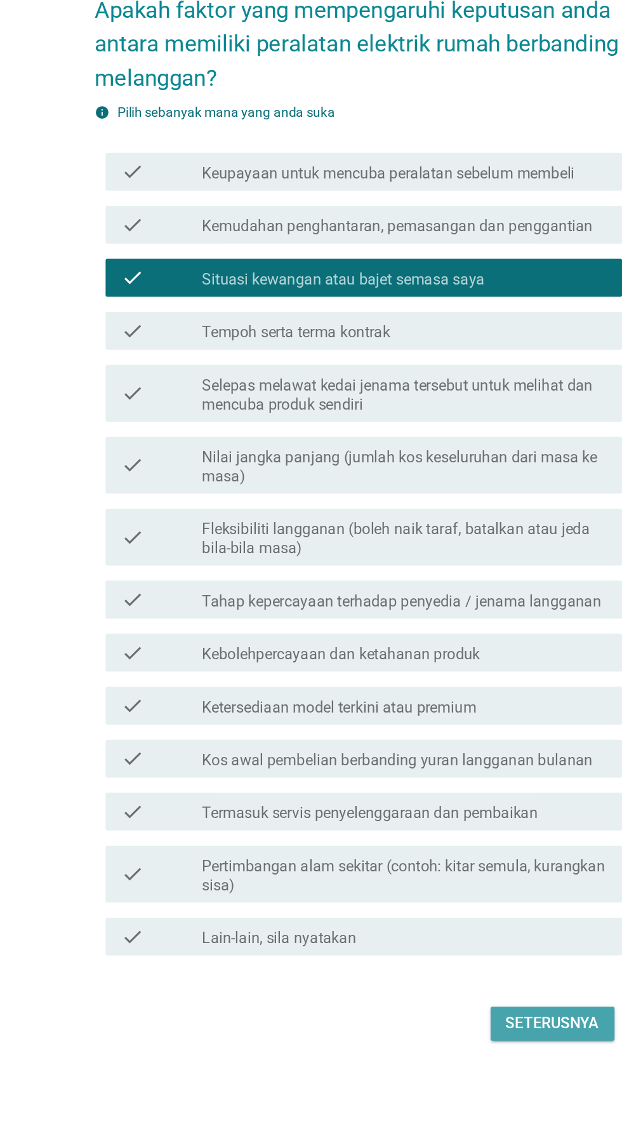
click at [424, 950] on button "Seterusnya" at bounding box center [441, 938] width 83 height 23
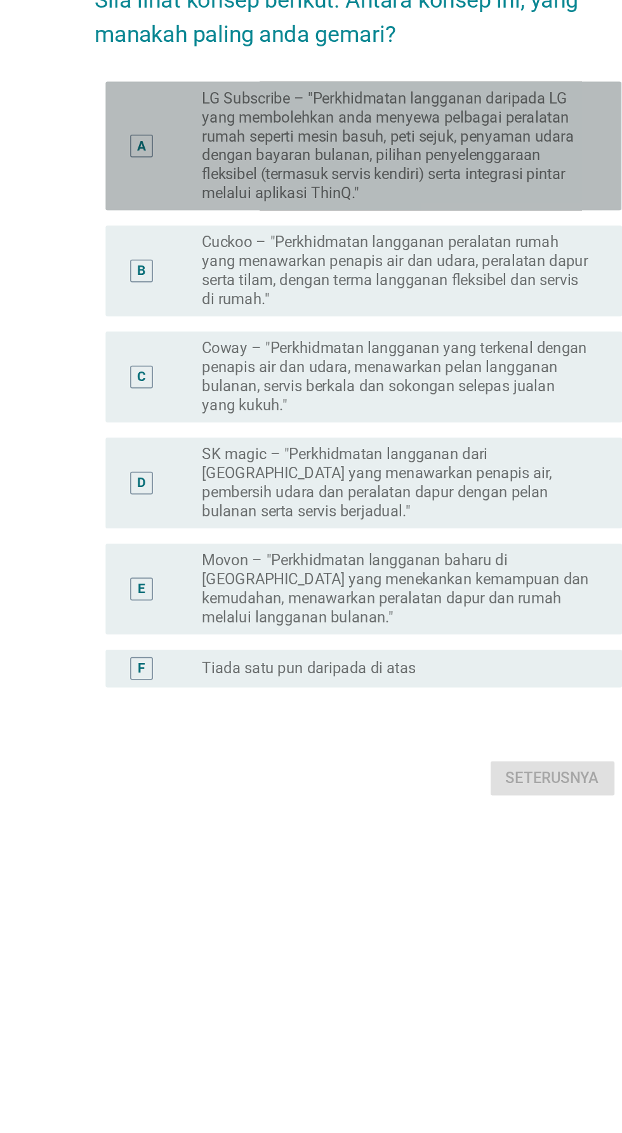
click at [210, 441] on label "LG Subscribe – "Perkhidmatan langganan daripada LG yang membolehkan anda menyew…" at bounding box center [337, 402] width 262 height 76
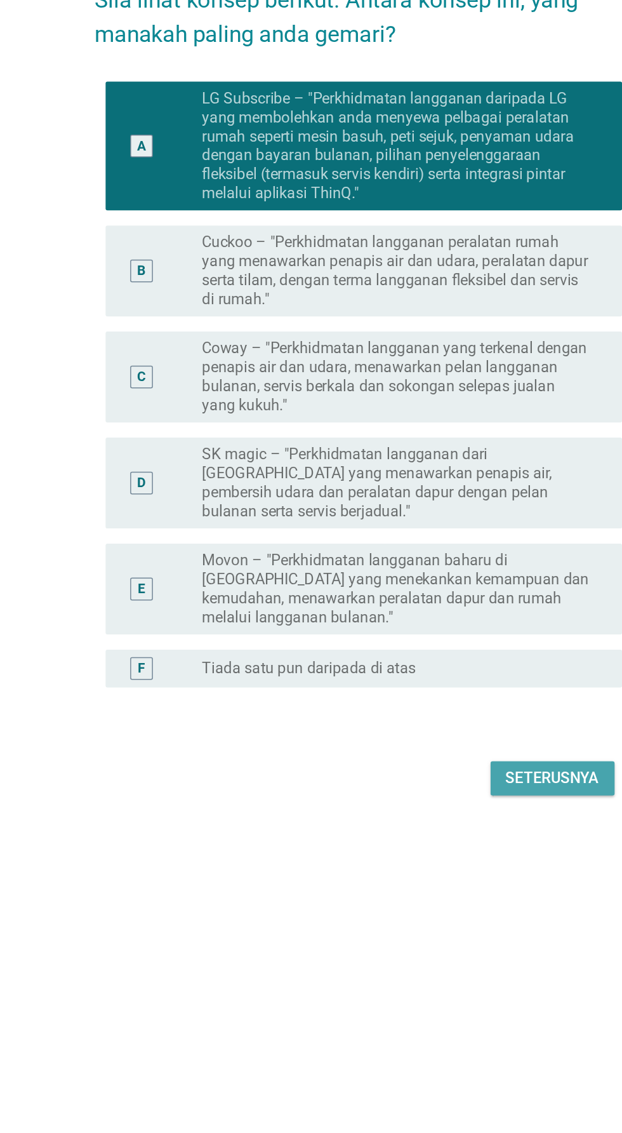
click at [422, 834] on div "Seterusnya" at bounding box center [441, 826] width 63 height 15
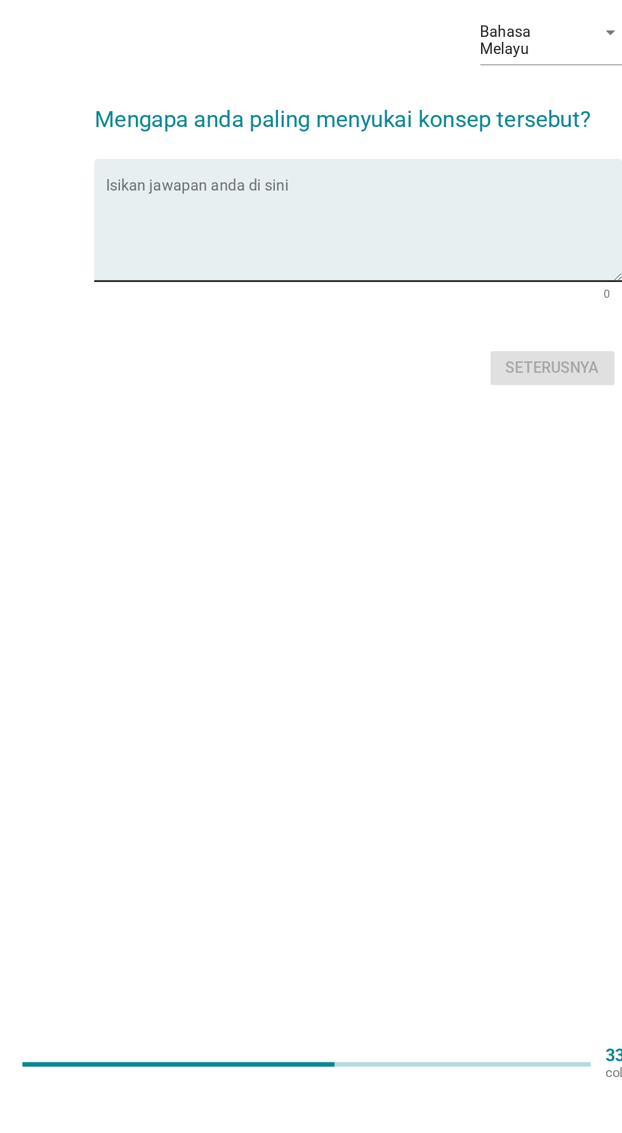
click at [334, 591] on textarea "Isikan jawapan anda di sini" at bounding box center [315, 557] width 346 height 67
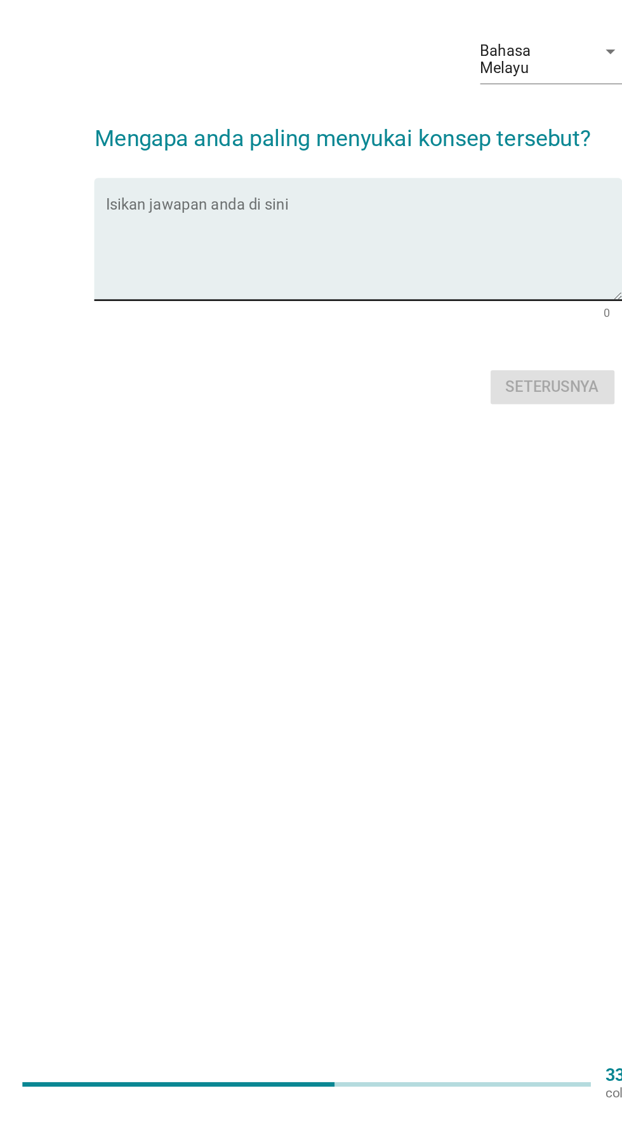
scroll to position [100, 0]
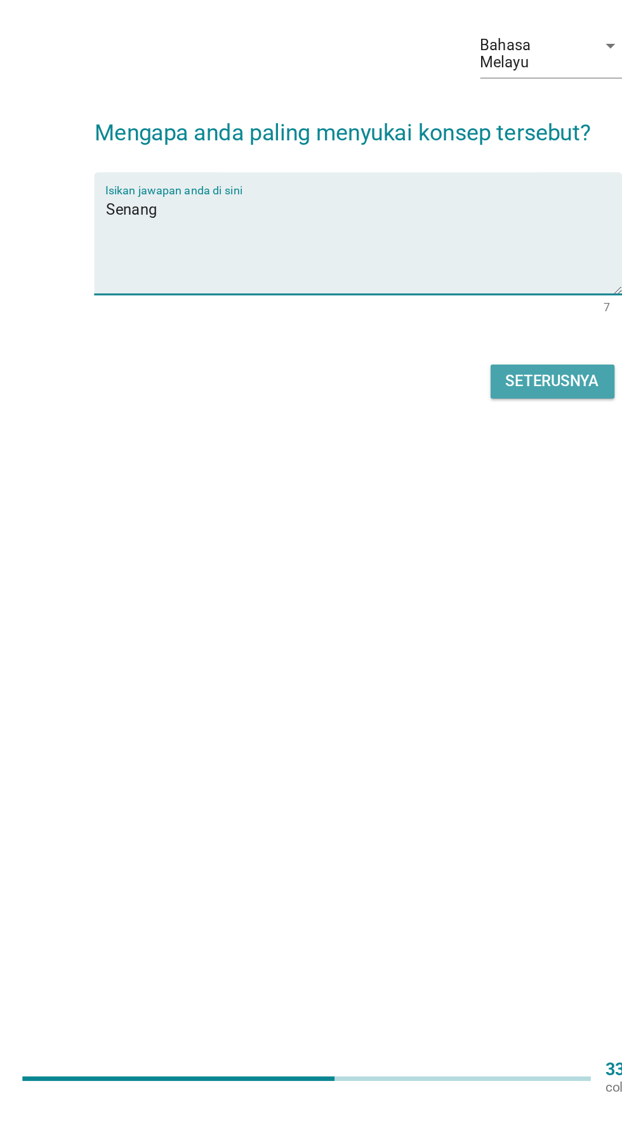
type textarea "Senang"
click at [454, 641] on div "Seterusnya" at bounding box center [441, 648] width 63 height 15
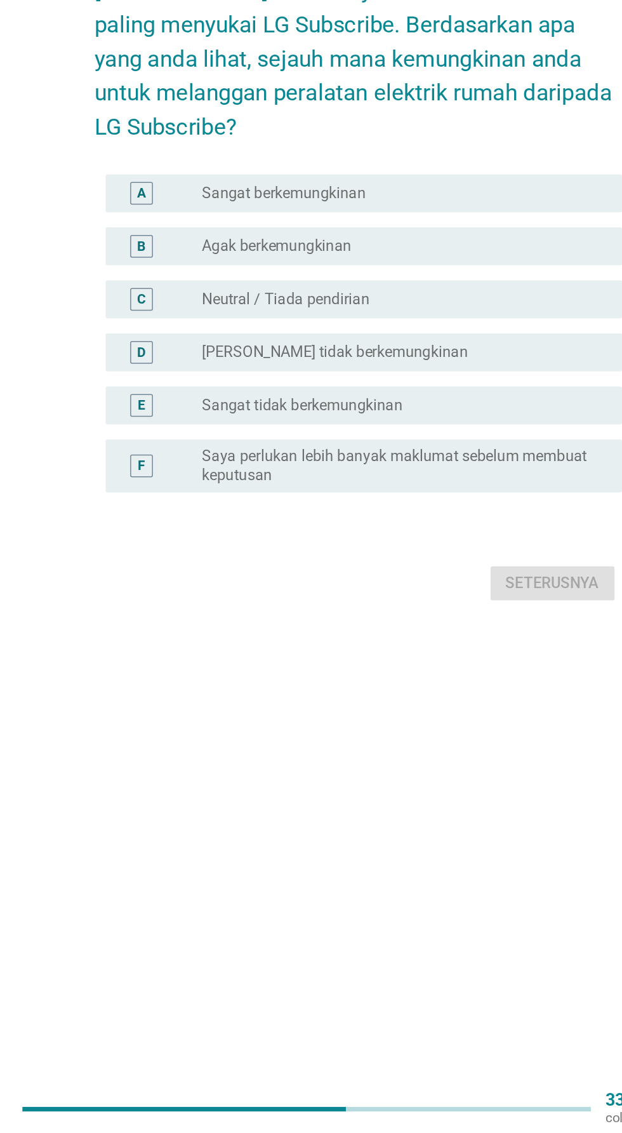
scroll to position [0, 0]
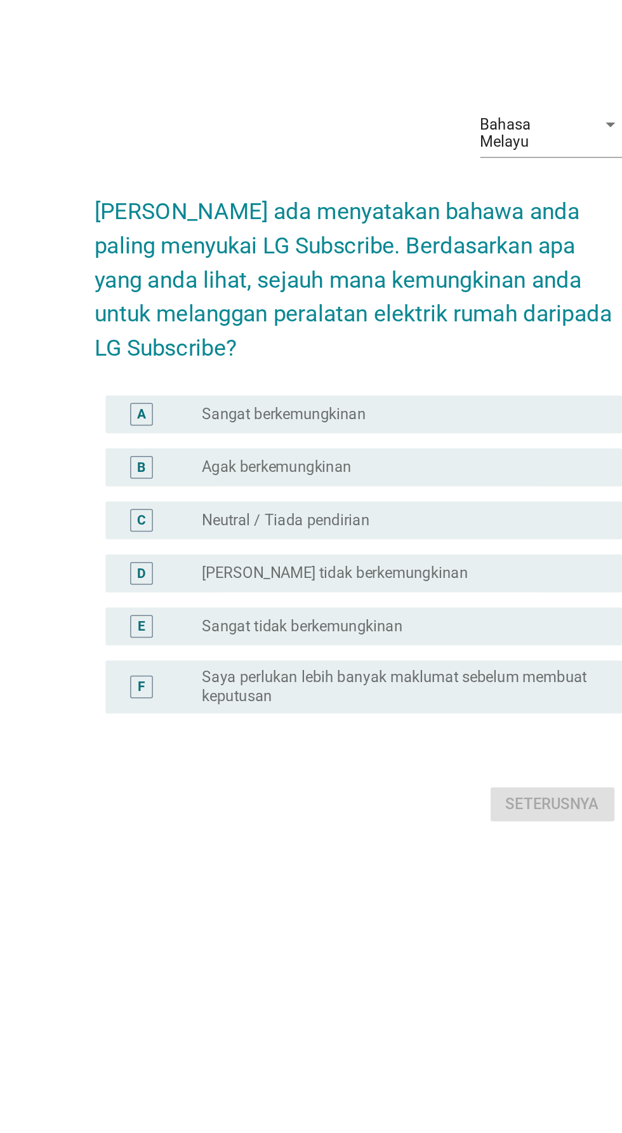
click at [317, 731] on label "Saya perlukan lebih banyak maklumat sebelum membuat keputusan" at bounding box center [337, 717] width 262 height 25
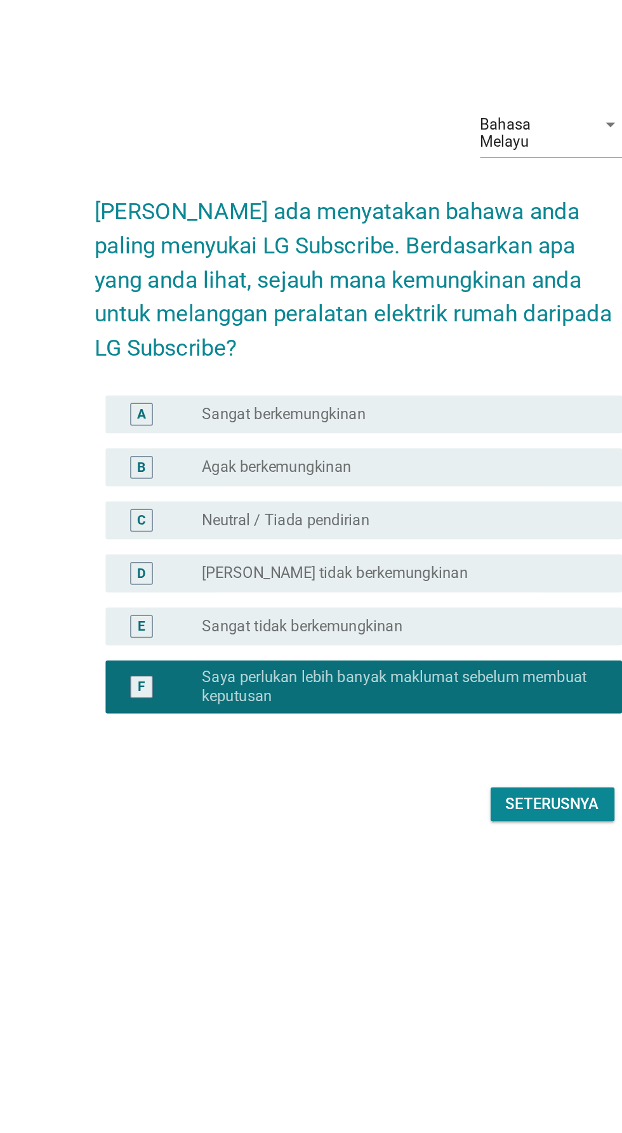
click at [432, 804] on div "Seterusnya" at bounding box center [441, 796] width 63 height 15
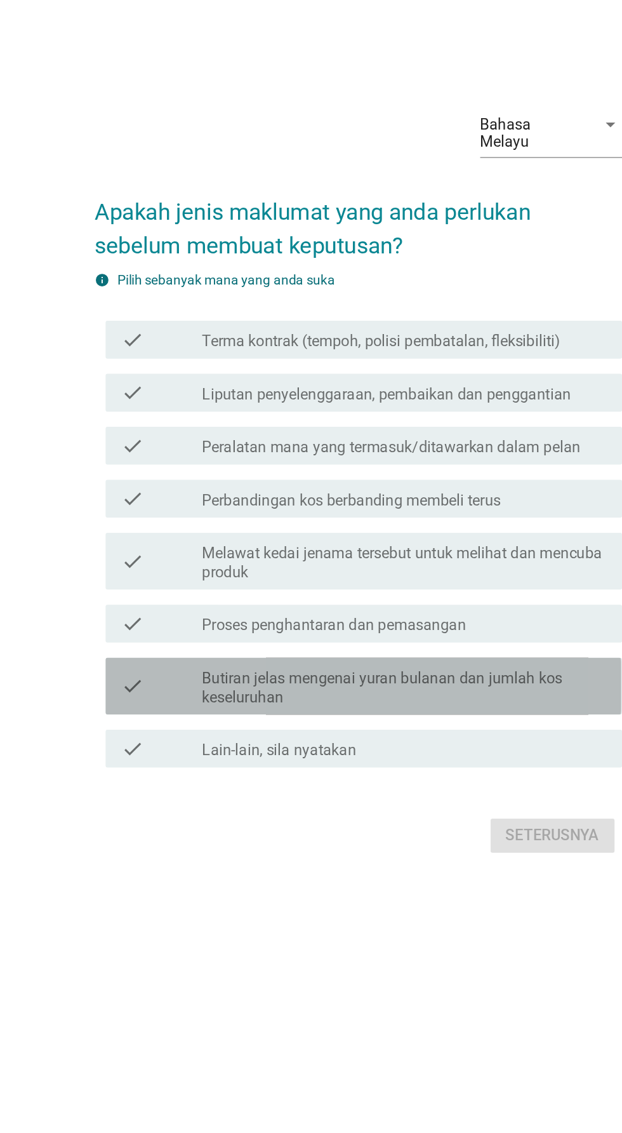
click at [317, 721] on label "Butiran jelas mengenai yuran bulanan dan jumlah kos keseluruhan" at bounding box center [342, 708] width 272 height 25
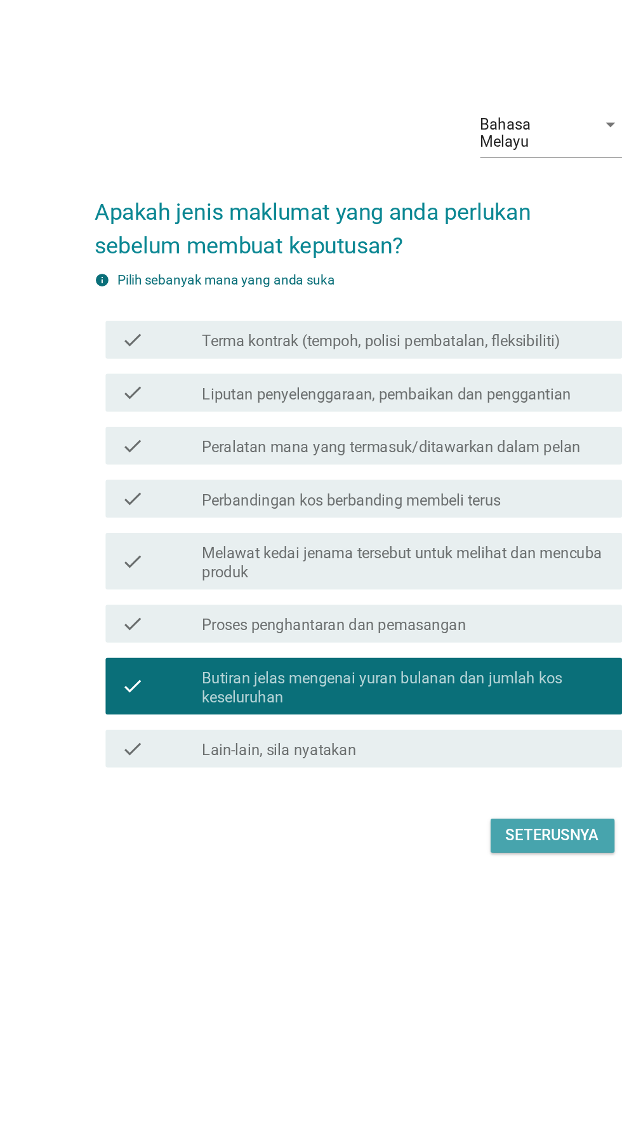
click at [425, 815] on div "Seterusnya" at bounding box center [441, 807] width 63 height 15
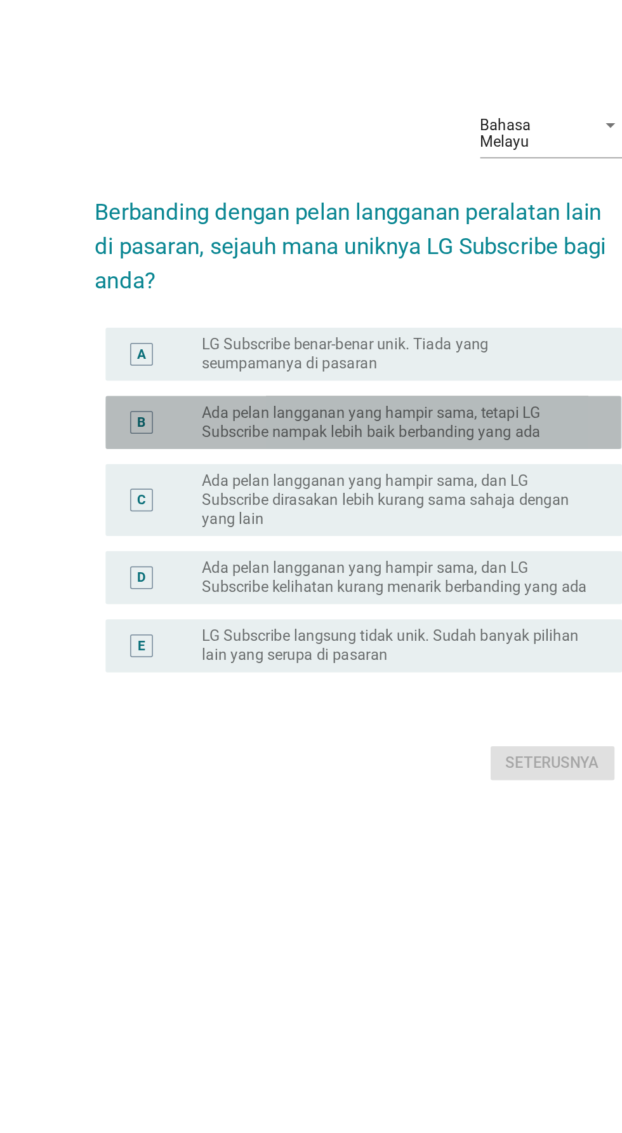
click at [434, 543] on label "Ada pelan langganan yang hampir sama, tetapi LG Subscribe nampak lebih baik ber…" at bounding box center [337, 529] width 262 height 25
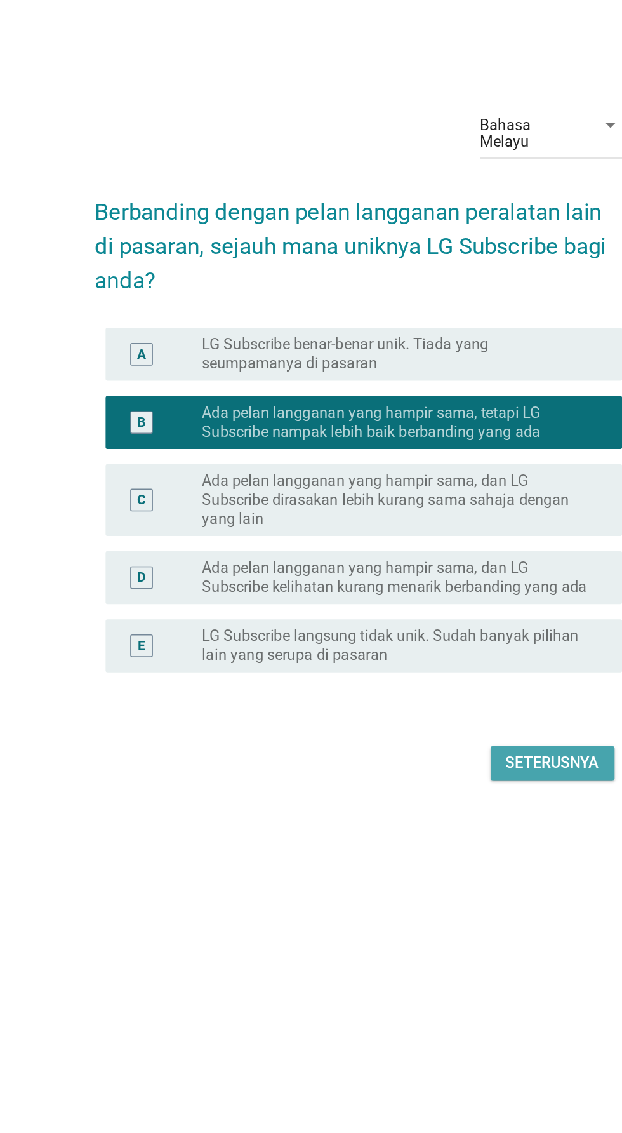
click at [447, 766] on div "Seterusnya" at bounding box center [441, 758] width 63 height 15
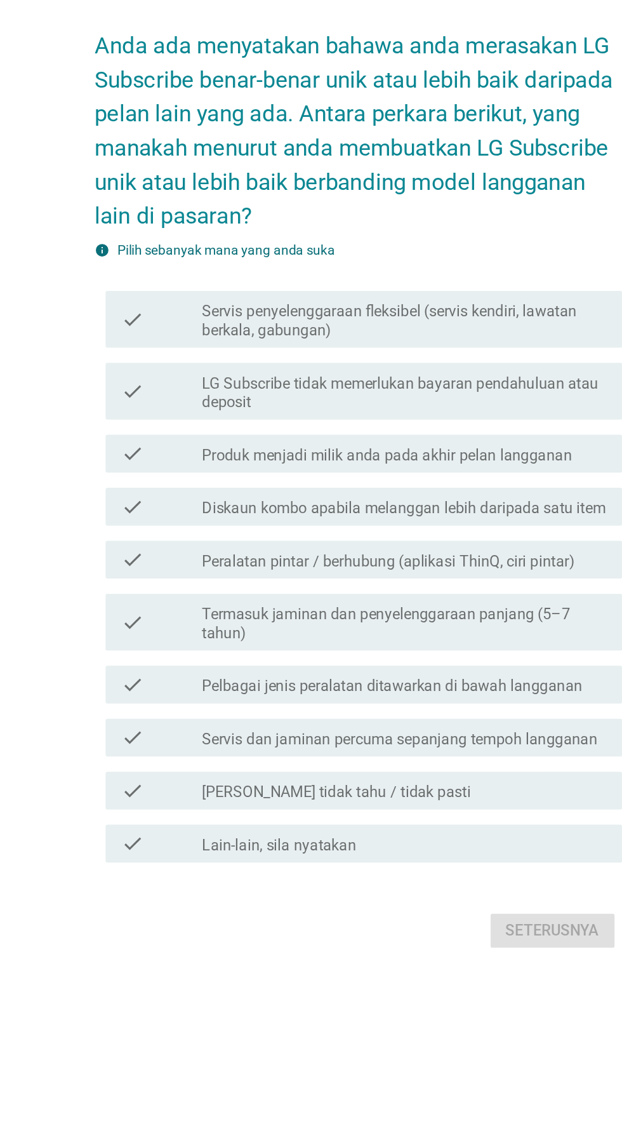
scroll to position [0, 0]
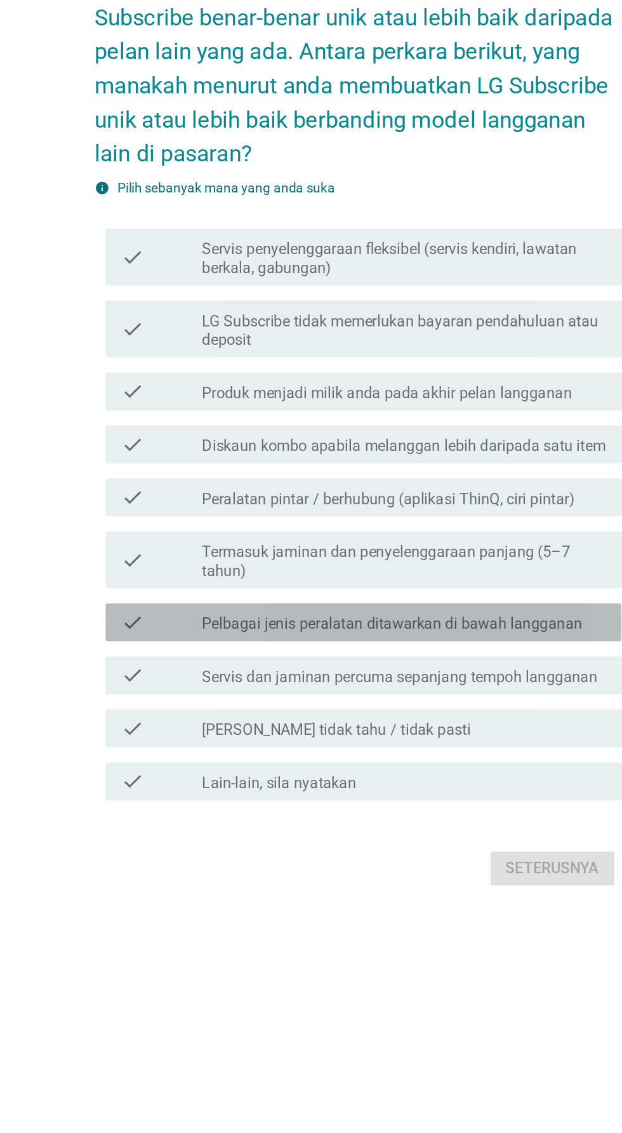
click at [378, 738] on label "Pelbagai jenis peralatan ditawarkan di bawah langganan" at bounding box center [333, 731] width 255 height 13
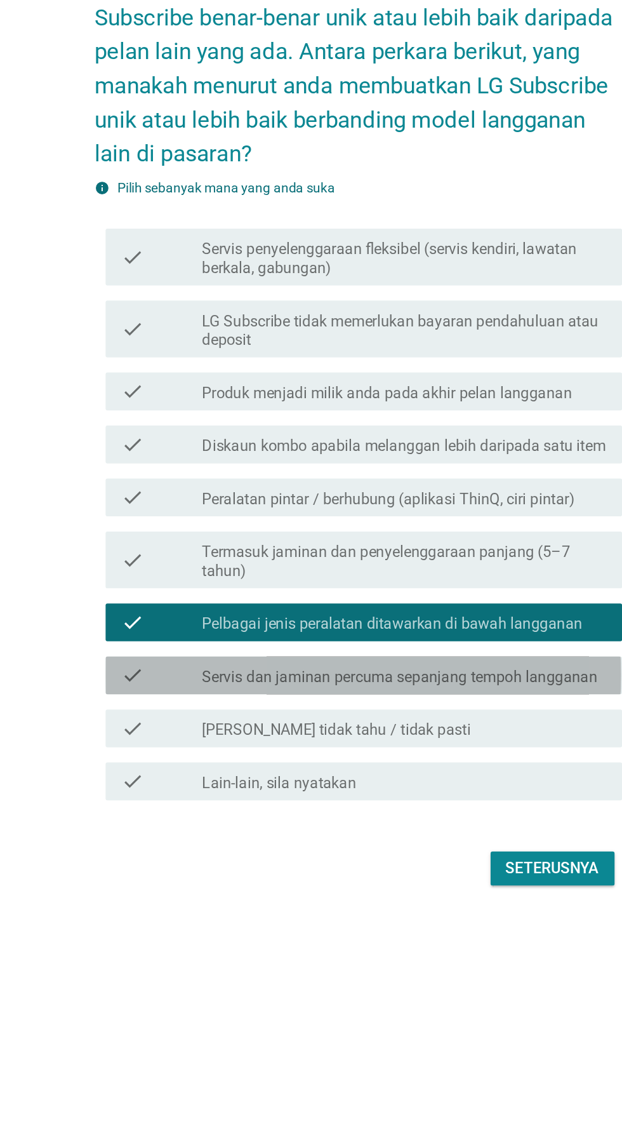
click at [357, 773] on label "Servis dan jaminan percuma sepanjang tempoh langganan" at bounding box center [338, 767] width 265 height 13
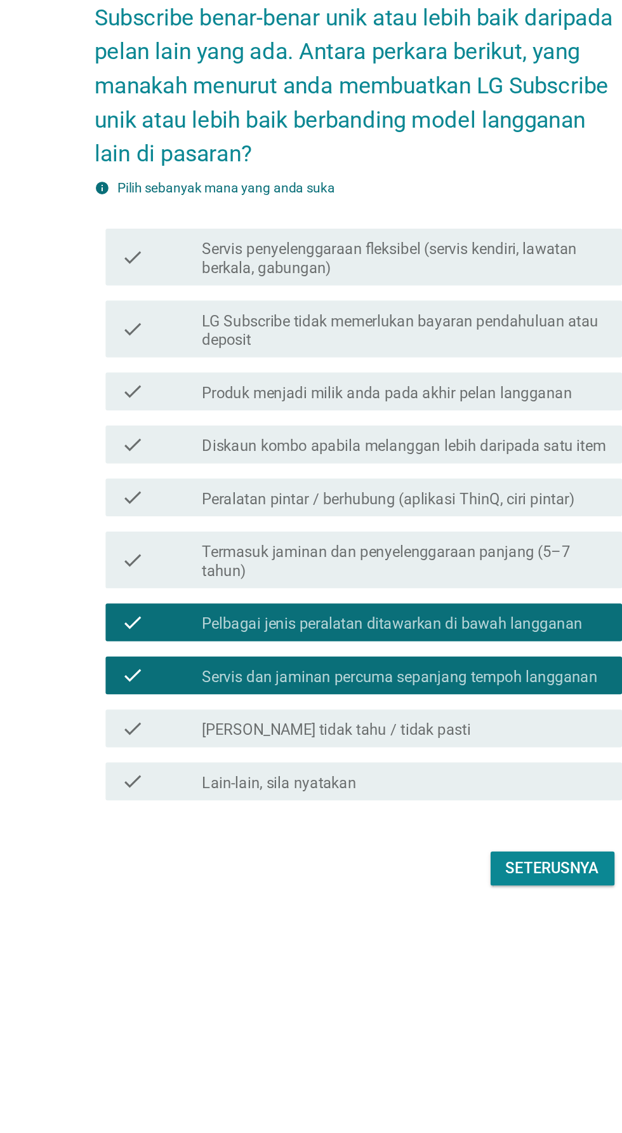
click at [443, 903] on div "Seterusnya" at bounding box center [441, 895] width 63 height 15
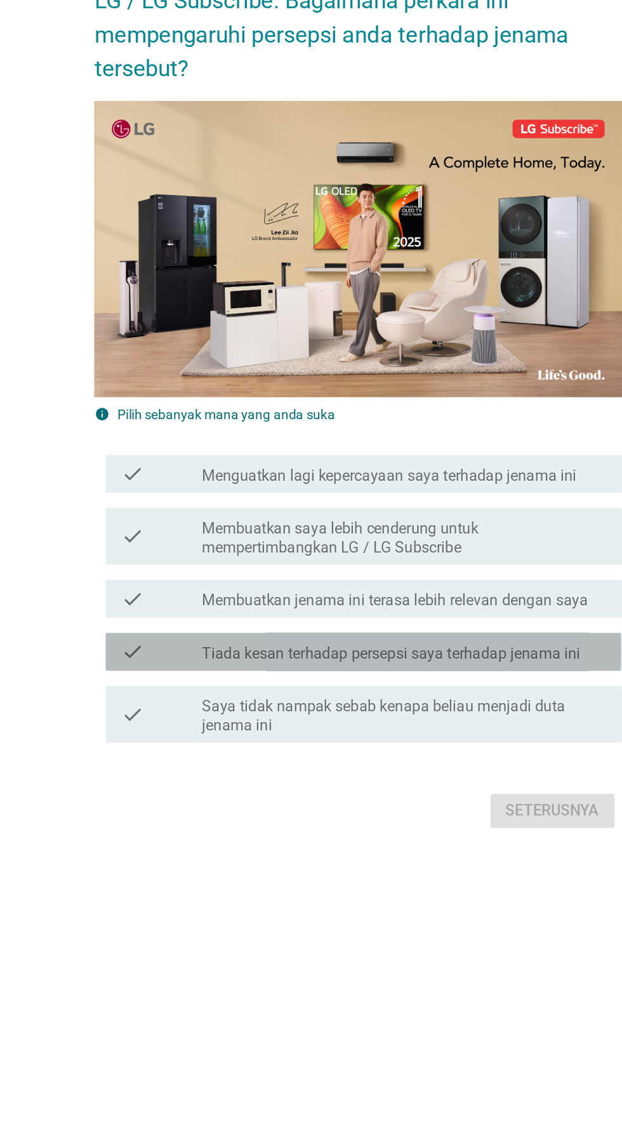
click at [370, 782] on label "Tiada kesan terhadap persepsi saya terhadap jenama ini" at bounding box center [333, 776] width 254 height 13
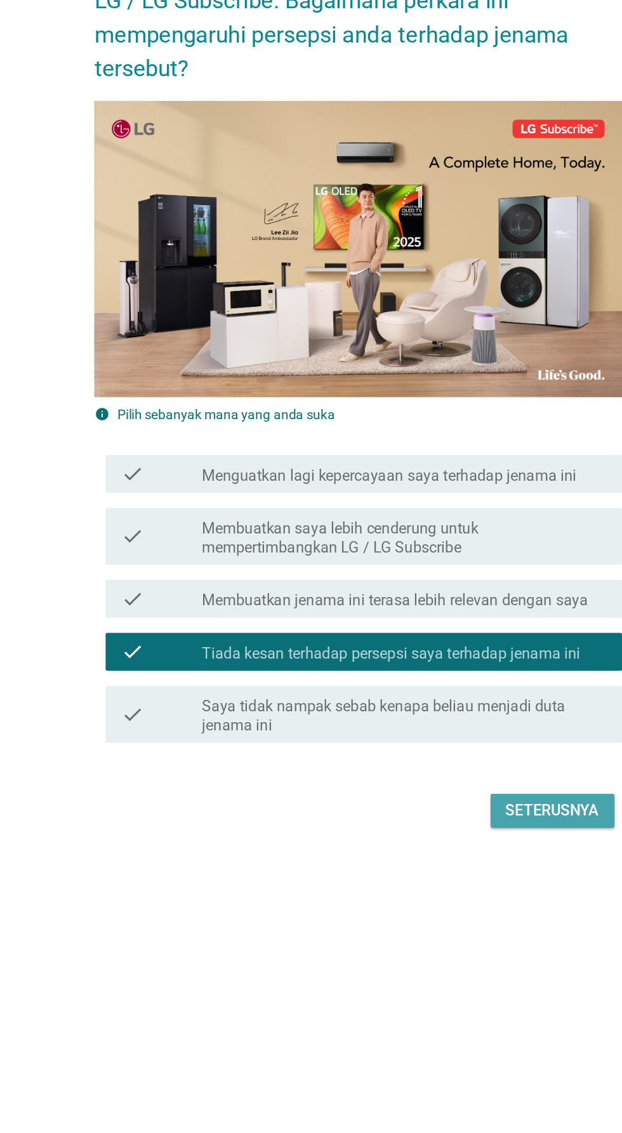
click at [445, 889] on div "Seterusnya" at bounding box center [441, 881] width 63 height 15
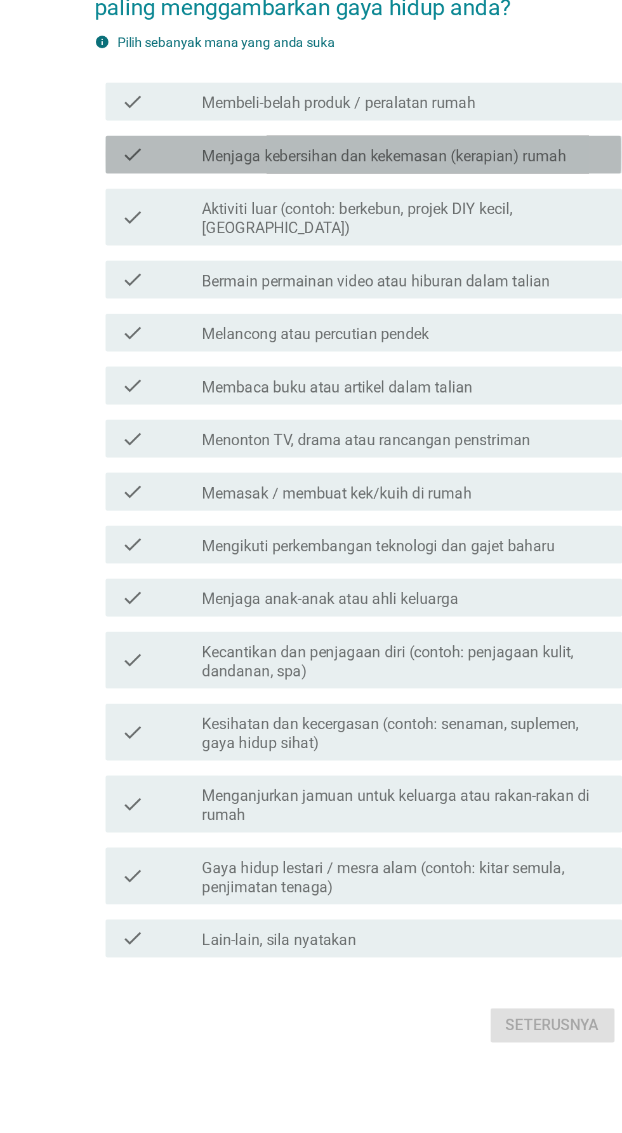
click at [430, 375] on label "Menjaga kebersihan dan kekemasan (kerapian) rumah" at bounding box center [328, 368] width 244 height 13
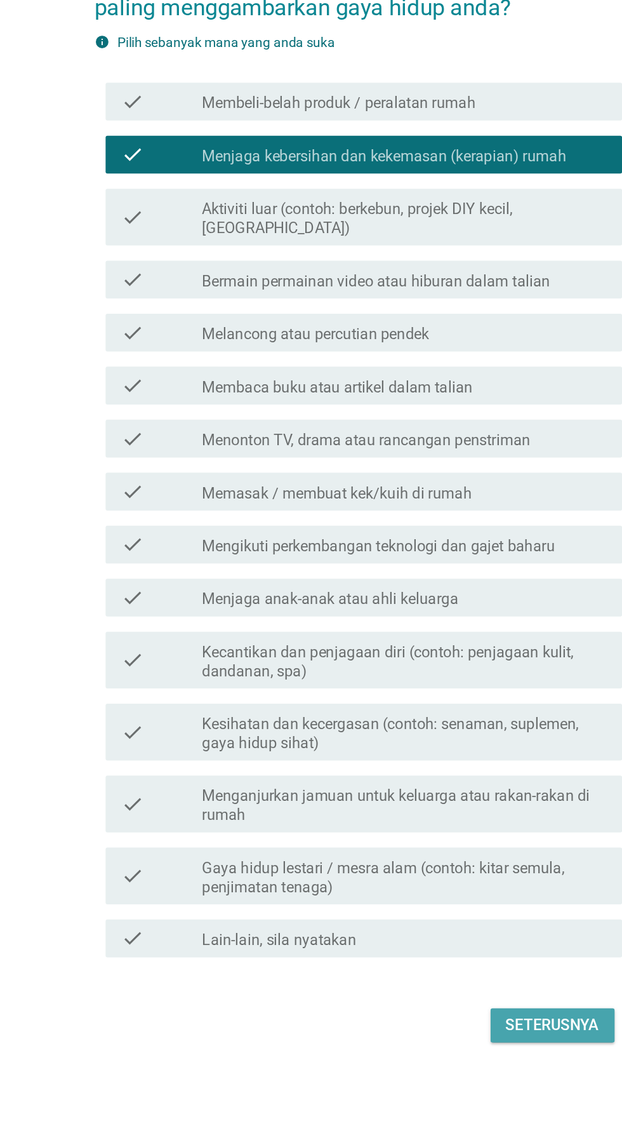
click at [454, 963] on button "Seterusnya" at bounding box center [441, 951] width 83 height 23
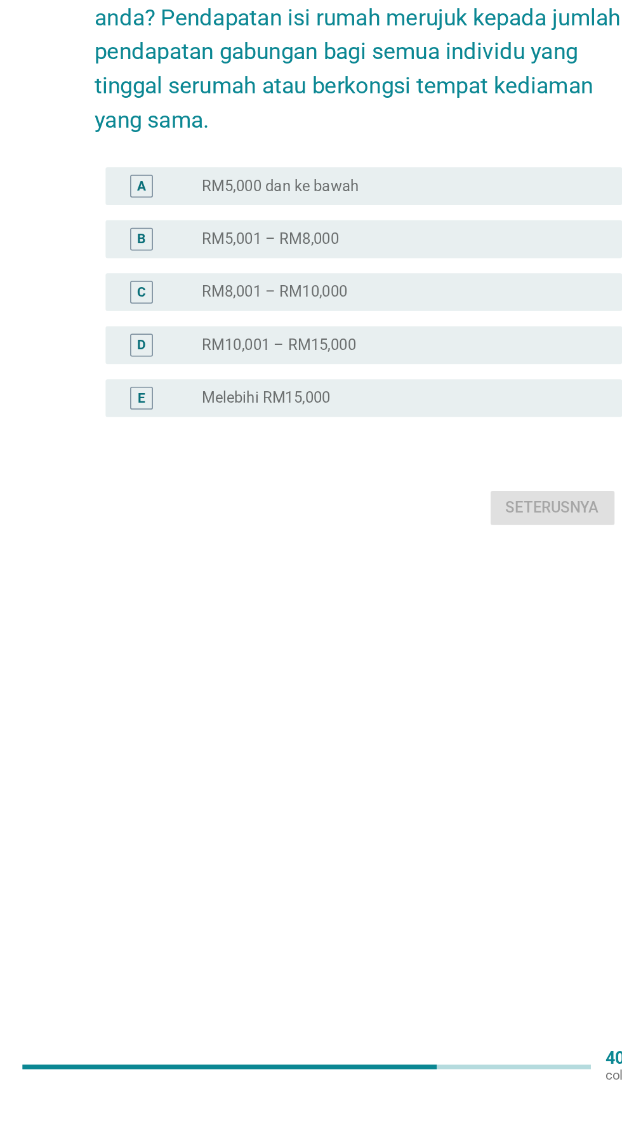
click at [402, 538] on div "A radio_button_unchecked RM5,000 dan ke bawah" at bounding box center [315, 525] width 346 height 25
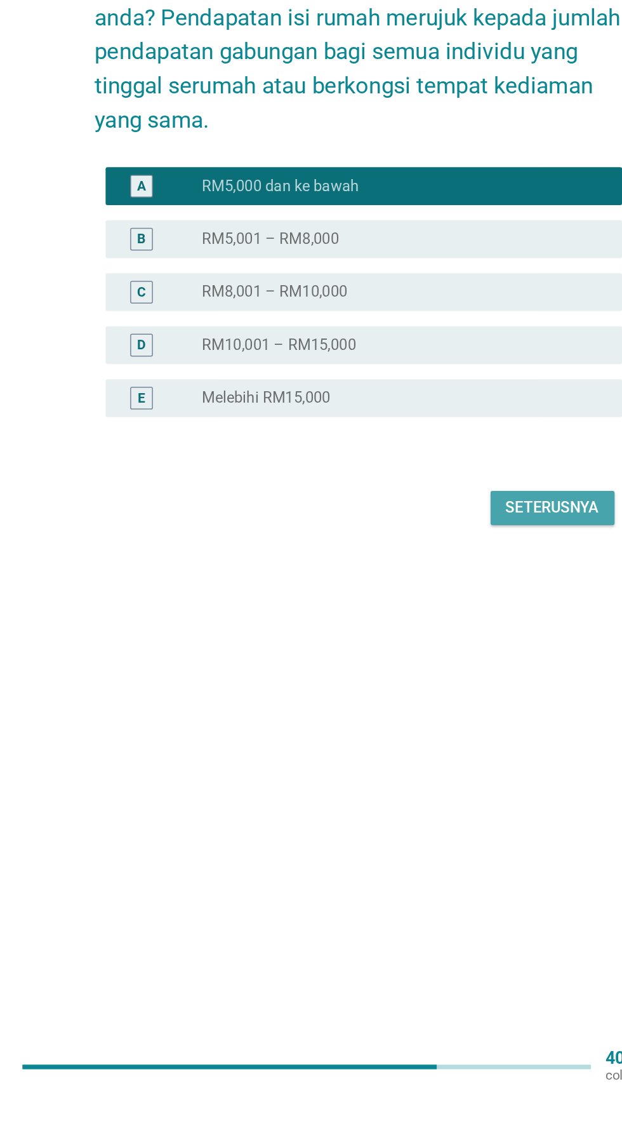
click at [438, 749] on div "Seterusnya" at bounding box center [441, 741] width 63 height 15
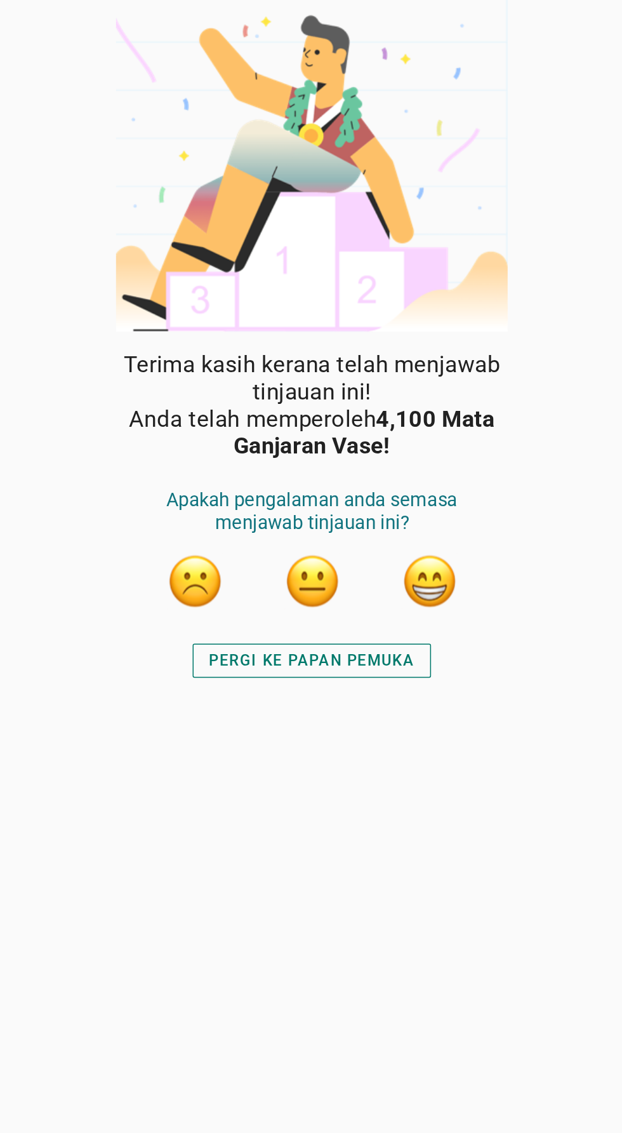
click at [404, 393] on button "button" at bounding box center [390, 390] width 38 height 38
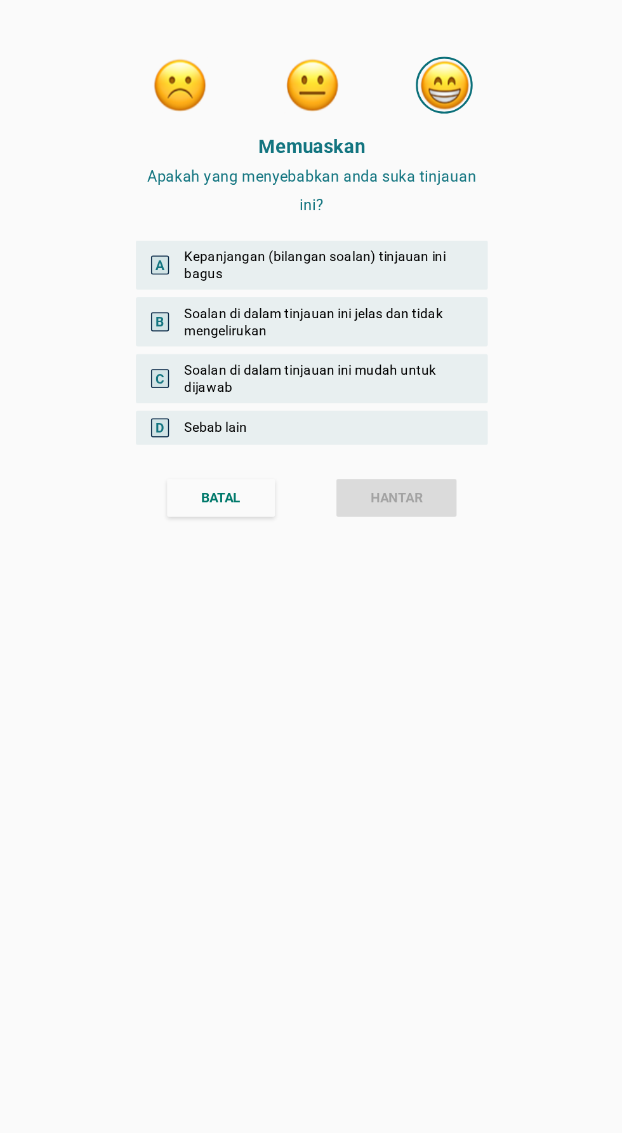
click at [390, 206] on div "B Soalan di dalam tinjauan ini jelas dan tidak mengelirukan" at bounding box center [311, 215] width 236 height 33
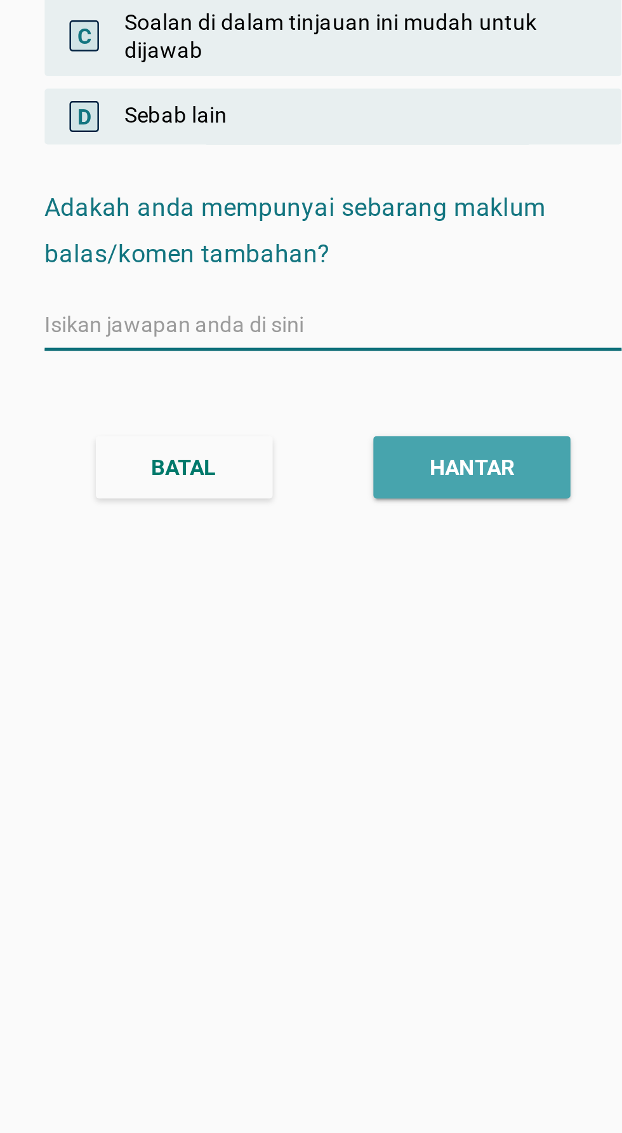
click at [377, 436] on div "HANTAR" at bounding box center [367, 430] width 35 height 13
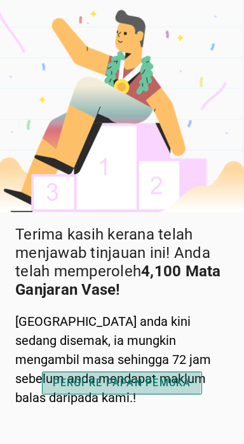
click at [161, 390] on div "PERGI KE PAPAN PEMUKA" at bounding box center [122, 382] width 138 height 15
